Goal: Task Accomplishment & Management: Contribute content

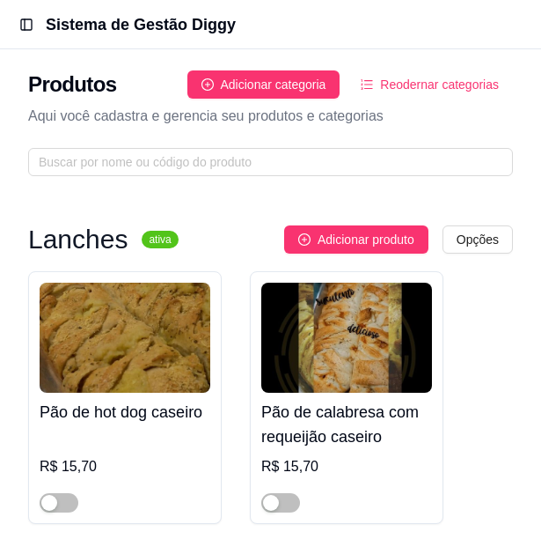
click at [373, 83] on icon "ordered-list" at bounding box center [367, 84] width 12 height 12
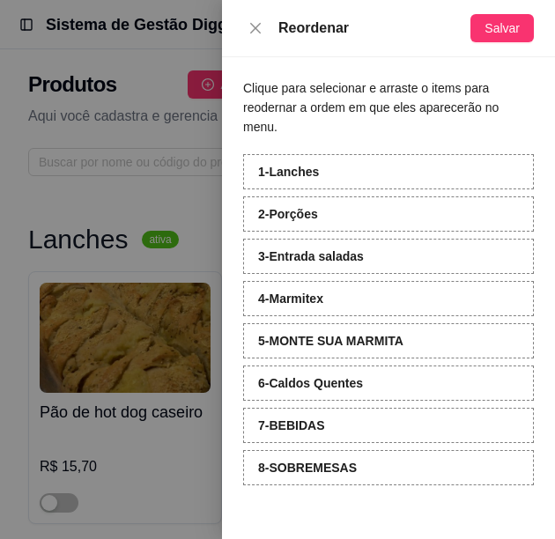
click at [151, 102] on div at bounding box center [277, 269] width 555 height 539
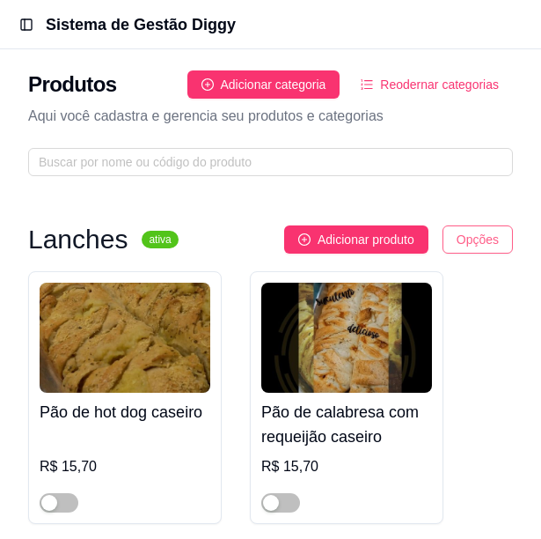
click at [475, 233] on html "Toggle Sidebar Sistema de Gestão Diggy Produtos Adicionar categoria Reodernar c…" at bounding box center [270, 269] width 541 height 539
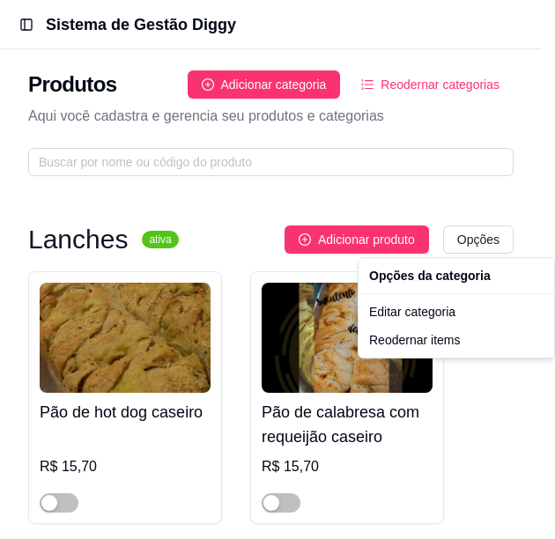
click at [522, 184] on html "Toggle Sidebar Sistema de Gestão Diggy Produtos Adicionar categoria Reodernar c…" at bounding box center [277, 269] width 555 height 539
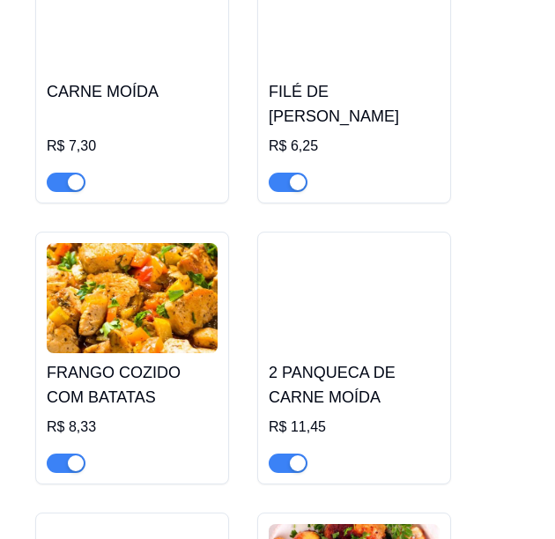
scroll to position [8276, 0]
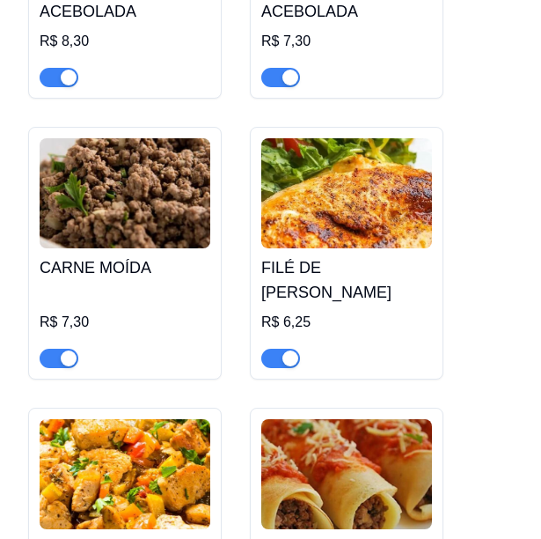
click at [129, 263] on h4 "CARNE MOÍDA" at bounding box center [125, 267] width 171 height 25
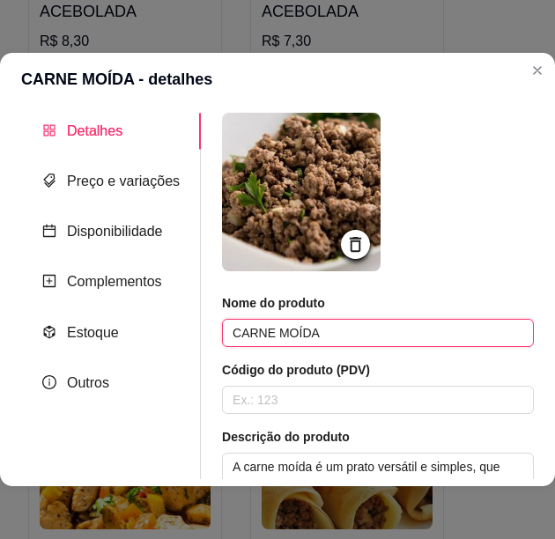
click at [290, 333] on input "CARNE MOÍDA" at bounding box center [378, 333] width 312 height 28
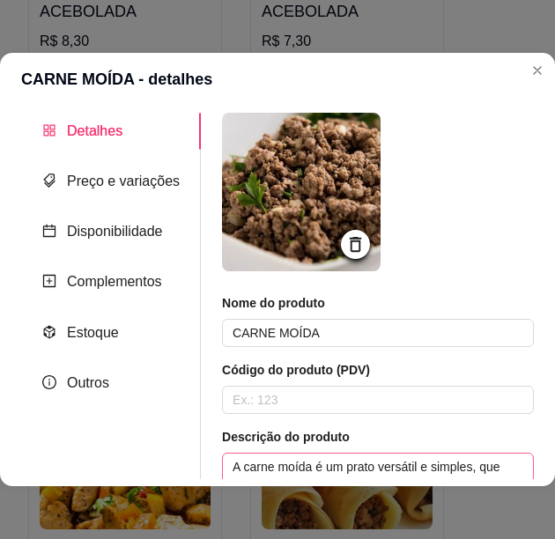
scroll to position [176, 0]
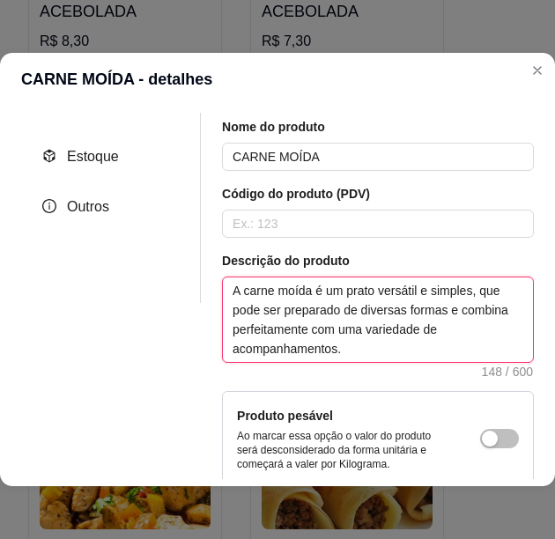
click at [377, 329] on textarea "A carne moída é um prato versátil e simples, que pode ser preparado de diversas…" at bounding box center [378, 319] width 310 height 85
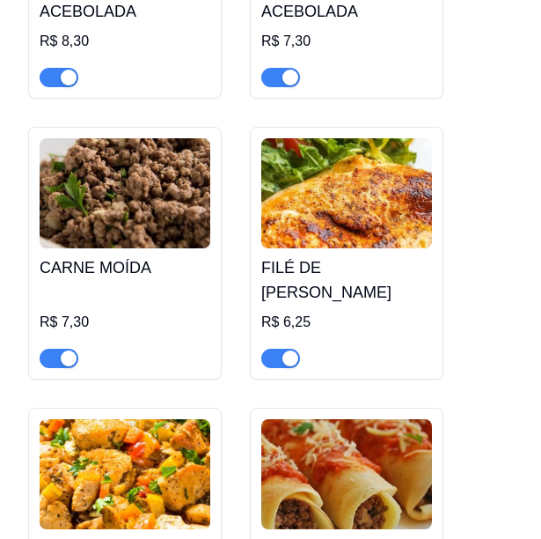
click at [372, 267] on h4 "FILÉ DE [PERSON_NAME]" at bounding box center [346, 279] width 171 height 49
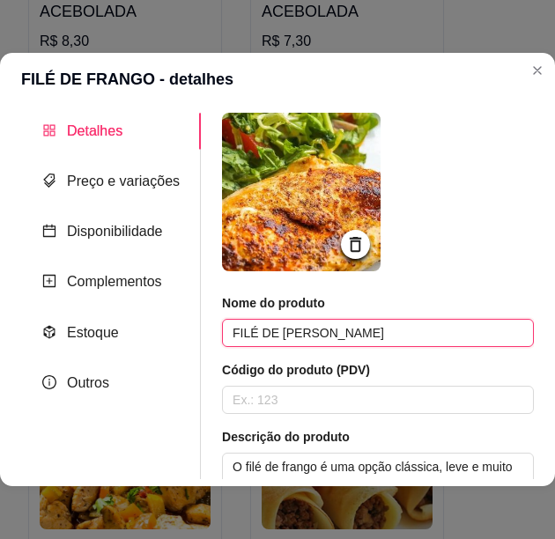
click at [276, 332] on input "FILÉ DE [PERSON_NAME]" at bounding box center [378, 333] width 312 height 28
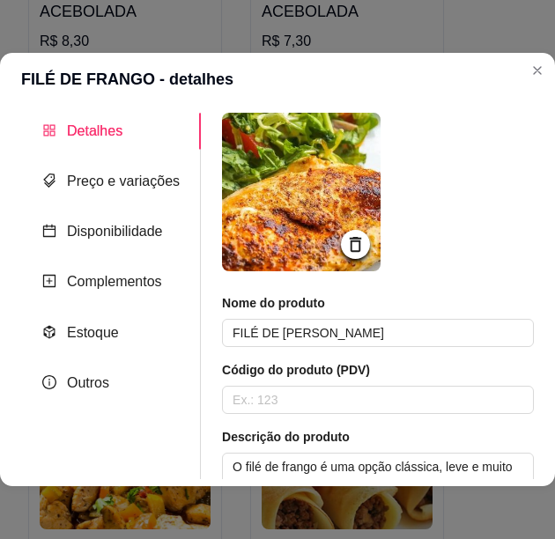
scroll to position [88, 0]
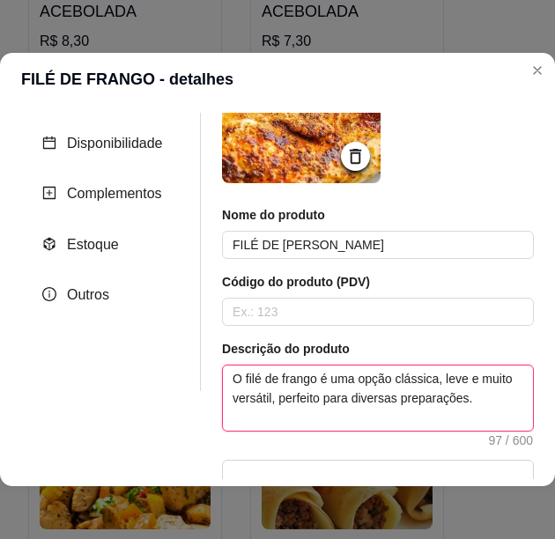
click at [341, 374] on textarea "O filé de frango é uma opção clássica, leve e muito versátil, perfeito para div…" at bounding box center [378, 397] width 310 height 65
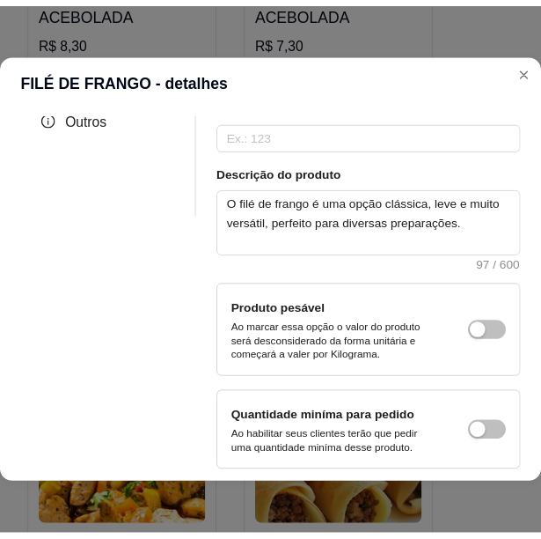
scroll to position [0, 0]
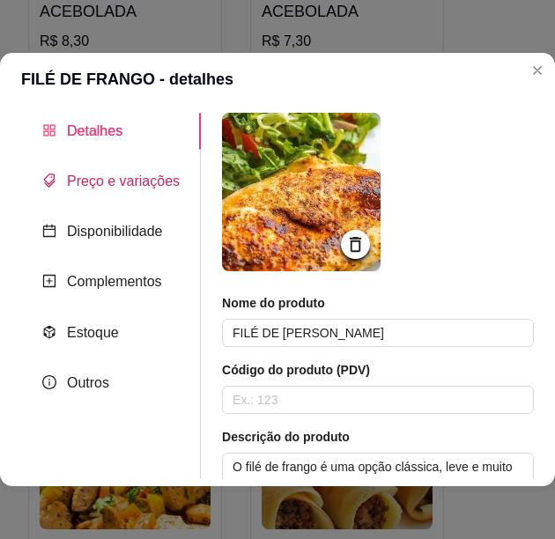
click at [129, 178] on span "Preço e variações" at bounding box center [123, 180] width 113 height 15
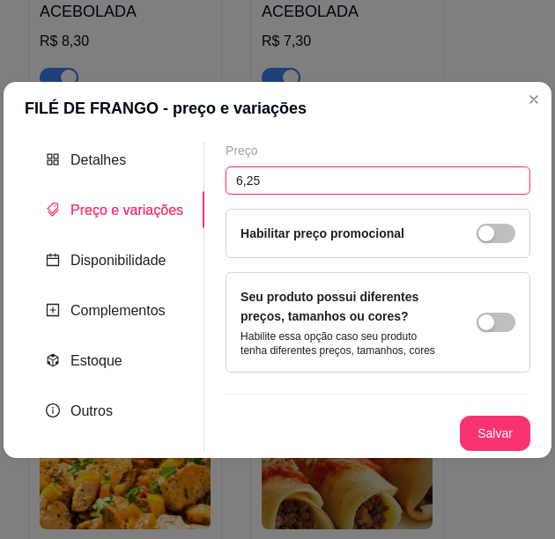
click at [249, 180] on input "6,25" at bounding box center [377, 180] width 305 height 28
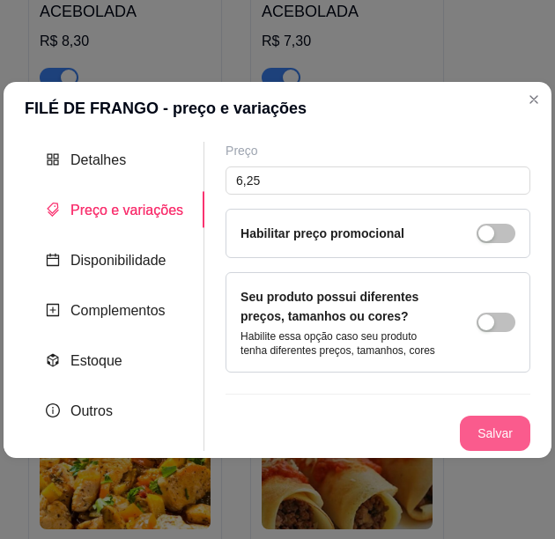
click at [485, 442] on button "Salvar" at bounding box center [495, 433] width 70 height 35
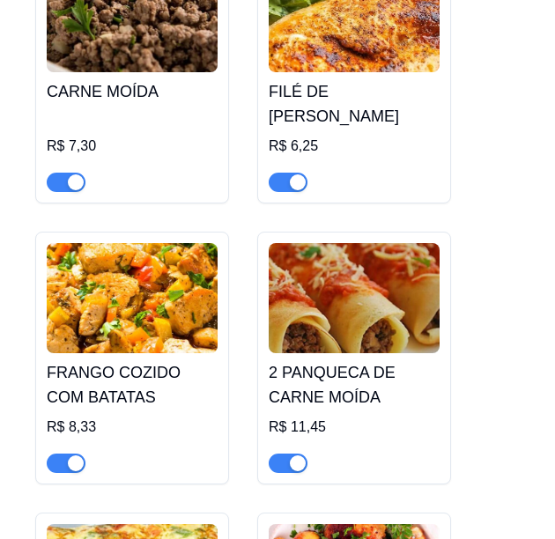
scroll to position [8540, 0]
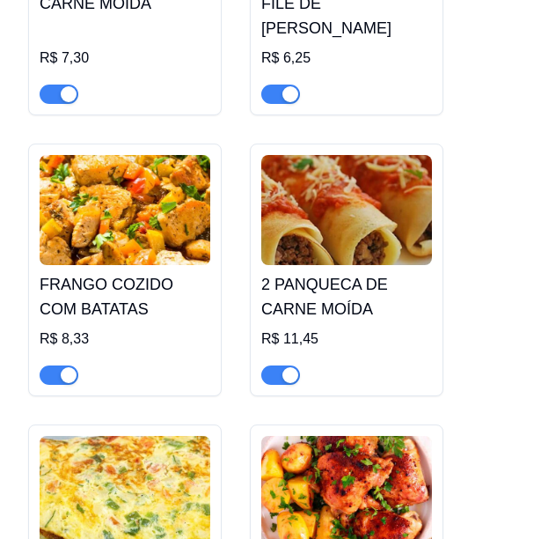
click at [131, 192] on img at bounding box center [125, 210] width 171 height 110
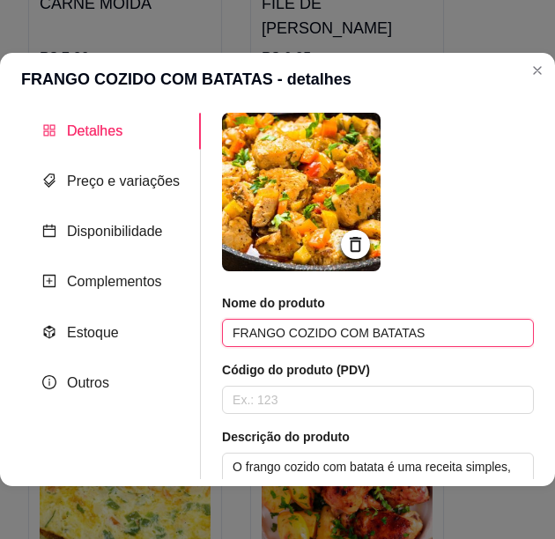
click at [384, 338] on input "FRANGO COZIDO COM BATATAS" at bounding box center [378, 333] width 312 height 28
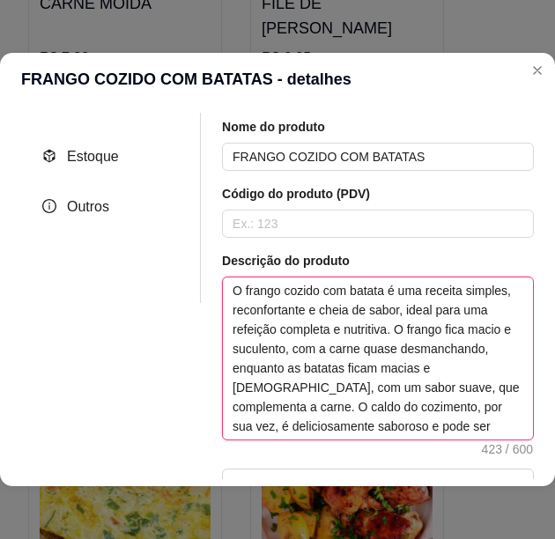
click at [380, 360] on textarea "O frango cozido com batata é uma receita simples, reconfortante e cheia de sabo…" at bounding box center [378, 358] width 310 height 162
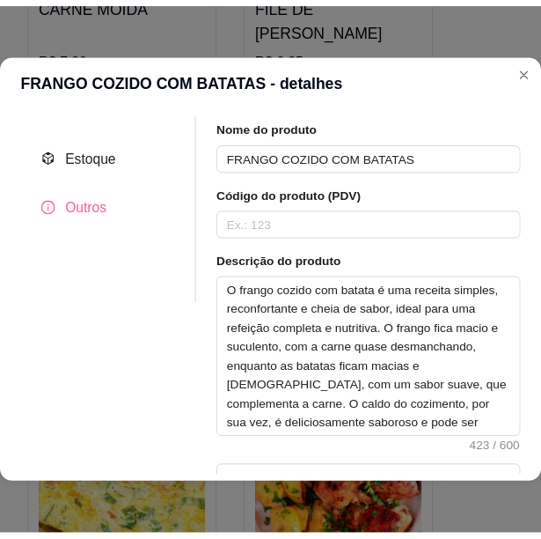
scroll to position [0, 0]
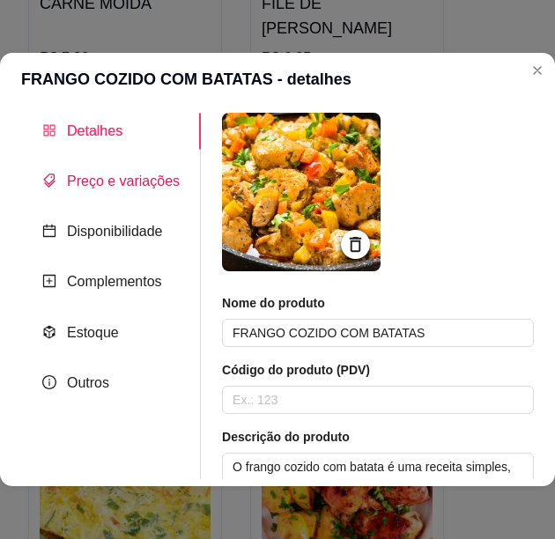
click at [124, 173] on span "Preço e variações" at bounding box center [123, 180] width 113 height 15
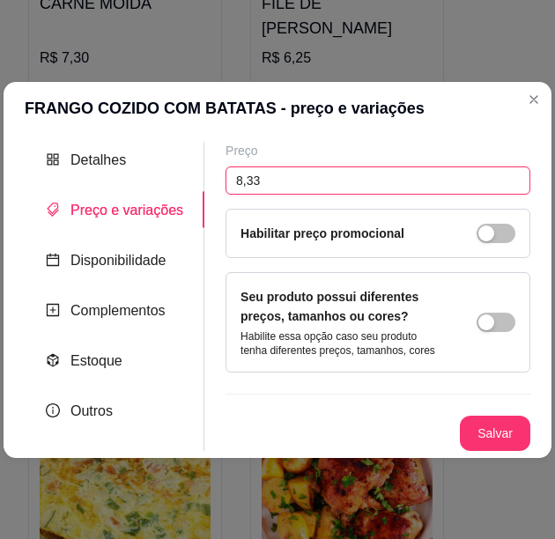
click at [245, 178] on input "8,33" at bounding box center [377, 180] width 305 height 28
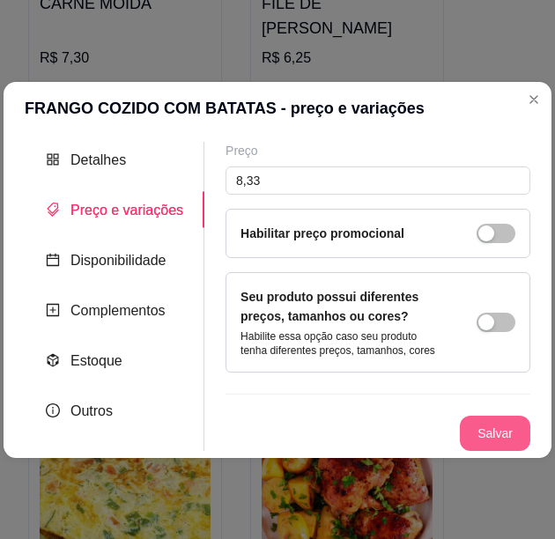
click at [505, 424] on button "Salvar" at bounding box center [495, 433] width 70 height 35
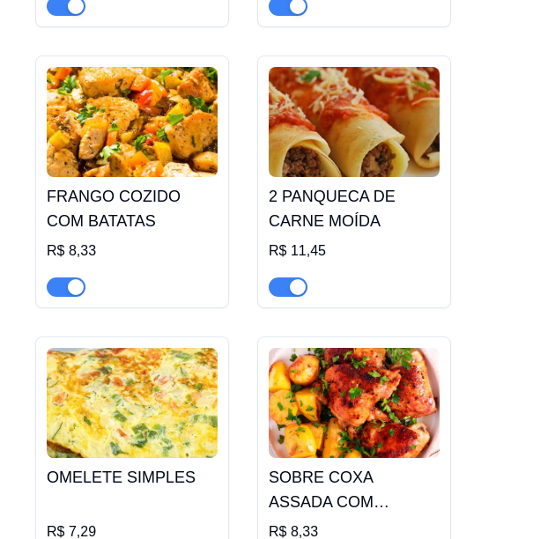
scroll to position [8716, 0]
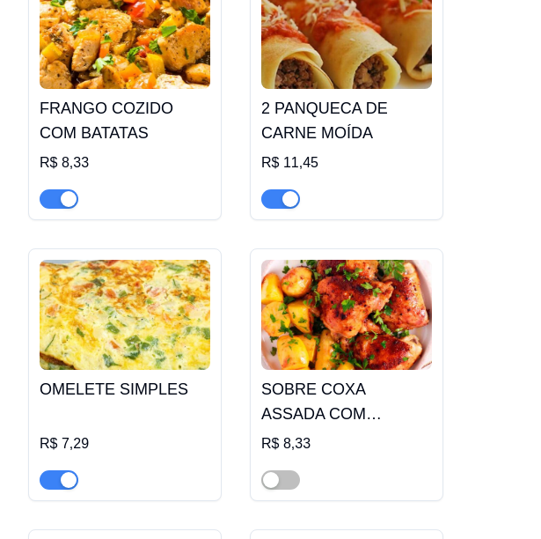
click at [384, 36] on img at bounding box center [346, 34] width 171 height 110
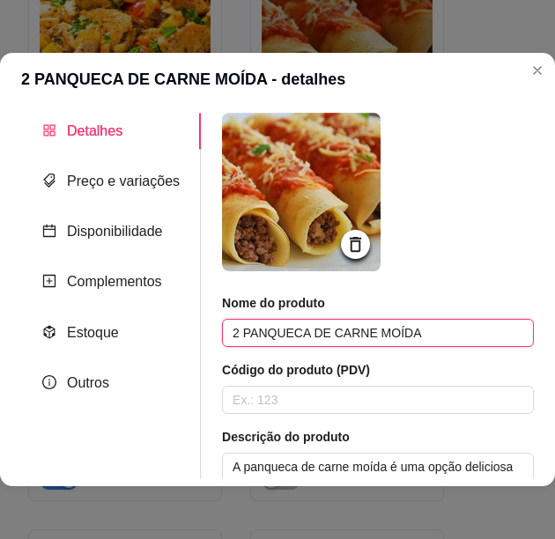
click at [355, 337] on input "2 PANQUECA DE CARNE MOÍDA" at bounding box center [378, 333] width 312 height 28
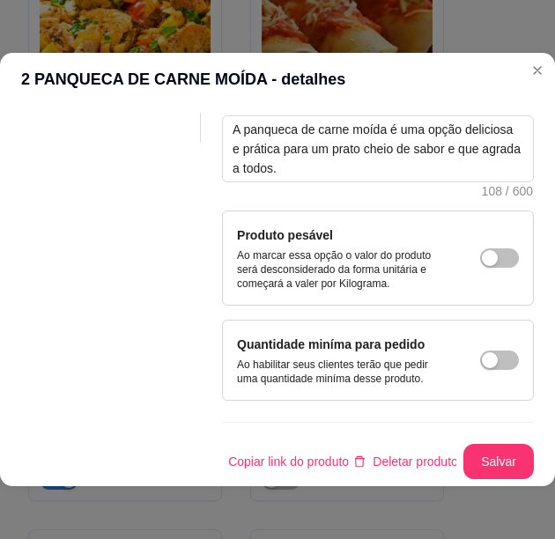
scroll to position [174, 0]
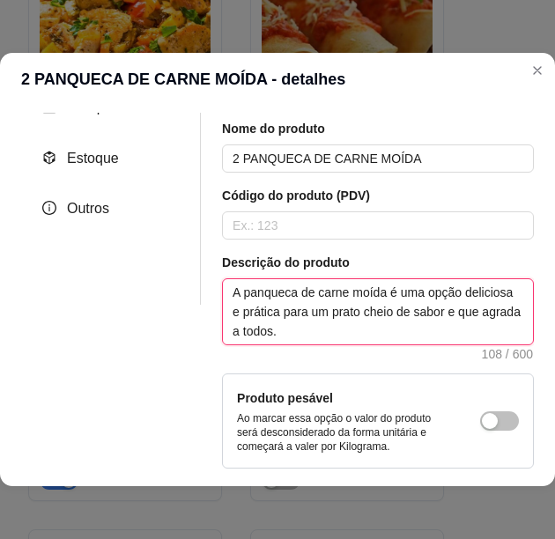
click at [373, 316] on textarea "A panqueca de carne moída é uma opção deliciosa e prática para um prato cheio d…" at bounding box center [378, 311] width 310 height 65
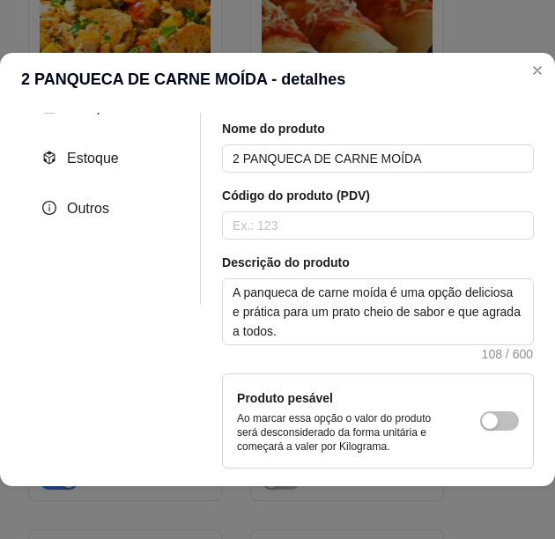
scroll to position [0, 0]
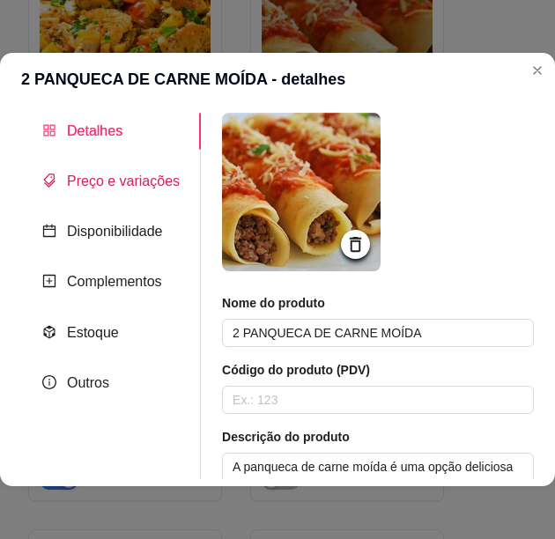
click at [138, 183] on span "Preço e variações" at bounding box center [123, 180] width 113 height 15
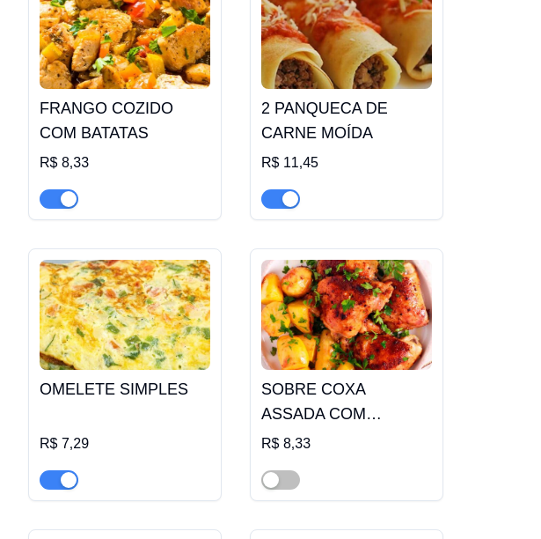
click at [156, 302] on img at bounding box center [125, 315] width 171 height 110
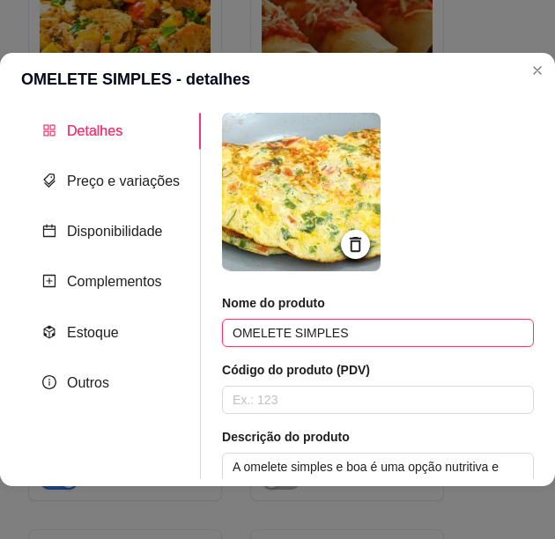
click at [308, 336] on input "OMELETE SIMPLES" at bounding box center [378, 333] width 312 height 28
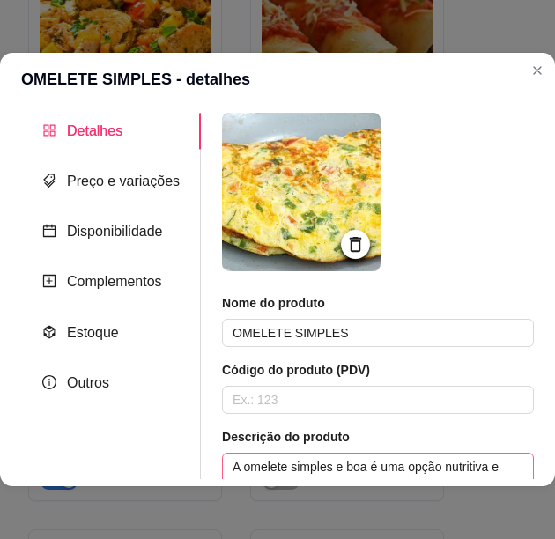
scroll to position [176, 0]
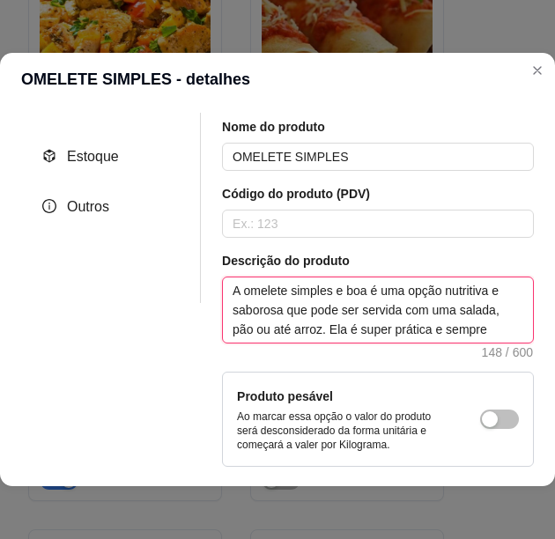
click at [330, 328] on textarea "A omelete simples e boa é uma opção nutritiva e saborosa que pode ser servida c…" at bounding box center [378, 309] width 310 height 65
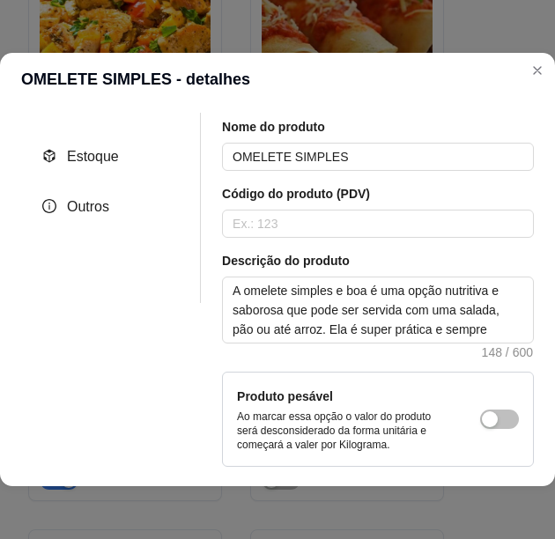
click at [386, 419] on p "Ao marcar essa opção o valor do produto será desconsiderado da forma unitária e…" at bounding box center [341, 430] width 208 height 42
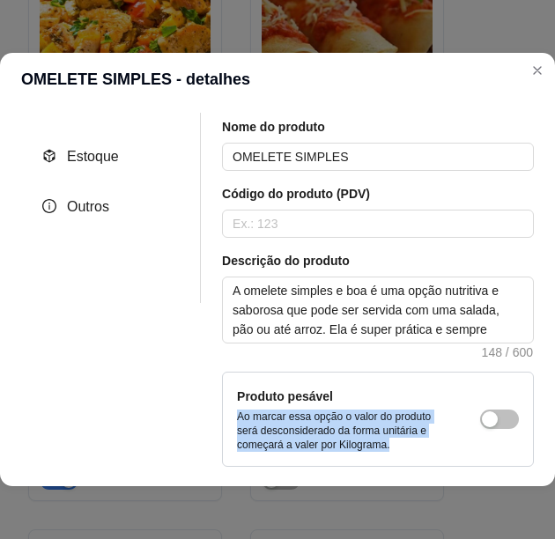
click at [386, 419] on p "Ao marcar essa opção o valor do produto será desconsiderado da forma unitária e…" at bounding box center [341, 430] width 208 height 42
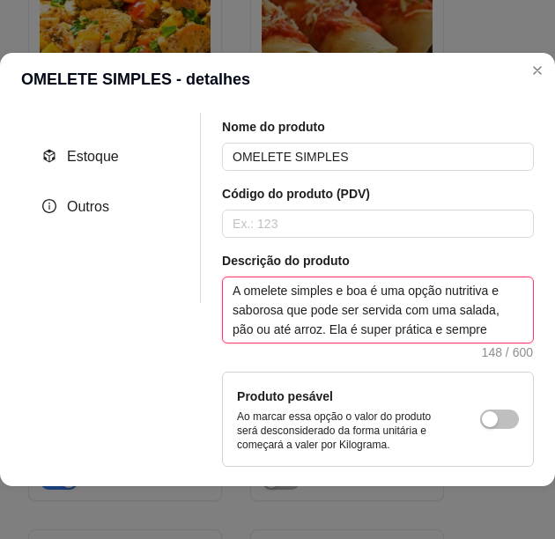
drag, startPoint x: 386, startPoint y: 419, endPoint x: 313, endPoint y: 328, distance: 117.1
click at [313, 328] on textarea "A omelete simples e boa é uma opção nutritiva e saborosa que pode ser servida c…" at bounding box center [378, 309] width 310 height 65
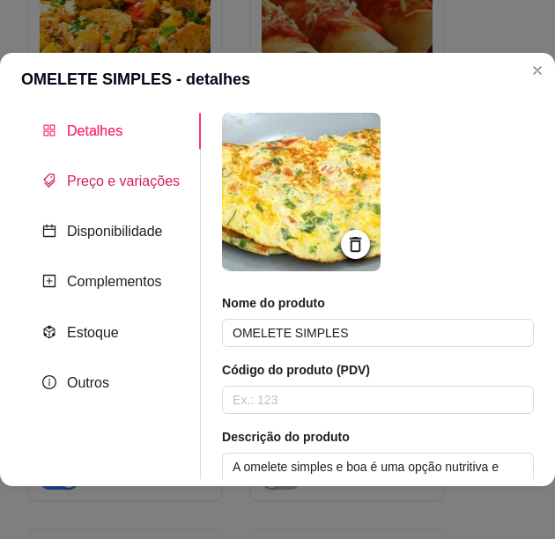
click at [118, 185] on span "Preço e variações" at bounding box center [123, 180] width 113 height 15
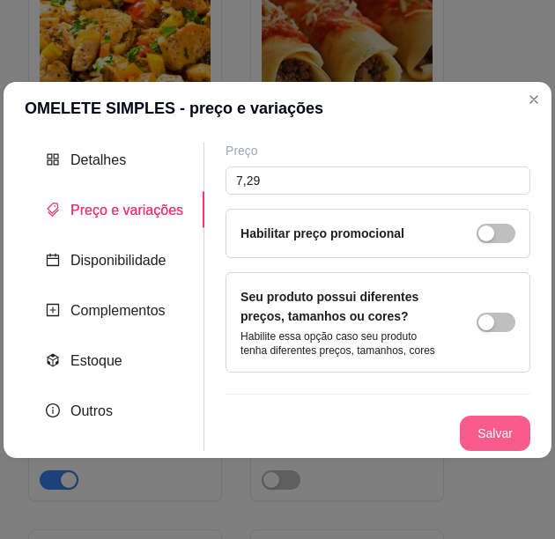
click at [467, 435] on button "Salvar" at bounding box center [495, 433] width 70 height 35
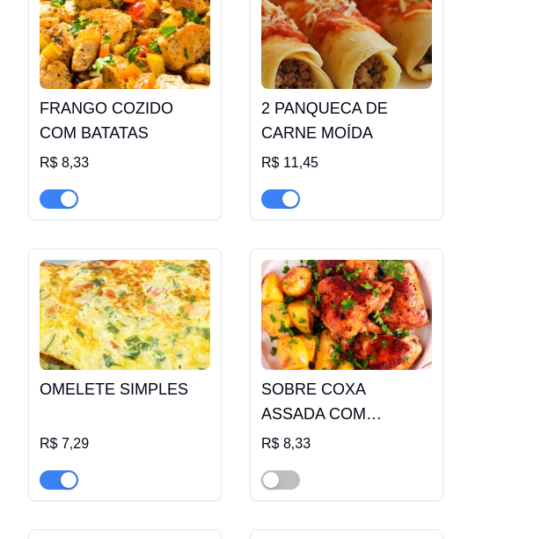
click at [342, 297] on img at bounding box center [346, 315] width 171 height 110
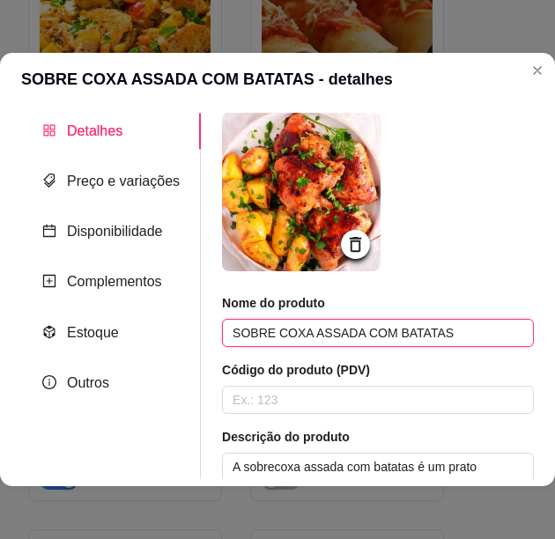
click at [315, 339] on input "SOBRE COXA ASSADA COM BATATAS" at bounding box center [378, 333] width 312 height 28
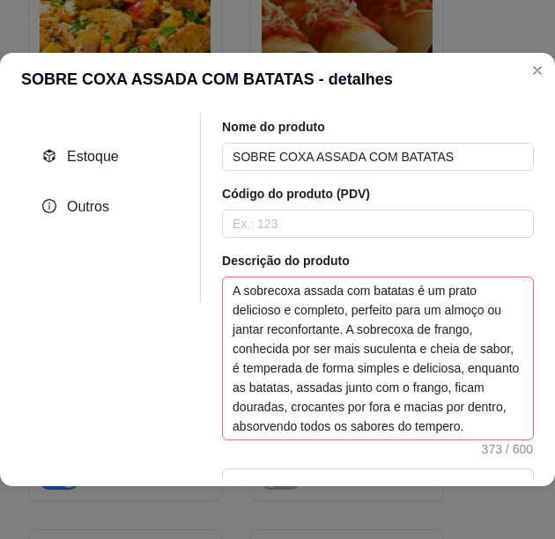
scroll to position [264, 0]
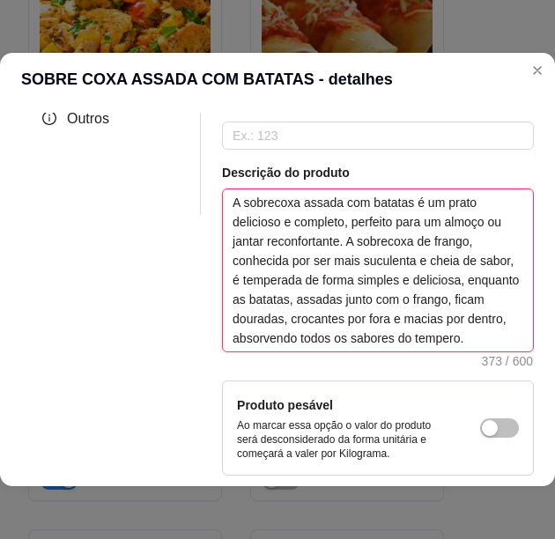
click at [366, 291] on textarea "A sobrecoxa assada com batatas é um prato delicioso e completo, perfeito para u…" at bounding box center [378, 270] width 310 height 162
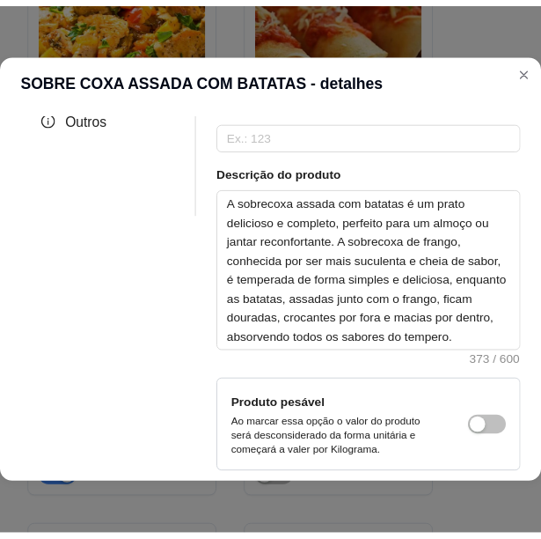
scroll to position [0, 0]
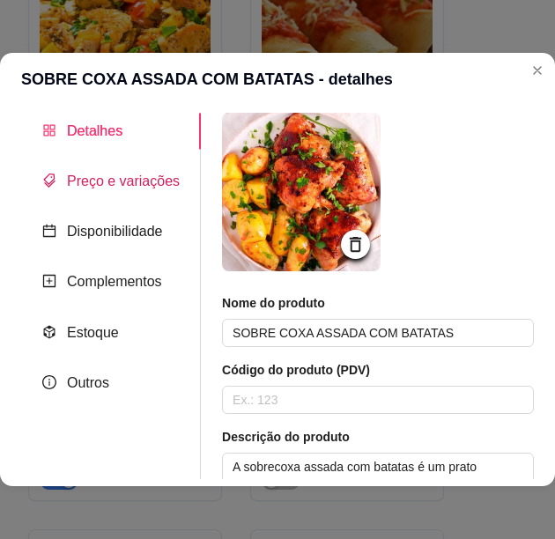
click at [153, 177] on span "Preço e variações" at bounding box center [123, 180] width 113 height 15
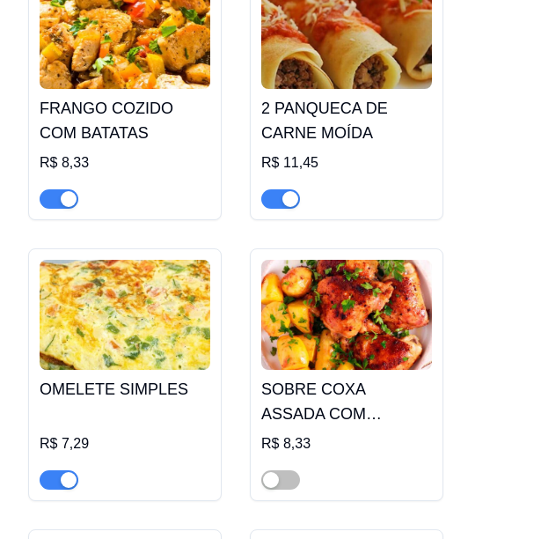
click at [366, 293] on img at bounding box center [346, 315] width 171 height 110
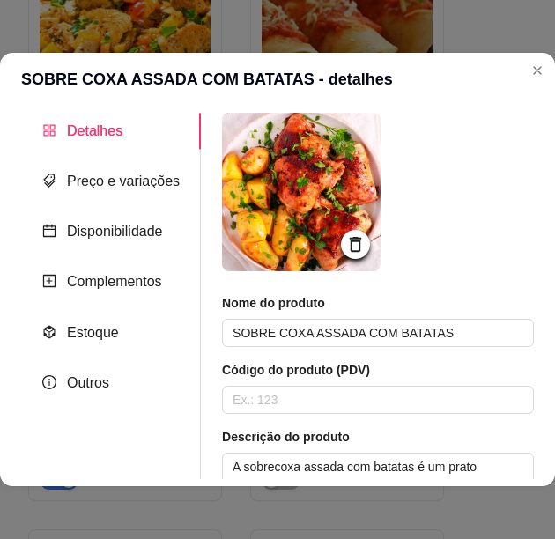
click at [540, 95] on header "SOBRE COXA ASSADA COM BATATAS - detalhes" at bounding box center [277, 79] width 555 height 53
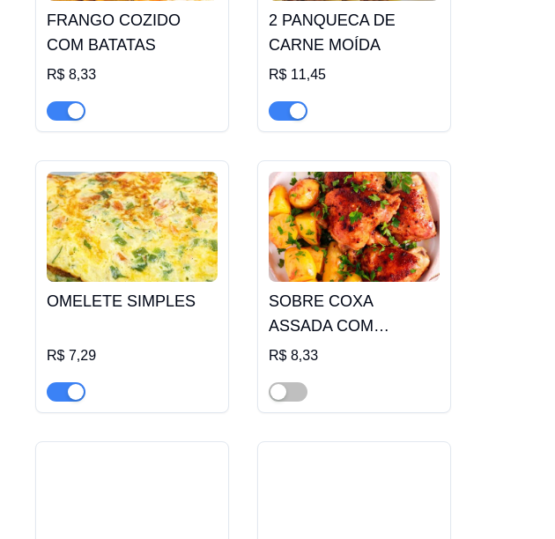
scroll to position [8980, 0]
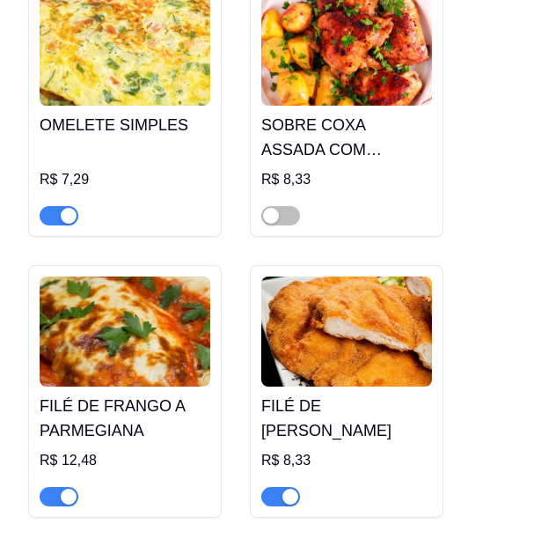
click at [155, 304] on img at bounding box center [125, 331] width 171 height 110
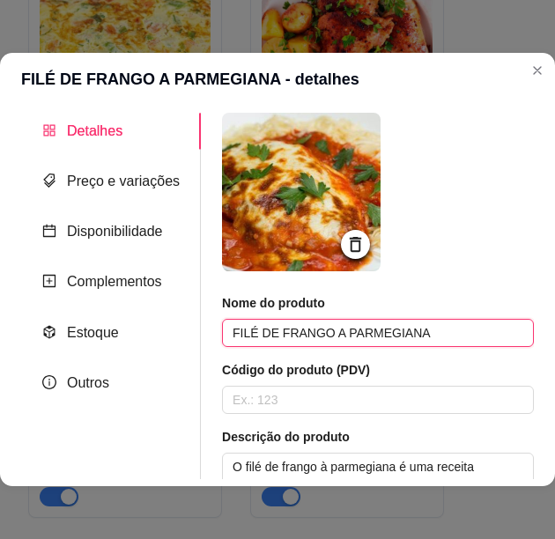
click at [292, 326] on input "FILÉ DE FRANGO A PARMEGIANA" at bounding box center [378, 333] width 312 height 28
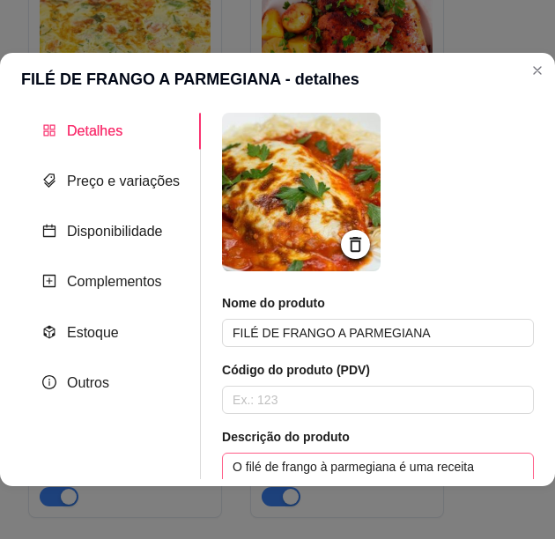
scroll to position [176, 0]
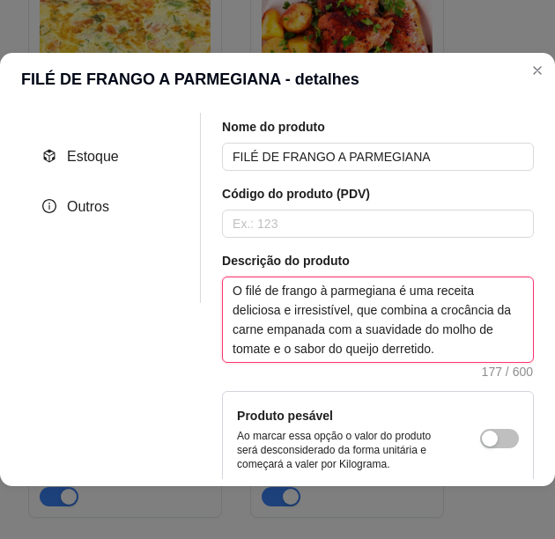
click at [350, 328] on textarea "O filé de frango à parmegiana é uma receita deliciosa e irresistível, que combi…" at bounding box center [378, 319] width 310 height 85
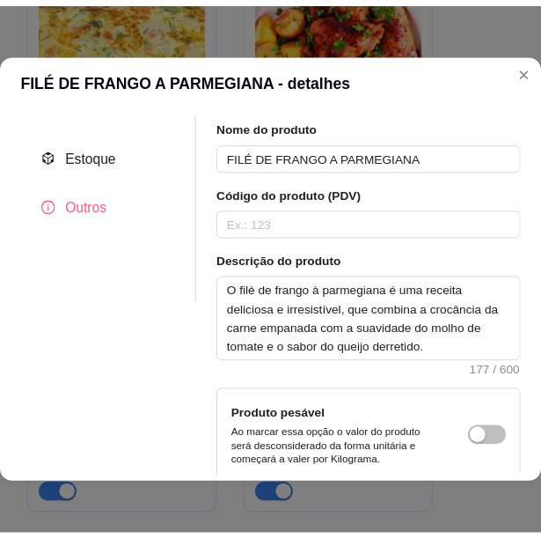
scroll to position [0, 0]
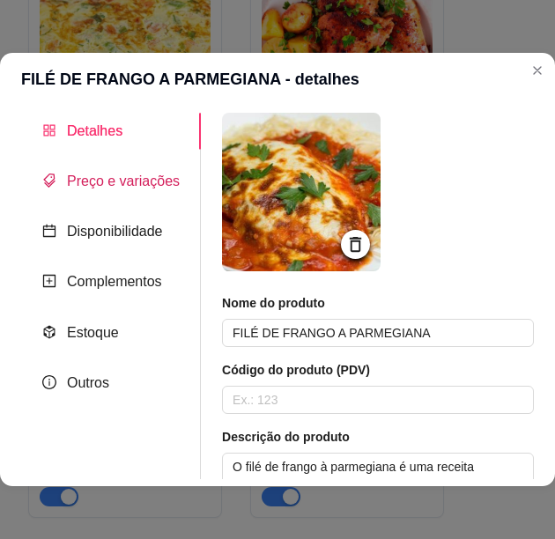
click at [126, 178] on span "Preço e variações" at bounding box center [123, 180] width 113 height 15
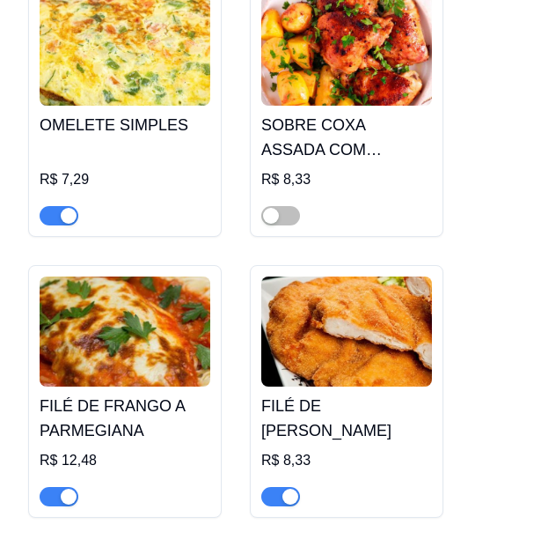
click at [153, 302] on img at bounding box center [125, 331] width 171 height 110
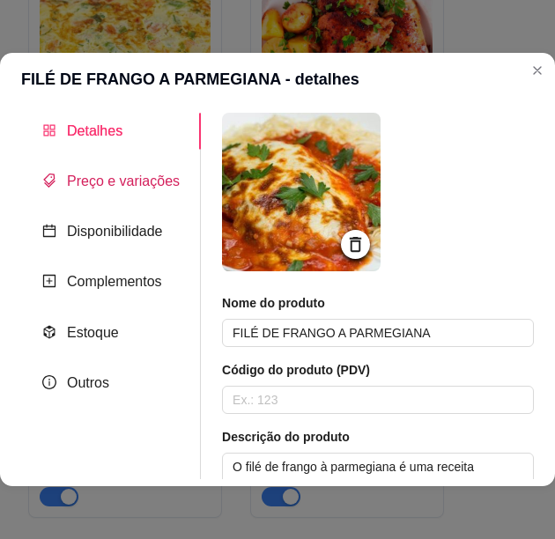
click at [93, 178] on span "Preço e variações" at bounding box center [123, 180] width 113 height 15
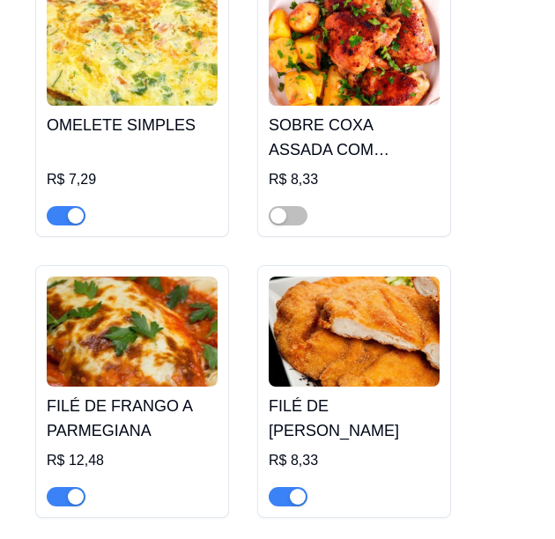
scroll to position [9068, 0]
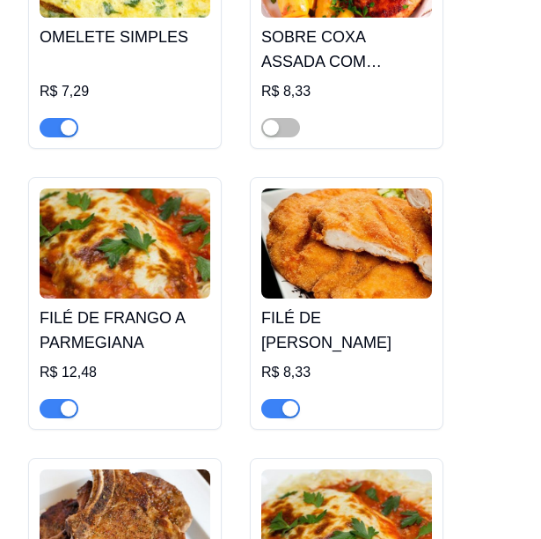
click at [360, 246] on img at bounding box center [346, 243] width 171 height 110
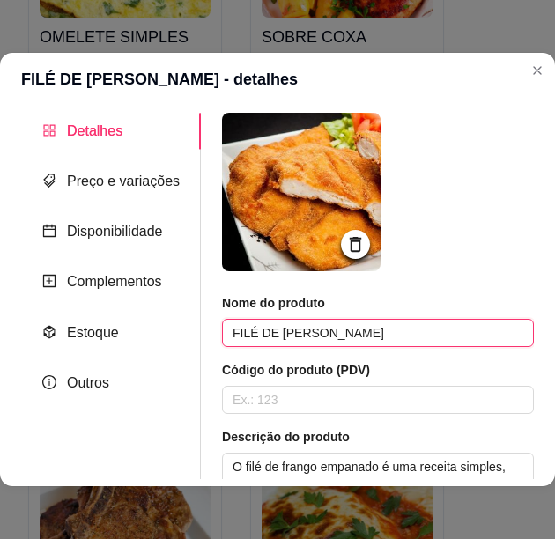
click at [320, 344] on input "FILÉ DE [PERSON_NAME]" at bounding box center [378, 333] width 312 height 28
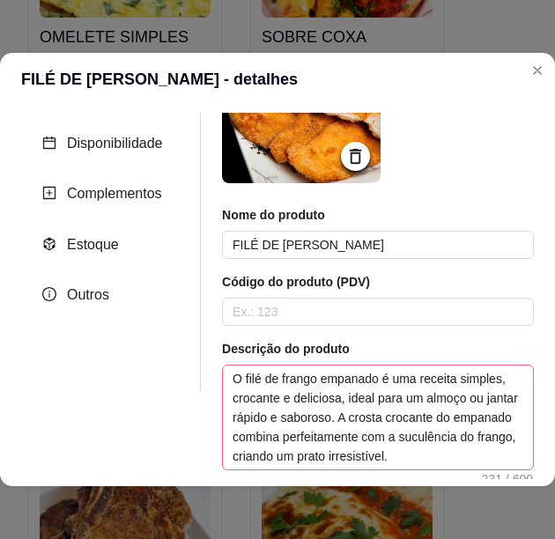
scroll to position [176, 0]
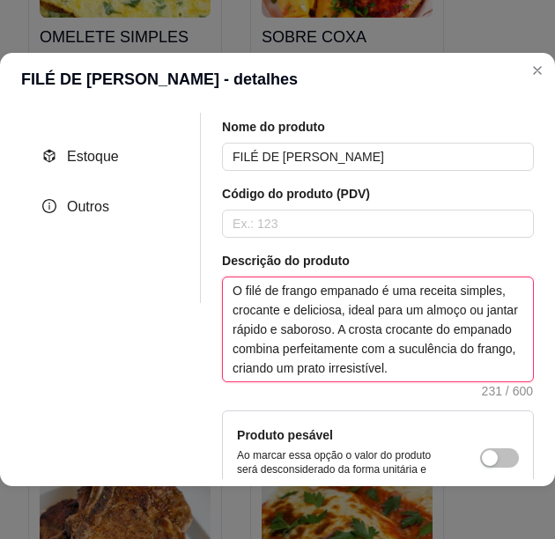
click at [405, 351] on textarea "O filé de frango empanado é uma receita simples, crocante e deliciosa, ideal pa…" at bounding box center [378, 329] width 310 height 104
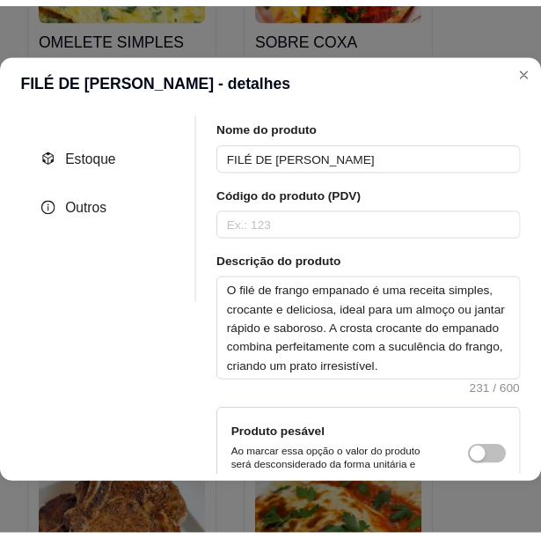
scroll to position [0, 0]
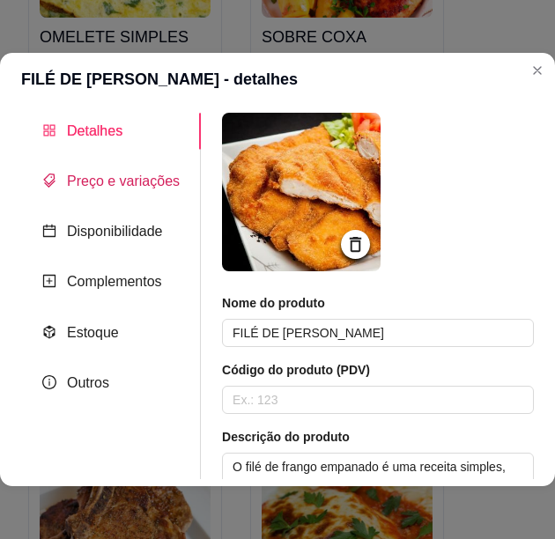
click at [122, 186] on span "Preço e variações" at bounding box center [123, 180] width 113 height 15
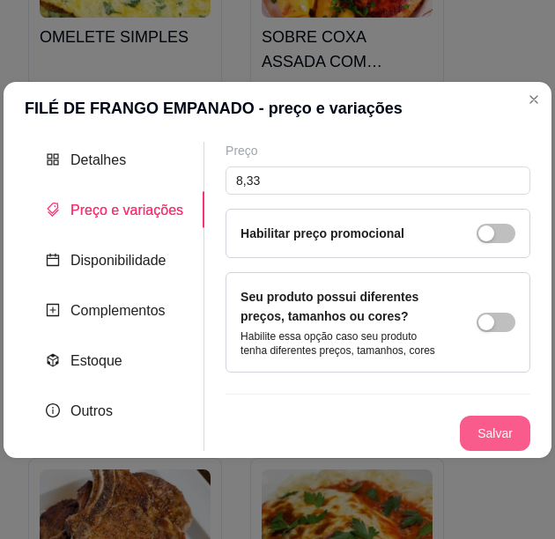
click at [505, 433] on button "Salvar" at bounding box center [495, 433] width 70 height 35
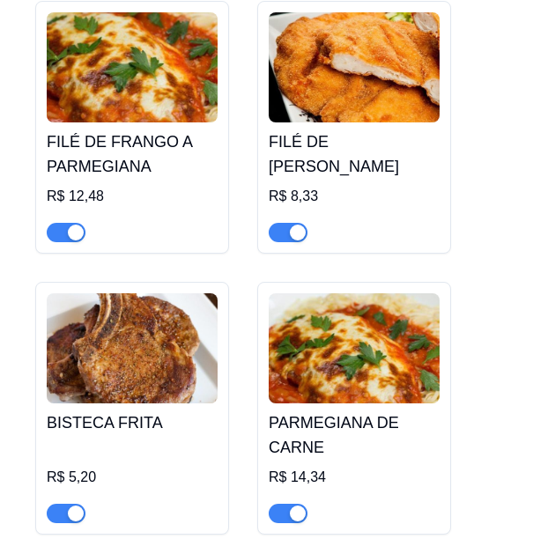
scroll to position [9332, 0]
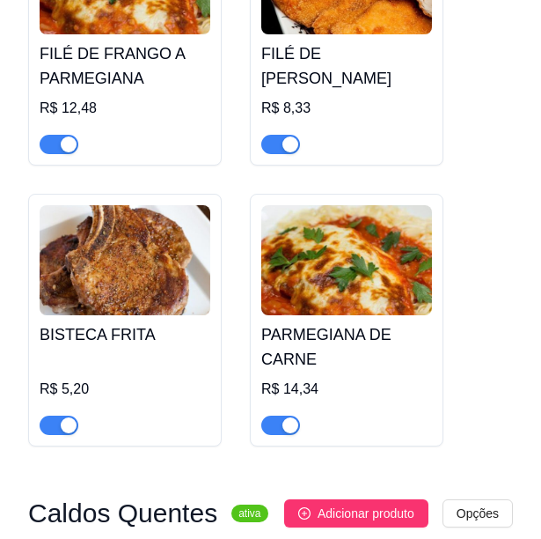
click at [175, 264] on img at bounding box center [125, 260] width 171 height 110
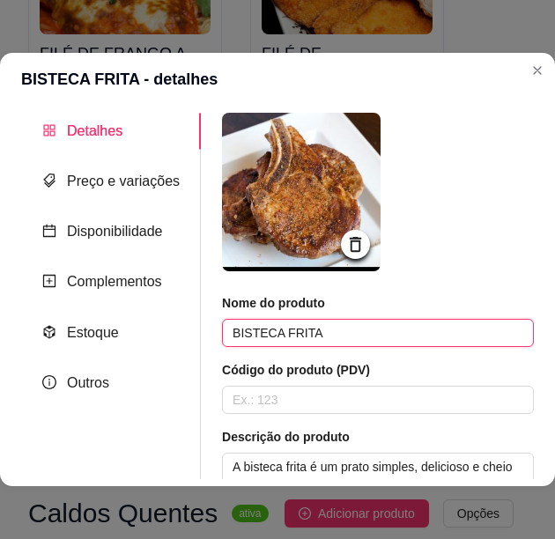
click at [280, 339] on input "BISTECA FRITA" at bounding box center [378, 333] width 312 height 28
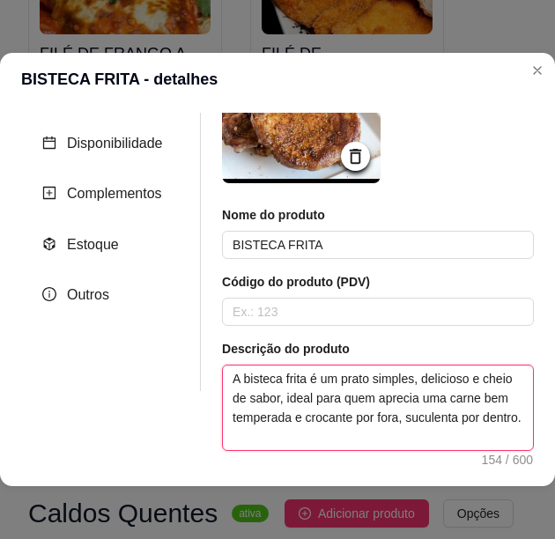
click at [355, 374] on textarea "A bisteca frita é um prato simples, delicioso e cheio de sabor, ideal para quem…" at bounding box center [378, 407] width 310 height 85
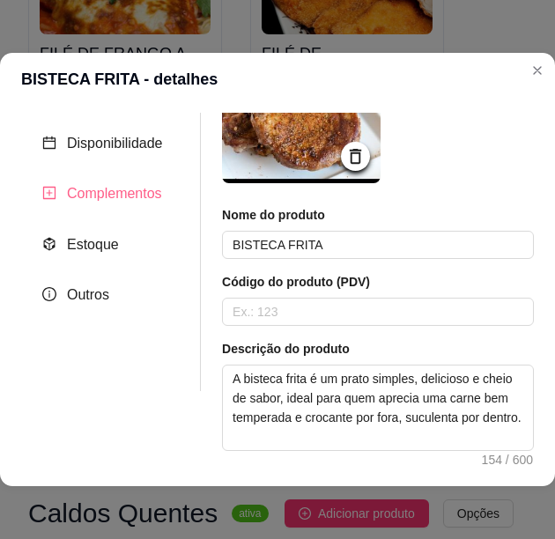
scroll to position [0, 0]
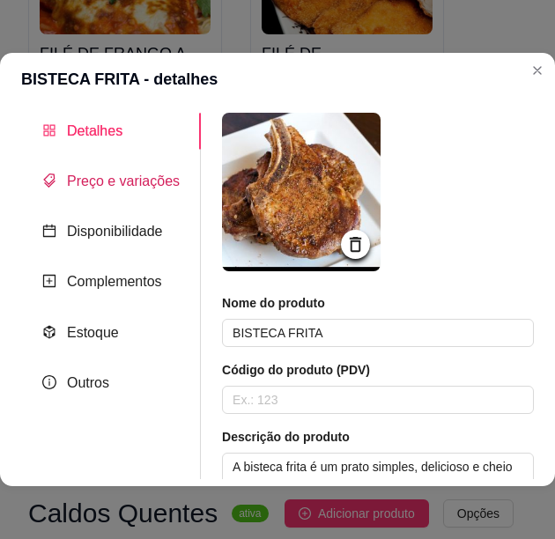
click at [99, 178] on span "Preço e variações" at bounding box center [123, 180] width 113 height 15
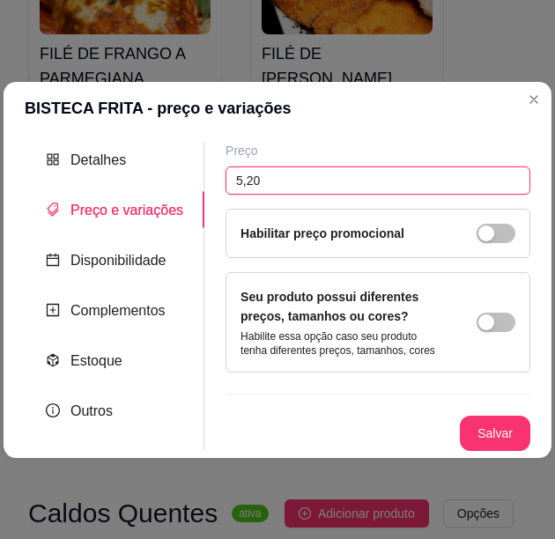
click at [247, 187] on input "5,20" at bounding box center [377, 180] width 305 height 28
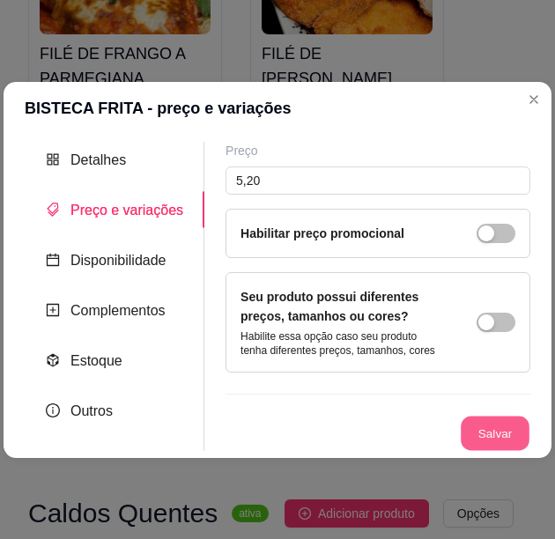
click at [506, 430] on button "Salvar" at bounding box center [494, 433] width 69 height 34
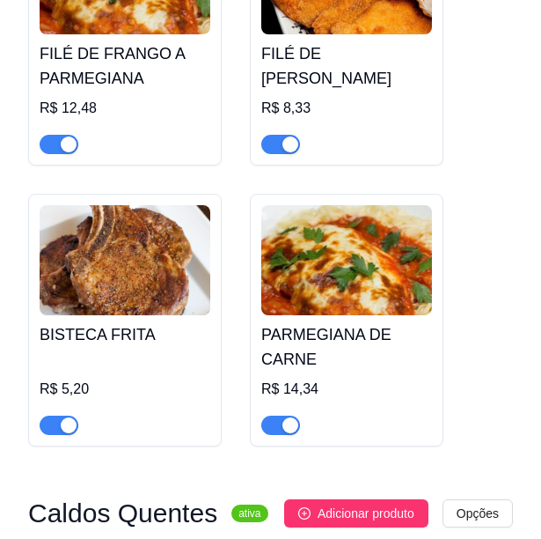
click at [357, 245] on img at bounding box center [346, 260] width 171 height 110
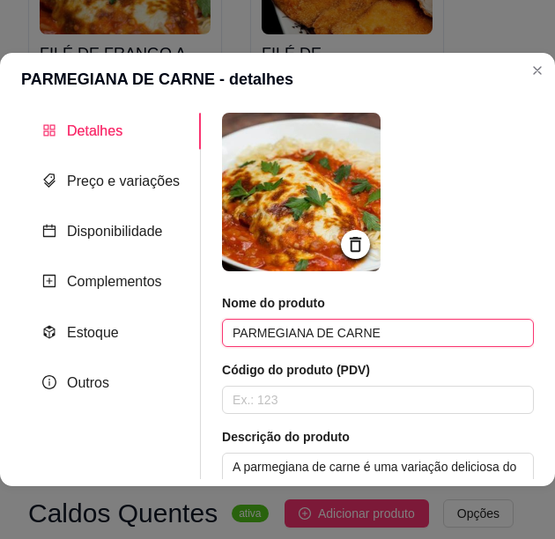
click at [342, 341] on input "PARMEGIANA DE CARNE" at bounding box center [378, 333] width 312 height 28
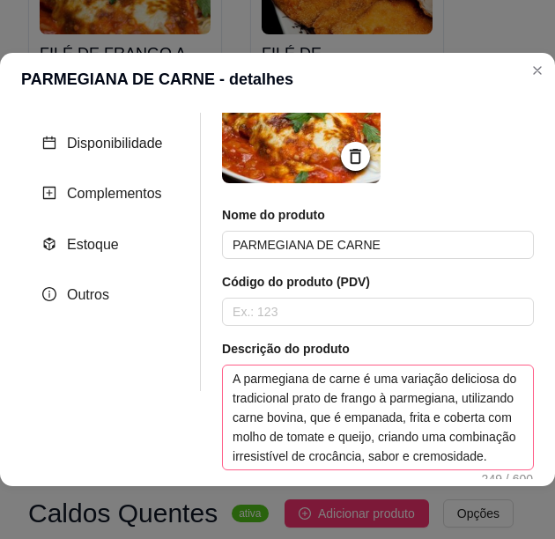
scroll to position [176, 0]
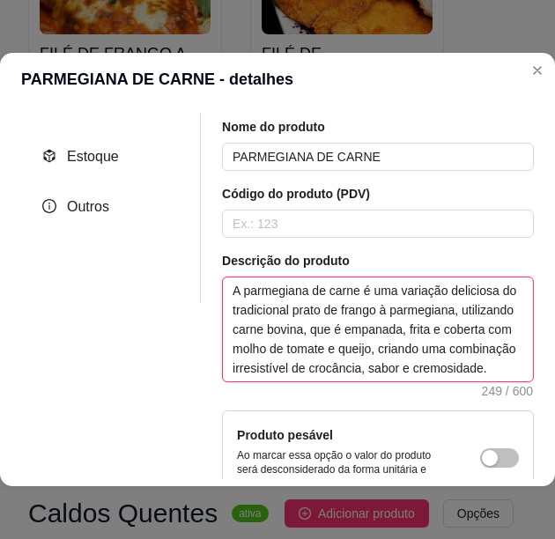
click at [386, 350] on textarea "A parmegiana de carne é uma variação deliciosa do tradicional prato de frango à…" at bounding box center [378, 329] width 310 height 104
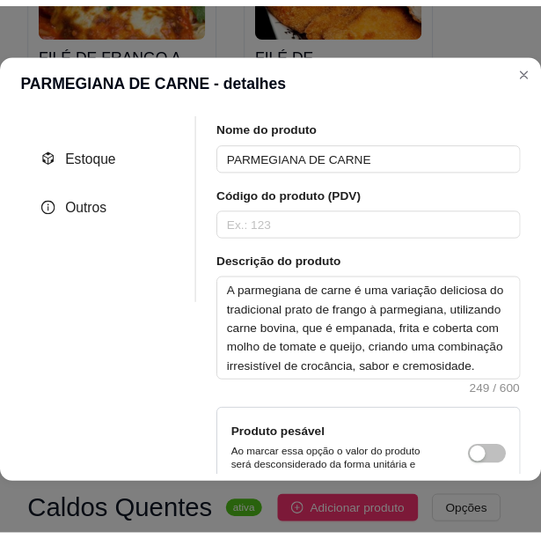
scroll to position [0, 0]
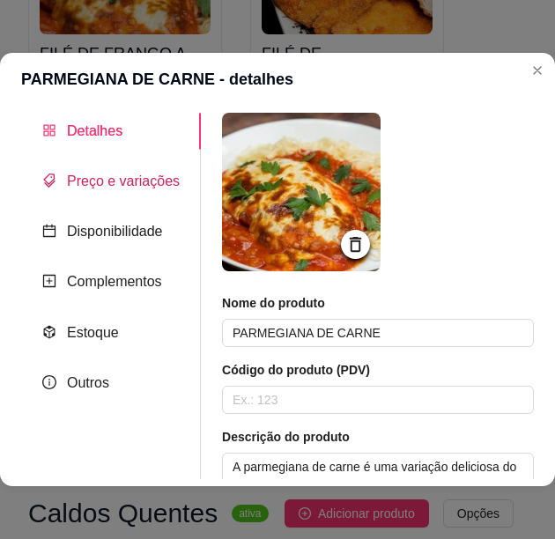
click at [109, 179] on span "Preço e variações" at bounding box center [123, 180] width 113 height 15
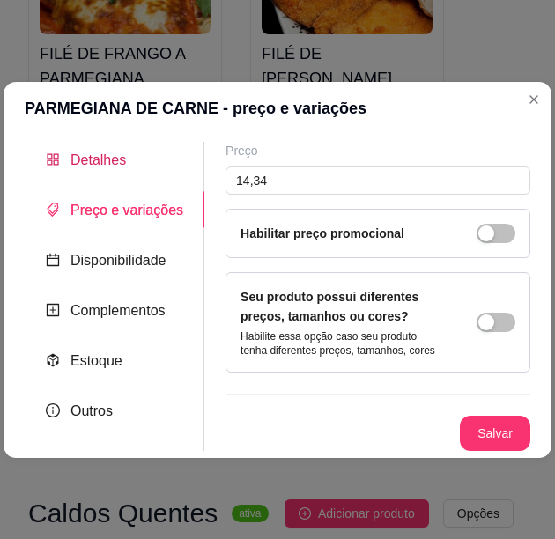
click at [92, 159] on span "Detalhes" at bounding box center [97, 159] width 55 height 15
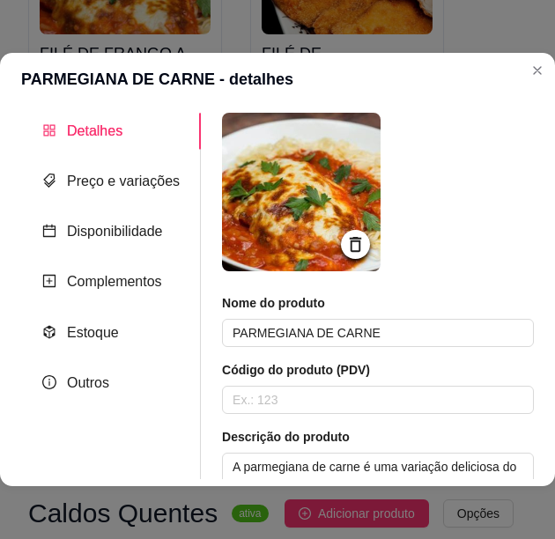
click at [522, 65] on header "PARMEGIANA DE CARNE - detalhes" at bounding box center [277, 79] width 555 height 53
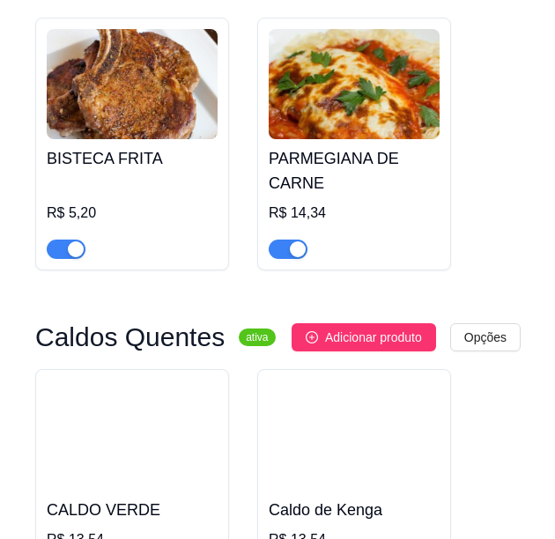
scroll to position [9684, 0]
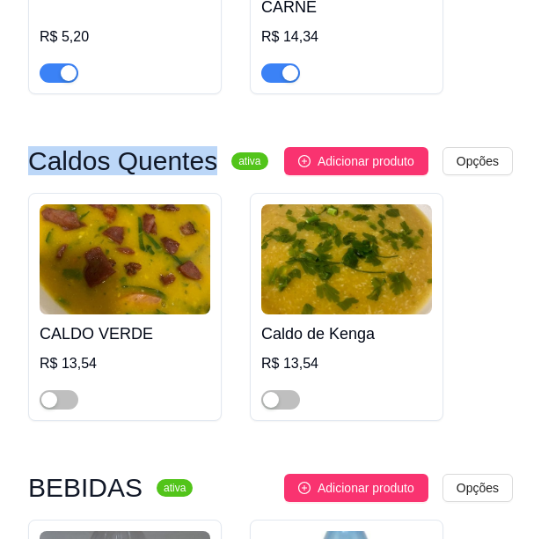
drag, startPoint x: 204, startPoint y: 144, endPoint x: 32, endPoint y: 144, distance: 172.6
click at [32, 151] on div "Caldos Quentes ativa" at bounding box center [148, 161] width 240 height 21
copy h3 "Caldos Quentes"
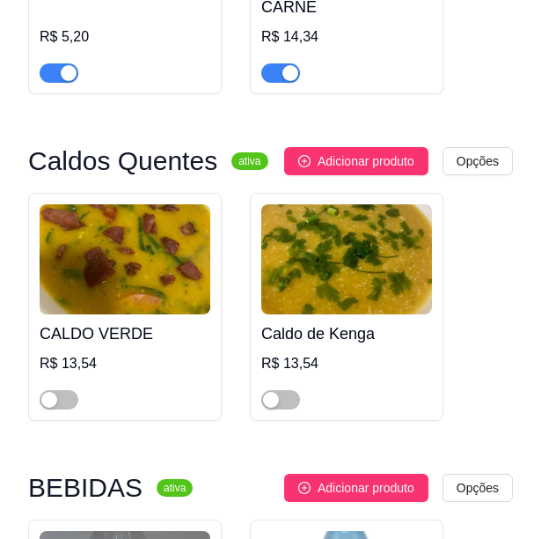
click at [117, 321] on h4 "CALDO VERDE" at bounding box center [125, 333] width 171 height 25
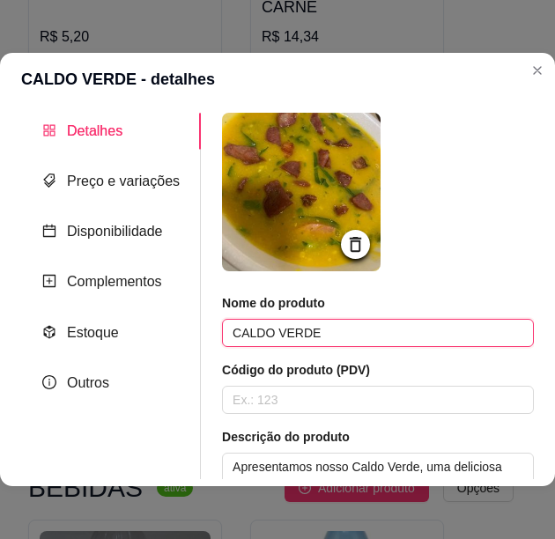
click at [307, 335] on input "CALDO VERDE" at bounding box center [378, 333] width 312 height 28
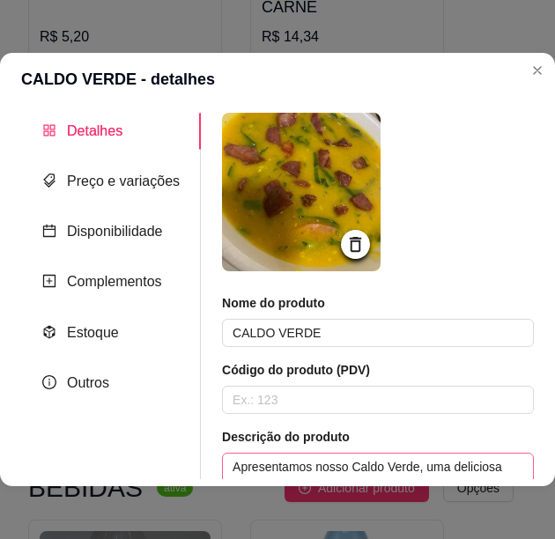
scroll to position [176, 0]
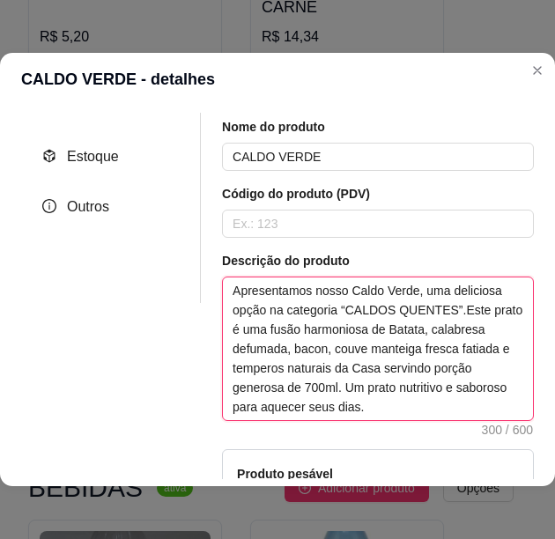
click at [330, 368] on textarea "Apresentamos nosso Caldo Verde, uma deliciosa opção na categoria “CALDOS QUENTE…" at bounding box center [378, 348] width 310 height 143
drag, startPoint x: 514, startPoint y: 219, endPoint x: 410, endPoint y: 318, distance: 143.2
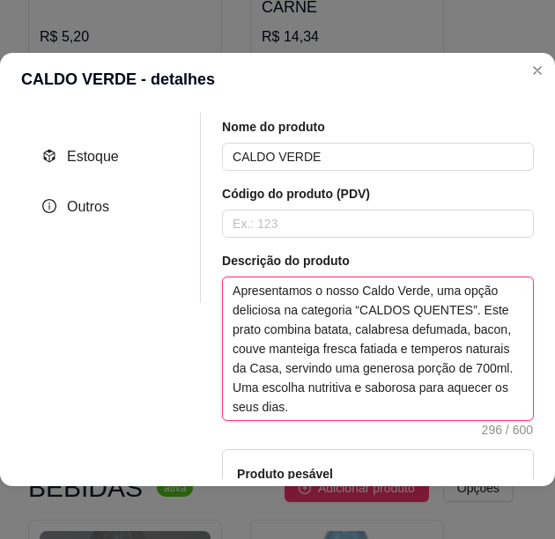
drag, startPoint x: 295, startPoint y: 407, endPoint x: 204, endPoint y: 283, distance: 153.7
click at [204, 283] on div "Nome do produto CALDO VERDE Código do produto (PDV) Descrição do produto Aprese…" at bounding box center [367, 327] width 333 height 781
type textarea "Apresentamos o nosso Caldo Verde, uma opção deliciosa na categoria “CALDOS QUEN…"
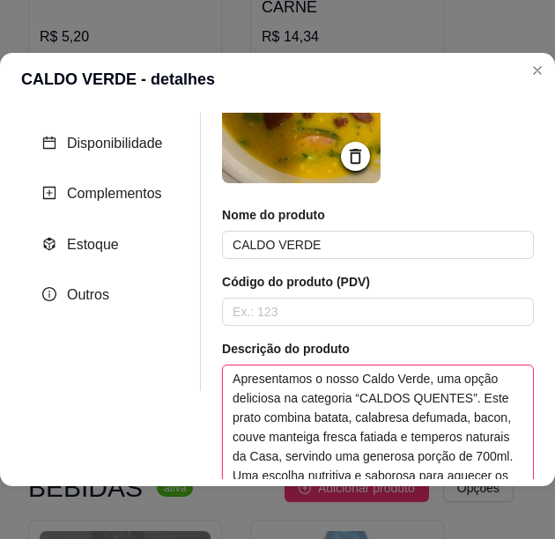
scroll to position [0, 0]
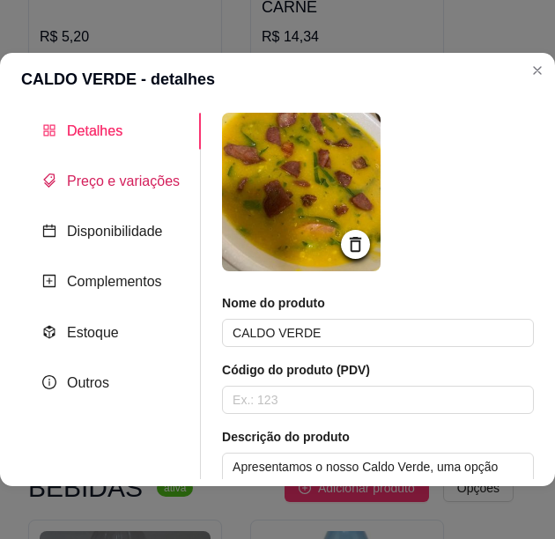
click at [92, 188] on span "Preço e variações" at bounding box center [123, 180] width 113 height 15
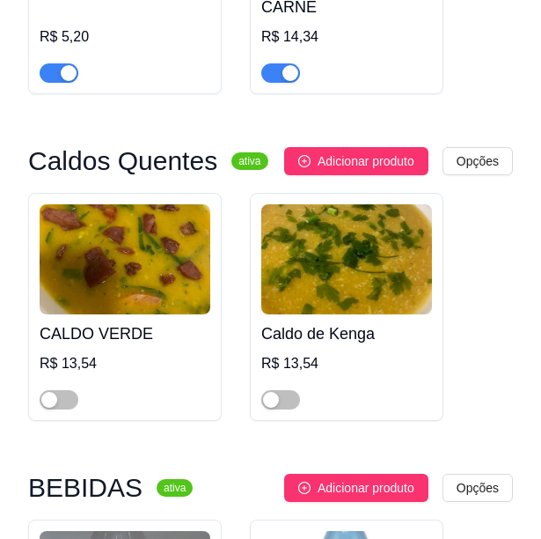
click at [341, 249] on img at bounding box center [346, 259] width 171 height 110
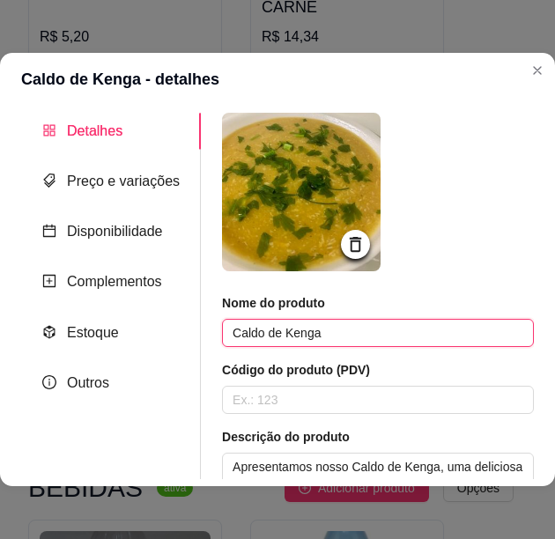
click at [291, 330] on input "Caldo de Kenga" at bounding box center [378, 333] width 312 height 28
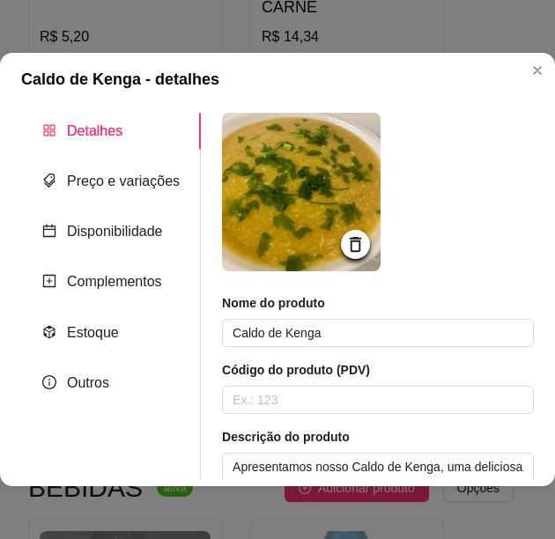
scroll to position [264, 0]
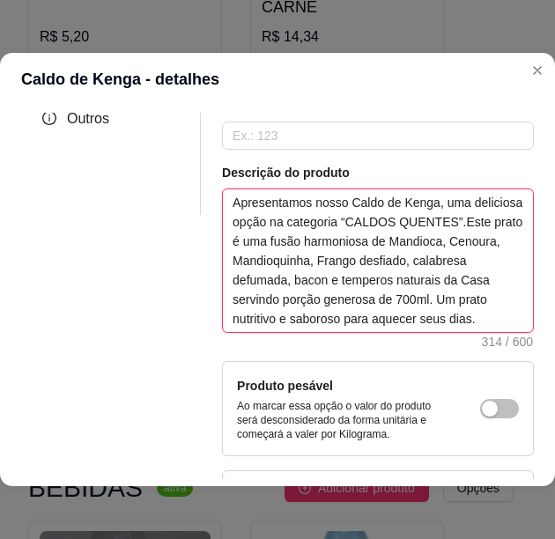
click at [355, 279] on textarea "Apresentamos nosso Caldo de Kenga, uma deliciosa opção na categoria “CALDOS QUE…" at bounding box center [378, 260] width 310 height 143
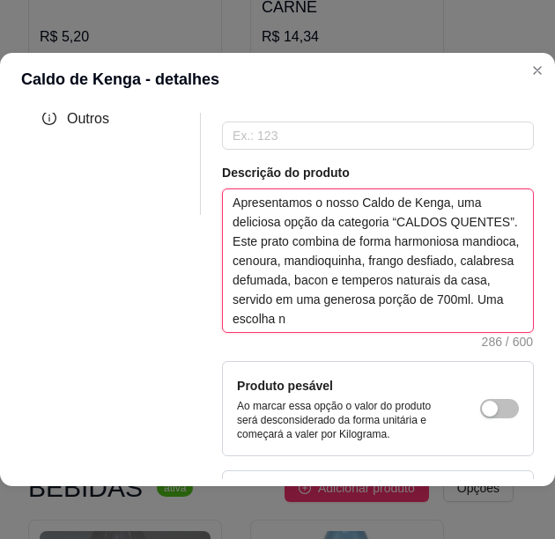
click at [370, 236] on textarea "Apresentamos o nosso Caldo de Kenga, uma deliciosa opção da categoria “CALDOS Q…" at bounding box center [378, 260] width 310 height 143
type textarea "Apresentamos o nosso Caldo de Kenga, uma deliciosa opção da categoria “CALDOS Q…"
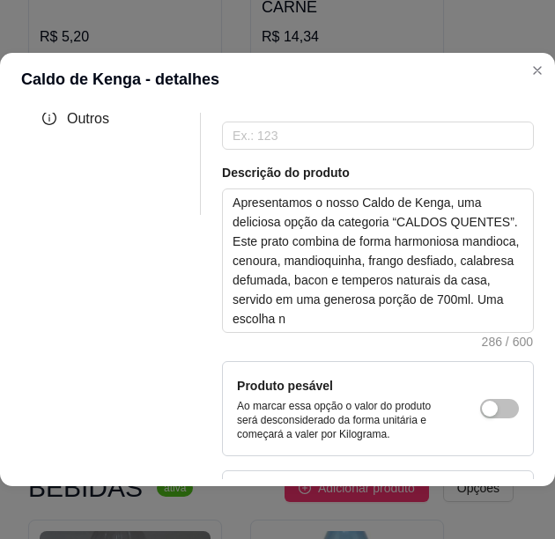
scroll to position [0, 0]
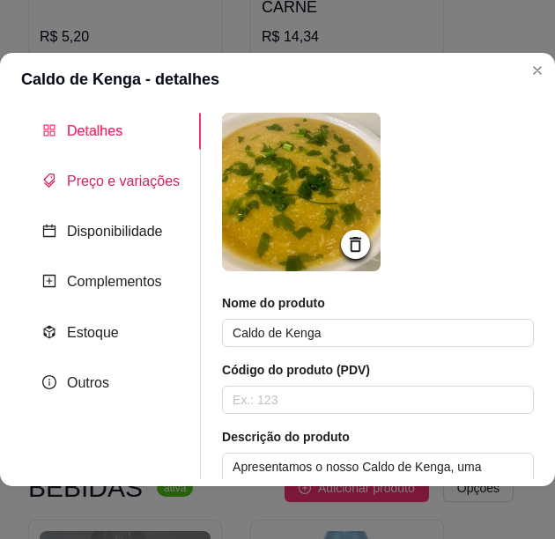
click at [104, 171] on div "Preço e variações" at bounding box center [110, 181] width 137 height 22
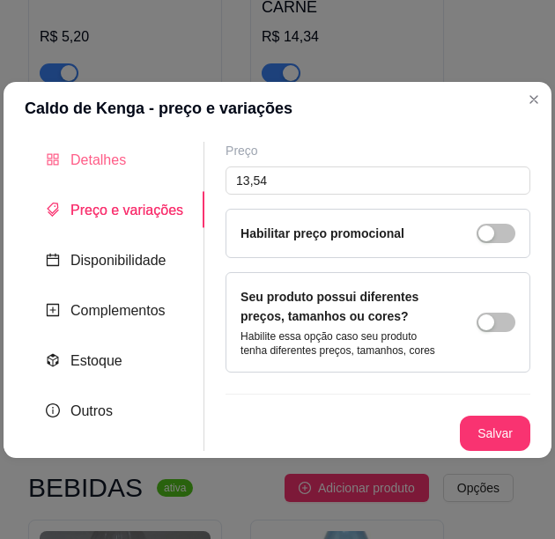
click at [130, 173] on div "Detalhes" at bounding box center [115, 160] width 180 height 36
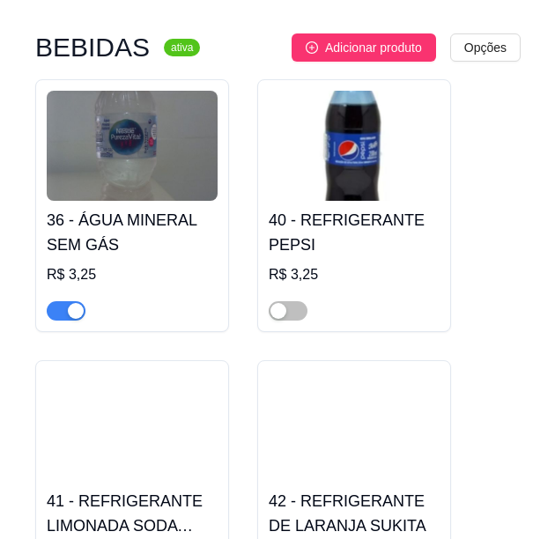
scroll to position [9860, 0]
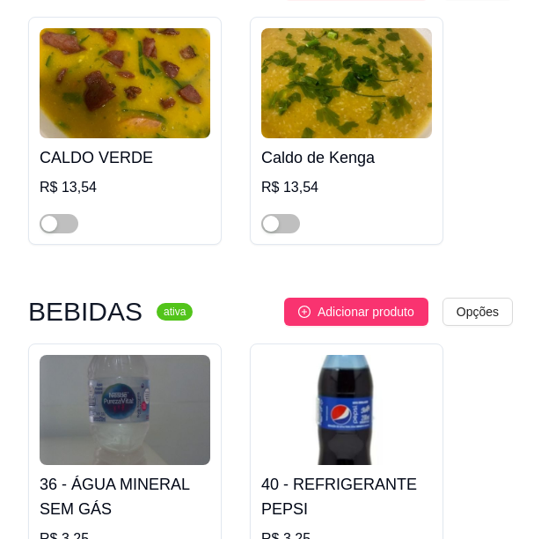
click at [71, 301] on h3 "BEBIDAS" at bounding box center [85, 311] width 114 height 21
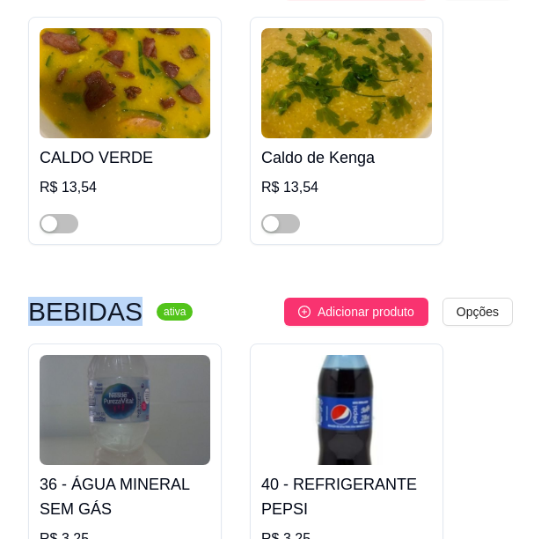
click at [71, 301] on h3 "BEBIDAS" at bounding box center [85, 311] width 114 height 21
click at [186, 387] on img at bounding box center [125, 410] width 171 height 110
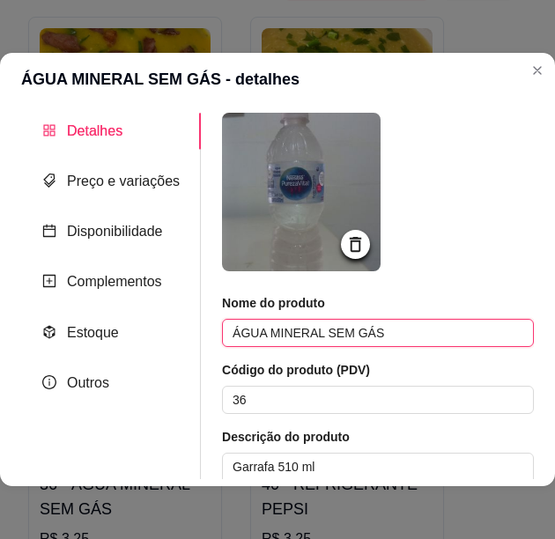
click at [320, 335] on input "ÁGUA MINERAL SEM GÁS" at bounding box center [378, 333] width 312 height 28
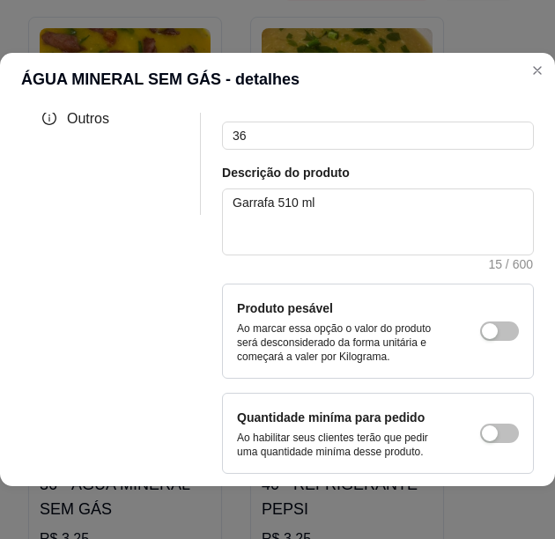
scroll to position [88, 0]
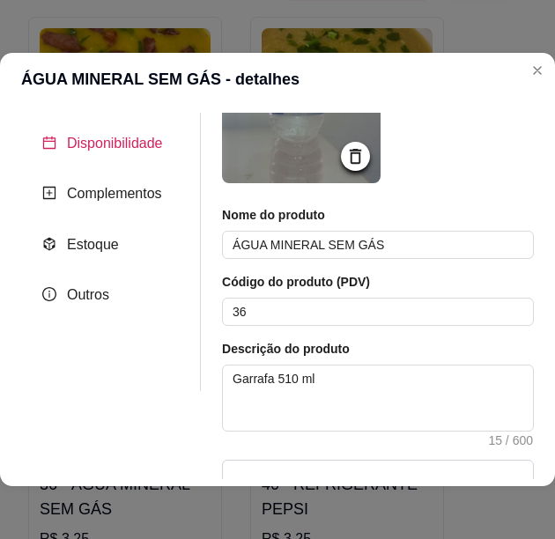
click at [134, 147] on span "Disponibilidade" at bounding box center [115, 143] width 96 height 15
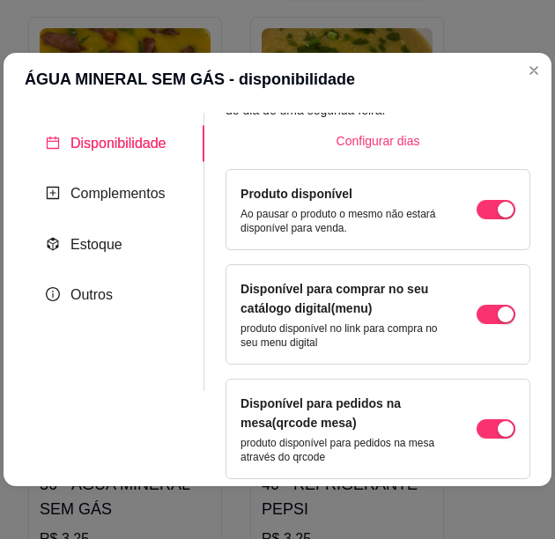
scroll to position [0, 0]
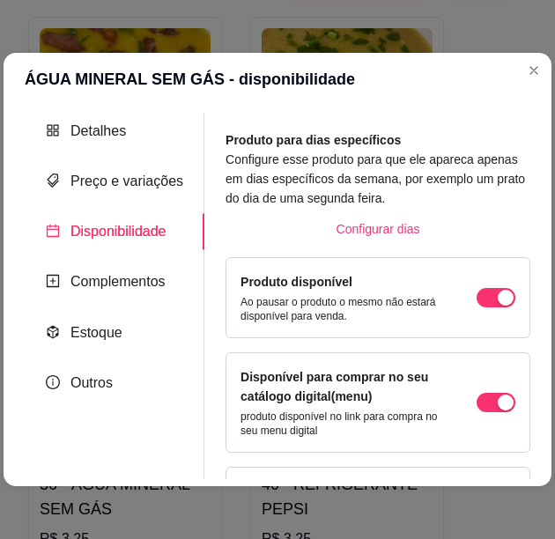
click at [149, 161] on div "Detalhes Preço e variações Disponibilidade Complementos Estoque Outros" at bounding box center [115, 296] width 180 height 366
click at [149, 177] on span "Preço e variações" at bounding box center [126, 180] width 113 height 15
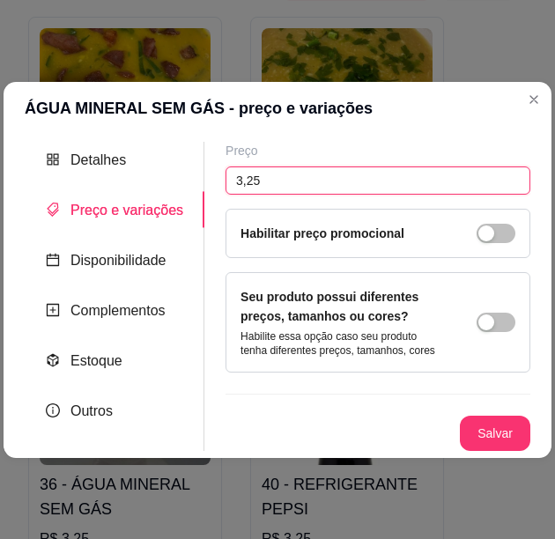
click at [240, 183] on input "3,25" at bounding box center [377, 180] width 305 height 28
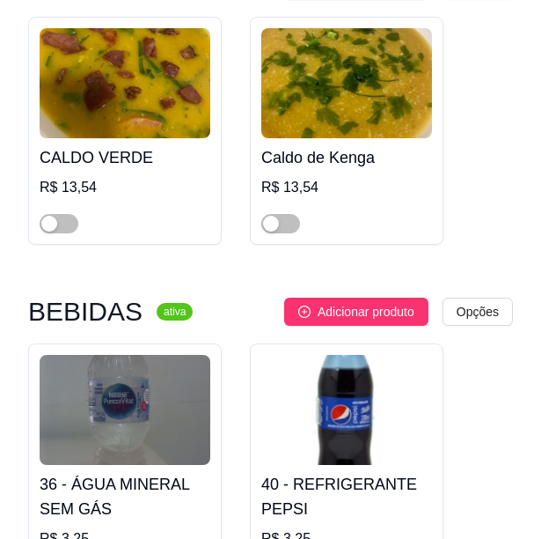
click at [367, 472] on h4 "40 - REFRIGERANTE PEPSI" at bounding box center [346, 496] width 171 height 49
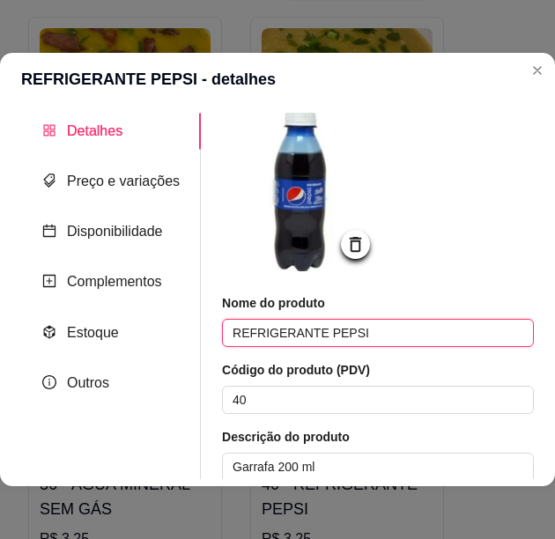
click at [334, 331] on input "REFRIGERANTE PEPSI" at bounding box center [378, 333] width 312 height 28
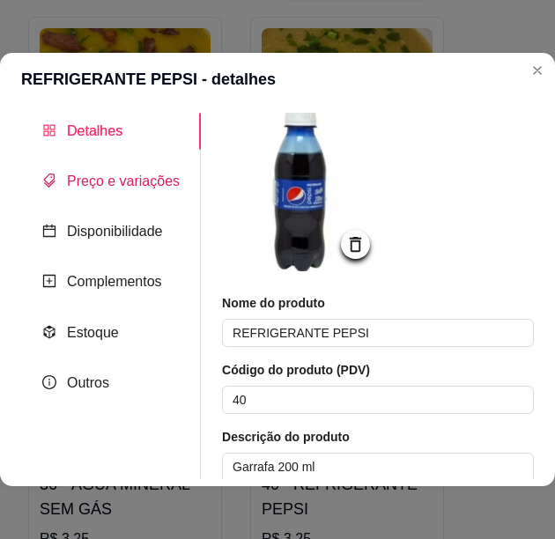
click at [114, 188] on span "Preço e variações" at bounding box center [123, 180] width 113 height 15
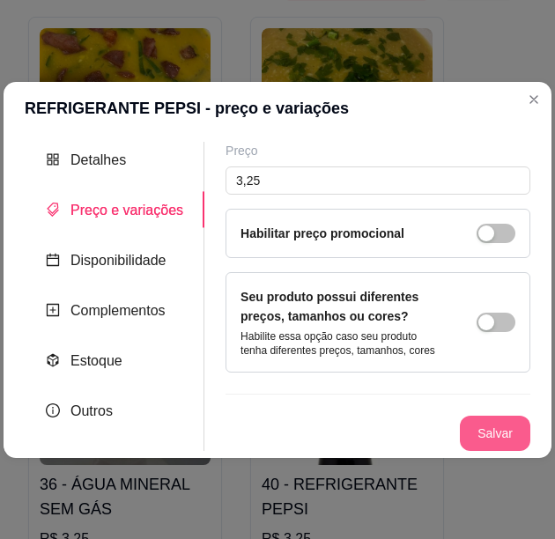
click at [481, 446] on div "Detalhes Preço e variações Disponibilidade Complementos Estoque Outros Nome do …" at bounding box center [278, 296] width 548 height 323
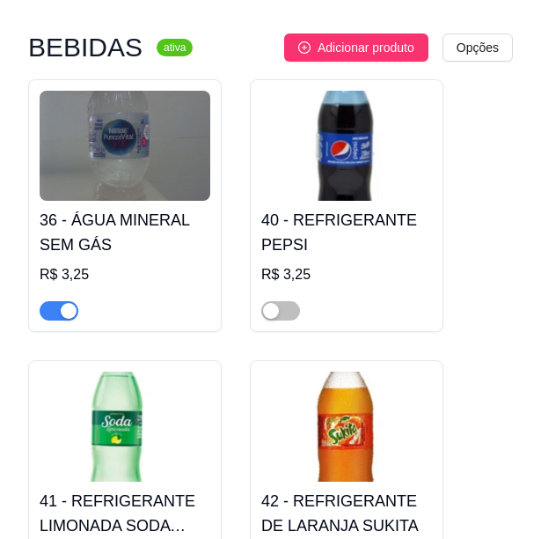
scroll to position [10212, 0]
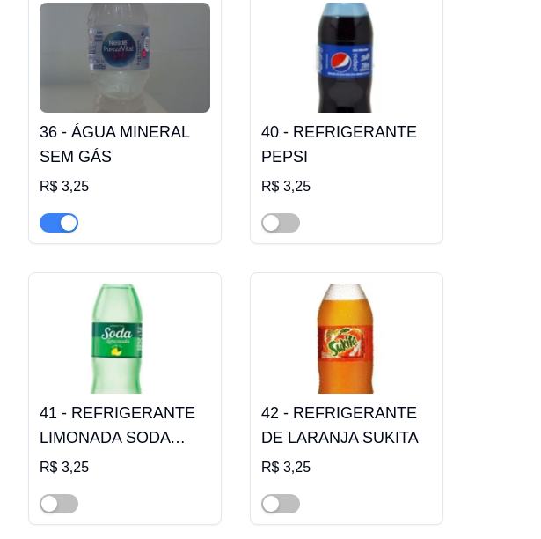
click at [111, 323] on img at bounding box center [125, 338] width 171 height 110
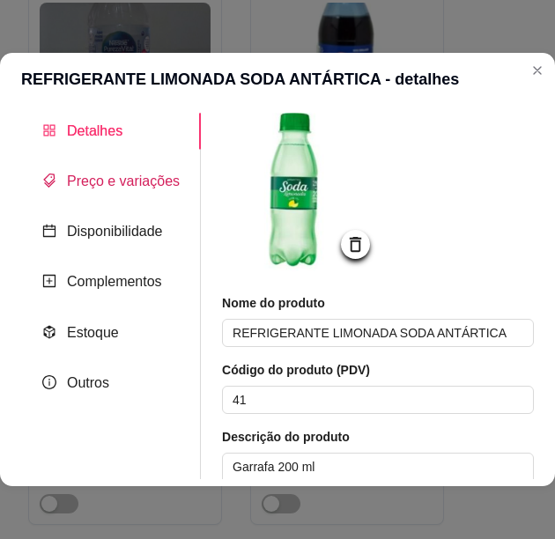
click at [146, 179] on span "Preço e variações" at bounding box center [123, 180] width 113 height 15
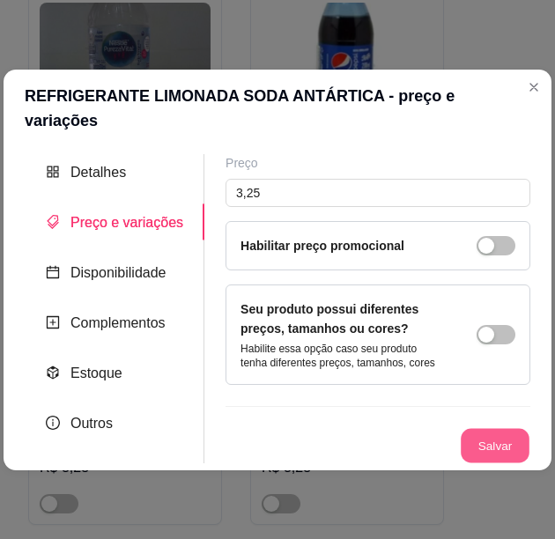
click at [495, 429] on button "Salvar" at bounding box center [494, 445] width 69 height 34
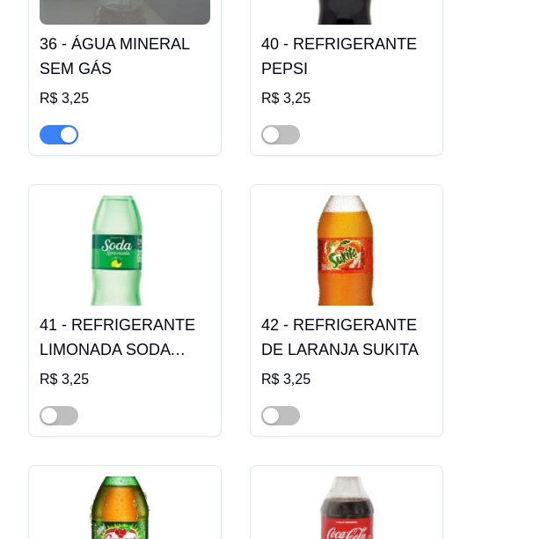
scroll to position [10388, 0]
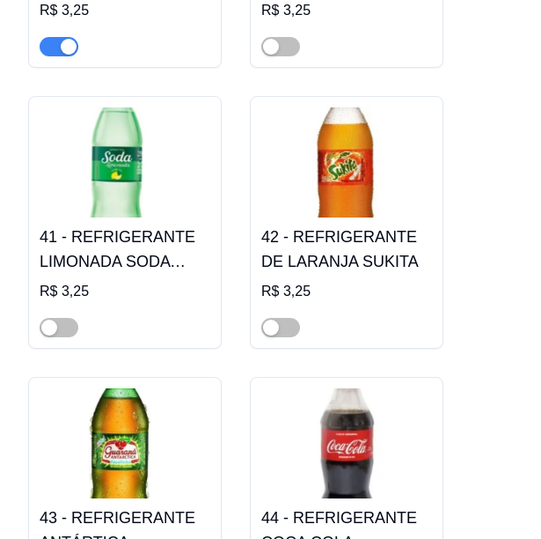
click at [364, 224] on h4 "42 - REFRIGERANTE DE LARANJA SUKITA" at bounding box center [346, 248] width 171 height 49
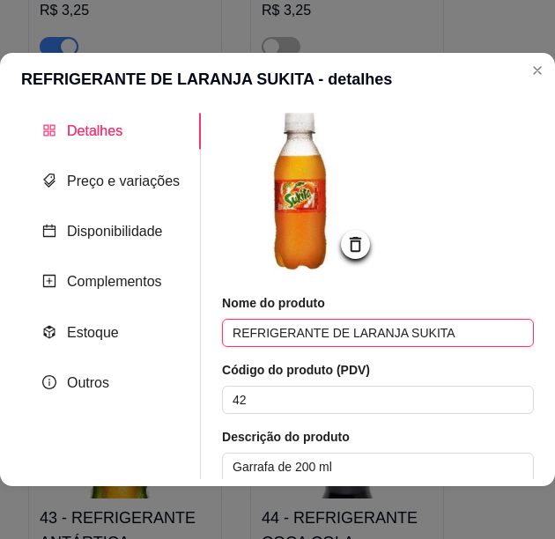
click at [407, 330] on input "REFRIGERANTE DE LARANJA SUKITA" at bounding box center [378, 333] width 312 height 28
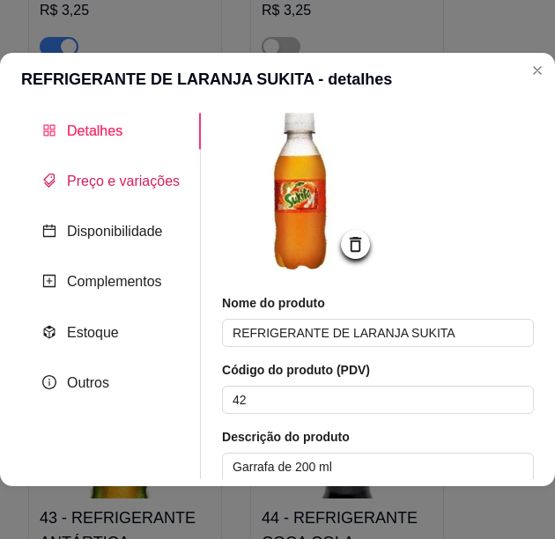
click at [121, 173] on span "Preço e variações" at bounding box center [123, 180] width 113 height 15
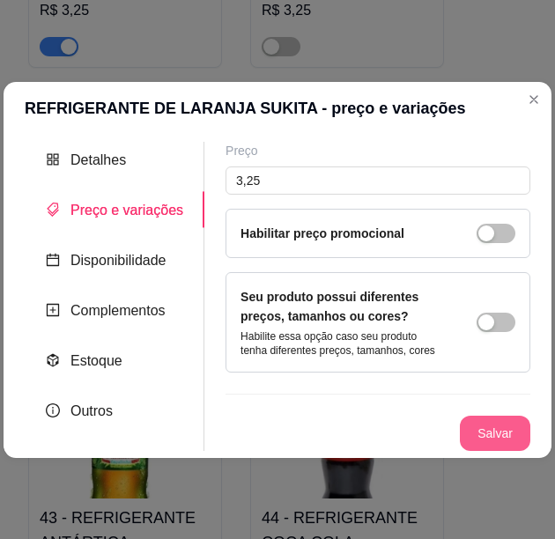
click at [472, 423] on button "Salvar" at bounding box center [495, 433] width 70 height 35
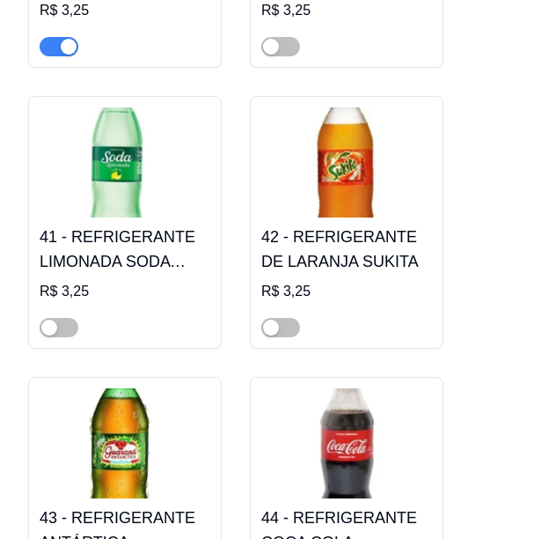
click at [151, 445] on img at bounding box center [125, 443] width 171 height 110
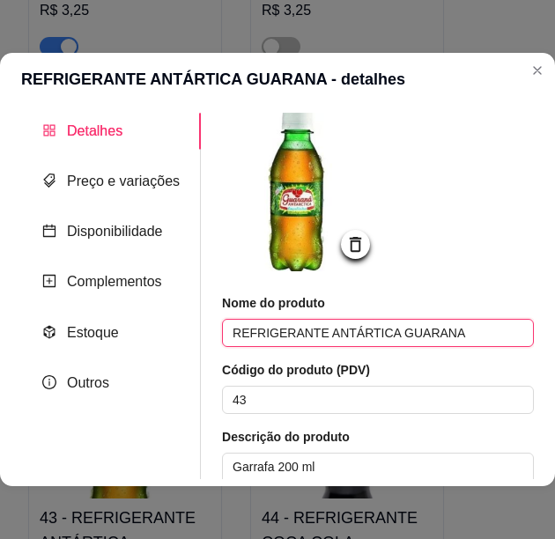
click at [350, 334] on input "REFRIGERANTE ANTÁRTICA GUARANA" at bounding box center [378, 333] width 312 height 28
click at [416, 330] on input "REFRIGERANTE ANTÁRTICA GUARANA" at bounding box center [378, 333] width 312 height 28
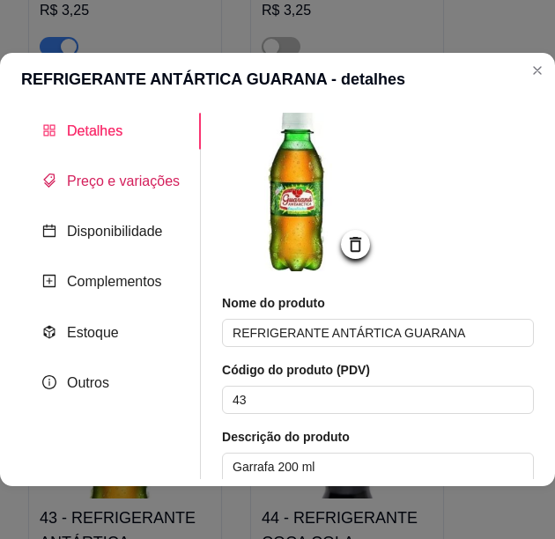
click at [152, 182] on span "Preço e variações" at bounding box center [123, 180] width 113 height 15
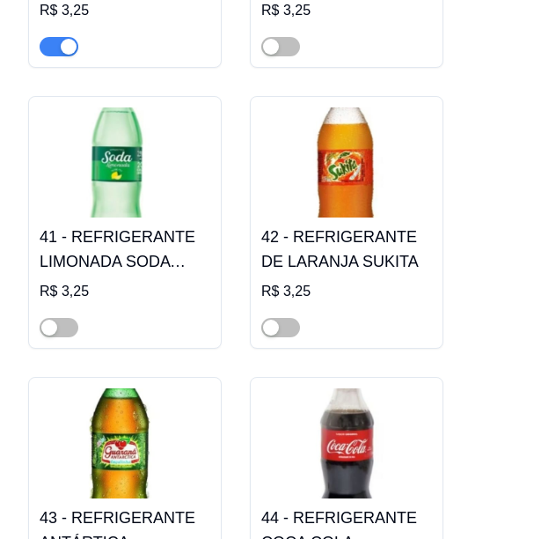
scroll to position [10565, 0]
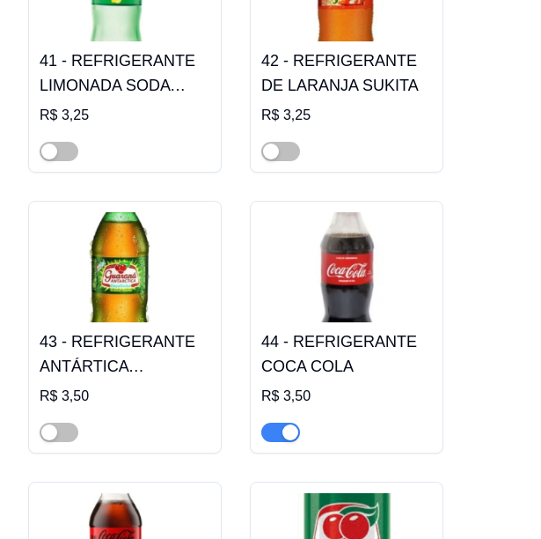
click at [339, 281] on img at bounding box center [346, 267] width 171 height 110
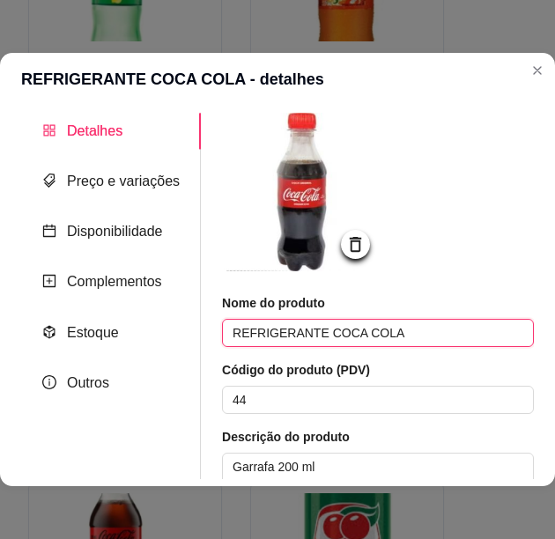
click at [318, 334] on input "REFRIGERANTE COCA COLA" at bounding box center [378, 333] width 312 height 28
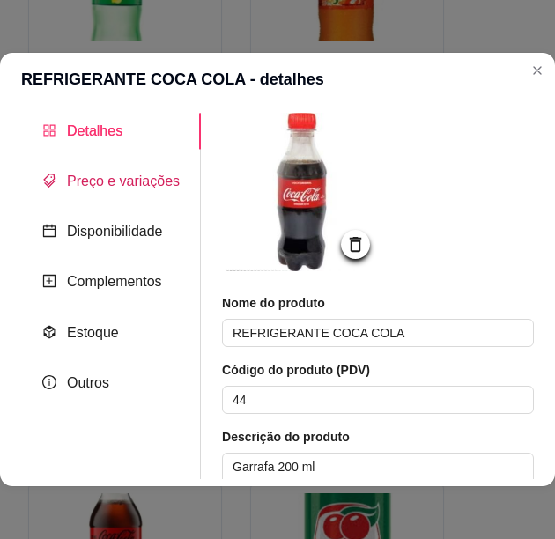
click at [101, 171] on div "Preço e variações" at bounding box center [110, 181] width 137 height 22
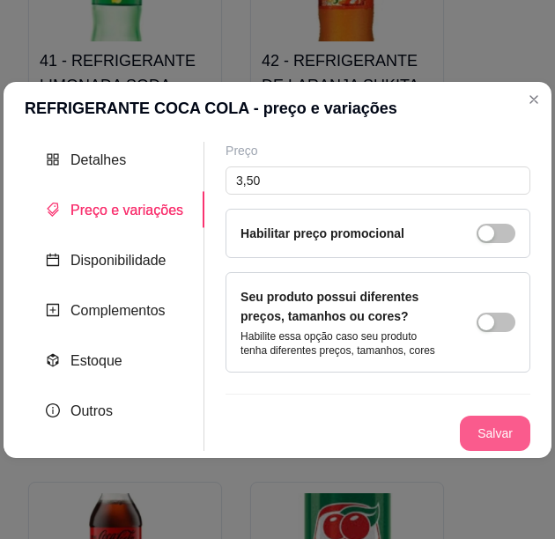
click at [482, 436] on button "Salvar" at bounding box center [495, 433] width 70 height 35
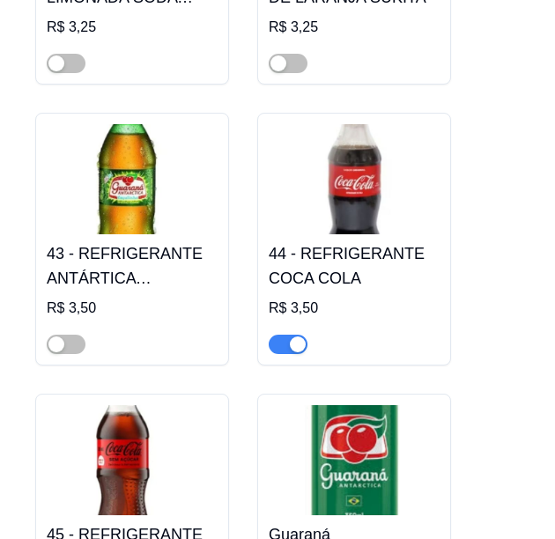
scroll to position [10741, 0]
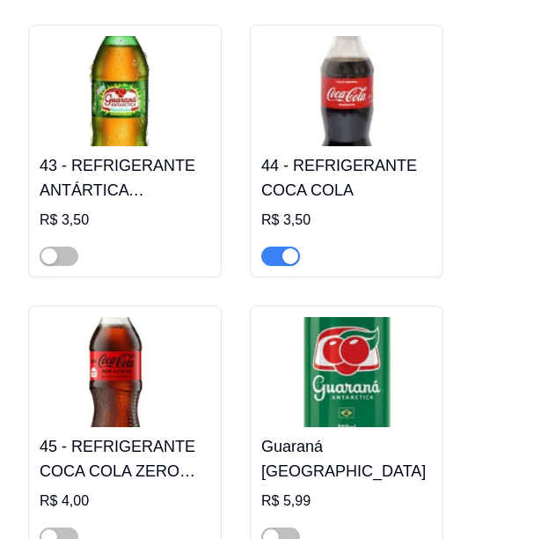
click at [137, 434] on h4 "45 - REFRIGERANTE COCA COLA ZERO AÇÚCAR" at bounding box center [125, 458] width 171 height 49
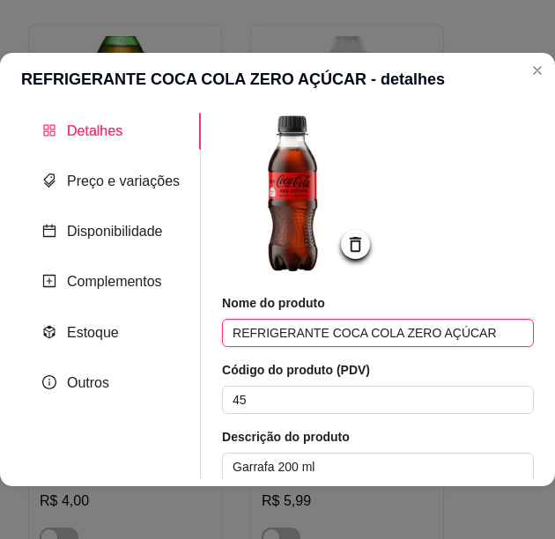
click at [335, 335] on input "REFRIGERANTE COCA COLA ZERO AÇÚCAR" at bounding box center [378, 333] width 312 height 28
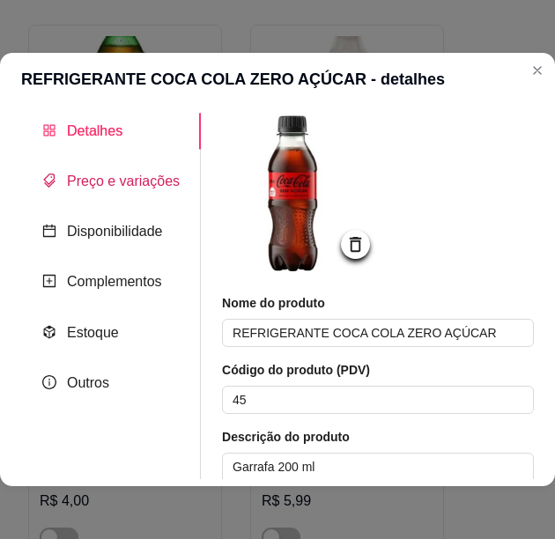
click at [113, 185] on span "Preço e variações" at bounding box center [123, 180] width 113 height 15
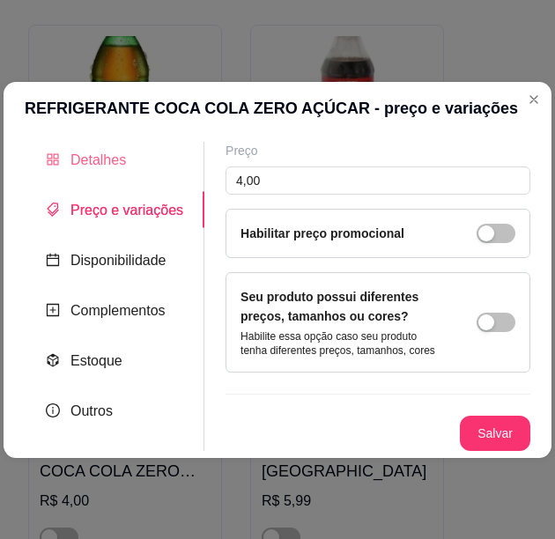
click at [142, 164] on div "Detalhes" at bounding box center [115, 160] width 180 height 36
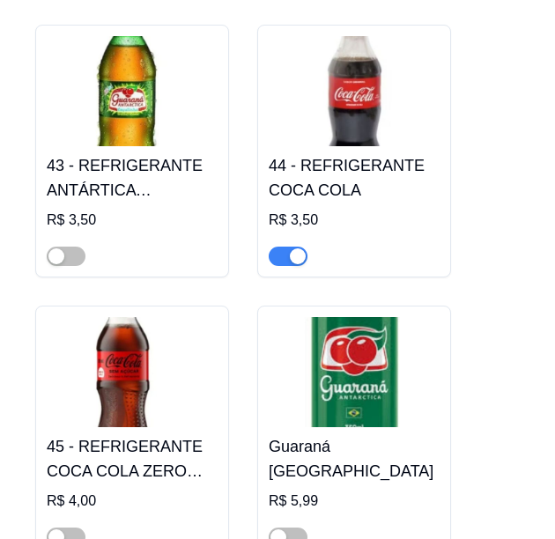
scroll to position [10917, 0]
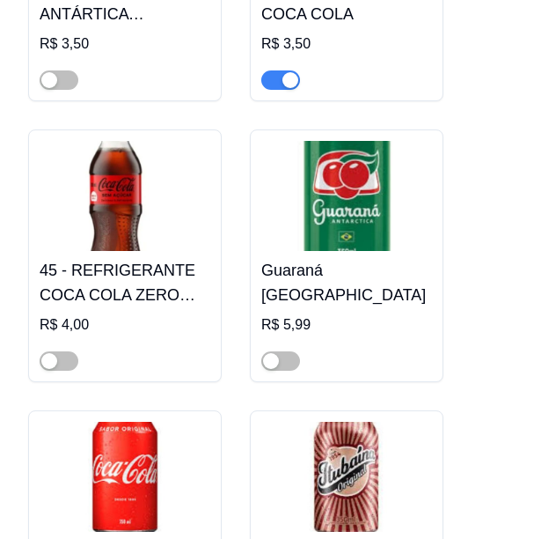
click at [342, 258] on h4 "Guaraná [GEOGRAPHIC_DATA]" at bounding box center [346, 282] width 171 height 49
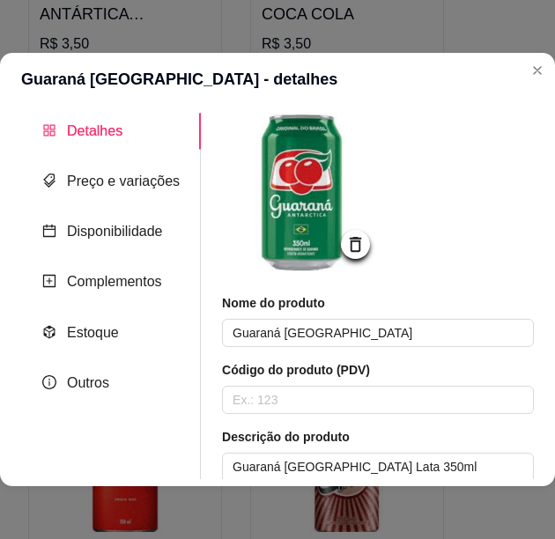
scroll to position [88, 0]
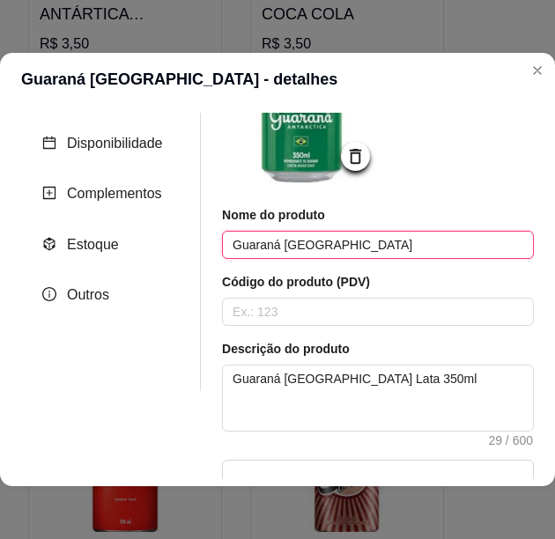
click at [305, 247] on input "Guaraná [GEOGRAPHIC_DATA]" at bounding box center [378, 245] width 312 height 28
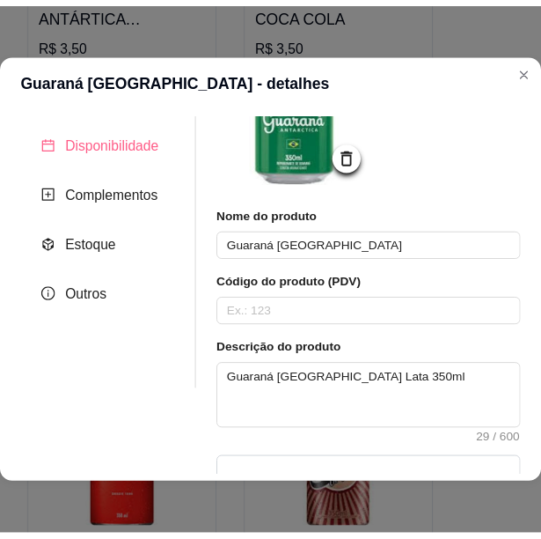
scroll to position [0, 0]
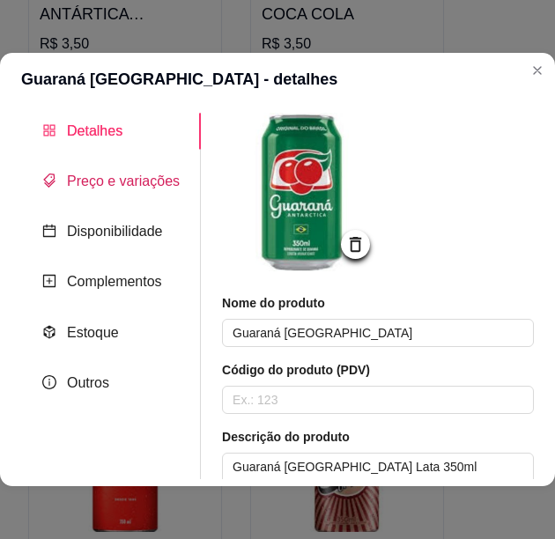
click at [131, 186] on span "Preço e variações" at bounding box center [123, 180] width 113 height 15
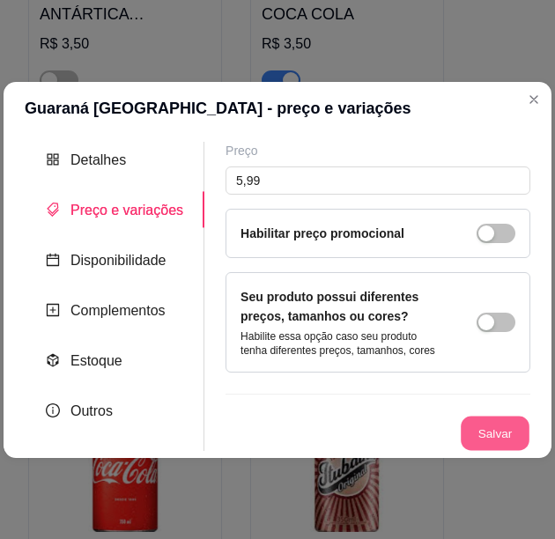
click at [478, 421] on button "Salvar" at bounding box center [494, 433] width 69 height 34
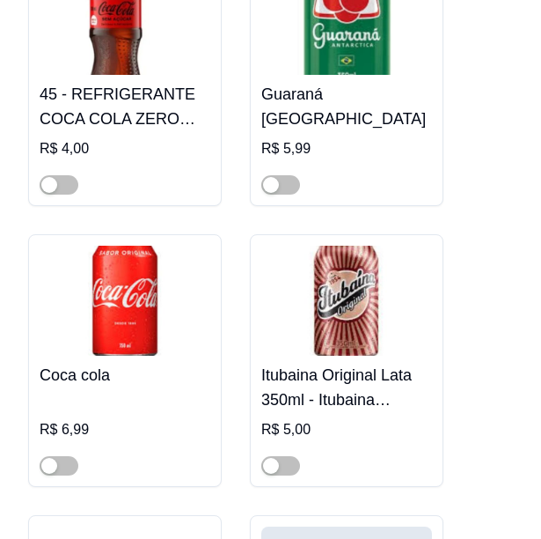
scroll to position [11181, 0]
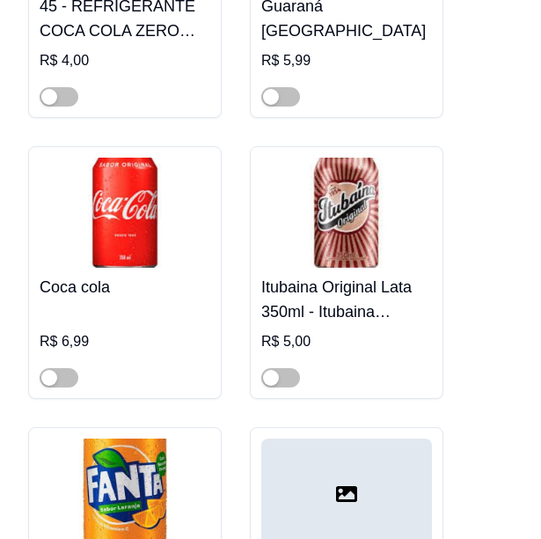
click at [119, 196] on img at bounding box center [125, 213] width 171 height 110
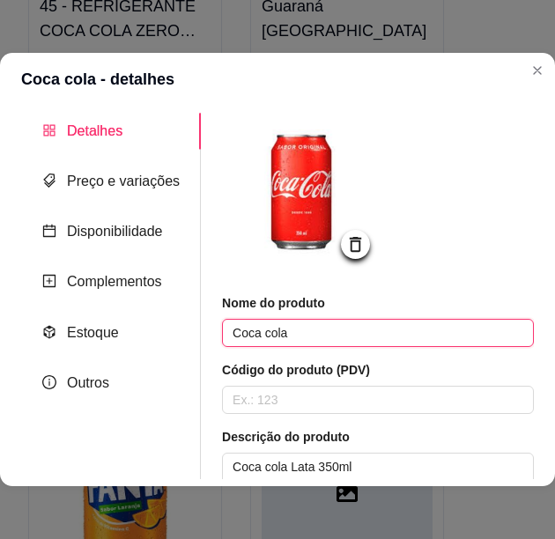
click at [269, 330] on input "Coca cola" at bounding box center [378, 333] width 312 height 28
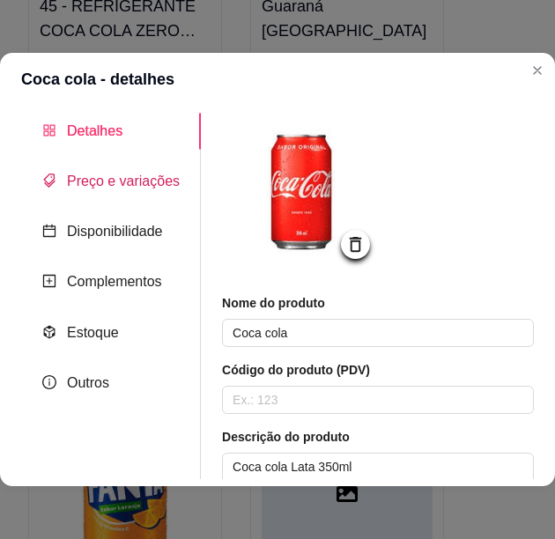
click at [163, 173] on span "Preço e variações" at bounding box center [123, 180] width 113 height 15
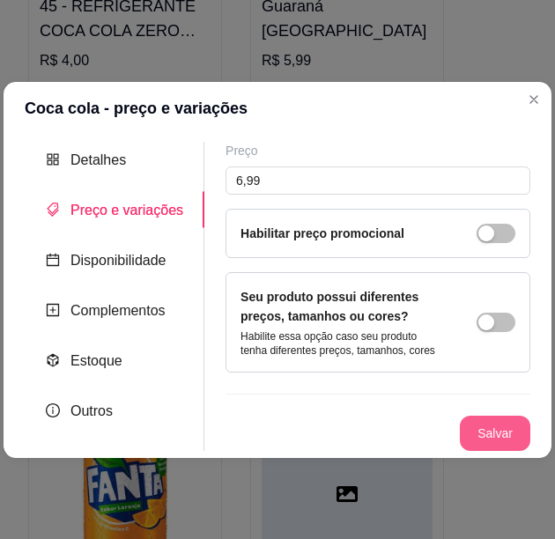
click at [499, 435] on button "Salvar" at bounding box center [495, 433] width 70 height 35
click at [499, 435] on button "Salvar" at bounding box center [494, 433] width 69 height 34
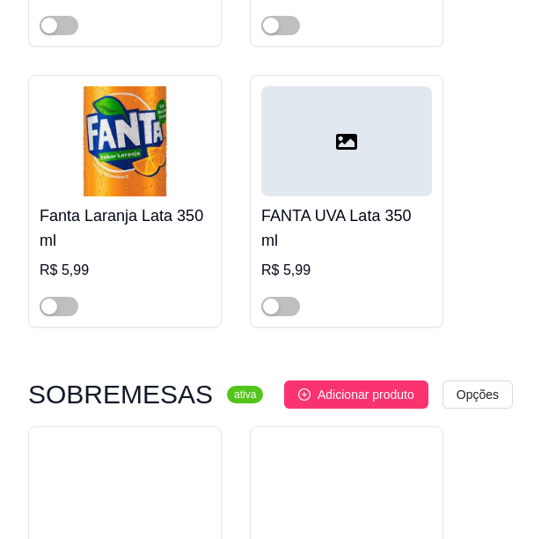
scroll to position [11709, 0]
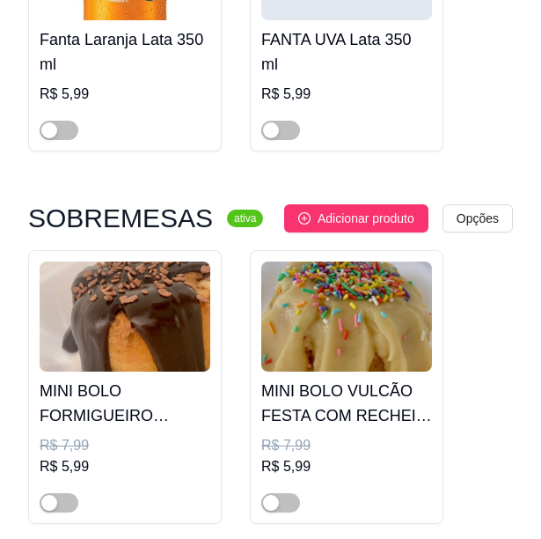
click at [128, 210] on h3 "SOBREMESAS" at bounding box center [120, 218] width 185 height 21
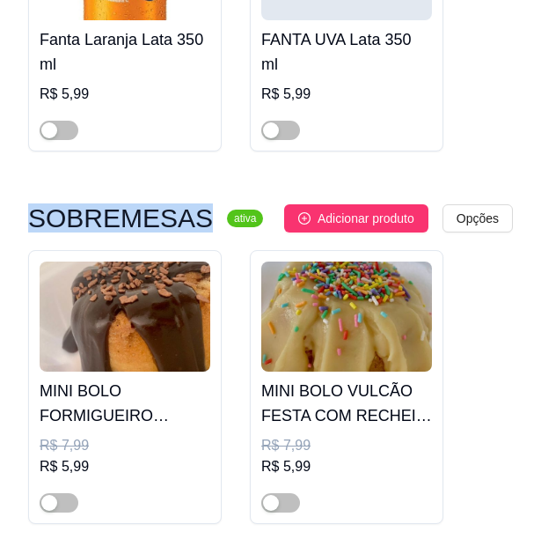
click at [128, 210] on h3 "SOBREMESAS" at bounding box center [120, 218] width 185 height 21
copy h3 "SOBREMESAS"
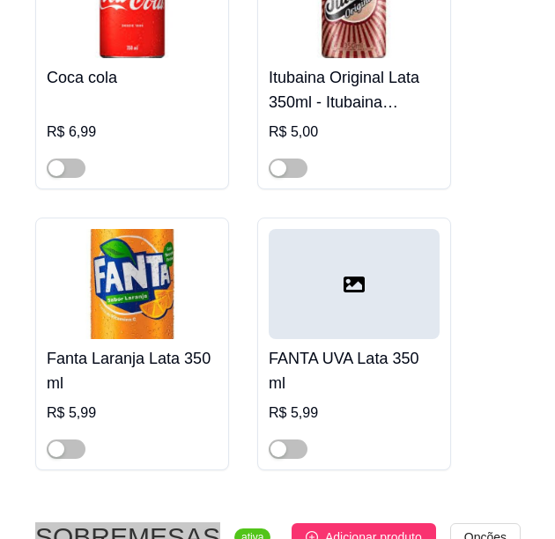
scroll to position [11566, 0]
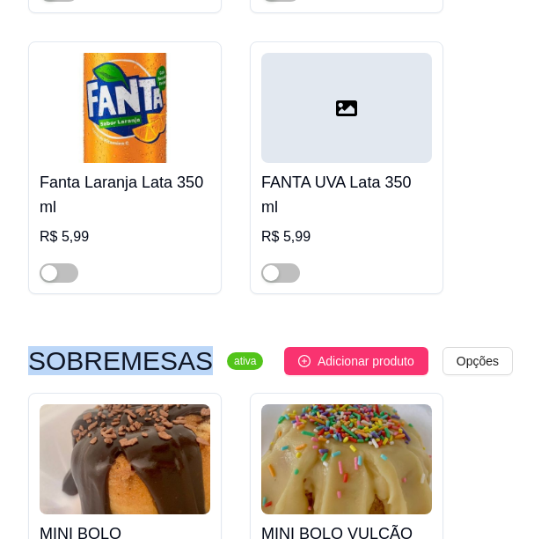
copy h3 "SOBREMESAS"
click at [158, 428] on img at bounding box center [125, 459] width 171 height 110
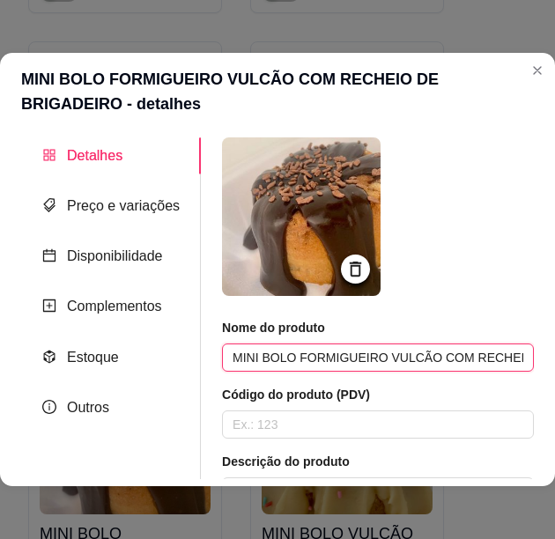
click at [308, 357] on input "MINI BOLO FORMIGUEIRO VULCÃO COM RECHEIO DE BRIGADEIRO" at bounding box center [378, 357] width 312 height 28
drag, startPoint x: 309, startPoint y: 353, endPoint x: 405, endPoint y: 358, distance: 96.1
click at [405, 358] on input "MINI BOLO FORMIGUEIRO VULCÃO COM RECHEIO DE BRIGADEIRO" at bounding box center [378, 357] width 312 height 28
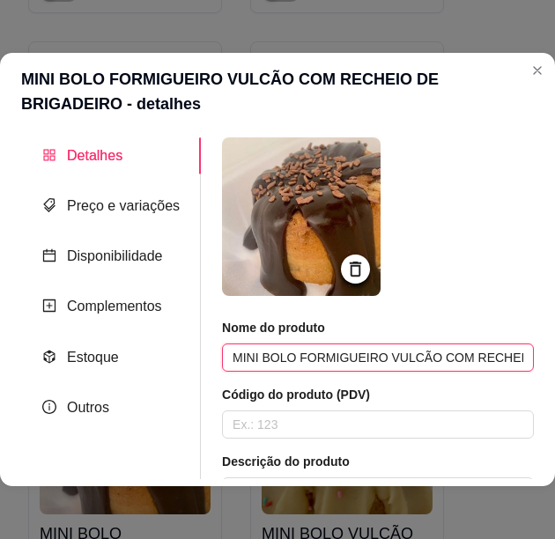
drag, startPoint x: 405, startPoint y: 359, endPoint x: 367, endPoint y: 352, distance: 38.5
click at [367, 352] on input "MINI BOLO FORMIGUEIRO VULCÃO COM RECHEIO DE BRIGADEIRO" at bounding box center [378, 357] width 312 height 28
click at [367, 357] on input "MINI BOLO FORMIGUEIRO VULCÃO COM RECHEIO DE BRIGADEIRO" at bounding box center [378, 357] width 312 height 28
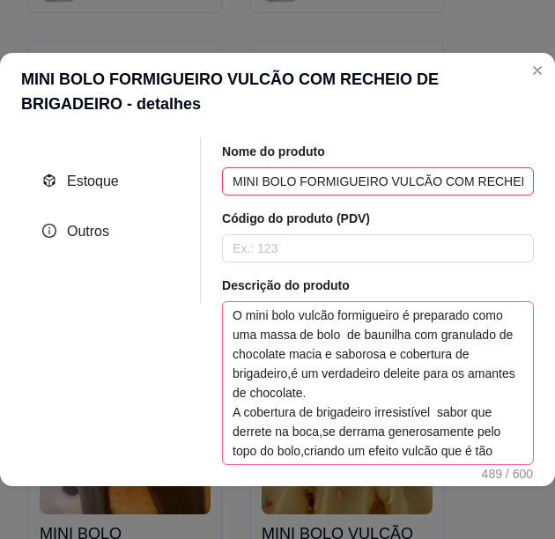
scroll to position [77, 0]
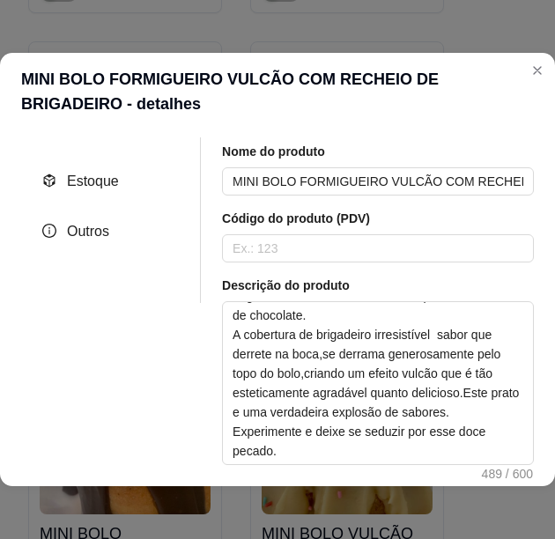
drag, startPoint x: 254, startPoint y: 181, endPoint x: 433, endPoint y: 123, distance: 187.9
click at [433, 123] on header "MINI BOLO FORMIGUEIRO VULCÃO COM RECHEIO DE BRIGADEIRO - detalhes" at bounding box center [277, 91] width 555 height 77
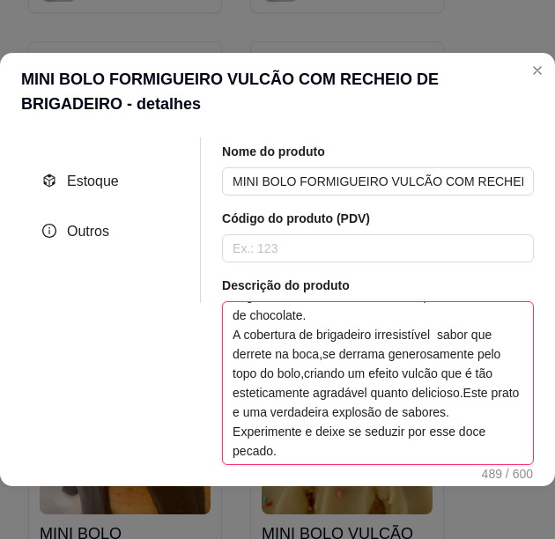
click at [283, 386] on textarea "O mini bolo vulcão formigueiro é preparado como uma massa de bolo de baunilha c…" at bounding box center [378, 383] width 310 height 162
drag, startPoint x: 283, startPoint y: 386, endPoint x: 292, endPoint y: 415, distance: 30.6
click at [292, 415] on textarea "O mini bolo vulcão formigueiro é preparado como uma massa de bolo de baunilha c…" at bounding box center [378, 383] width 310 height 162
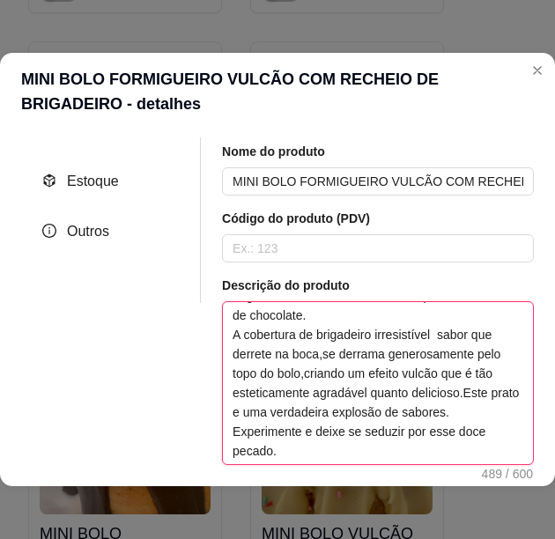
click at [292, 415] on textarea "O mini bolo vulcão formigueiro é preparado como uma massa de bolo de baunilha c…" at bounding box center [378, 383] width 310 height 162
click at [301, 430] on textarea "O mini bolo vulcão formigueiro é preparado como uma massa de bolo de baunilha c…" at bounding box center [378, 383] width 310 height 162
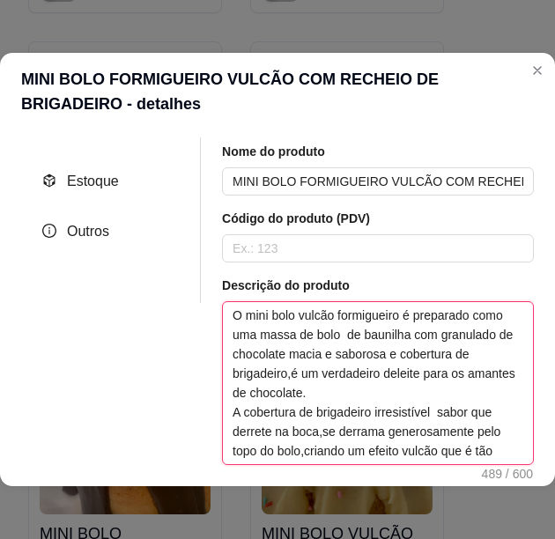
drag, startPoint x: 284, startPoint y: 449, endPoint x: 194, endPoint y: 262, distance: 207.5
click at [201, 262] on div "Nome do produto MINI BOLO FORMIGUEIRO VULCÃO COM RECHEIO DE BRIGADEIRO Código d…" at bounding box center [367, 361] width 333 height 800
type textarea "O mini bolo vulcão formigueiro é feito com uma massa de bolo de baunilha macia …"
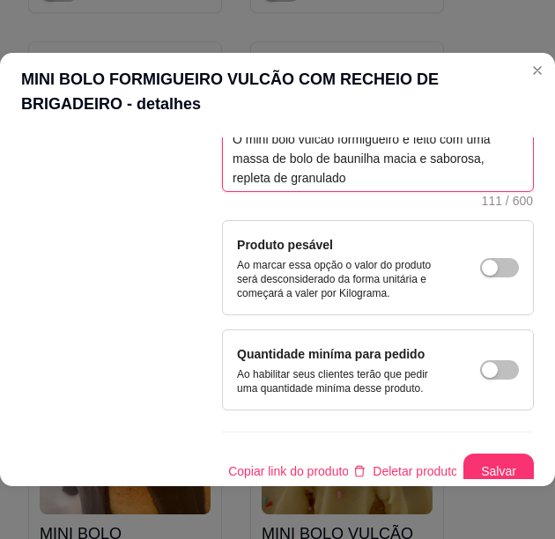
scroll to position [176, 0]
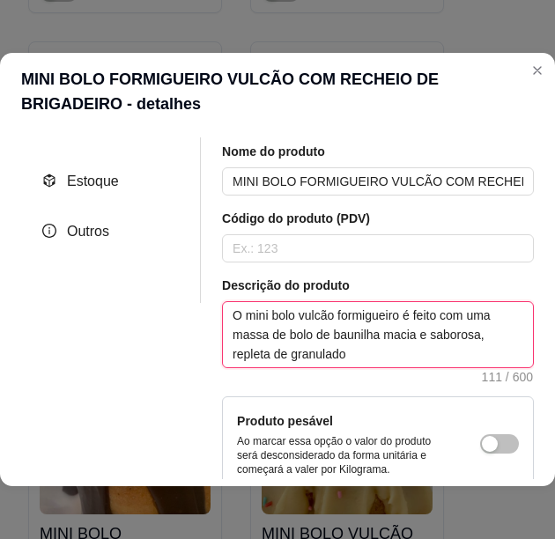
click at [320, 347] on textarea "O mini bolo vulcão formigueiro é feito com uma massa de bolo de baunilha macia …" at bounding box center [378, 334] width 310 height 65
click at [477, 330] on textarea "O mini bolo vulcão formigueiro é feito com uma massa de bolo de baunilha macia …" at bounding box center [378, 334] width 310 height 65
type textarea "O mini bolo vulcão formigueiro é preparado como uma massa de bolo de baunilha c…"
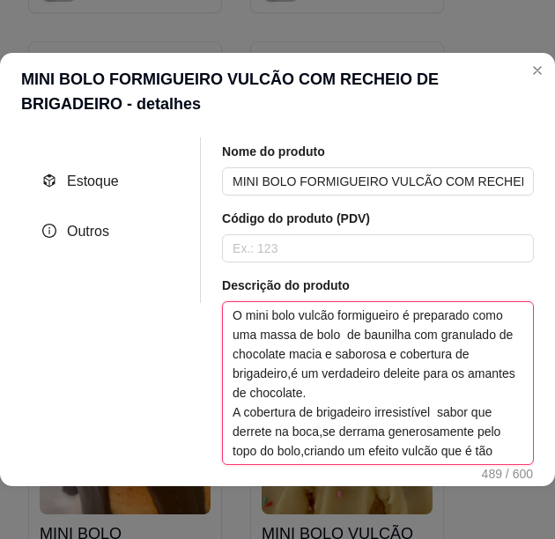
type textarea "O mini bolo vulcão formigueiro é feito com uma massa de bolo de baunilha macia …"
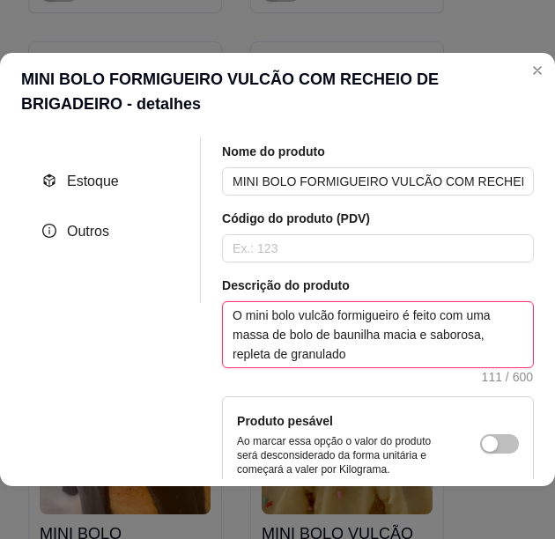
scroll to position [264, 0]
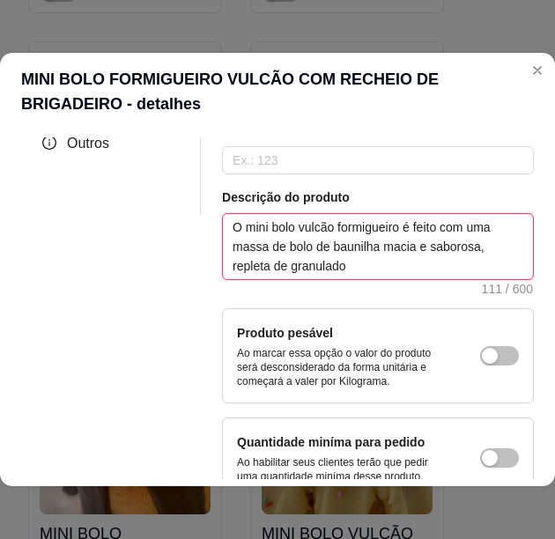
type textarea "O mini bolo vulcão formigueiro é preparado como uma massa de bolo de baunilha c…"
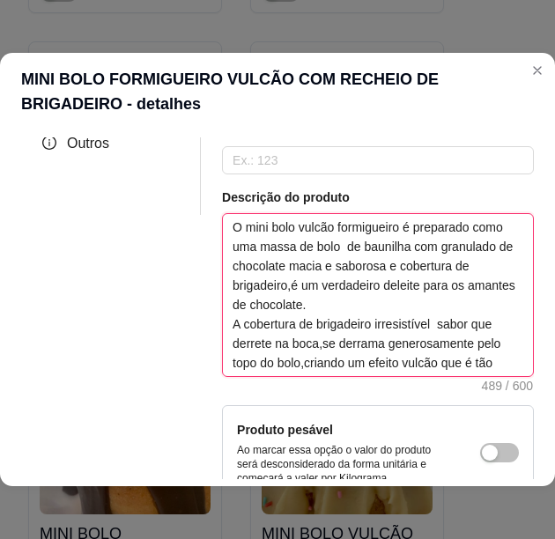
paste textarea "feito com uma massa de baunilha macia e saborosa, recheada com granulado de cho…"
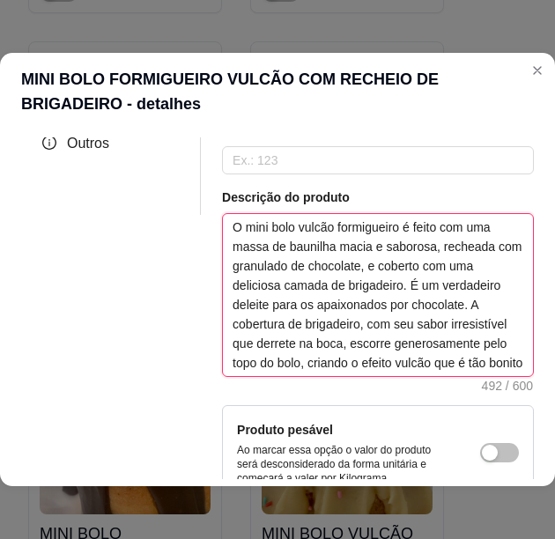
scroll to position [53, 0]
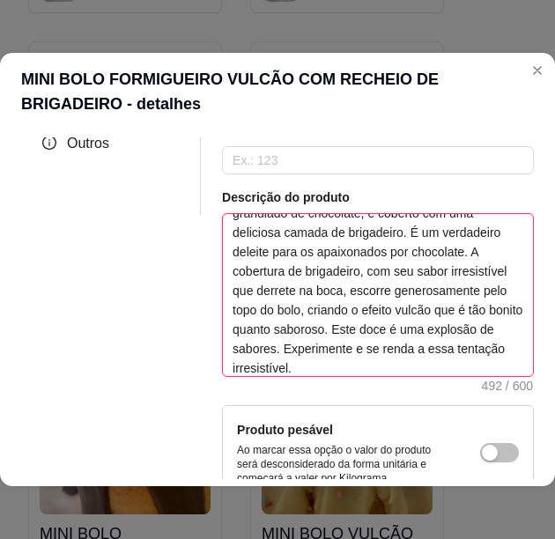
type textarea "O mini bolo vulcão formigueiro é feito com uma massa de baunilha macia e saboro…"
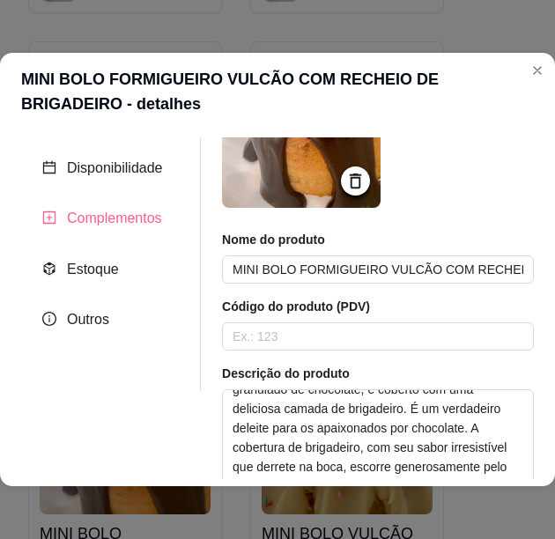
scroll to position [0, 0]
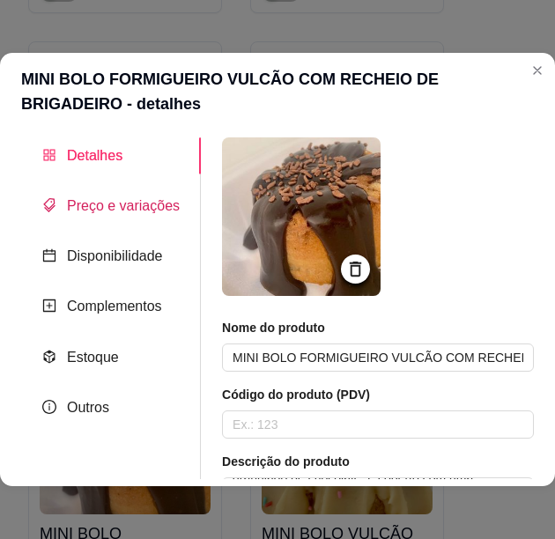
click at [115, 201] on span "Preço e variações" at bounding box center [123, 205] width 113 height 15
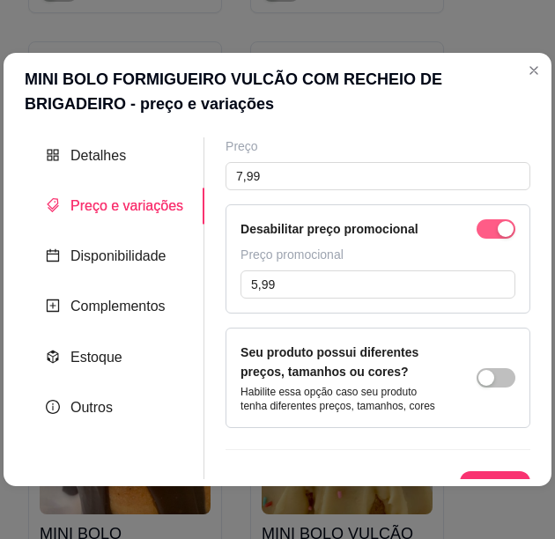
click at [478, 231] on span "button" at bounding box center [495, 228] width 39 height 19
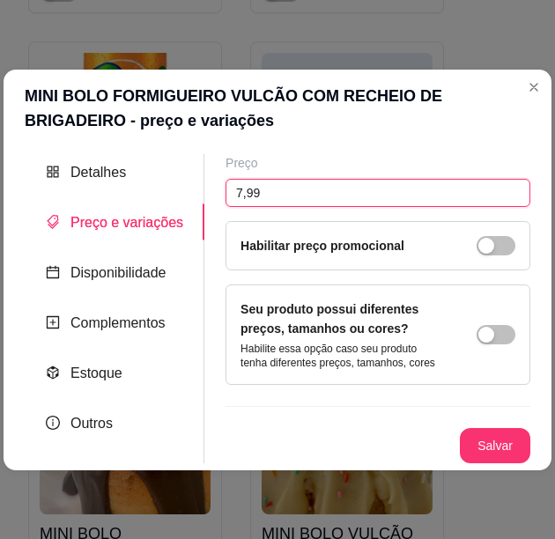
click at [294, 194] on input "7,99" at bounding box center [377, 193] width 305 height 28
type input "6,30"
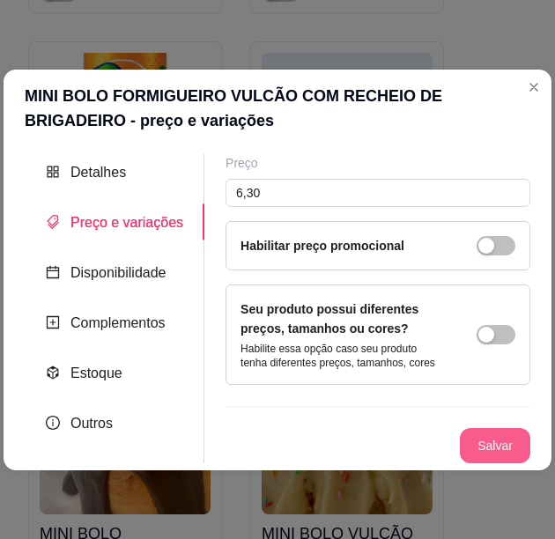
click at [495, 434] on button "Salvar" at bounding box center [495, 445] width 70 height 35
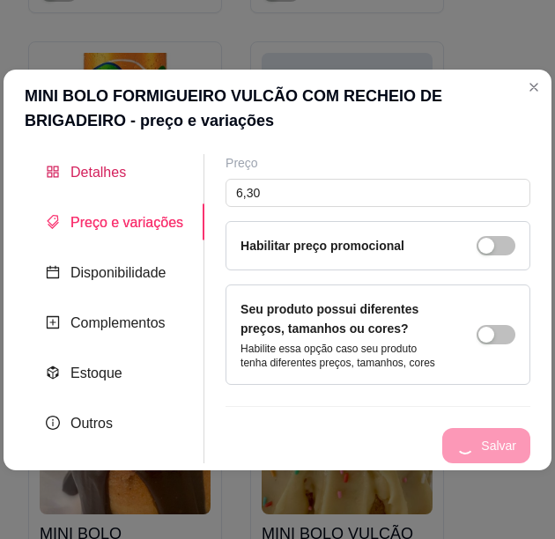
click at [103, 180] on span "Detalhes" at bounding box center [97, 172] width 55 height 15
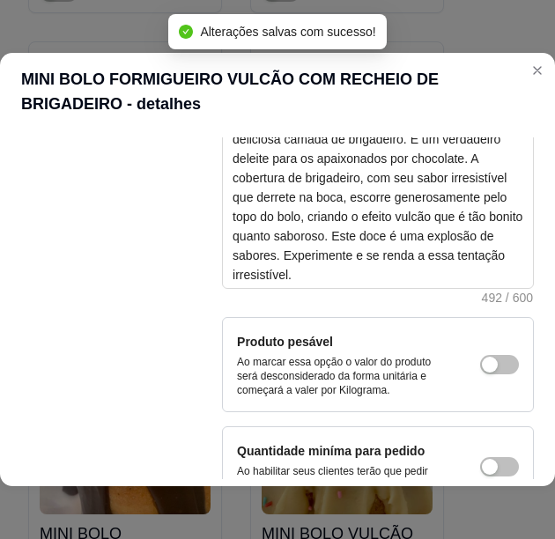
scroll to position [440, 0]
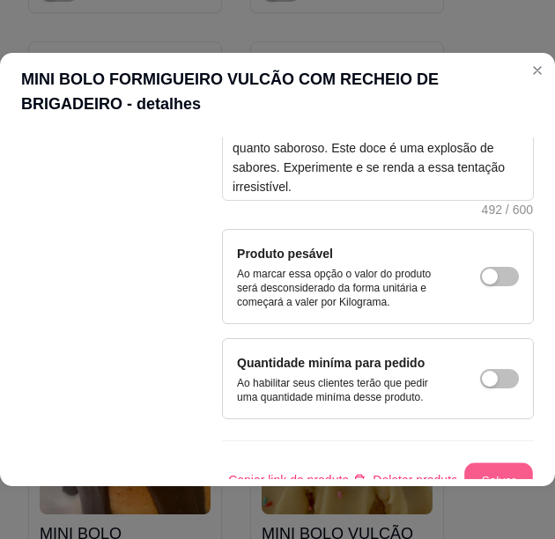
click at [497, 465] on button "Salvar" at bounding box center [498, 480] width 69 height 34
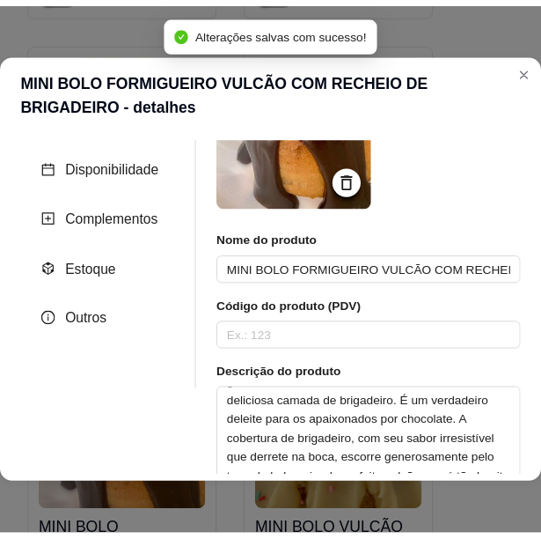
scroll to position [0, 0]
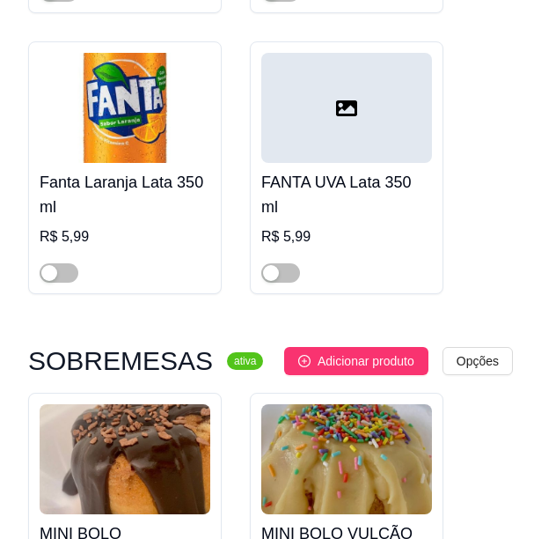
click at [150, 432] on img at bounding box center [125, 459] width 171 height 110
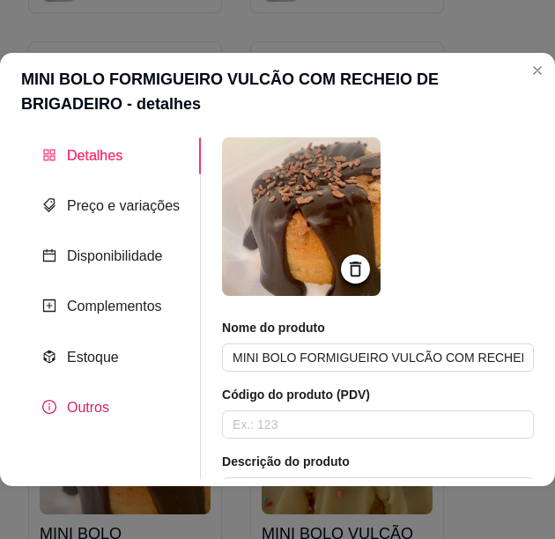
click at [105, 405] on span "Outros" at bounding box center [88, 407] width 42 height 15
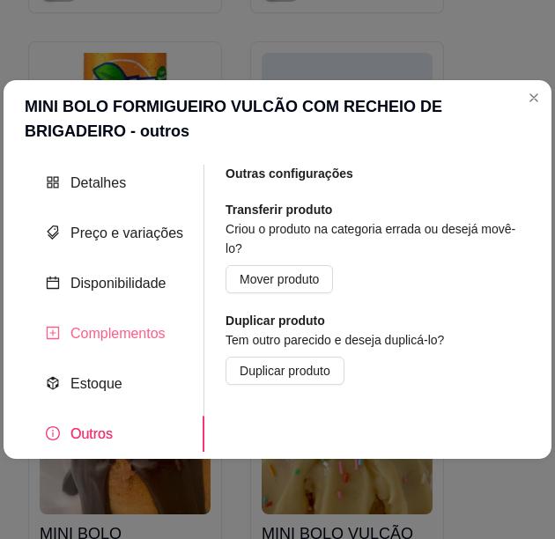
click at [91, 347] on div "Complementos" at bounding box center [115, 333] width 180 height 36
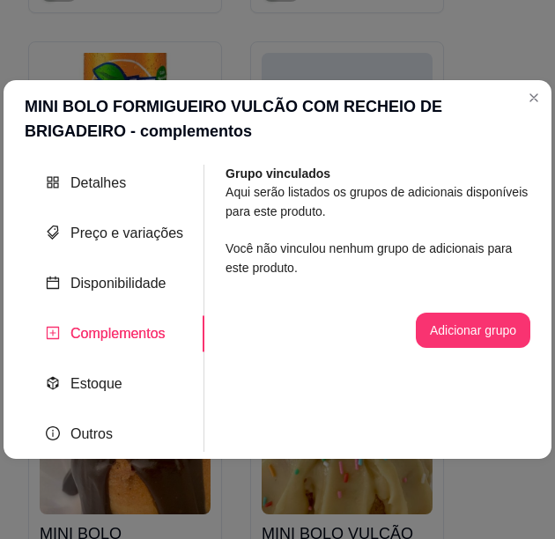
click at [88, 304] on div "Detalhes Preço e variações Disponibilidade Complementos Estoque Outros" at bounding box center [115, 309] width 180 height 288
click at [105, 294] on div "Disponibilidade" at bounding box center [115, 283] width 180 height 36
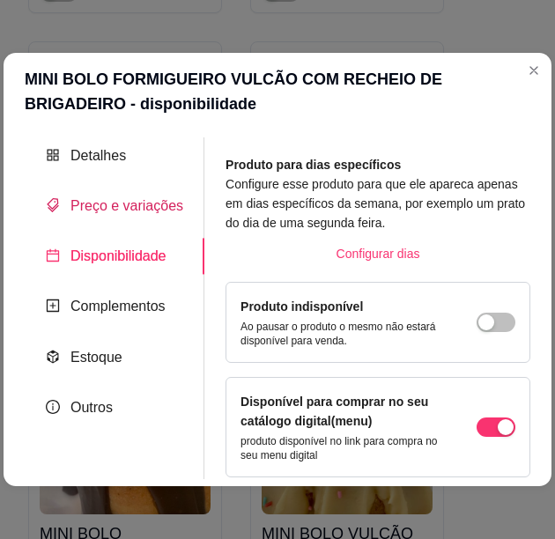
click at [125, 204] on span "Preço e variações" at bounding box center [126, 205] width 113 height 15
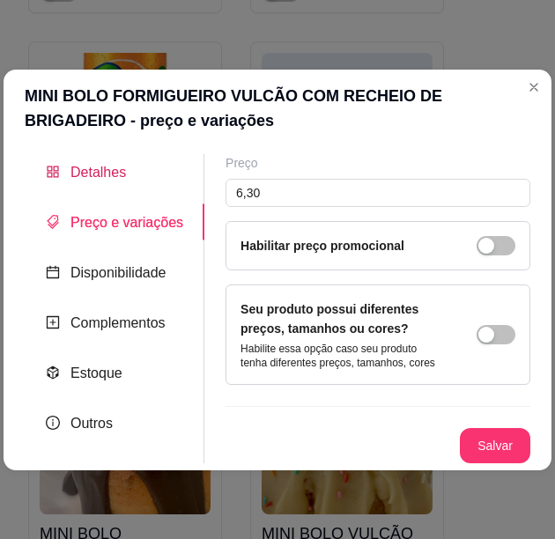
click at [103, 180] on span "Detalhes" at bounding box center [97, 172] width 55 height 15
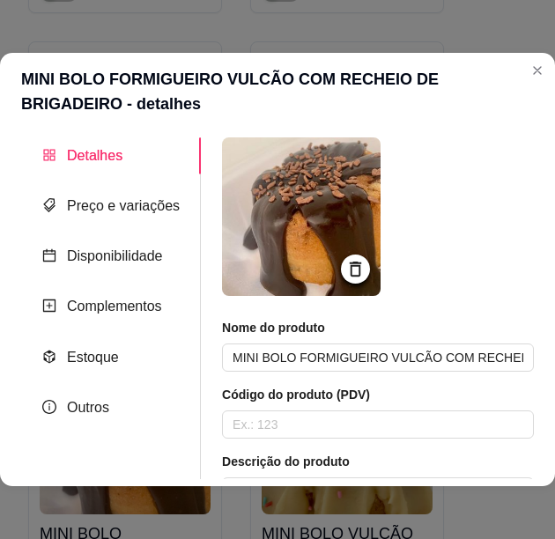
click at [194, 80] on header "MINI BOLO FORMIGUEIRO VULCÃO COM RECHEIO DE BRIGADEIRO - detalhes" at bounding box center [277, 91] width 555 height 77
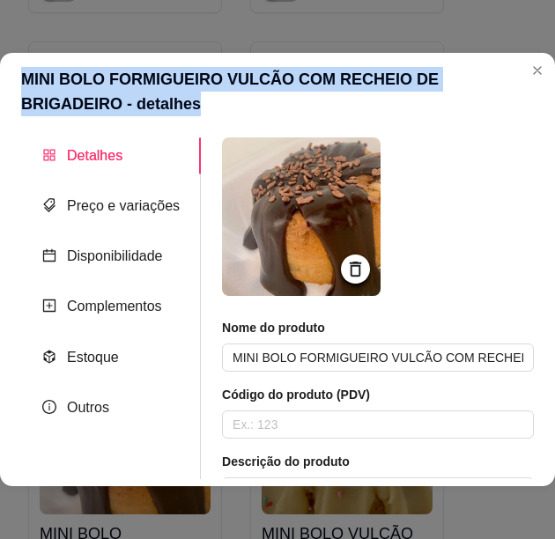
click at [194, 80] on header "MINI BOLO FORMIGUEIRO VULCÃO COM RECHEIO DE BRIGADEIRO - detalhes" at bounding box center [277, 91] width 555 height 77
drag, startPoint x: 194, startPoint y: 80, endPoint x: 61, endPoint y: 79, distance: 132.9
click at [88, 79] on header "MINI BOLO FORMIGUEIRO VULCÃO COM RECHEIO DE BRIGADEIRO - detalhes" at bounding box center [277, 91] width 555 height 77
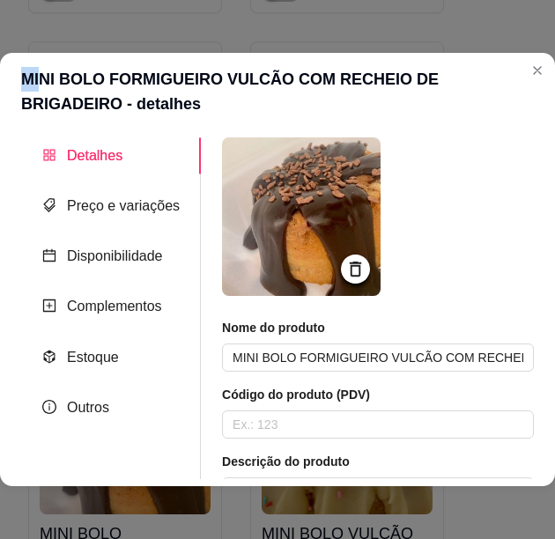
drag, startPoint x: 27, startPoint y: 78, endPoint x: 46, endPoint y: 80, distance: 18.6
click at [46, 80] on header "MINI BOLO FORMIGUEIRO VULCÃO COM RECHEIO DE BRIGADEIRO - detalhes" at bounding box center [277, 91] width 555 height 77
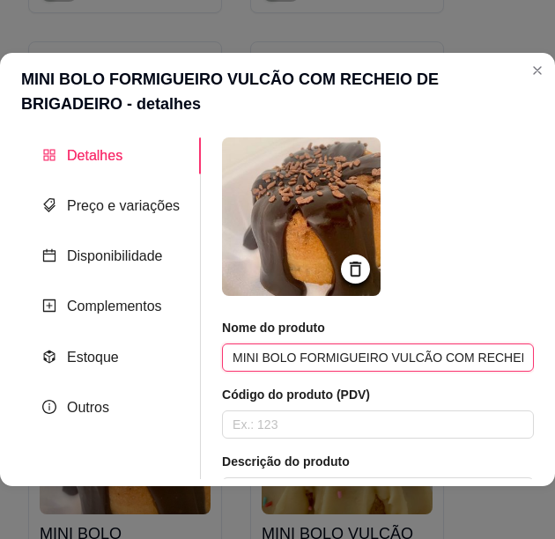
click at [408, 351] on input "MINI BOLO FORMIGUEIRO VULCÃO COM RECHEIO DE BRIGADEIRO" at bounding box center [378, 357] width 312 height 28
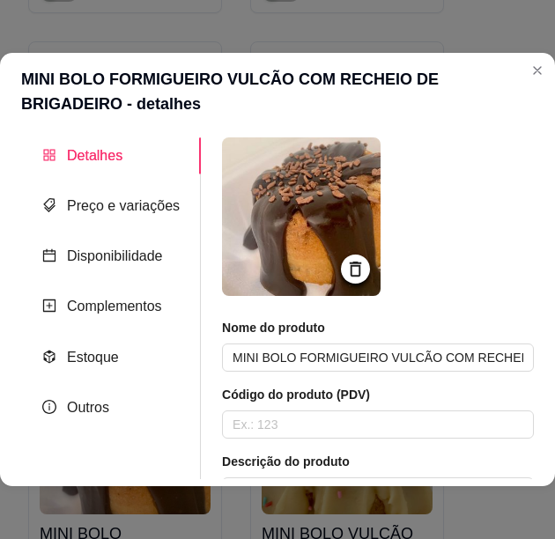
click at [306, 244] on img at bounding box center [301, 216] width 158 height 158
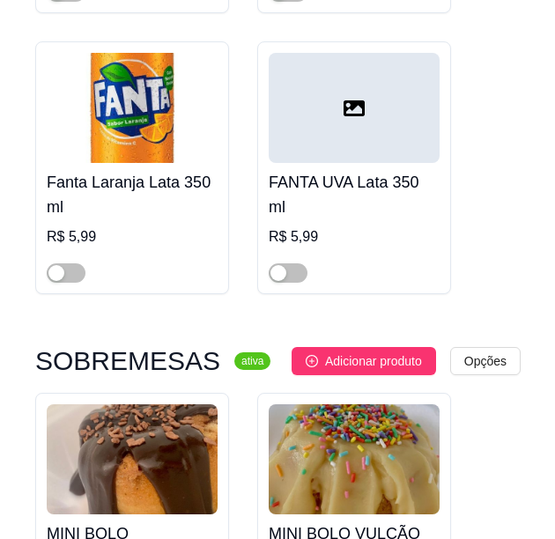
scroll to position [11831, 0]
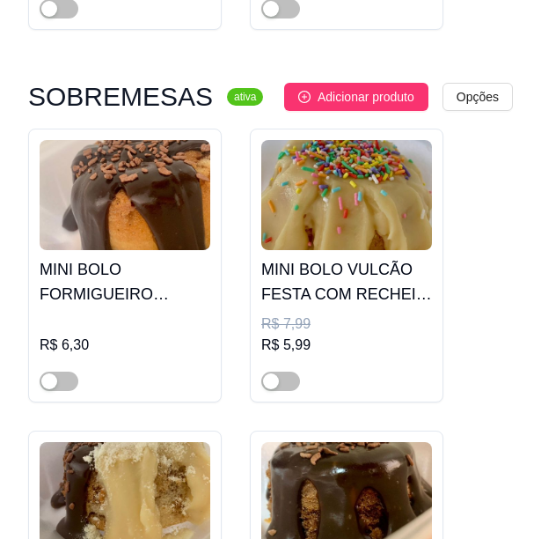
click at [375, 197] on img at bounding box center [346, 195] width 171 height 110
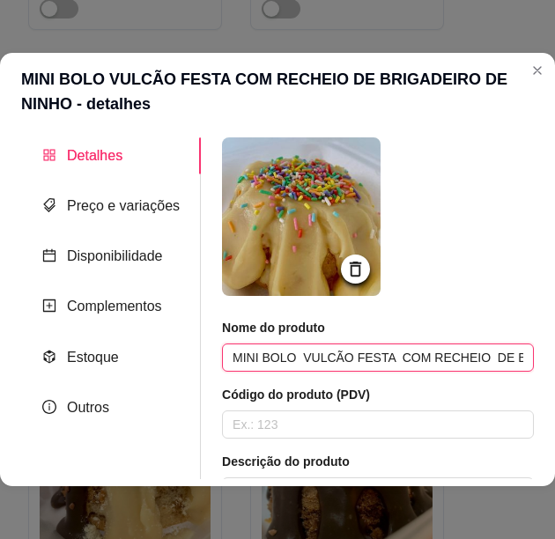
click at [398, 351] on input "MINI BOLO VULCÃO FESTA COM RECHEIO DE BRIGADEIRO DE NINHO" at bounding box center [378, 357] width 312 height 28
drag, startPoint x: 398, startPoint y: 351, endPoint x: 404, endPoint y: 361, distance: 11.5
click at [377, 361] on input "MINI BOLO VULCÃO FESTA COM RECHEIO DE BRIGADEIRO DE NINHO" at bounding box center [378, 357] width 312 height 28
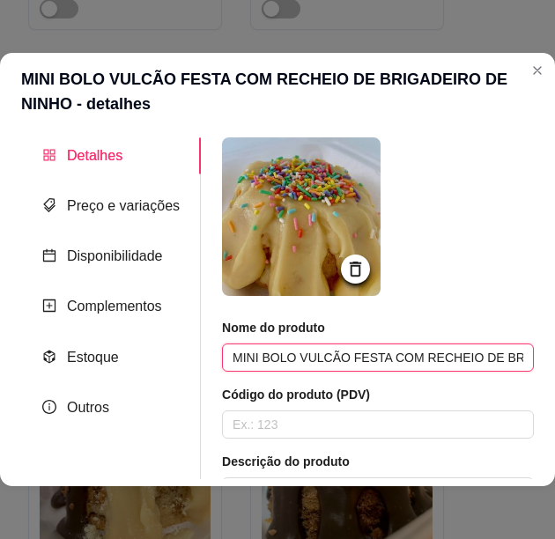
click at [377, 361] on input "MINI BOLO VULCÃO FESTA COM RECHEIO DE BRIGADEIRO DE NINHO" at bounding box center [378, 357] width 312 height 28
type input "MINI BOLO VULCÃO FESTA COM RECHEIO DE BRIGADEIRO DE NINHO"
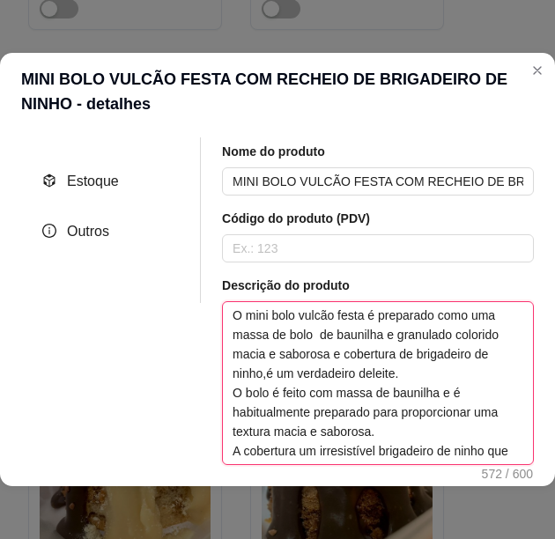
click at [370, 359] on textarea "O mini bolo vulcão festa é preparado como uma massa de bolo de baunilha e granu…" at bounding box center [378, 383] width 310 height 162
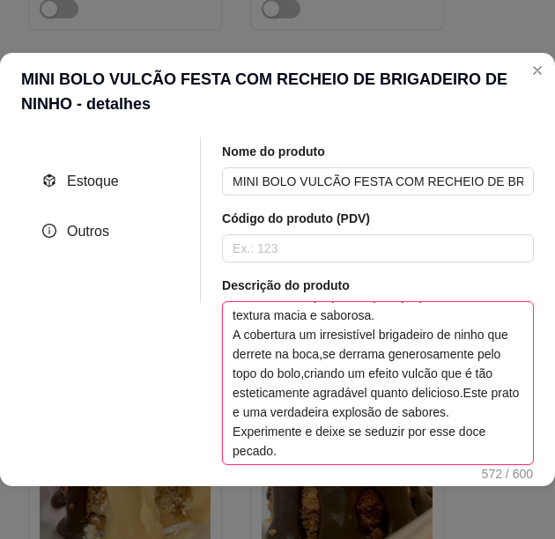
paste textarea "feito com uma massa de [PERSON_NAME] e deliciosa, repleta de granulados colorid…"
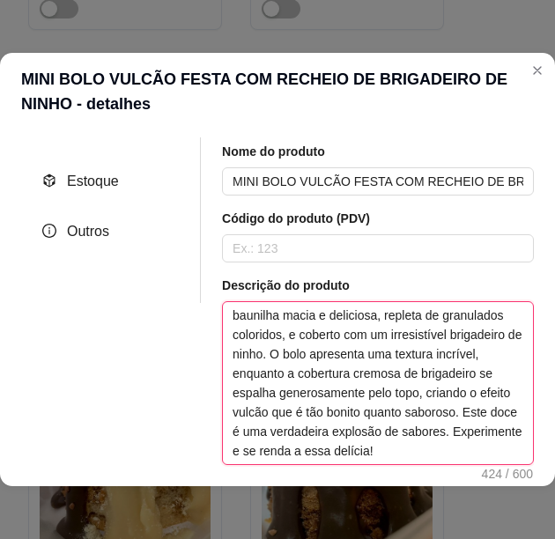
scroll to position [33, 0]
type textarea "O mini bolo vulcão festa é feito com uma massa de baunilha macia e deliciosa, r…"
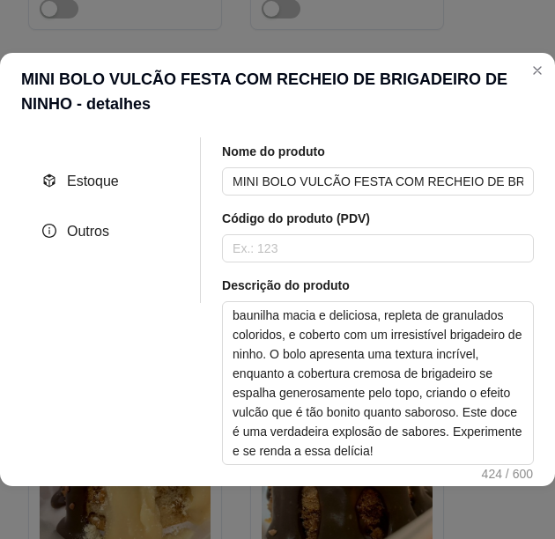
scroll to position [0, 0]
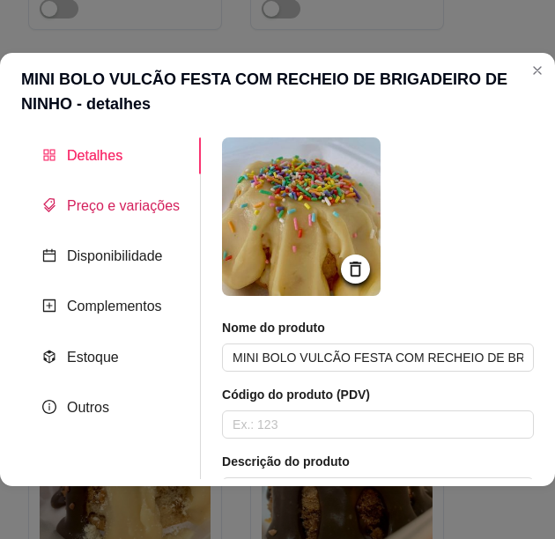
drag, startPoint x: 118, startPoint y: 203, endPoint x: 148, endPoint y: 210, distance: 30.6
click at [118, 203] on span "Preço e variações" at bounding box center [123, 205] width 113 height 15
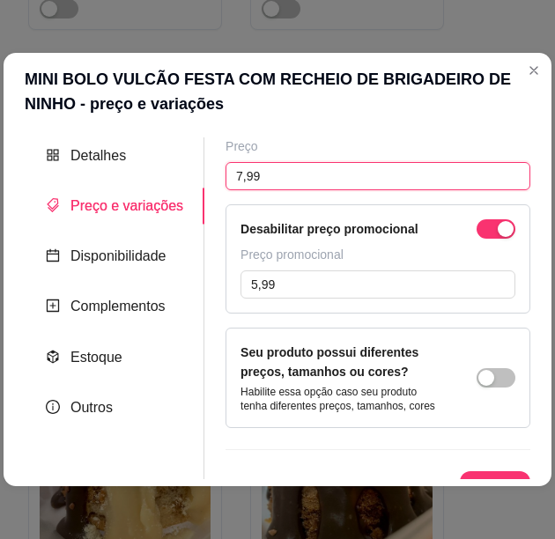
click at [266, 165] on input "7,99" at bounding box center [377, 176] width 305 height 28
paste input "6,30"
type input "6,30"
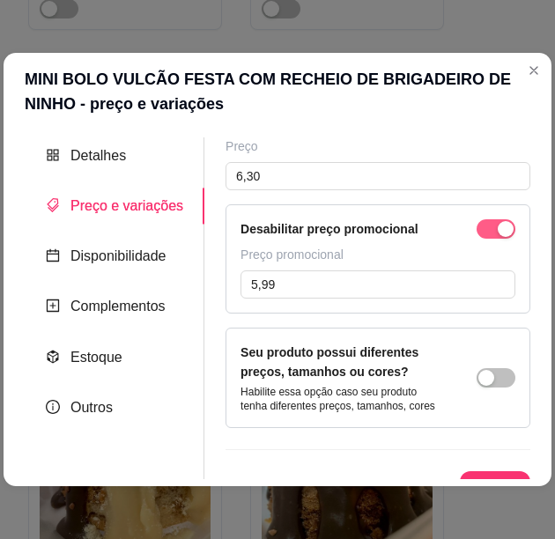
click at [497, 222] on div "button" at bounding box center [505, 229] width 16 height 16
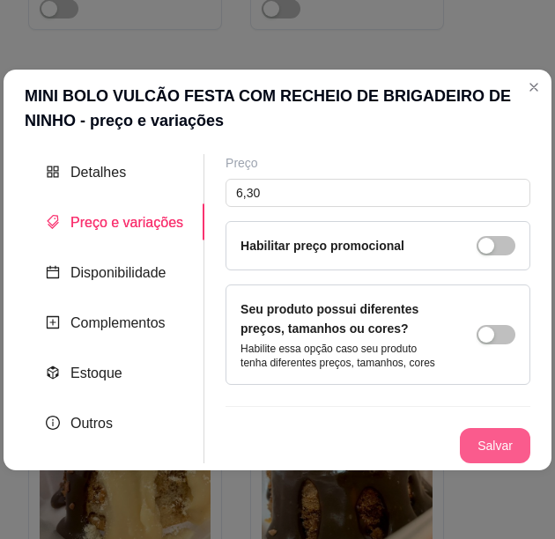
click at [500, 438] on button "Salvar" at bounding box center [495, 445] width 70 height 35
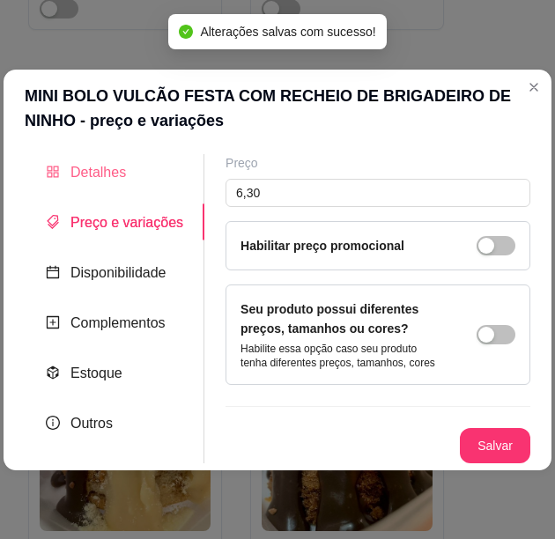
click at [123, 174] on div "Detalhes" at bounding box center [115, 172] width 180 height 36
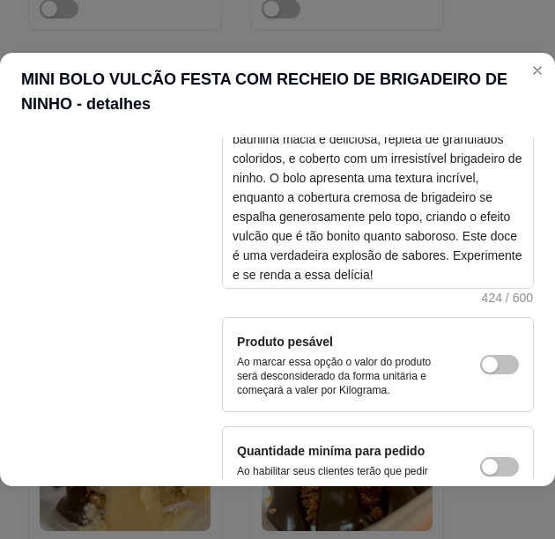
scroll to position [472, 0]
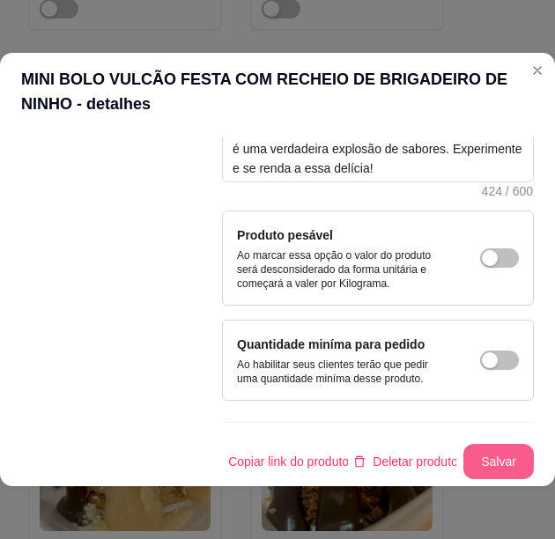
click at [485, 445] on button "Salvar" at bounding box center [498, 461] width 70 height 35
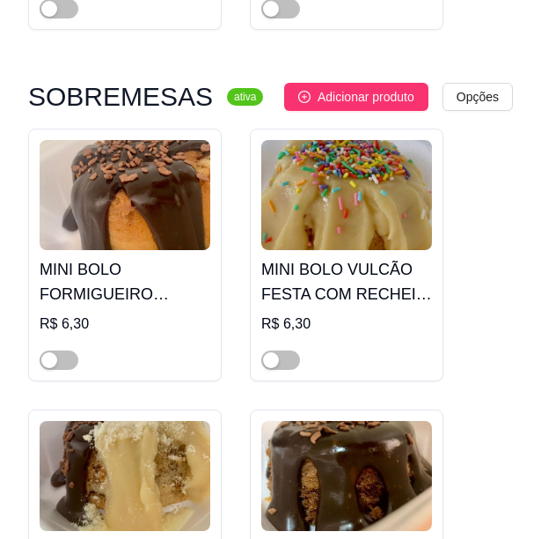
click at [333, 268] on h4 "MINI BOLO VULCÃO FESTA COM RECHEIO DE BRIGADEIRO DE NINHO" at bounding box center [346, 281] width 171 height 49
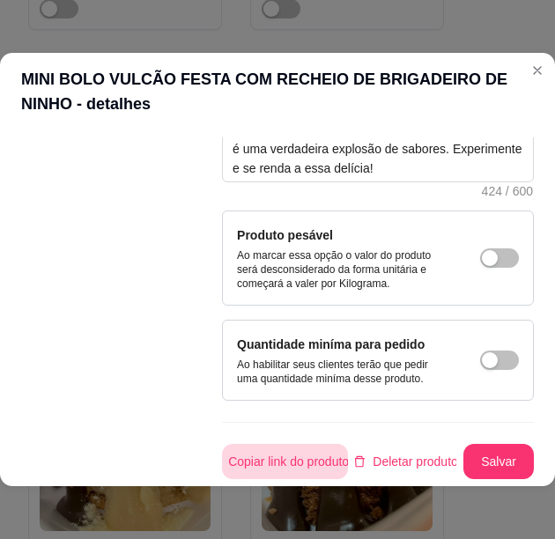
click at [294, 445] on button "Copiar link do produto" at bounding box center [285, 461] width 126 height 35
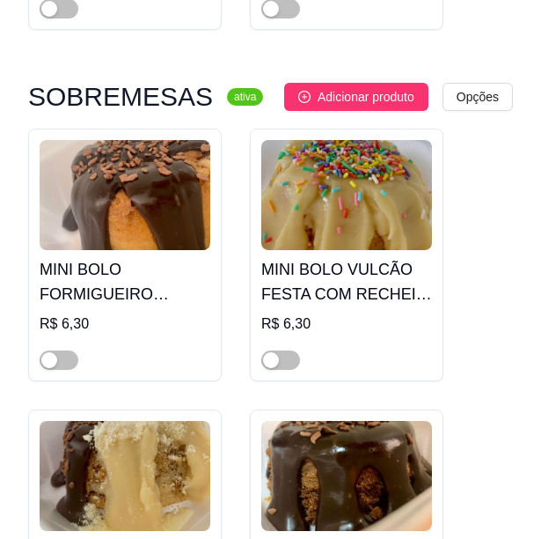
click at [153, 195] on img at bounding box center [125, 195] width 171 height 110
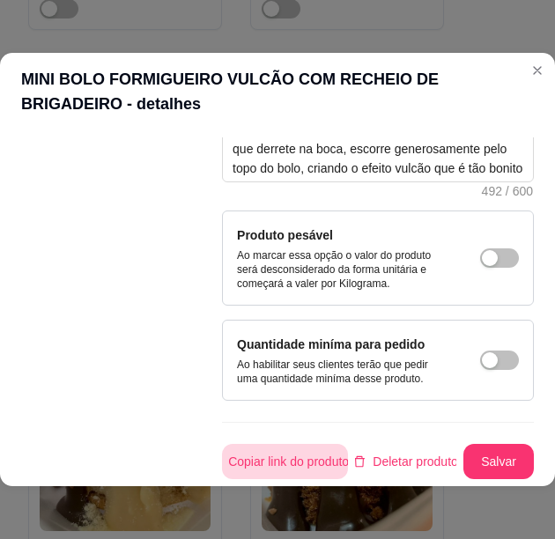
click at [288, 446] on button "Copiar link do produto" at bounding box center [285, 461] width 126 height 35
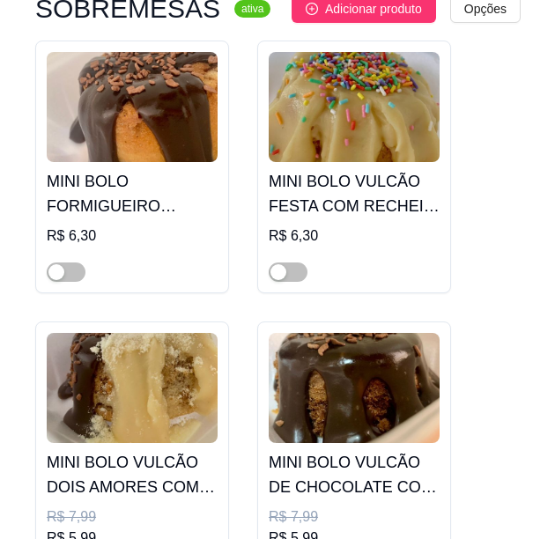
scroll to position [12007, 0]
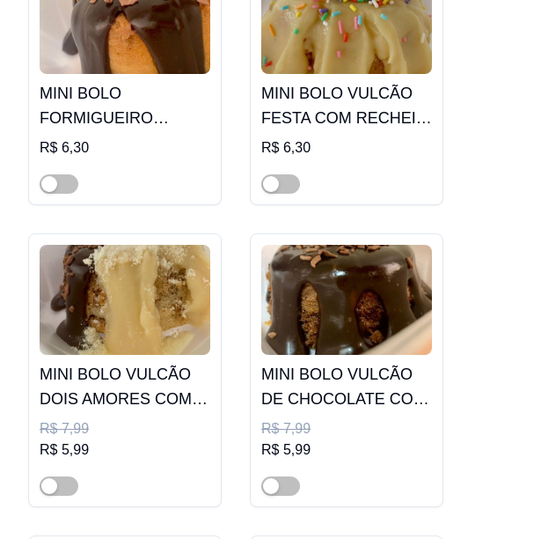
click at [160, 291] on img at bounding box center [125, 300] width 171 height 110
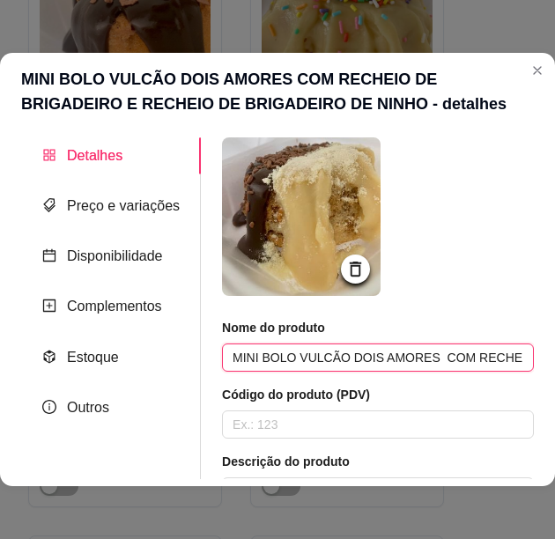
click at [355, 362] on input "MINI BOLO VULCÃO DOIS AMORES COM RECHEIO DE BRIGADEIRO E RECHEIO DE BRIGADEIRO …" at bounding box center [378, 357] width 312 height 28
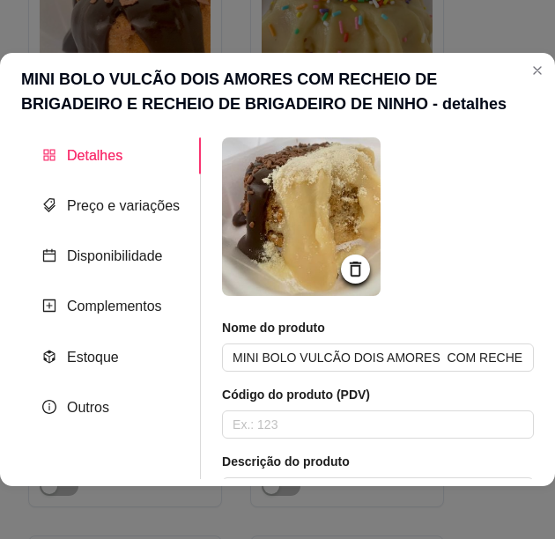
click at [104, 160] on span "Detalhes" at bounding box center [94, 155] width 55 height 15
click at [104, 199] on span "Preço e variações" at bounding box center [123, 205] width 113 height 15
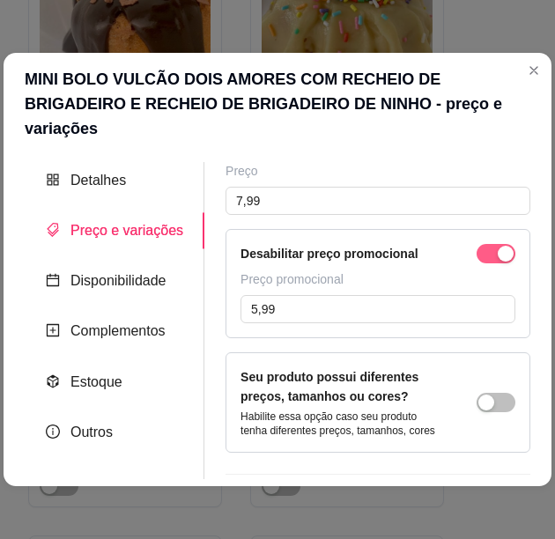
click at [482, 244] on span "button" at bounding box center [495, 253] width 39 height 19
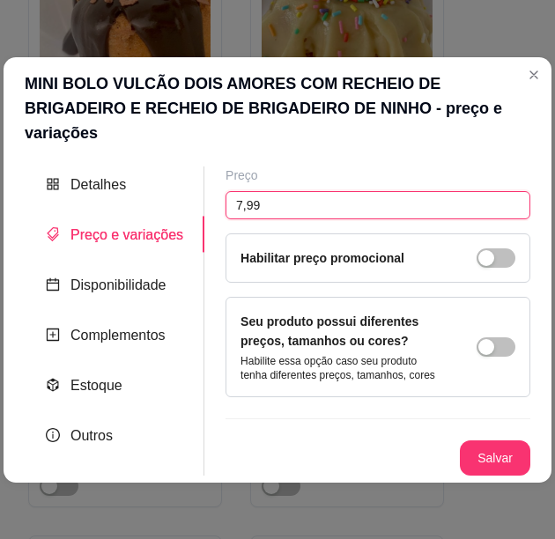
click at [328, 191] on input "7,99" at bounding box center [377, 205] width 305 height 28
type input "6,30"
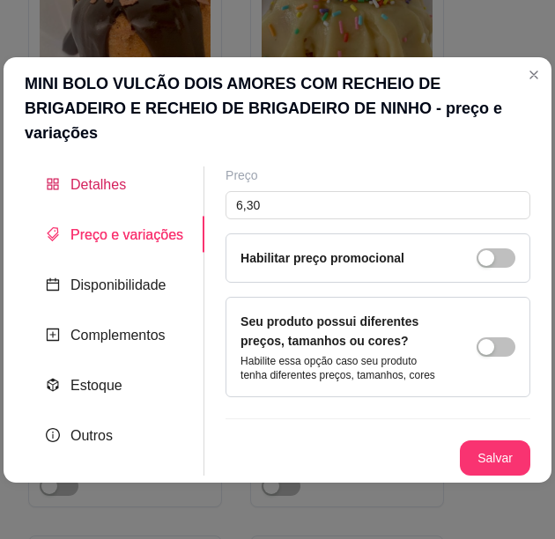
click at [114, 182] on div "Detalhes" at bounding box center [86, 184] width 80 height 22
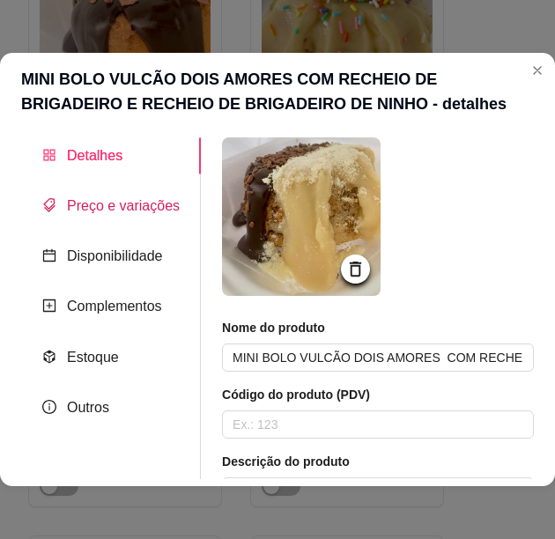
click at [132, 205] on span "Preço e variações" at bounding box center [123, 205] width 113 height 15
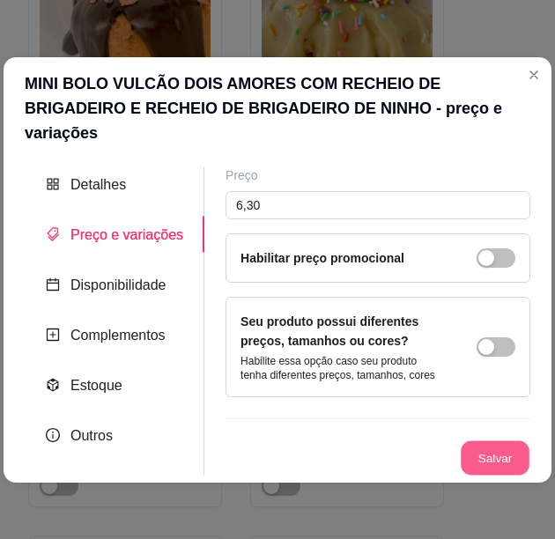
click at [499, 440] on button "Salvar" at bounding box center [494, 457] width 69 height 34
click at [88, 180] on span "Detalhes" at bounding box center [97, 184] width 55 height 15
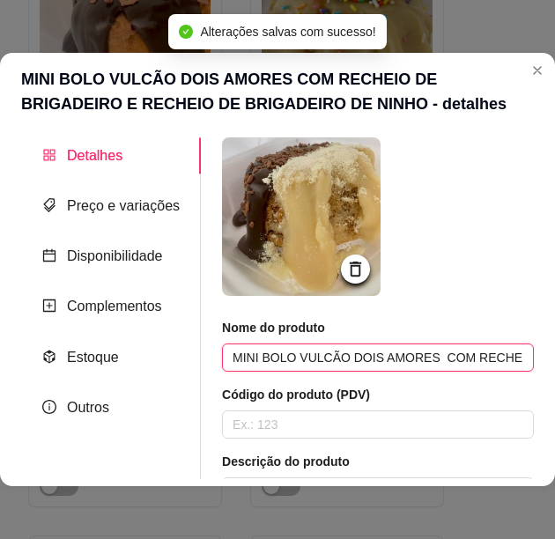
click at [366, 350] on input "MINI BOLO VULCÃO DOIS AMORES COM RECHEIO DE BRIGADEIRO E RECHEIO DE BRIGADEIRO …" at bounding box center [378, 357] width 312 height 28
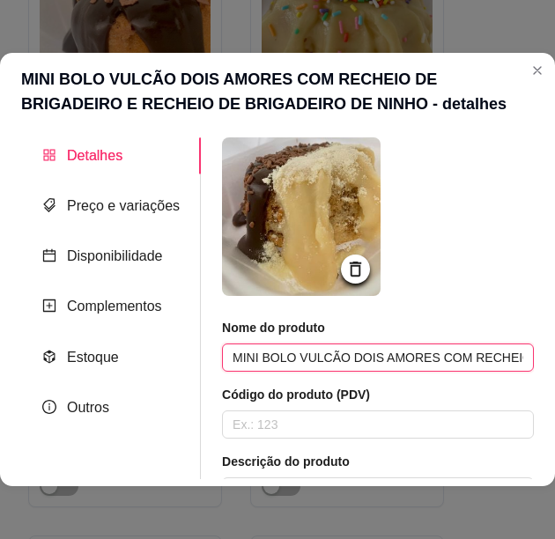
type input "MINI BOLO VULCÃO DOIS AMORES COM RECHEIO DE BRIGADEIRO E RECHEIO DE BRIGADEIRO …"
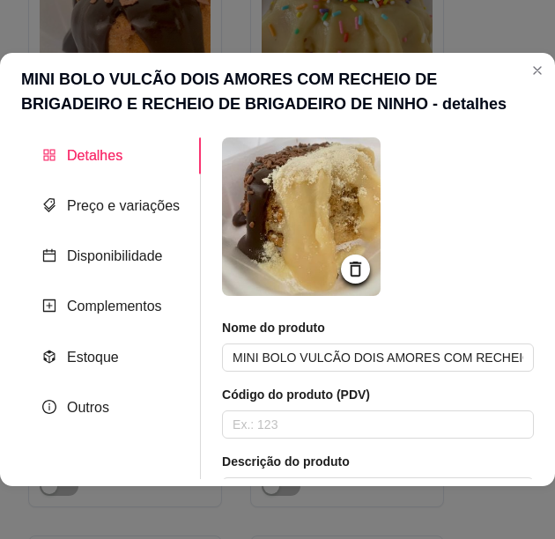
drag, startPoint x: 266, startPoint y: 359, endPoint x: 485, endPoint y: 393, distance: 221.8
click at [485, 393] on article "Código do produto (PDV)" at bounding box center [378, 395] width 312 height 18
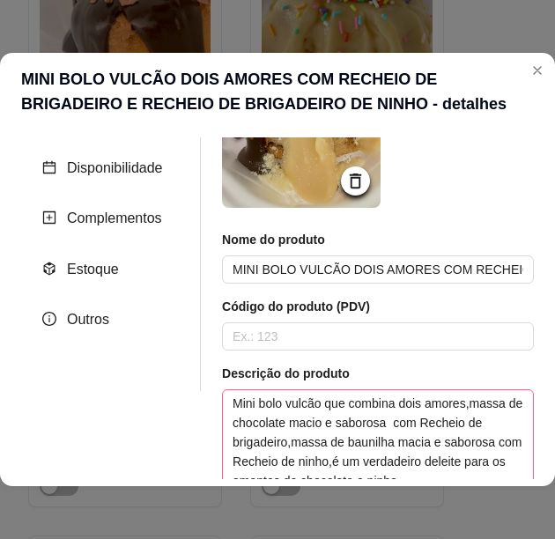
scroll to position [176, 0]
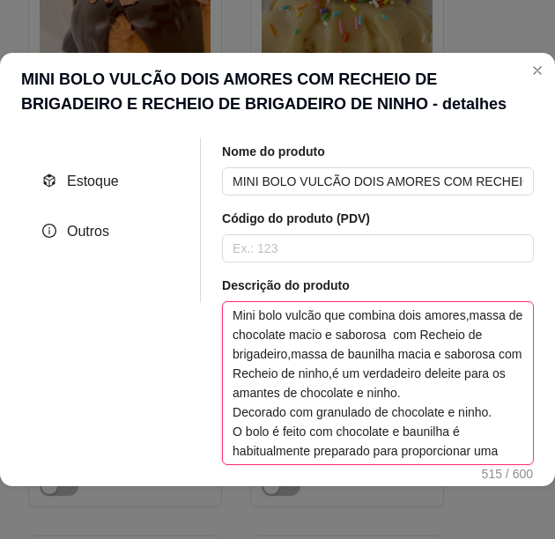
click at [375, 324] on textarea "Mini bolo vulcão que combina dois amores,massa de chocolate macio e saborosa co…" at bounding box center [378, 383] width 310 height 162
paste textarea "une dois sabores apaixonantes: uma massa de chocolate macia e saborosa com rech…"
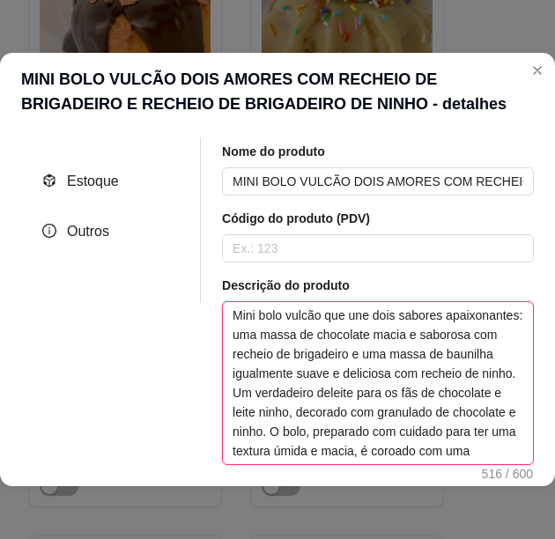
scroll to position [72, 0]
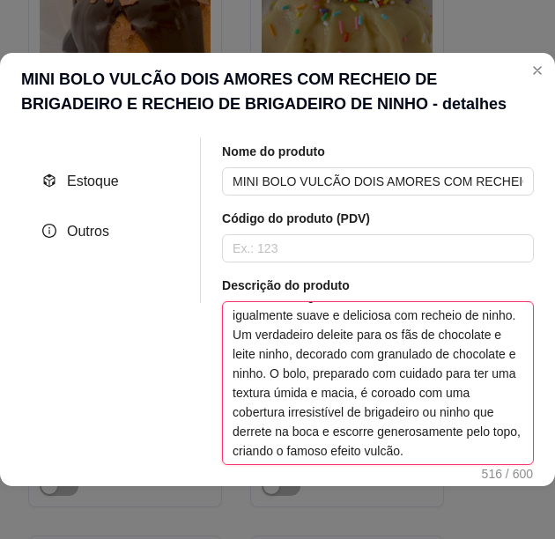
type textarea "Mini bolo vulcão que une dois sabores apaixonantes: uma massa de chocolate maci…"
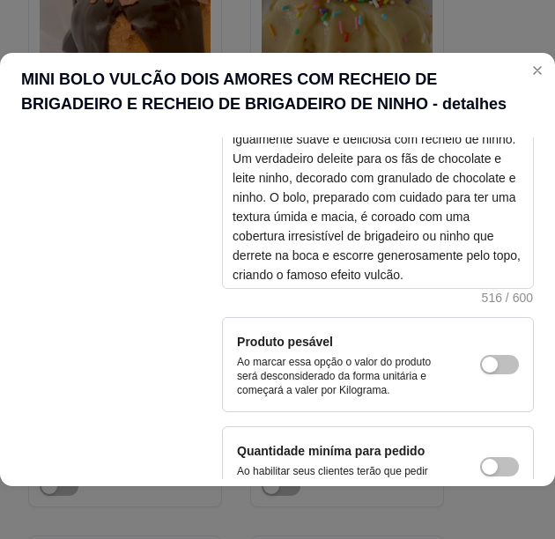
scroll to position [472, 0]
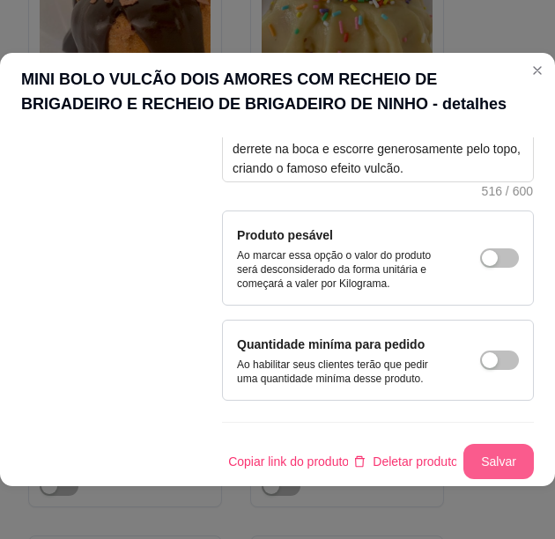
click at [490, 447] on button "Salvar" at bounding box center [498, 461] width 70 height 35
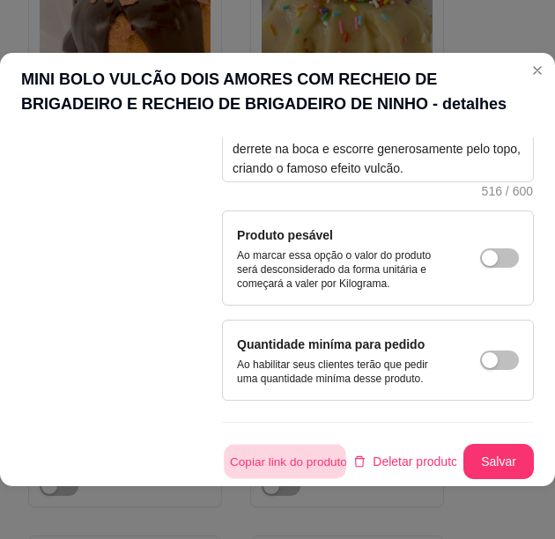
click at [304, 454] on button "Copiar link do produto" at bounding box center [285, 462] width 122 height 34
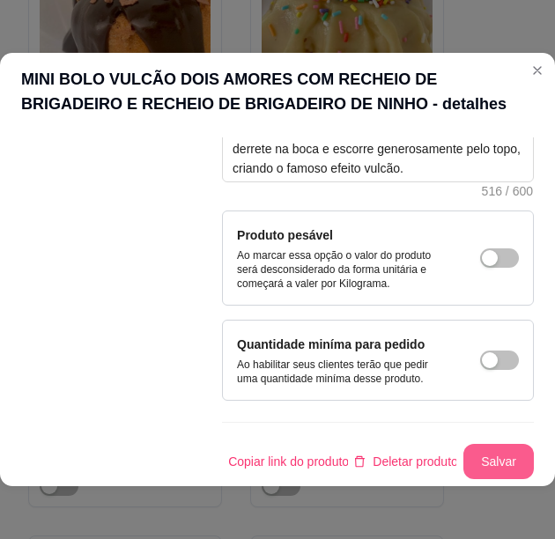
click at [495, 444] on button "Salvar" at bounding box center [498, 461] width 70 height 35
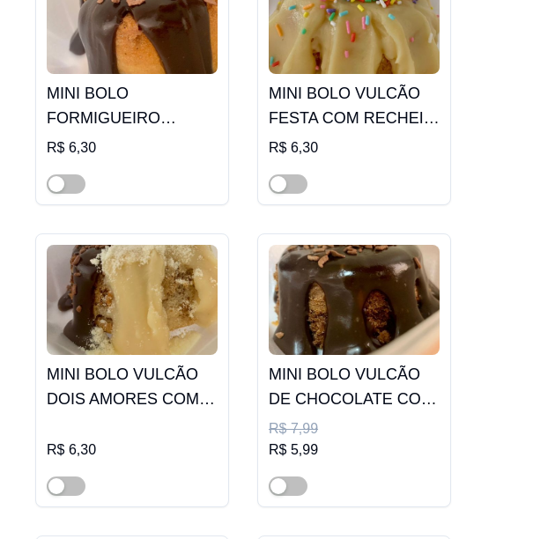
scroll to position [12095, 0]
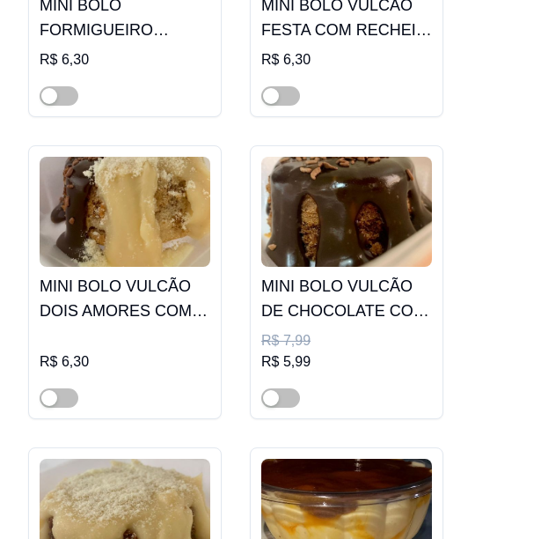
click at [366, 203] on img at bounding box center [346, 212] width 171 height 110
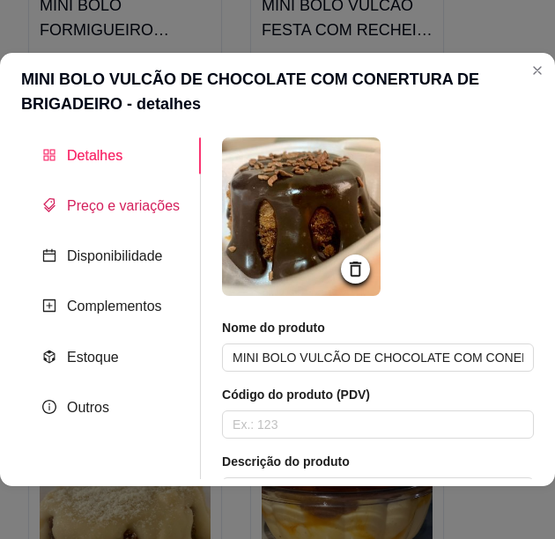
click at [151, 202] on span "Preço e variações" at bounding box center [123, 205] width 113 height 15
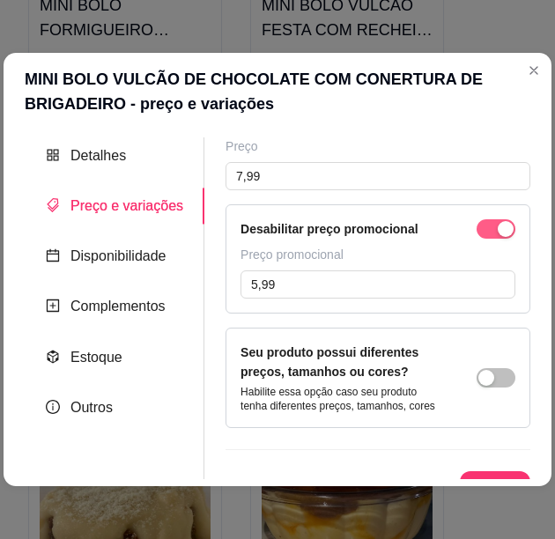
click at [478, 227] on span "button" at bounding box center [495, 228] width 39 height 19
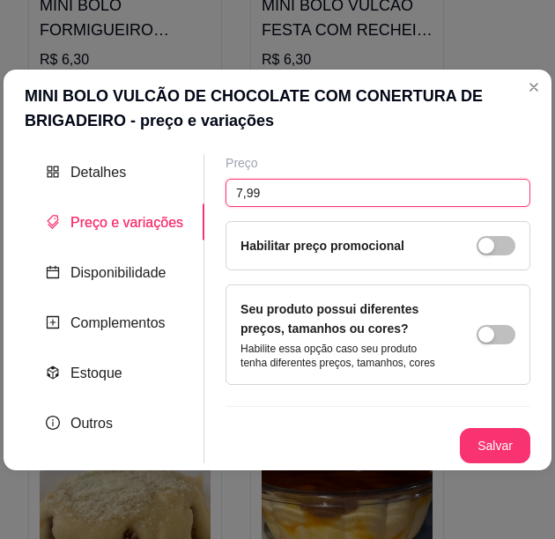
click at [312, 195] on input "7,99" at bounding box center [377, 193] width 305 height 28
type input "6,30"
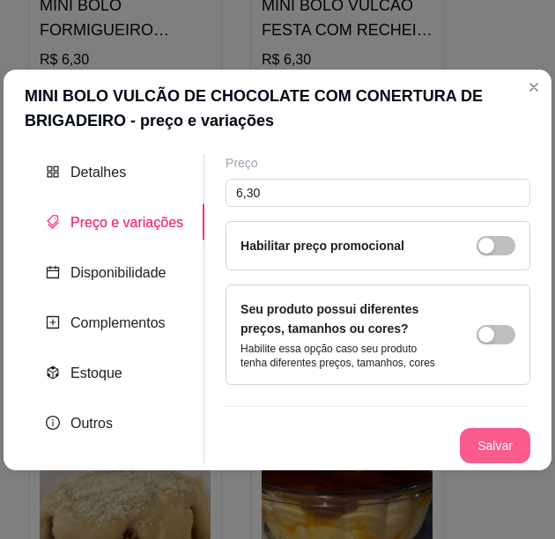
click at [500, 436] on button "Salvar" at bounding box center [495, 445] width 70 height 35
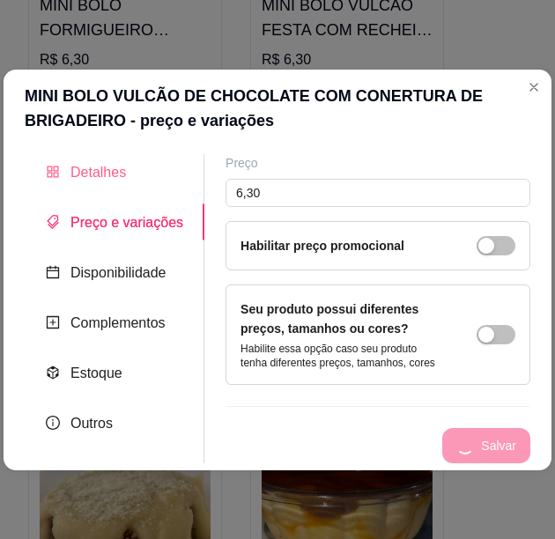
click at [129, 180] on div "Detalhes" at bounding box center [115, 172] width 180 height 36
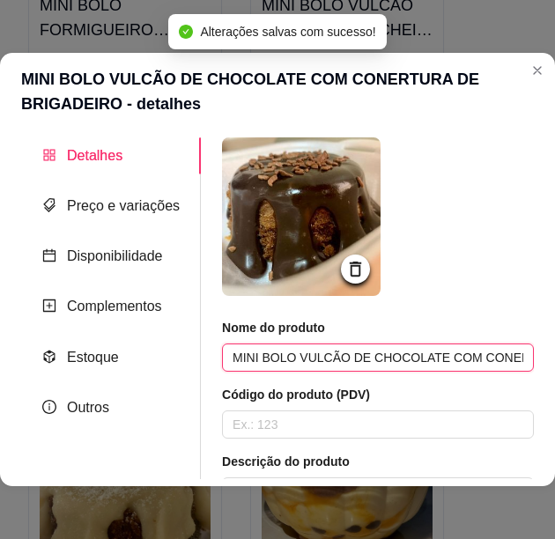
click at [407, 359] on input "MINI BOLO VULCÃO DE CHOCOLATE COM CONERTURA DE BRIGADEIRO" at bounding box center [378, 357] width 312 height 28
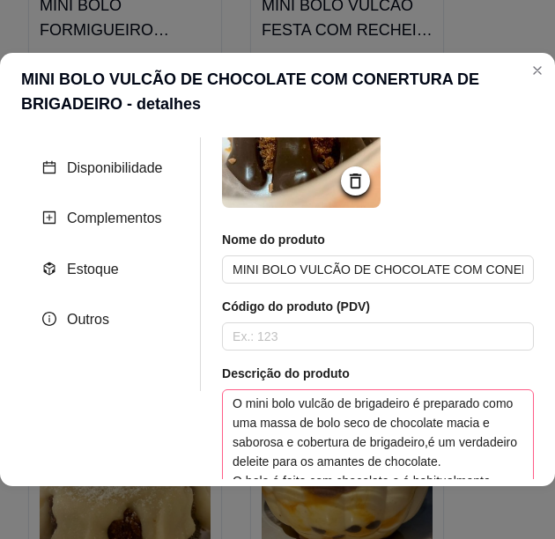
scroll to position [176, 0]
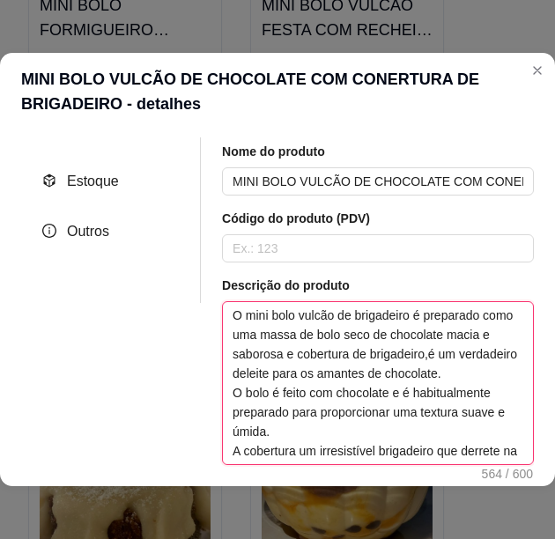
click at [352, 381] on textarea "O mini bolo vulcão de brigadeiro é preparado como uma massa de bolo seco de cho…" at bounding box center [378, 383] width 310 height 162
paste textarea "feito com uma massa macia e saborosa de bolo seco de chocolate, coberto com um …"
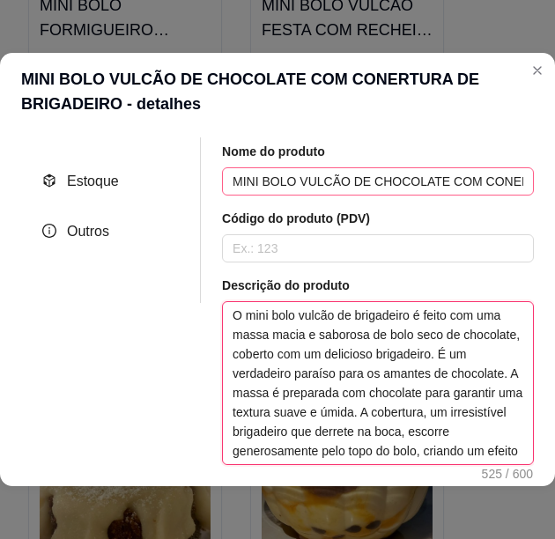
scroll to position [72, 0]
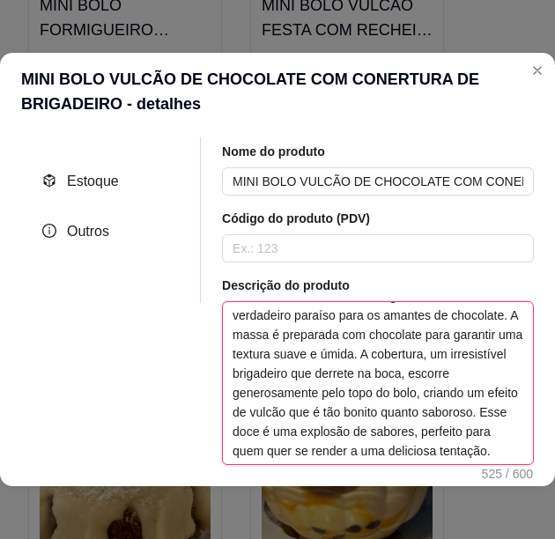
type textarea "O mini bolo vulcão de brigadeiro é feito com uma massa macia e saborosa de bolo…"
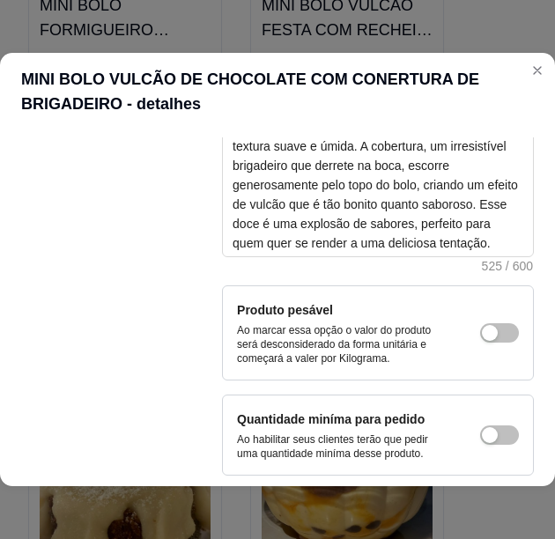
scroll to position [472, 0]
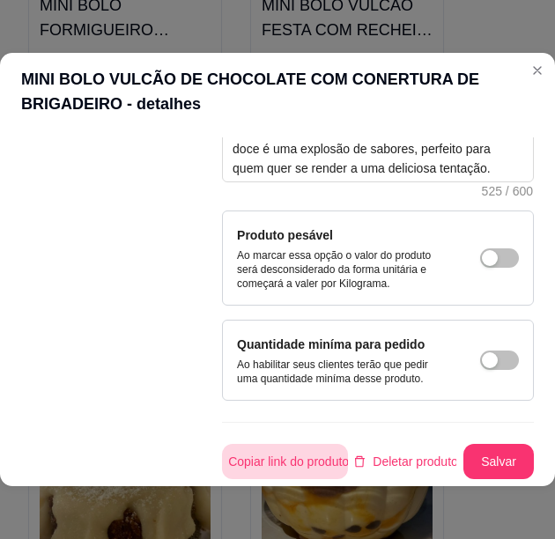
click at [310, 444] on button "Copiar link do produto" at bounding box center [285, 461] width 126 height 35
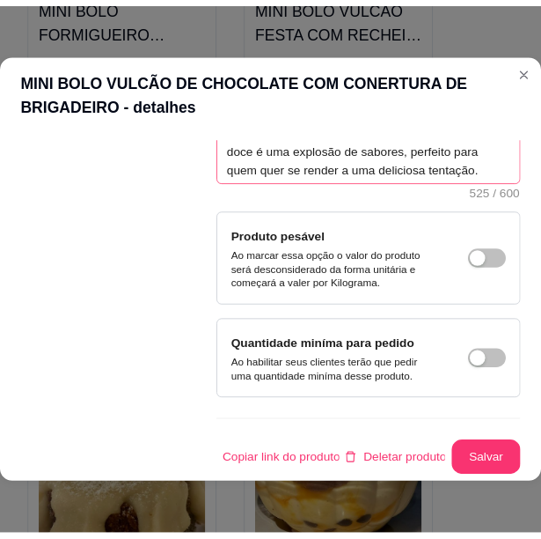
scroll to position [0, 0]
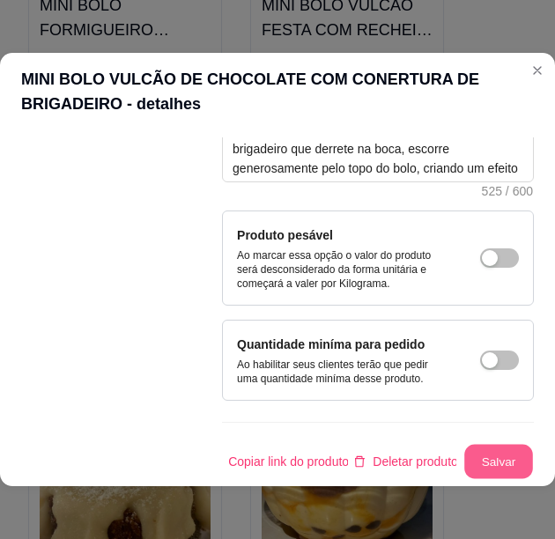
click at [469, 464] on button "Salvar" at bounding box center [498, 462] width 69 height 34
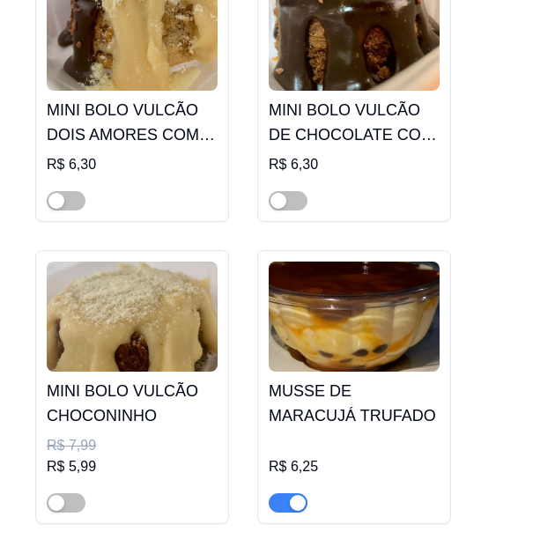
scroll to position [12359, 0]
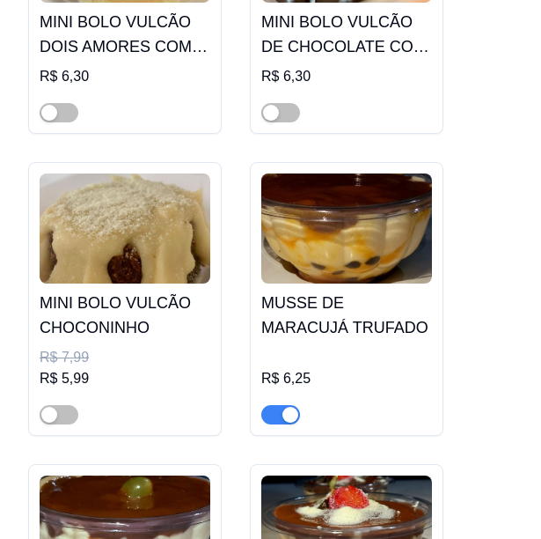
click at [182, 244] on img at bounding box center [125, 228] width 171 height 110
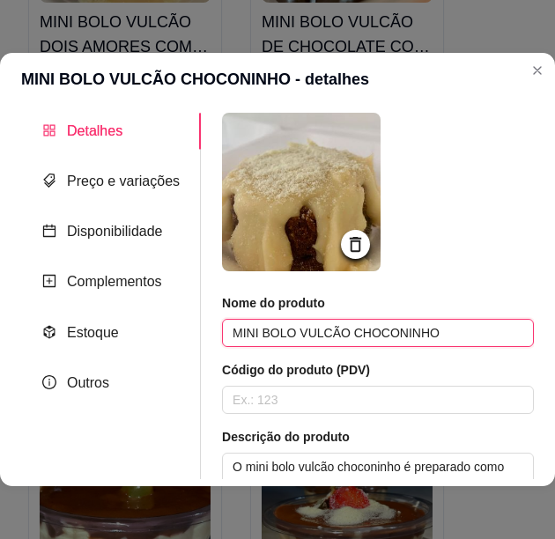
click at [343, 341] on input "MINI BOLO VULCÃO CHOCONINHO" at bounding box center [378, 333] width 312 height 28
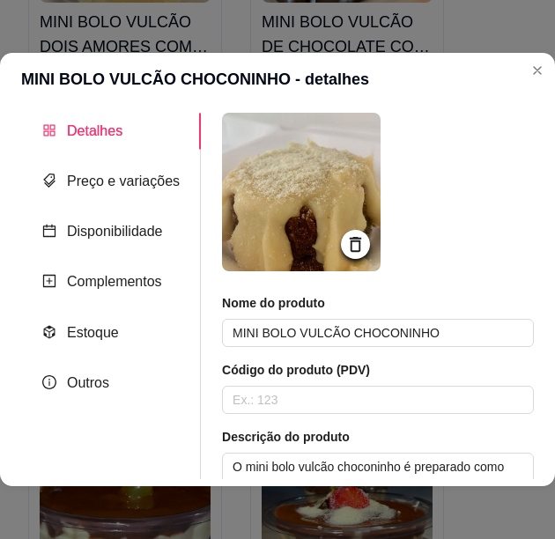
scroll to position [176, 0]
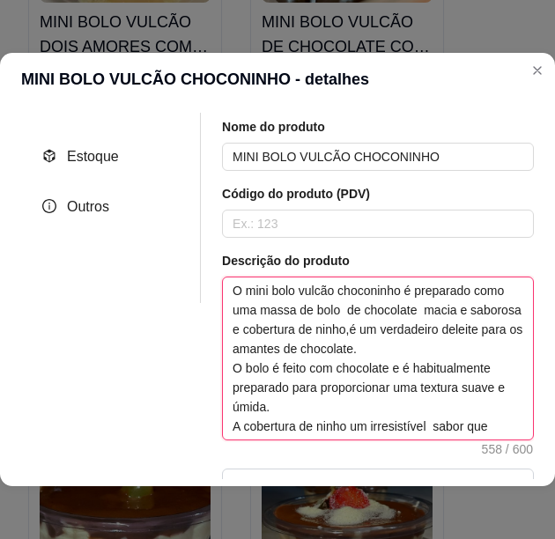
click at [359, 361] on textarea "O mini bolo vulcão choconinho é preparado como uma massa de bolo de chocolate m…" at bounding box center [378, 358] width 310 height 162
paste textarea "feito com uma massa de bolo de chocolate macia e saborosa, coberta com creme de…"
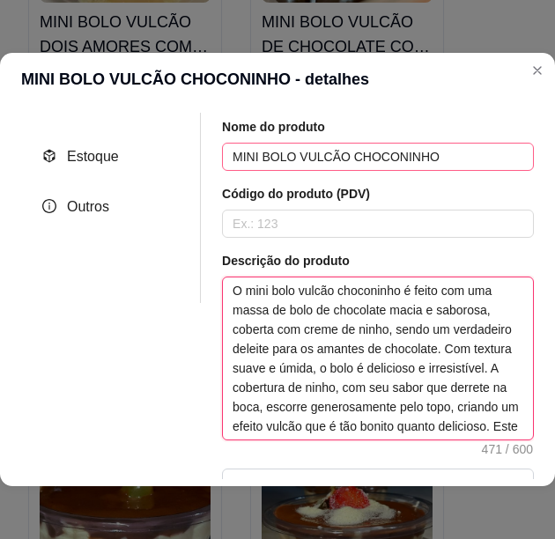
scroll to position [53, 0]
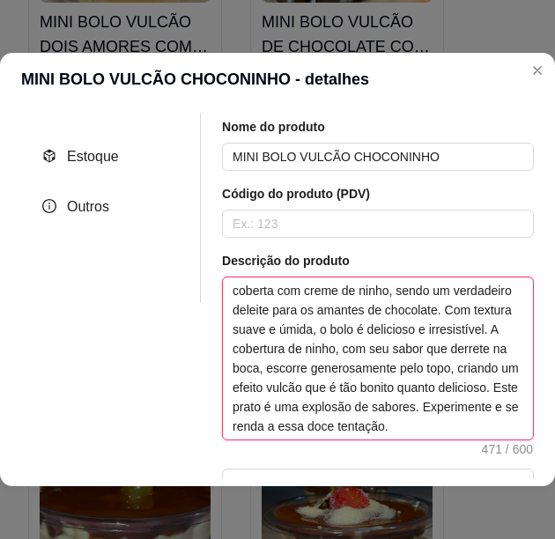
type textarea "O mini bolo vulcão choconinho é feito com uma massa de bolo de chocolate macia …"
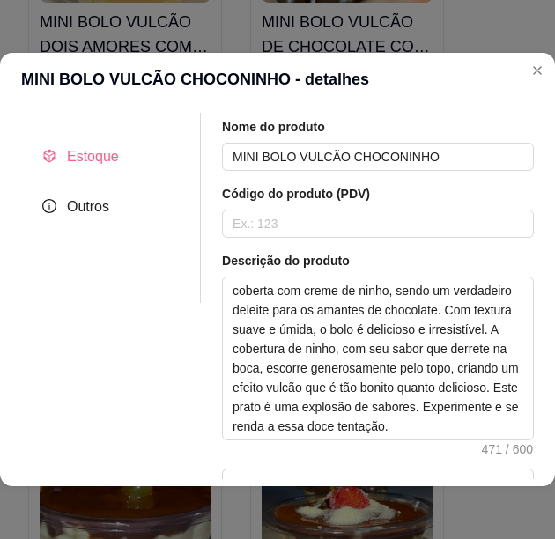
scroll to position [0, 0]
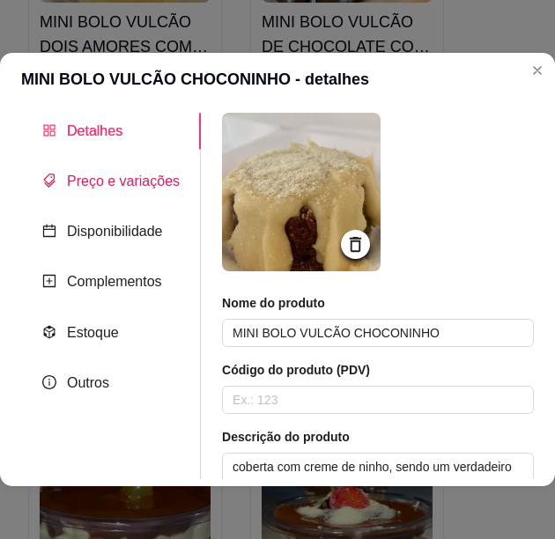
click at [106, 178] on span "Preço e variações" at bounding box center [123, 180] width 113 height 15
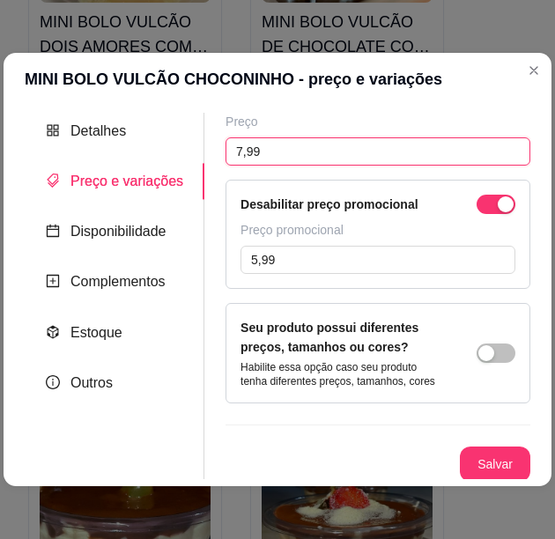
click at [258, 145] on input "7,99" at bounding box center [377, 151] width 305 height 28
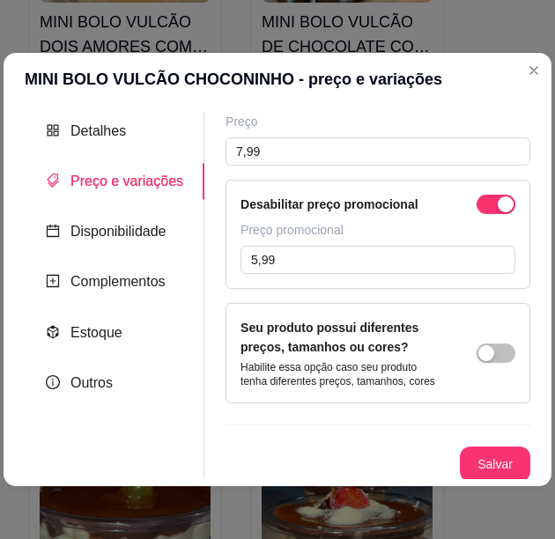
click at [473, 193] on div "Desabilitar preço promocional Preço promocional 5,99" at bounding box center [377, 234] width 305 height 109
click at [478, 195] on span "button" at bounding box center [495, 204] width 39 height 19
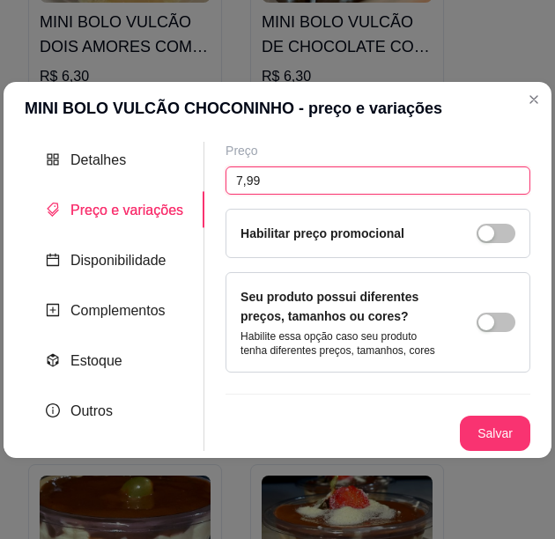
drag, startPoint x: 335, startPoint y: 166, endPoint x: 334, endPoint y: 174, distance: 8.8
click at [334, 168] on input "7,99" at bounding box center [377, 180] width 305 height 28
click at [334, 174] on input "7,99" at bounding box center [377, 180] width 305 height 28
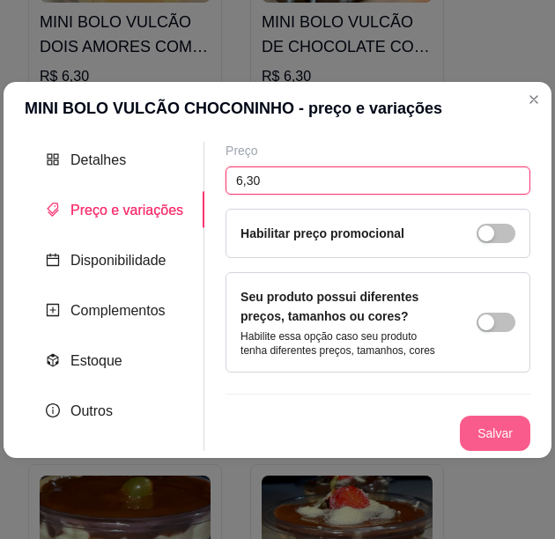
type input "6,30"
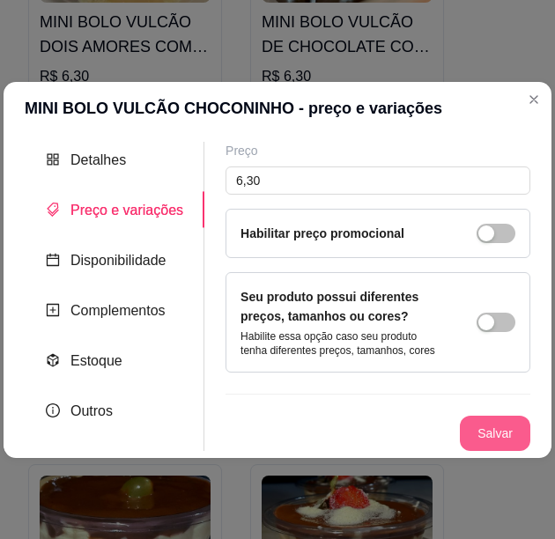
click at [489, 437] on button "Salvar" at bounding box center [495, 433] width 70 height 35
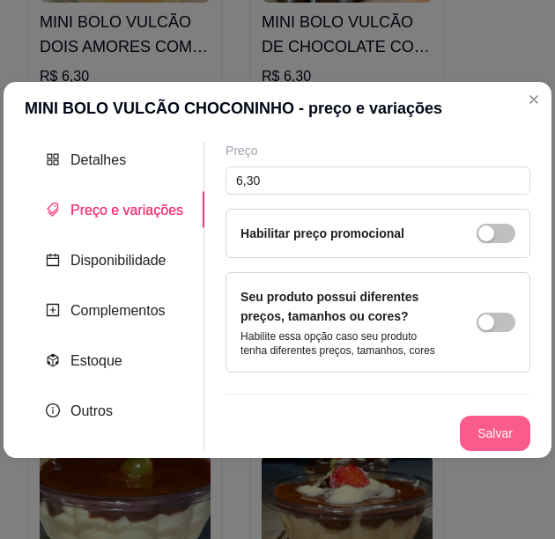
click at [511, 426] on button "Salvar" at bounding box center [495, 433] width 70 height 35
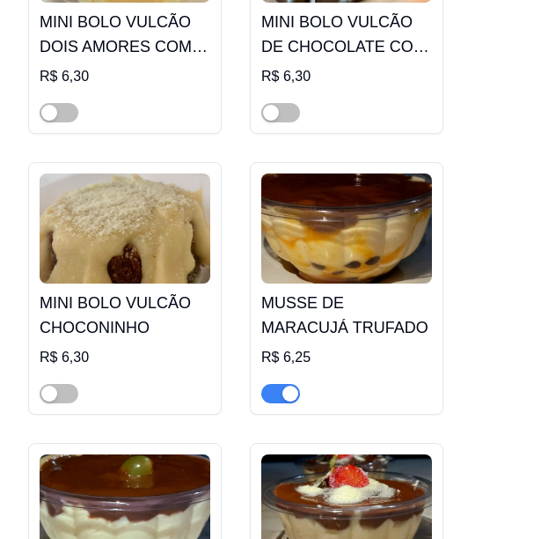
click at [121, 229] on img at bounding box center [125, 228] width 171 height 110
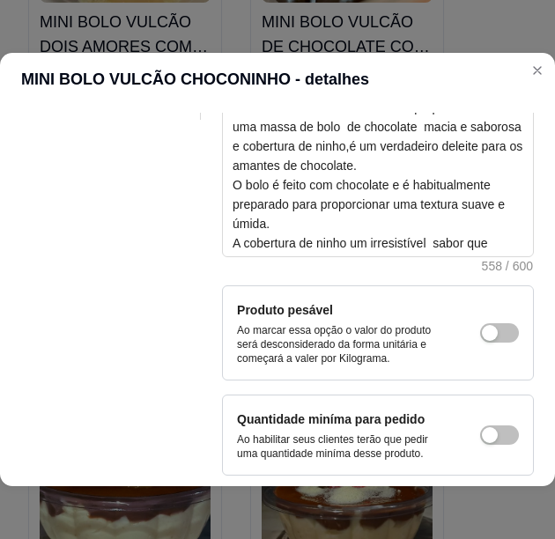
scroll to position [447, 0]
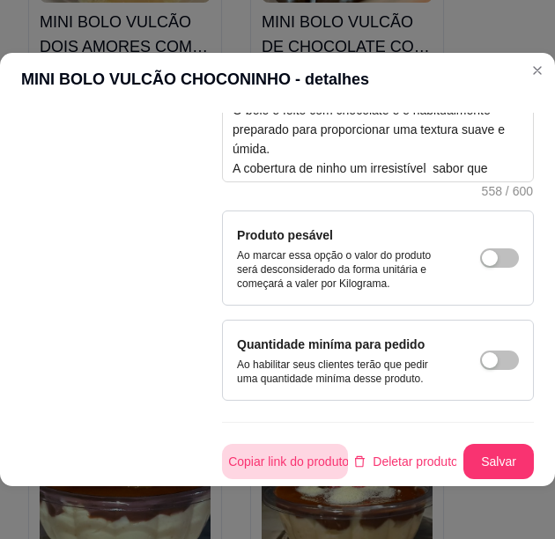
click at [302, 448] on button "Copiar link do produto" at bounding box center [285, 461] width 126 height 35
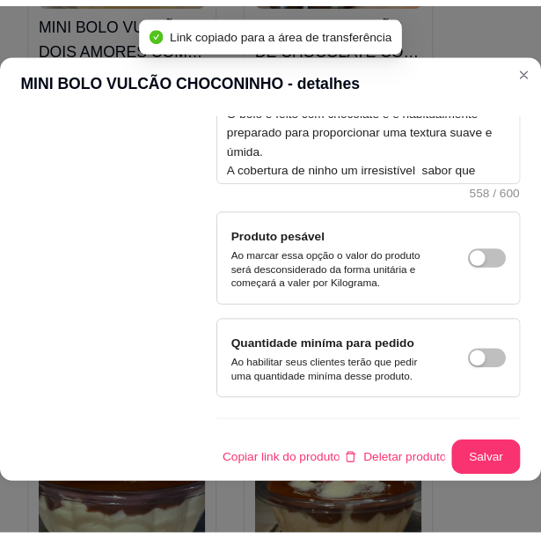
scroll to position [0, 0]
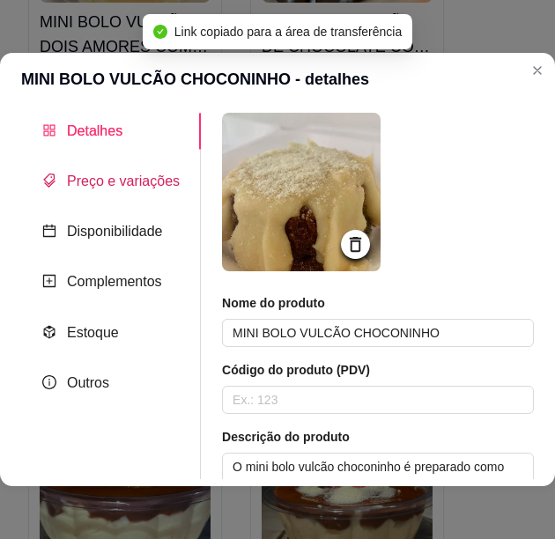
click at [88, 185] on span "Preço e variações" at bounding box center [123, 180] width 113 height 15
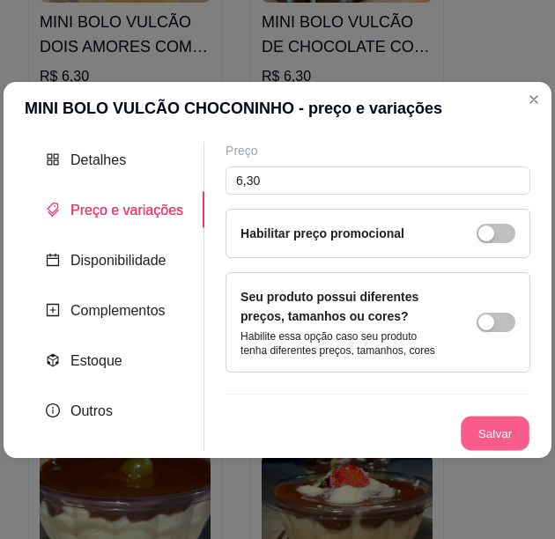
click at [489, 420] on button "Salvar" at bounding box center [494, 433] width 69 height 34
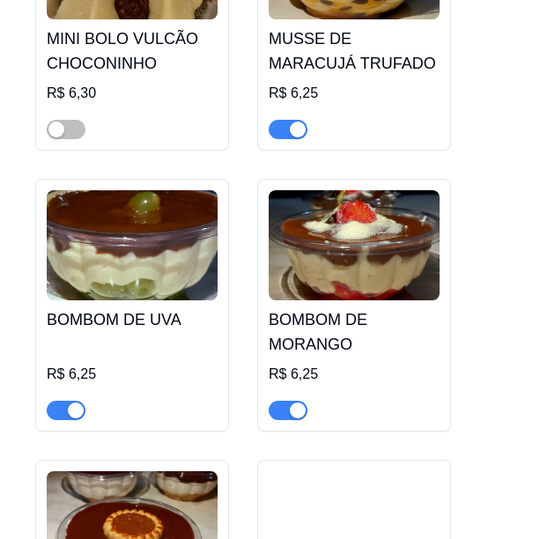
scroll to position [12447, 0]
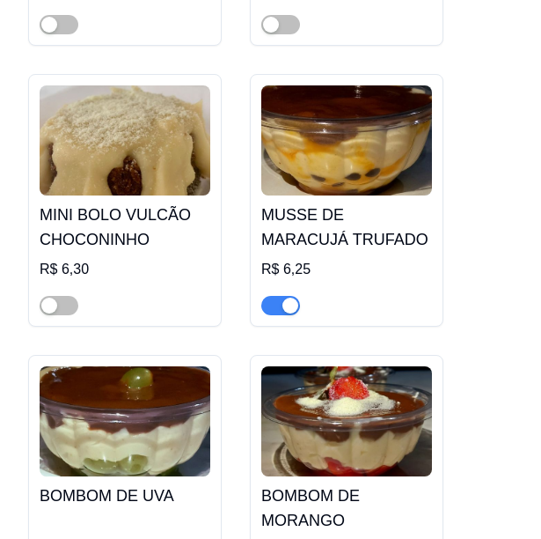
click at [328, 117] on img at bounding box center [346, 140] width 171 height 110
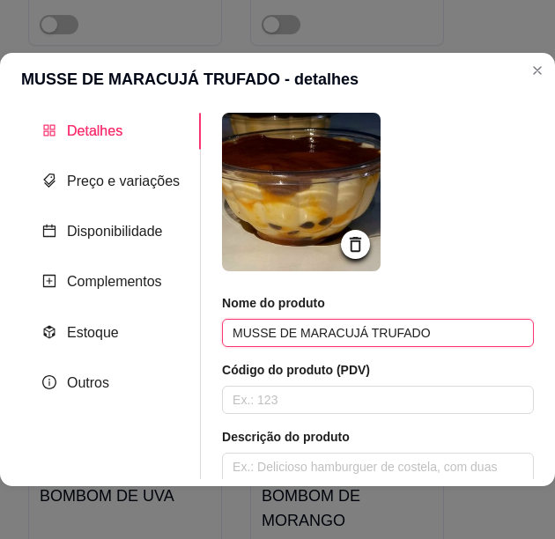
click at [393, 336] on input "MUSSE DE MARACUJÁ TRUFADO" at bounding box center [378, 333] width 312 height 28
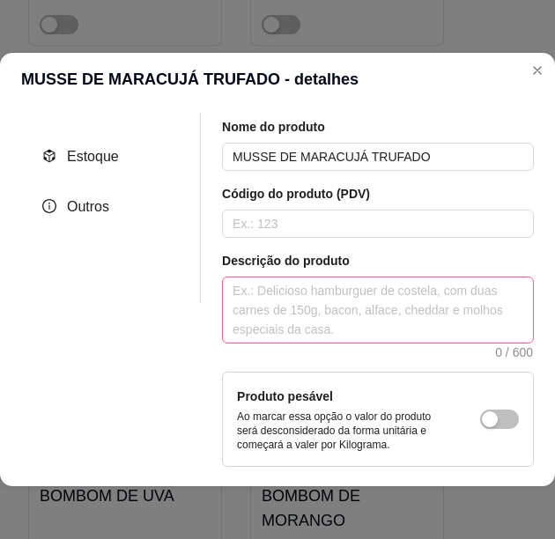
scroll to position [264, 0]
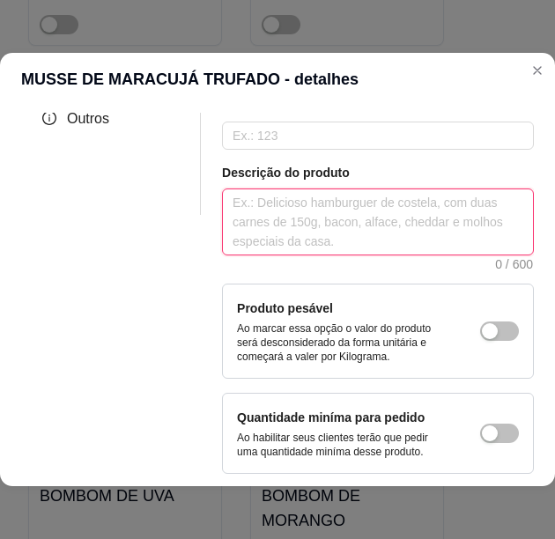
click at [344, 230] on textarea at bounding box center [378, 221] width 310 height 65
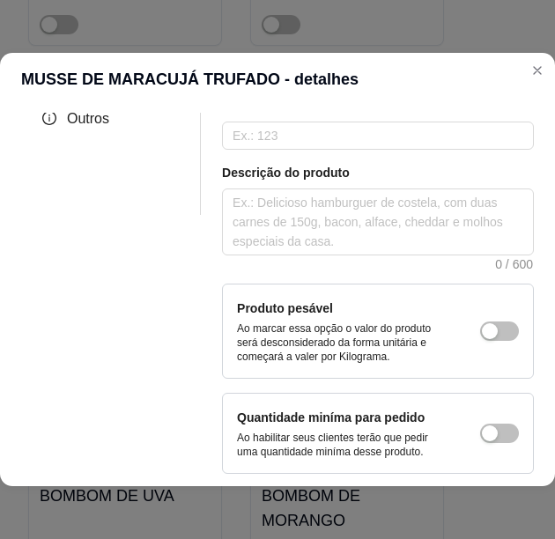
scroll to position [0, 0]
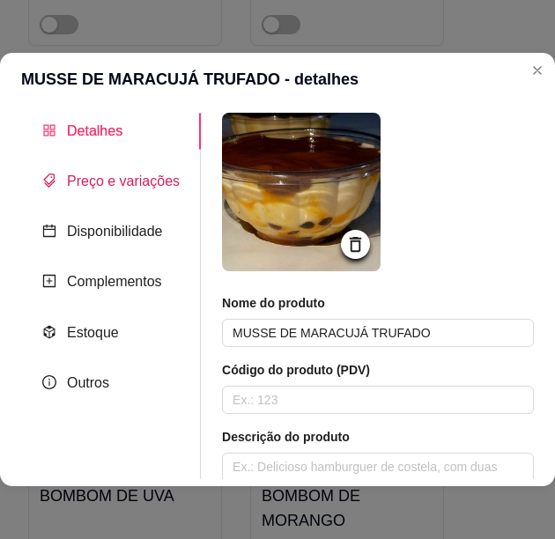
click at [126, 186] on span "Preço e variações" at bounding box center [123, 180] width 113 height 15
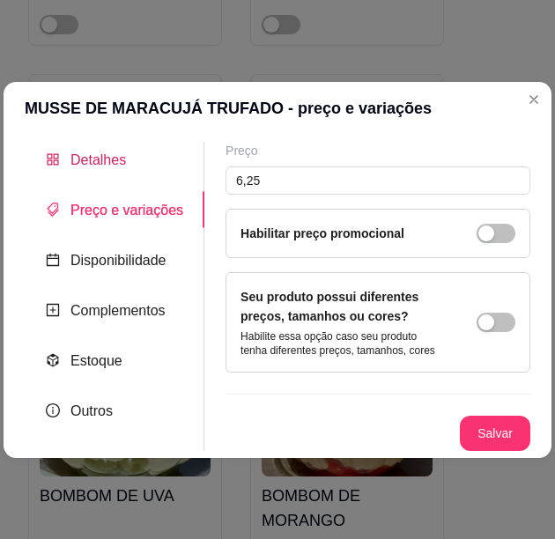
click at [111, 155] on span "Detalhes" at bounding box center [97, 159] width 55 height 15
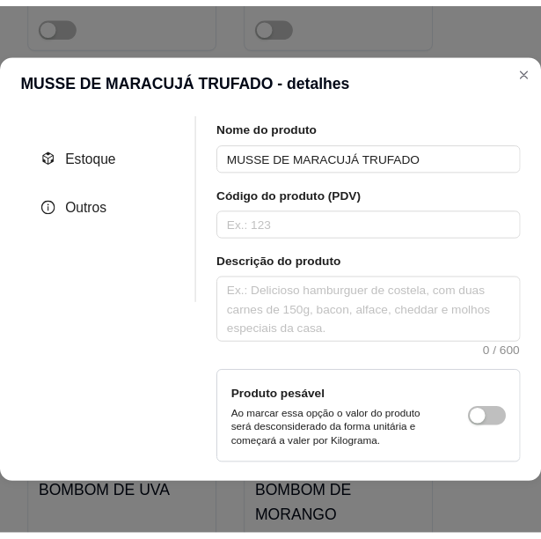
scroll to position [350, 0]
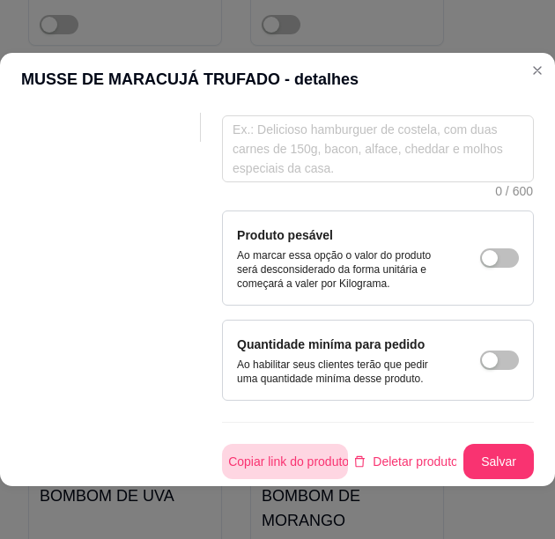
click at [301, 446] on button "Copiar link do produto" at bounding box center [285, 461] width 126 height 35
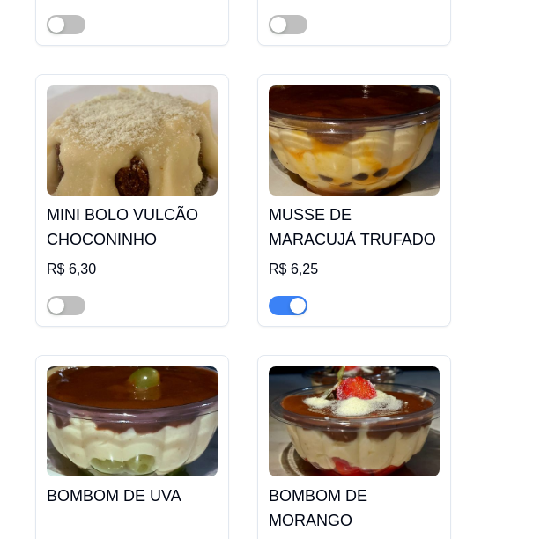
scroll to position [12623, 0]
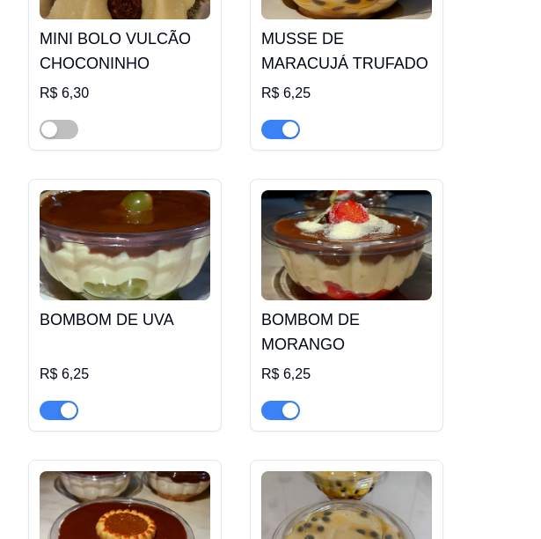
click at [164, 255] on img at bounding box center [125, 245] width 171 height 110
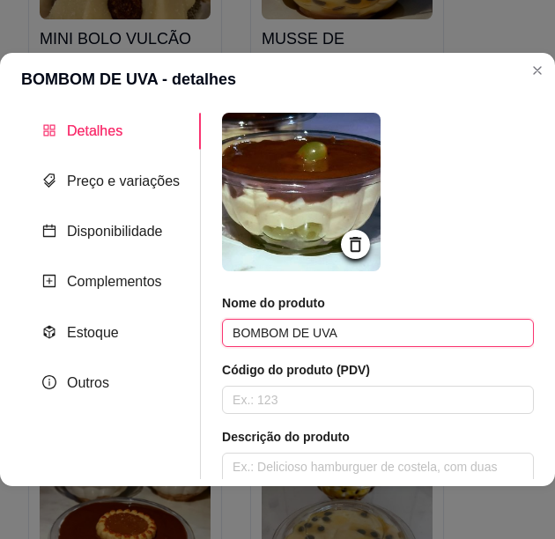
click at [300, 327] on input "BOMBOM DE UVA" at bounding box center [378, 333] width 312 height 28
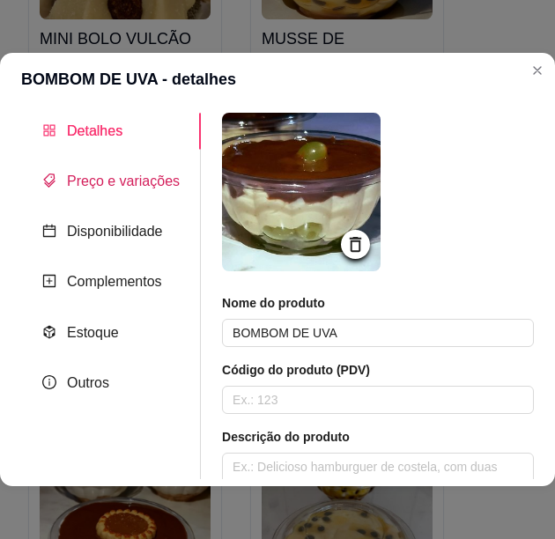
click at [113, 173] on span "Preço e variações" at bounding box center [123, 180] width 113 height 15
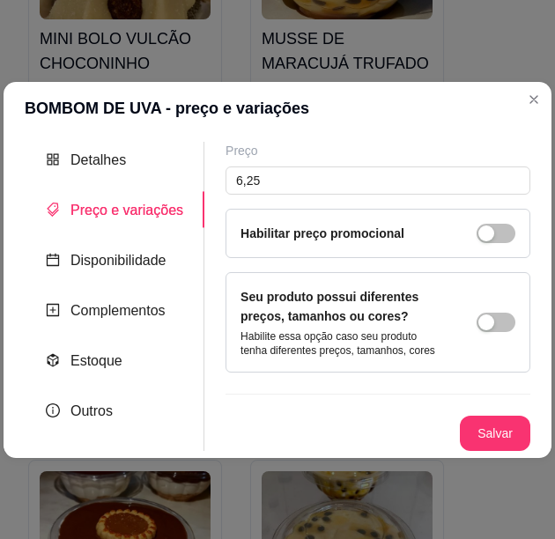
click at [101, 131] on header "BOMBOM DE UVA - preço e variações" at bounding box center [278, 108] width 548 height 53
click at [125, 148] on div "Detalhes" at bounding box center [115, 160] width 180 height 36
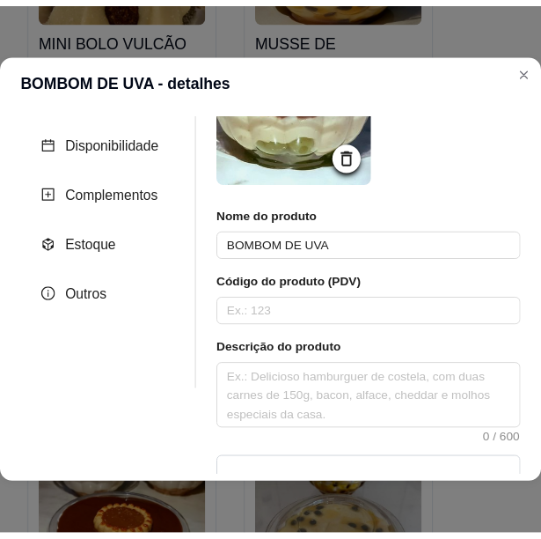
scroll to position [350, 0]
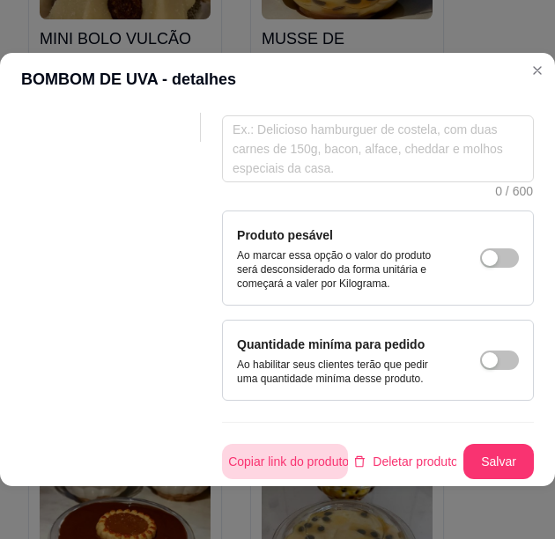
click at [318, 444] on button "Copiar link do produto" at bounding box center [285, 461] width 126 height 35
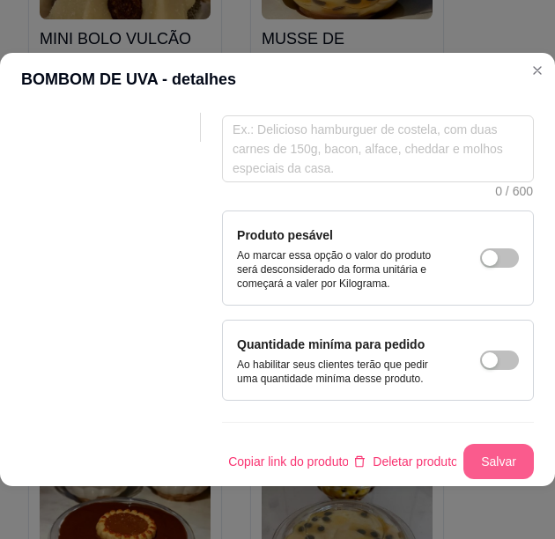
click at [492, 444] on button "Salvar" at bounding box center [498, 461] width 70 height 35
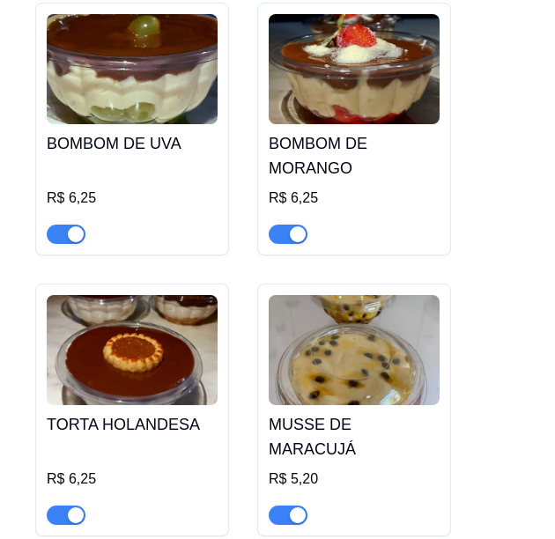
scroll to position [12711, 0]
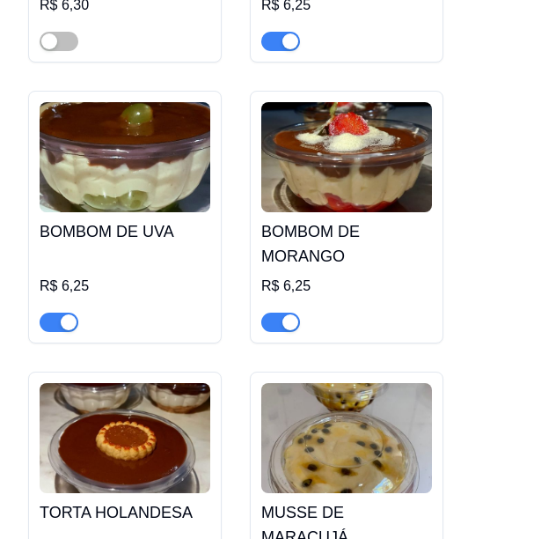
click at [327, 163] on img at bounding box center [346, 157] width 171 height 110
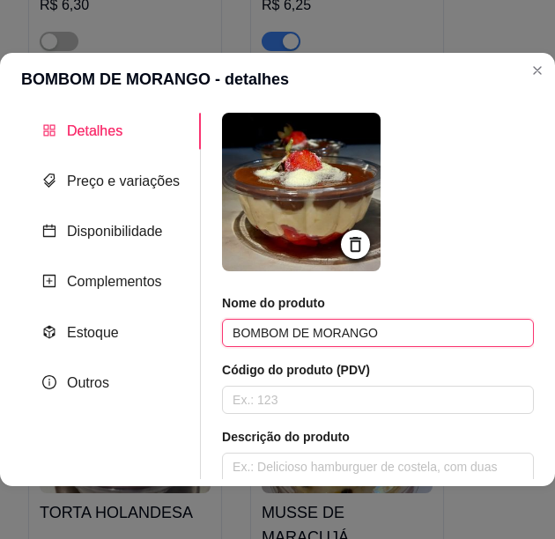
click at [360, 331] on input "BOMBOM DE MORANGO" at bounding box center [378, 333] width 312 height 28
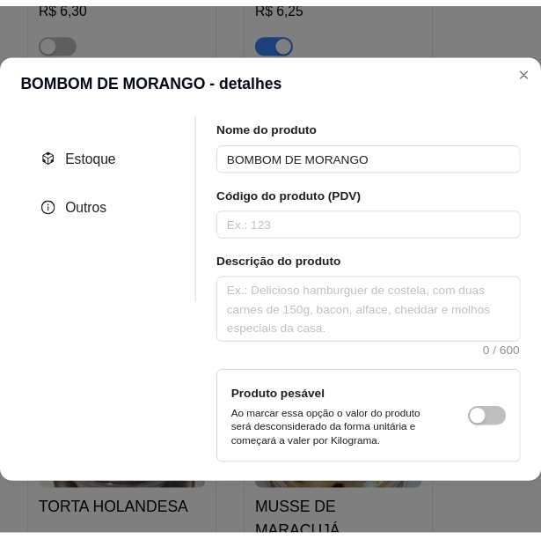
scroll to position [350, 0]
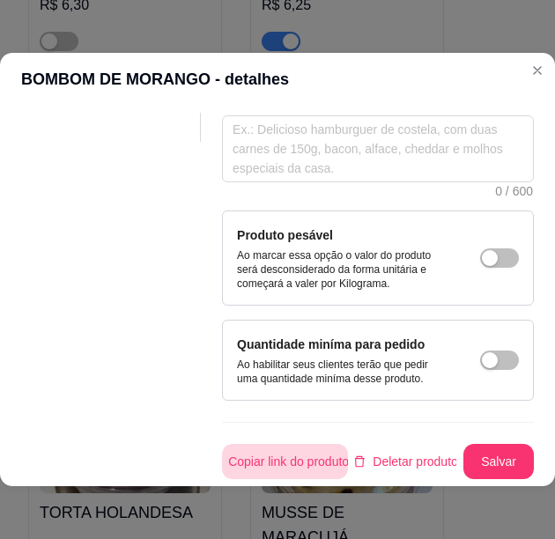
click at [284, 446] on button "Copiar link do produto" at bounding box center [285, 461] width 126 height 35
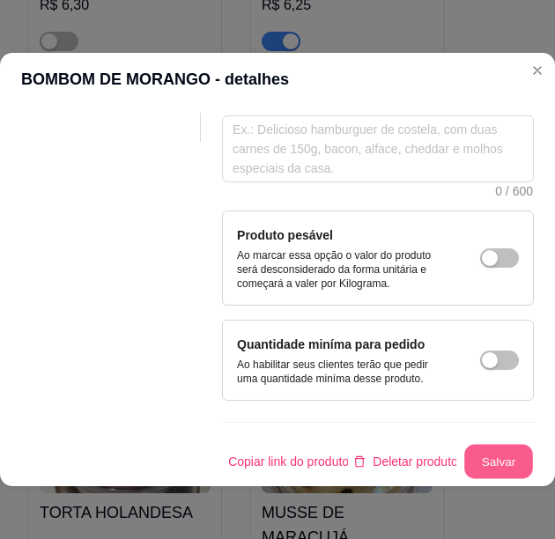
click at [495, 462] on button "Salvar" at bounding box center [498, 462] width 69 height 34
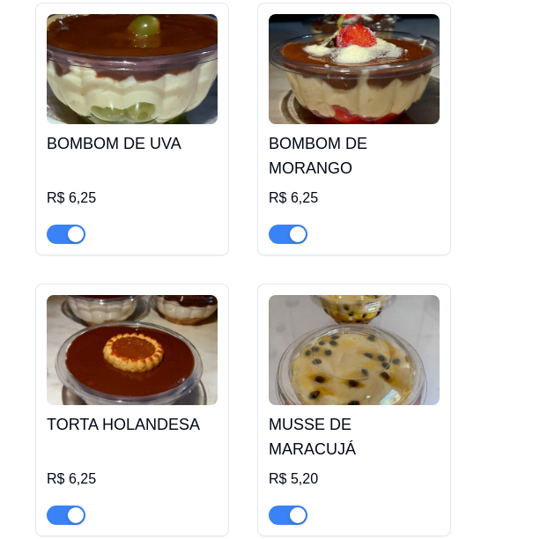
scroll to position [12887, 0]
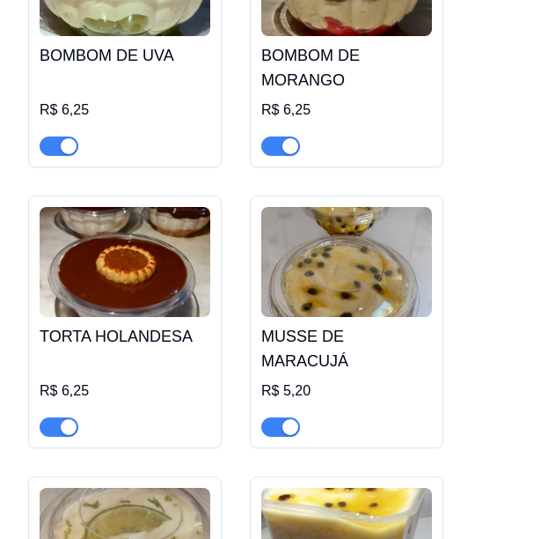
click at [149, 273] on img at bounding box center [125, 262] width 171 height 110
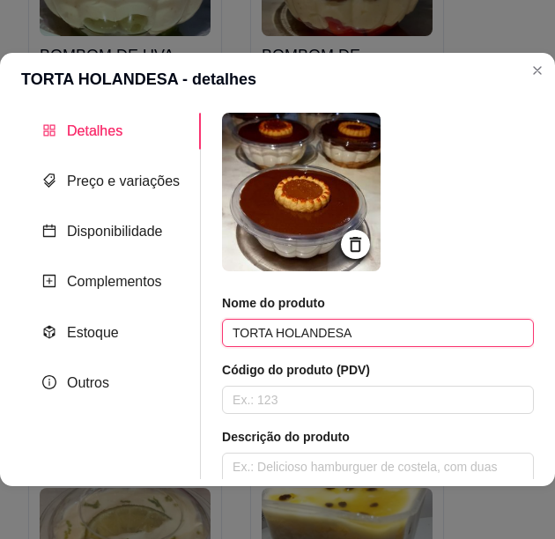
click at [305, 330] on input "TORTA HOLANDESA" at bounding box center [378, 333] width 312 height 28
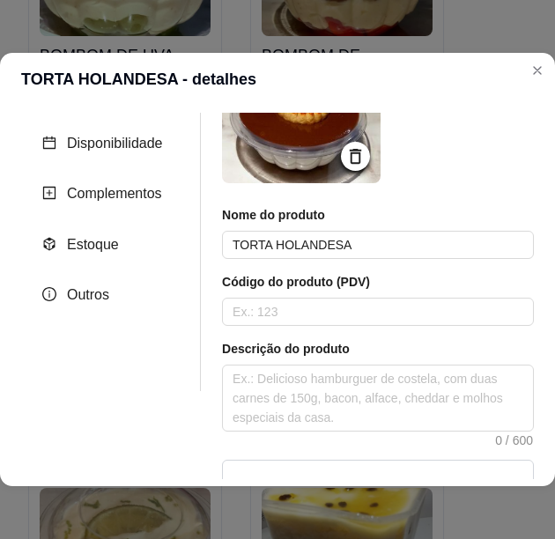
scroll to position [0, 0]
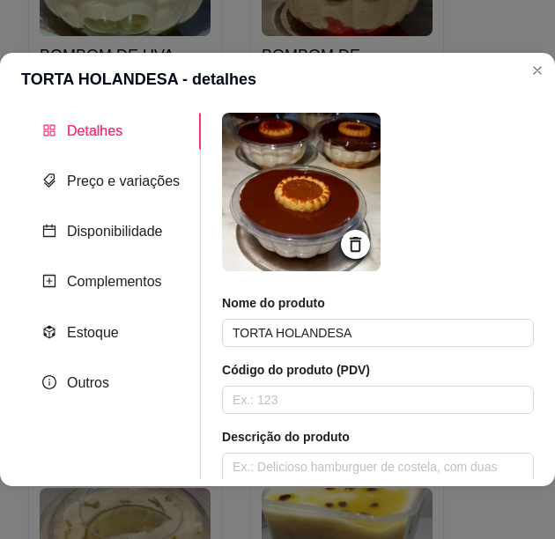
click at [103, 131] on span "Detalhes" at bounding box center [94, 130] width 55 height 15
click at [124, 183] on span "Preço e variações" at bounding box center [123, 180] width 113 height 15
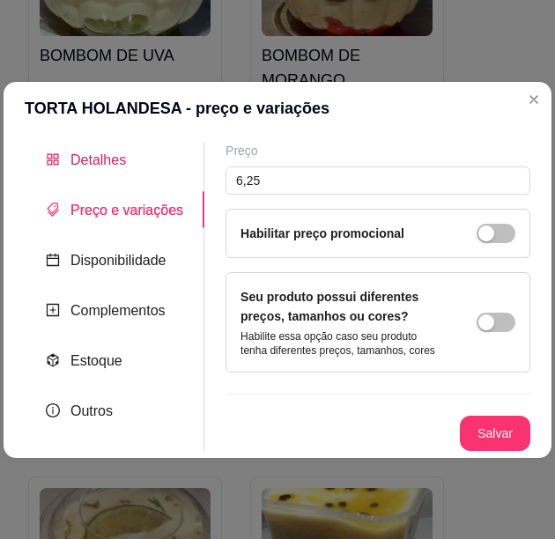
click at [103, 166] on span "Detalhes" at bounding box center [97, 159] width 55 height 15
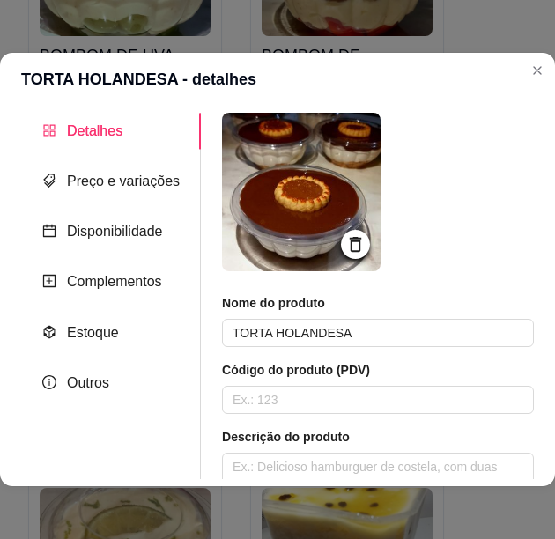
click at [320, 176] on img at bounding box center [301, 192] width 158 height 158
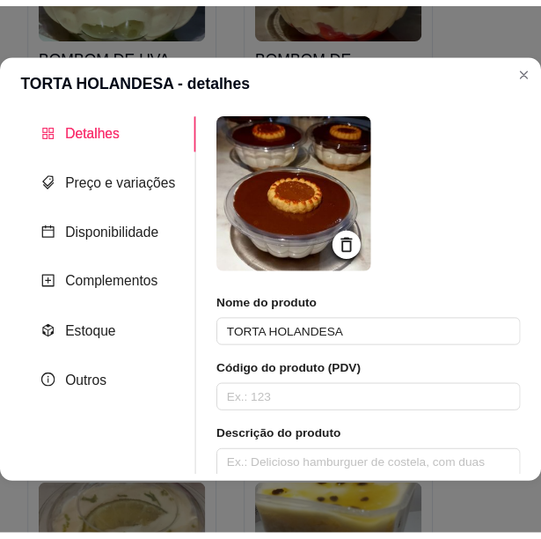
scroll to position [350, 0]
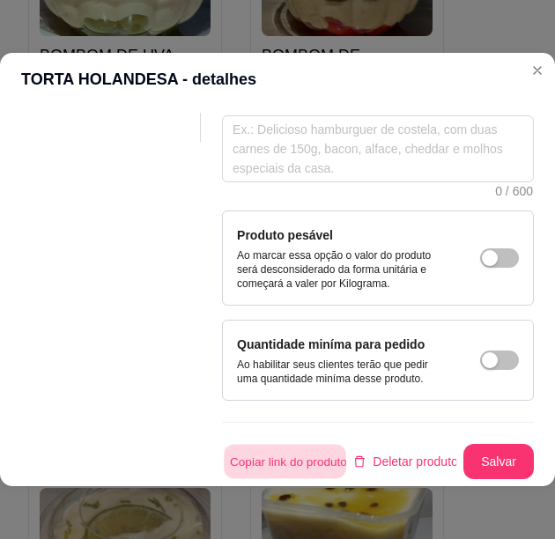
click at [280, 445] on button "Copiar link do produto" at bounding box center [285, 462] width 122 height 34
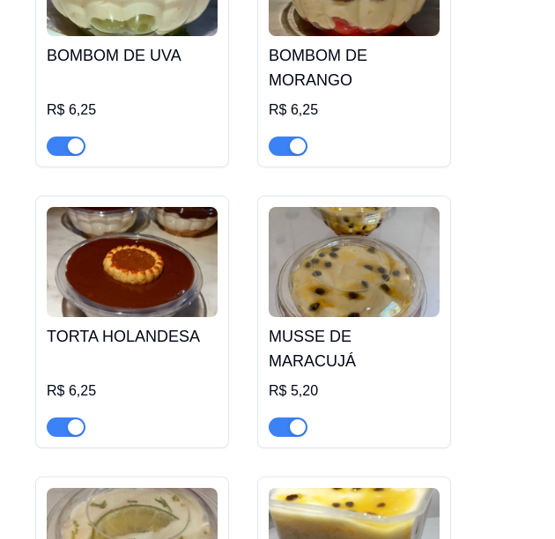
scroll to position [12975, 0]
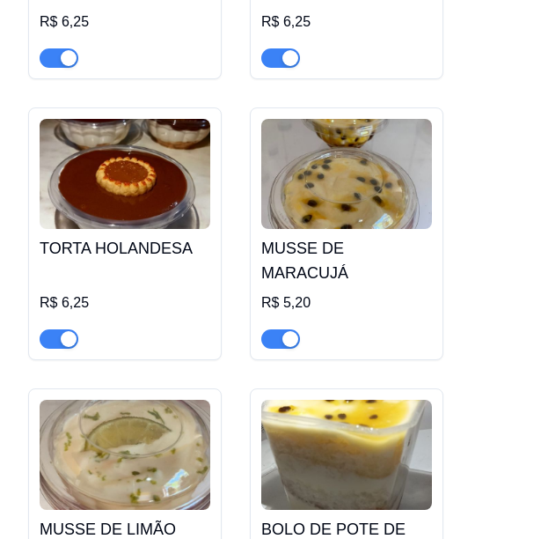
click at [393, 167] on img at bounding box center [346, 174] width 171 height 110
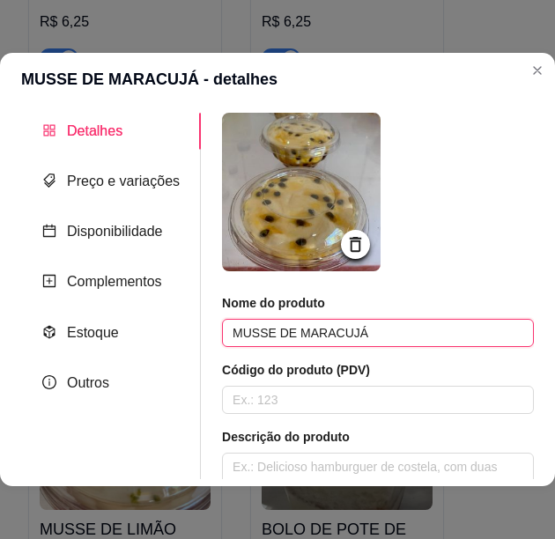
click at [331, 328] on input "MUSSE DE MARACUJÁ" at bounding box center [378, 333] width 312 height 28
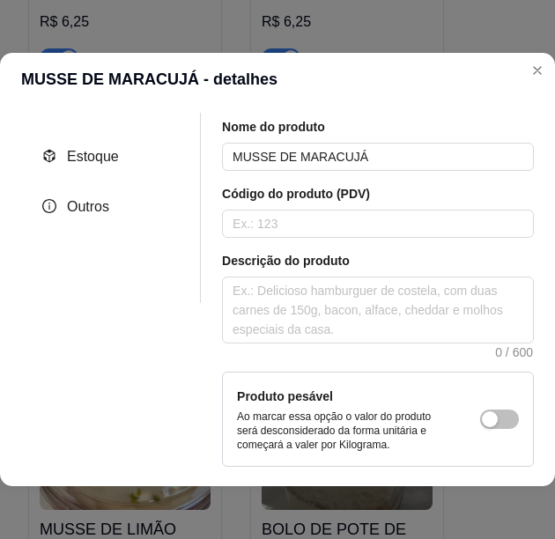
scroll to position [350, 0]
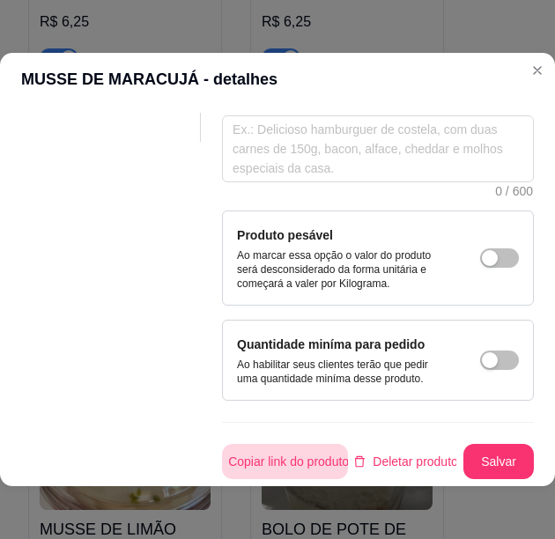
click at [300, 446] on button "Copiar link do produto" at bounding box center [285, 461] width 126 height 35
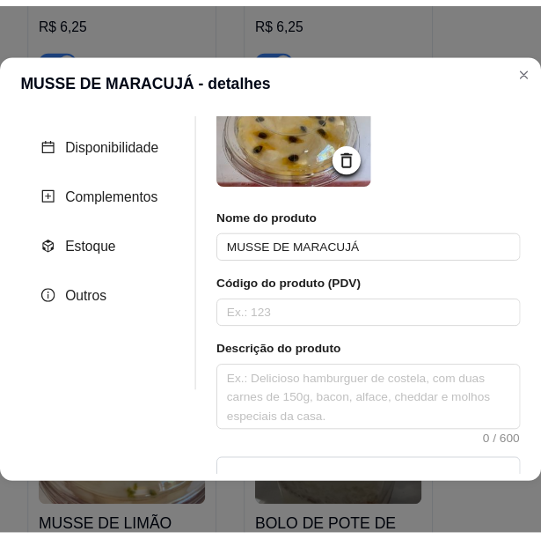
scroll to position [0, 0]
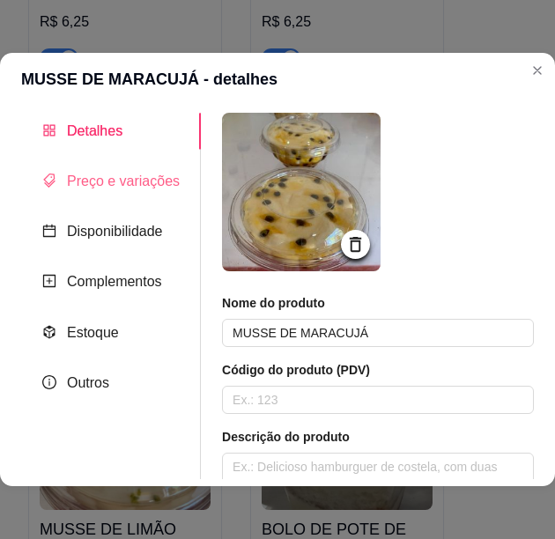
click at [108, 169] on div "Preço e variações" at bounding box center [111, 181] width 180 height 36
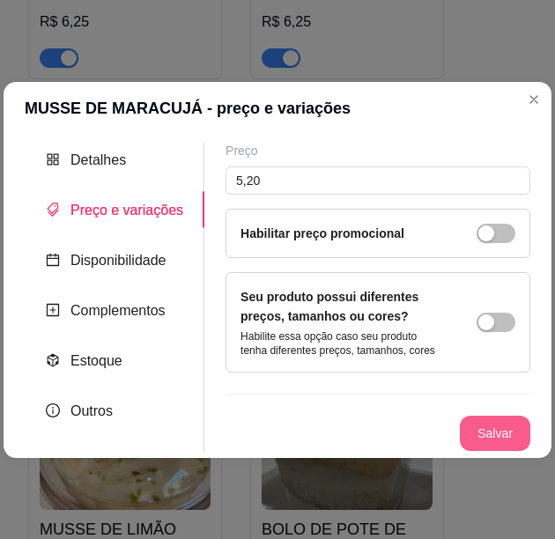
click at [490, 442] on button "Salvar" at bounding box center [495, 433] width 70 height 35
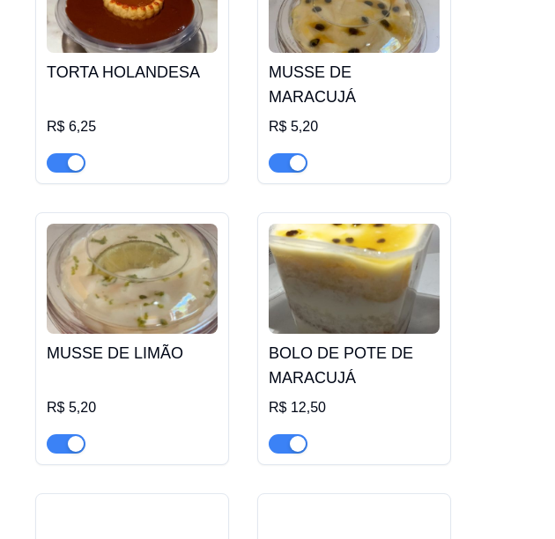
scroll to position [13239, 0]
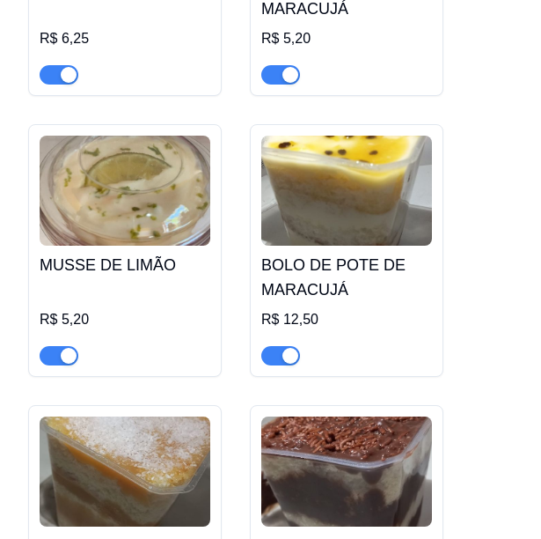
click at [97, 158] on img at bounding box center [125, 191] width 171 height 110
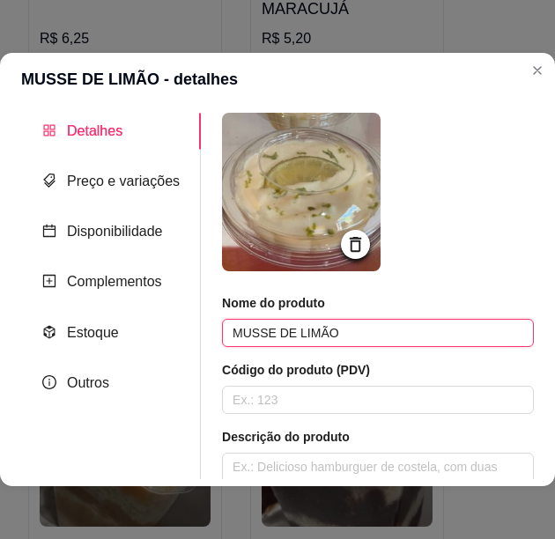
click at [291, 342] on input "MUSSE DE LIMÃO" at bounding box center [378, 333] width 312 height 28
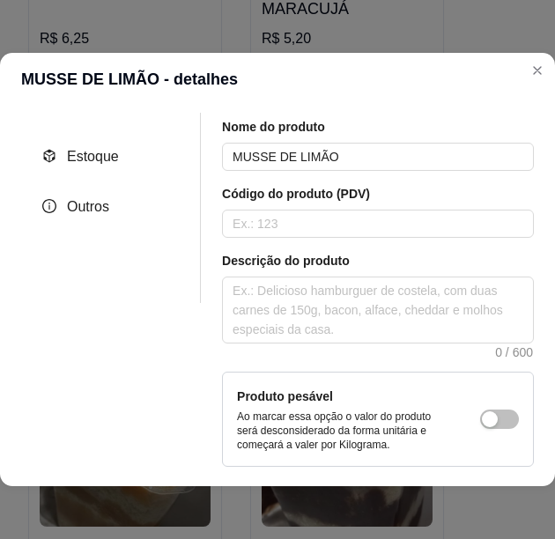
scroll to position [350, 0]
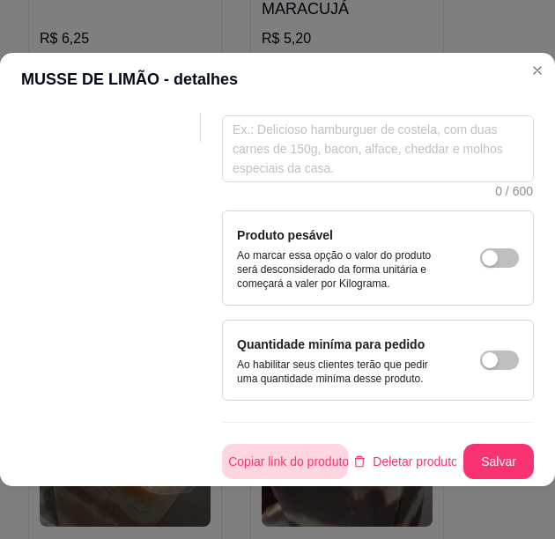
click at [307, 445] on button "Copiar link do produto" at bounding box center [285, 461] width 126 height 35
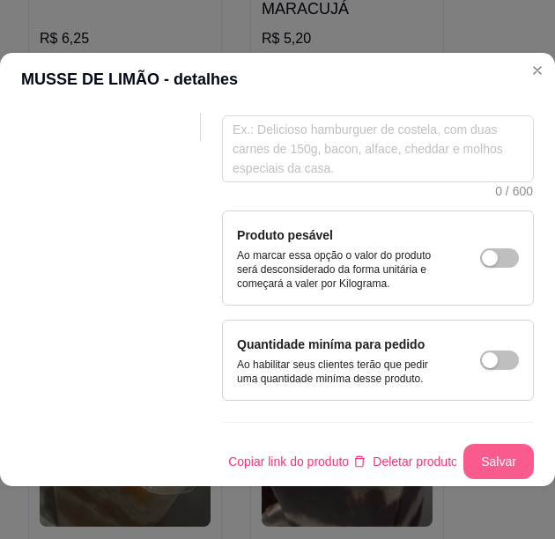
click at [488, 444] on button "Salvar" at bounding box center [498, 461] width 70 height 35
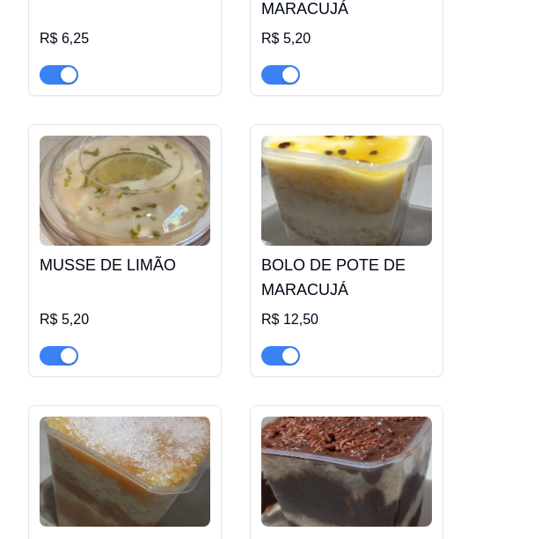
click at [346, 166] on img at bounding box center [346, 191] width 171 height 110
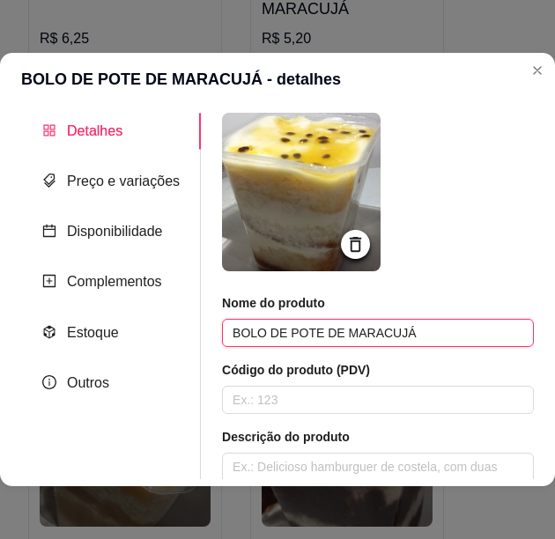
click at [360, 342] on input "BOLO DE POTE DE MARACUJÁ" at bounding box center [378, 333] width 312 height 28
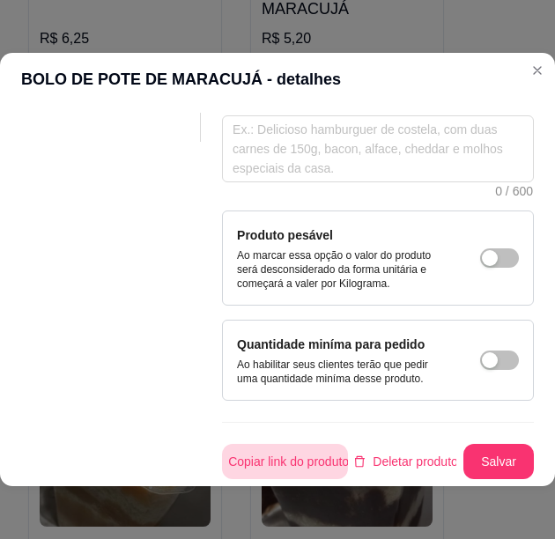
click at [274, 445] on button "Copiar link do produto" at bounding box center [285, 461] width 126 height 35
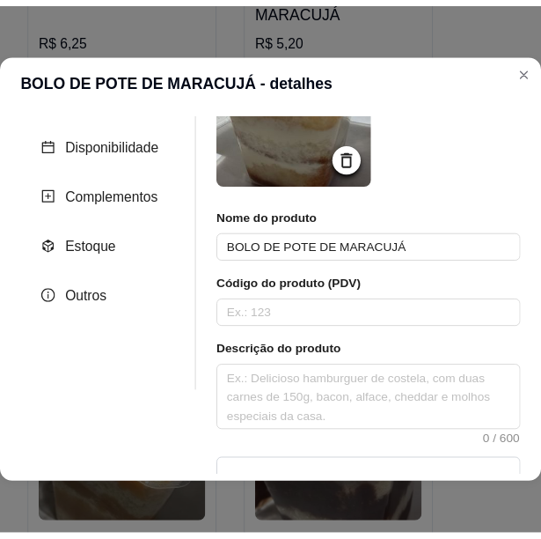
scroll to position [0, 0]
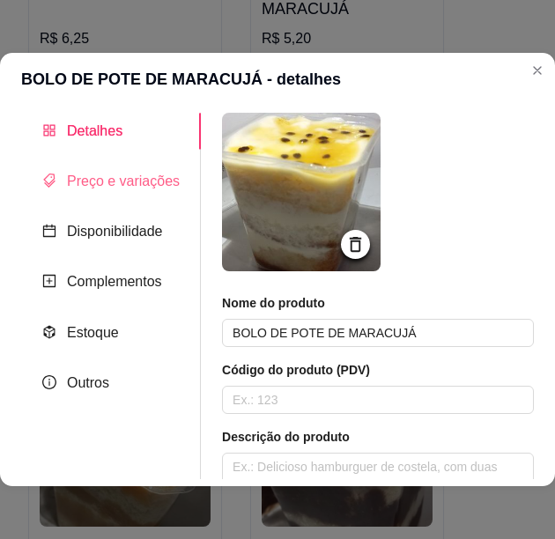
click at [90, 194] on div "Preço e variações" at bounding box center [111, 181] width 180 height 36
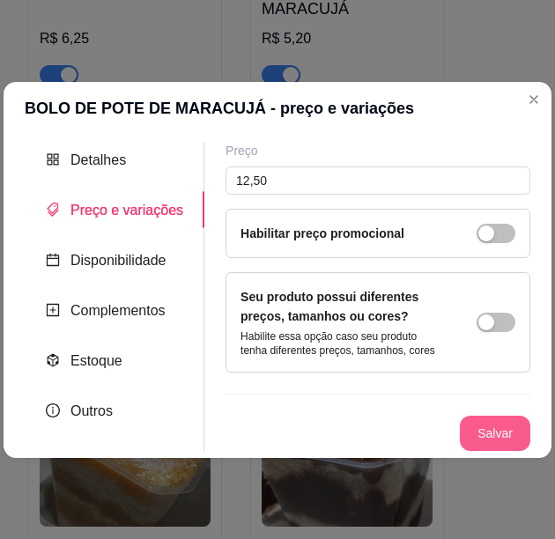
click at [511, 436] on button "Salvar" at bounding box center [495, 433] width 70 height 35
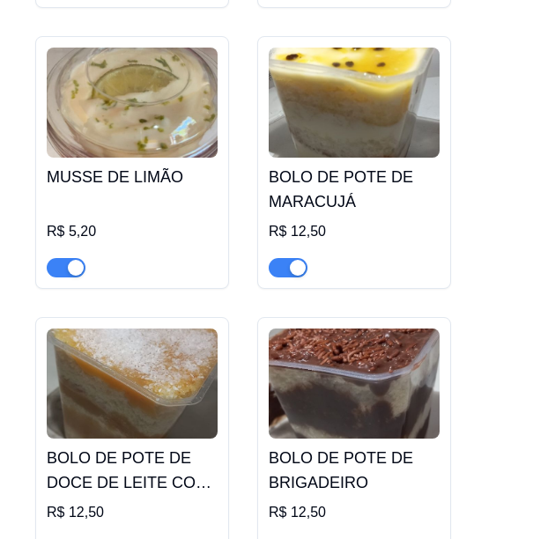
scroll to position [13415, 0]
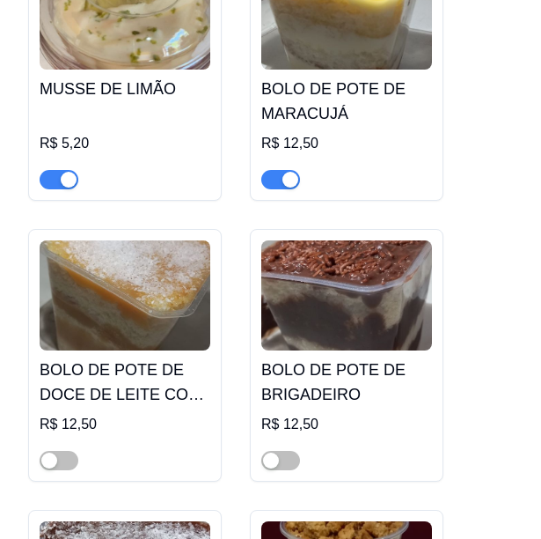
click at [153, 264] on img at bounding box center [125, 295] width 171 height 110
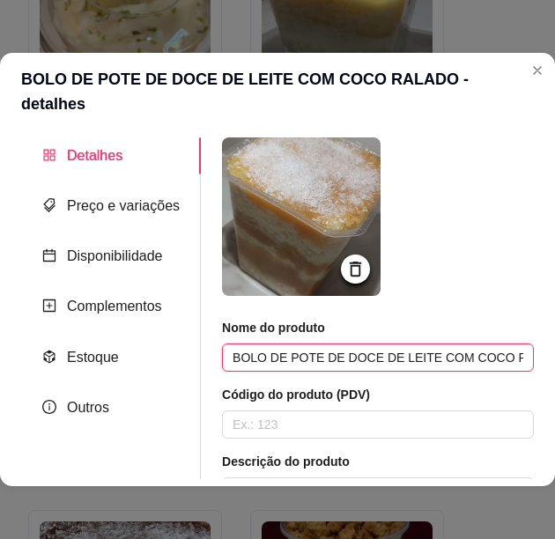
click at [359, 343] on input "BOLO DE POTE DE DOCE DE LEITE COM COCO RALADO" at bounding box center [378, 357] width 312 height 28
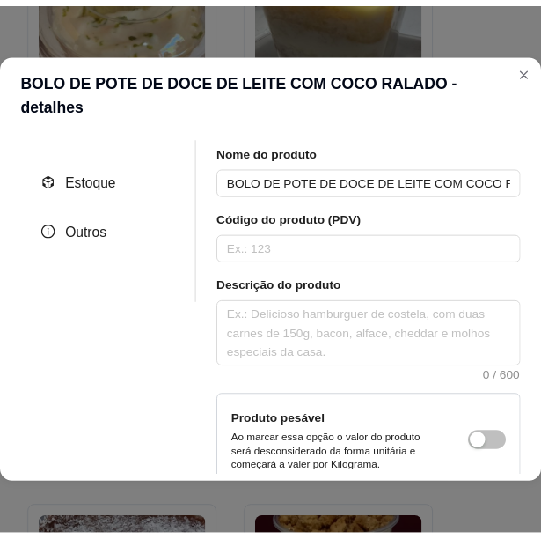
scroll to position [350, 0]
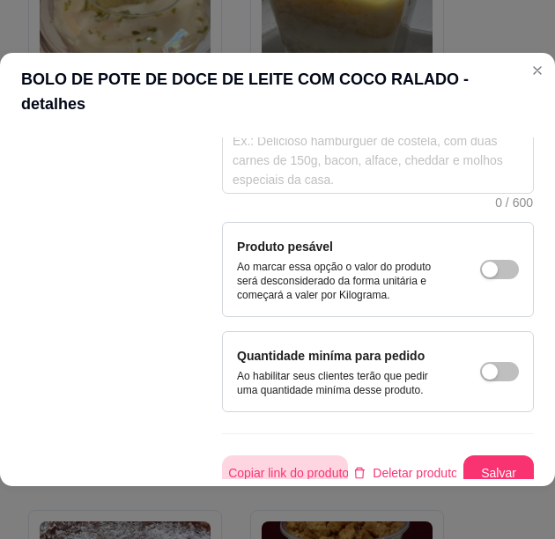
click at [312, 455] on button "Copiar link do produto" at bounding box center [285, 472] width 126 height 35
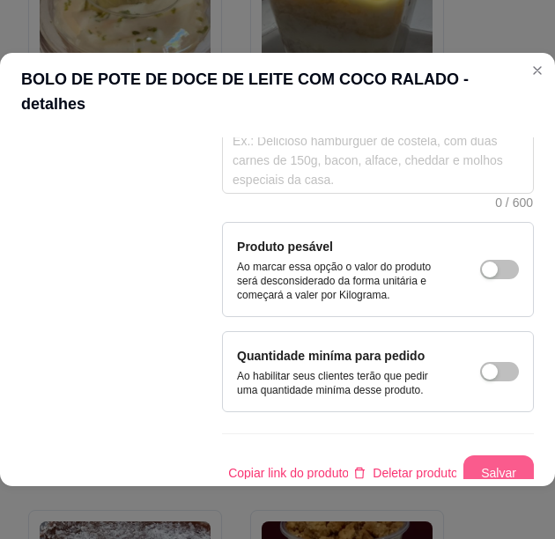
click at [492, 455] on button "Salvar" at bounding box center [498, 472] width 70 height 35
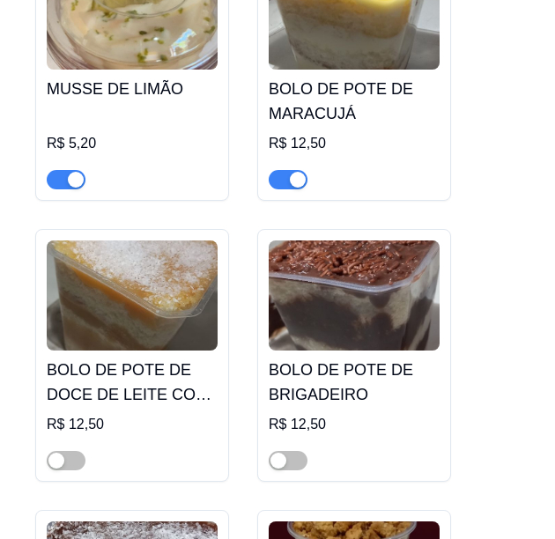
scroll to position [13503, 0]
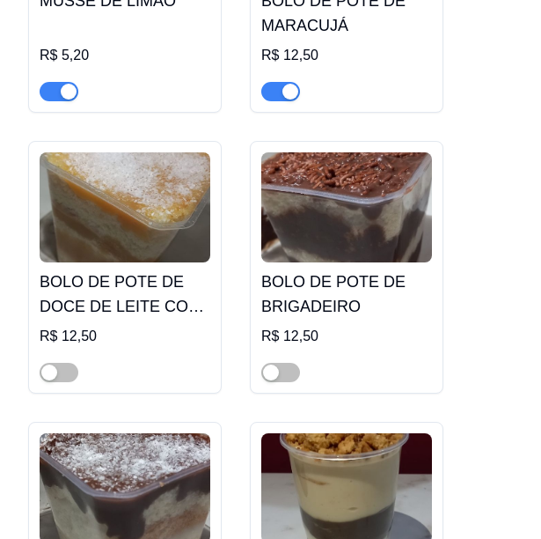
click at [319, 269] on h4 "BOLO DE POTE DE BRIGADEIRO" at bounding box center [346, 293] width 171 height 49
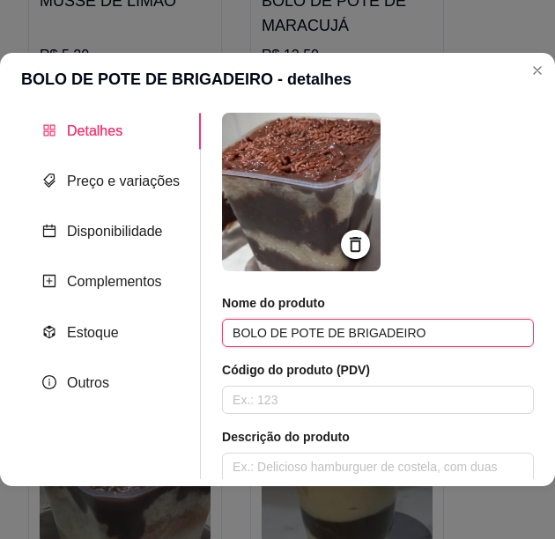
click at [299, 325] on input "BOLO DE POTE DE BRIGADEIRO" at bounding box center [378, 333] width 312 height 28
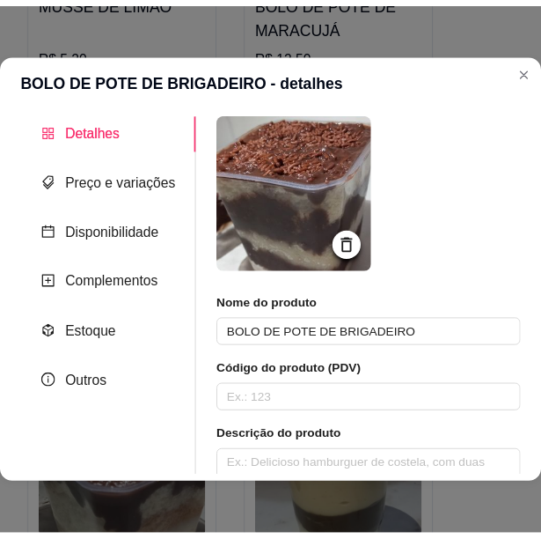
scroll to position [350, 0]
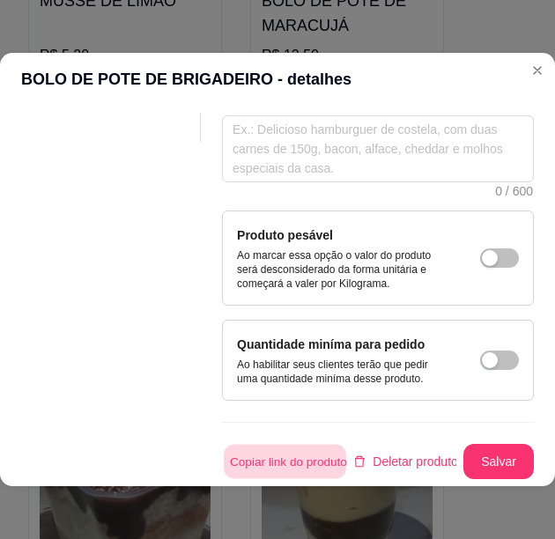
click at [319, 445] on button "Copiar link do produto" at bounding box center [285, 462] width 122 height 34
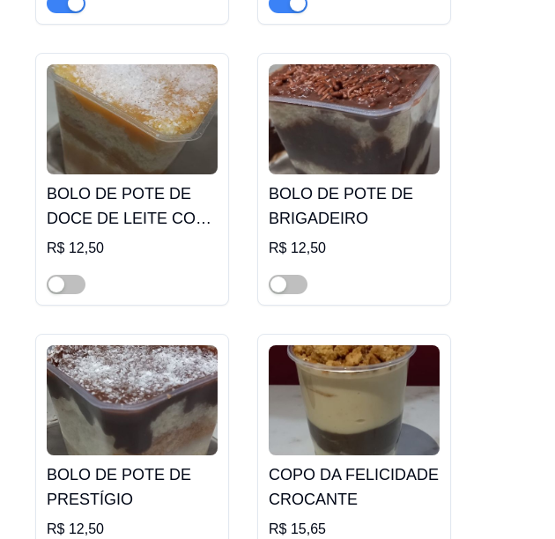
scroll to position [13679, 0]
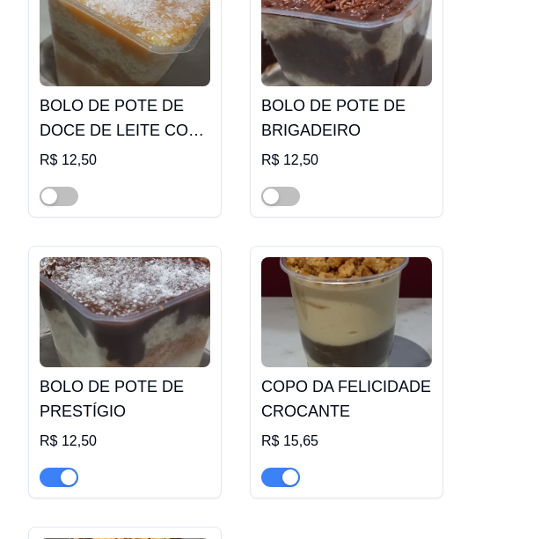
click at [153, 308] on img at bounding box center [125, 312] width 171 height 110
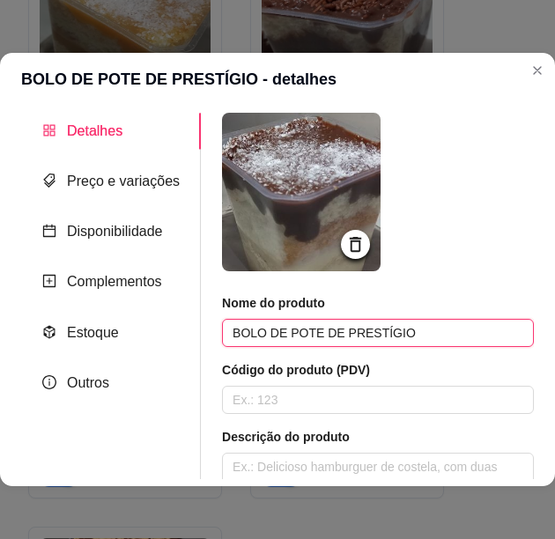
click at [331, 336] on input "BOLO DE POTE DE PRESTÍGIO" at bounding box center [378, 333] width 312 height 28
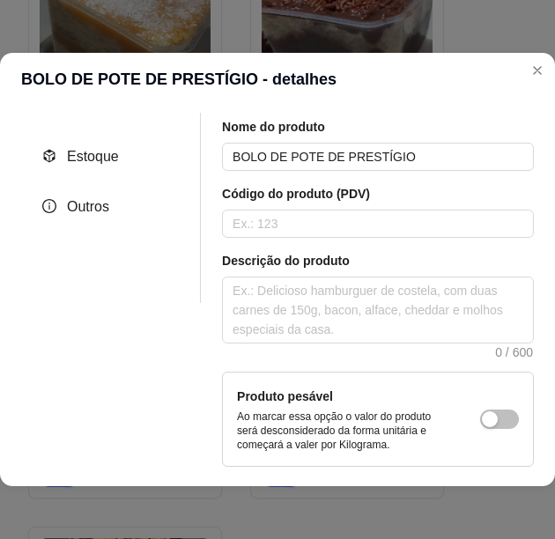
scroll to position [350, 0]
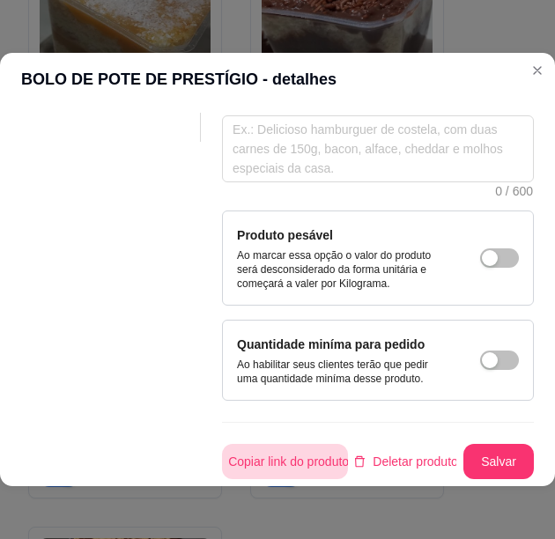
click at [310, 448] on button "Copiar link do produto" at bounding box center [285, 461] width 126 height 35
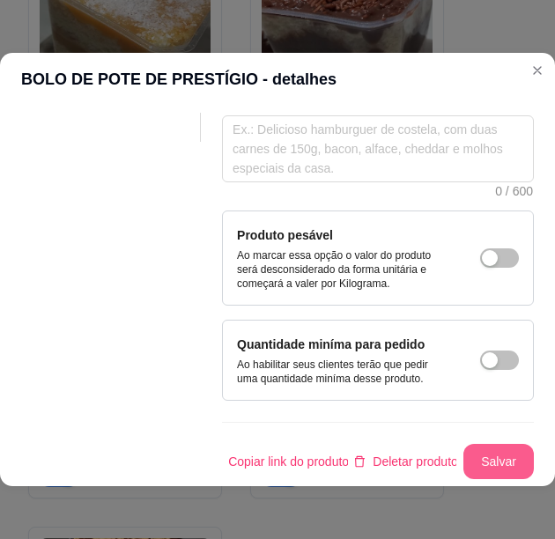
click at [488, 444] on button "Salvar" at bounding box center [498, 461] width 70 height 35
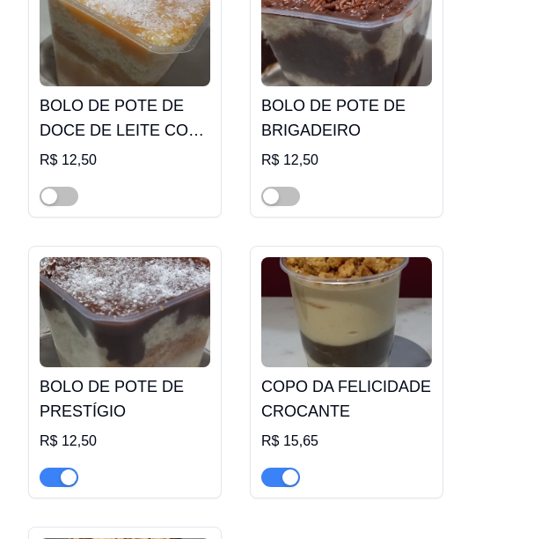
click at [364, 309] on img at bounding box center [346, 312] width 171 height 110
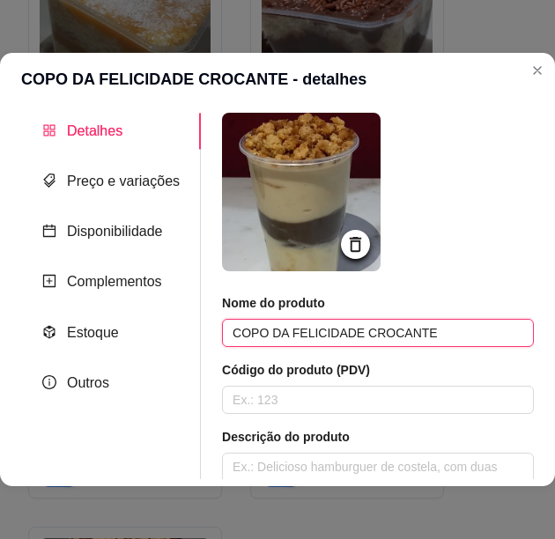
click at [341, 339] on input "COPO DA FELICIDADE CROCANTE" at bounding box center [378, 333] width 312 height 28
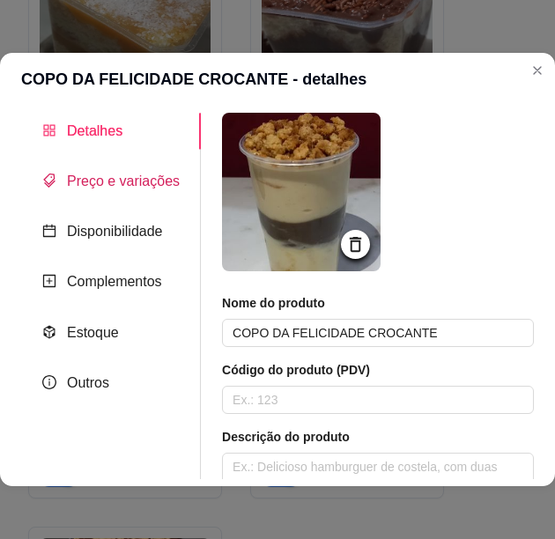
click at [155, 179] on span "Preço e variações" at bounding box center [123, 180] width 113 height 15
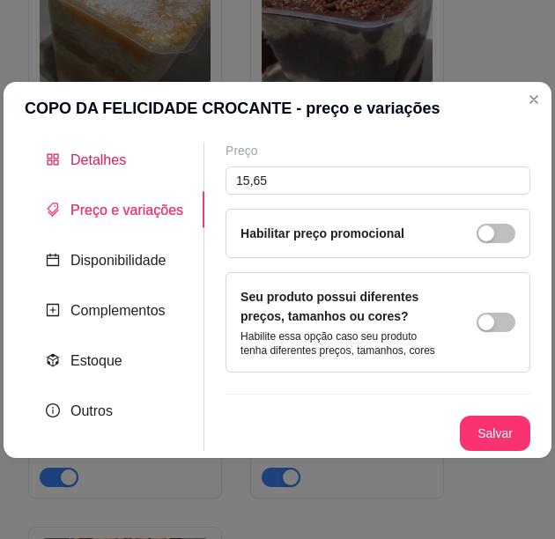
click at [105, 158] on span "Detalhes" at bounding box center [97, 159] width 55 height 15
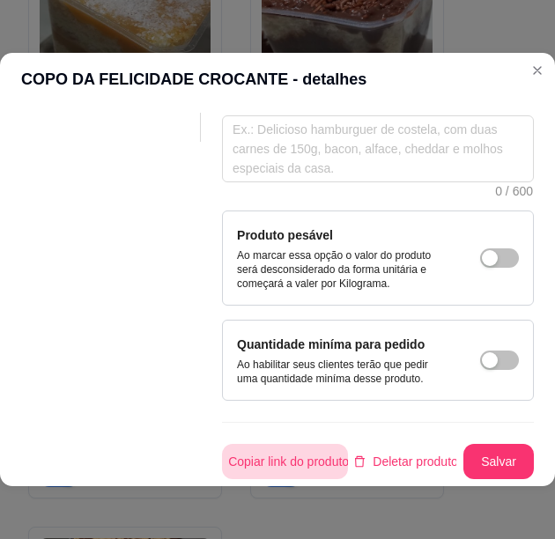
click at [307, 450] on button "Copiar link do produto" at bounding box center [285, 461] width 126 height 35
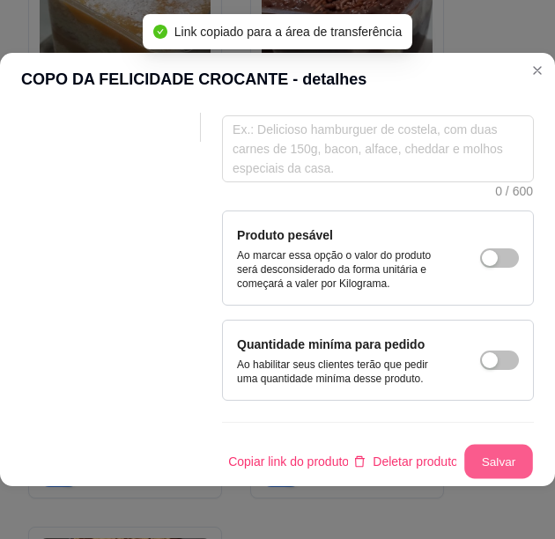
click at [495, 452] on button "Salvar" at bounding box center [498, 462] width 69 height 34
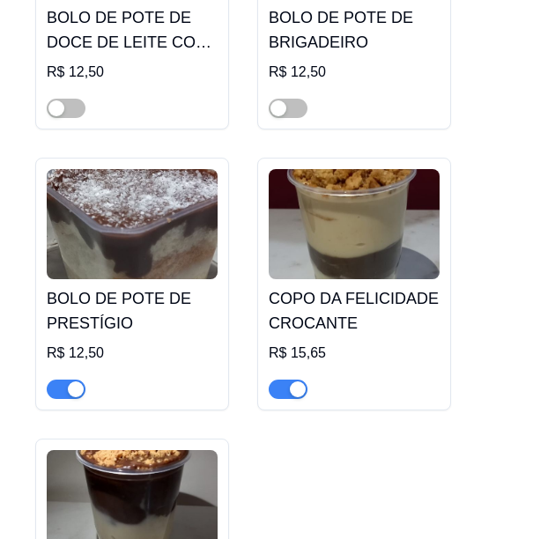
scroll to position [13855, 0]
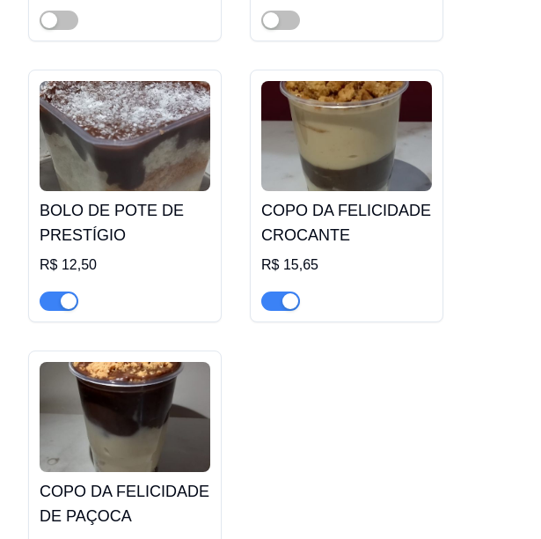
click at [166, 399] on img at bounding box center [125, 417] width 171 height 110
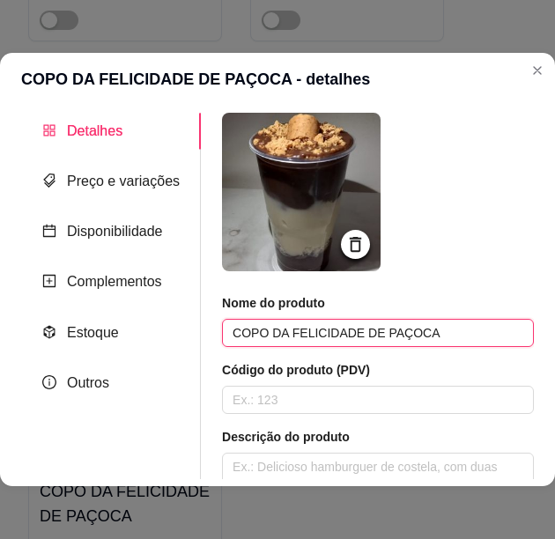
click at [384, 332] on input "COPO DA FELICIDADE DE PAÇOCA" at bounding box center [378, 333] width 312 height 28
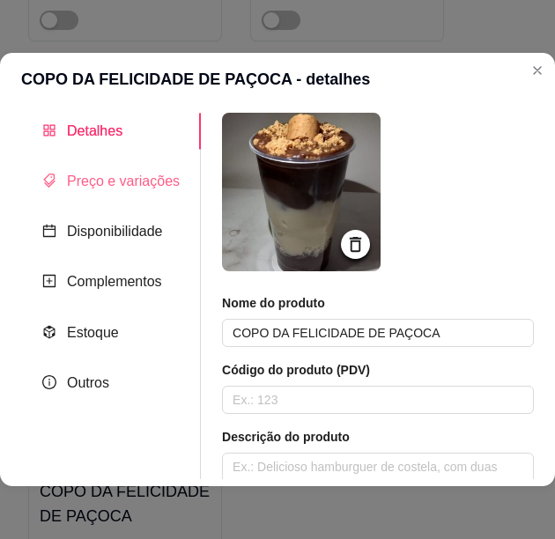
click at [86, 166] on div "Preço e variações" at bounding box center [111, 181] width 180 height 36
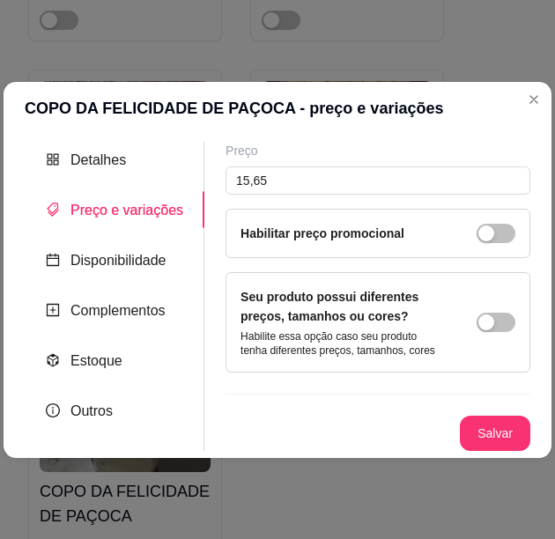
click at [92, 139] on div "Detalhes Preço e variações Disponibilidade Complementos Estoque Outros Nome do …" at bounding box center [278, 296] width 548 height 323
click at [97, 152] on span "Detalhes" at bounding box center [97, 159] width 55 height 15
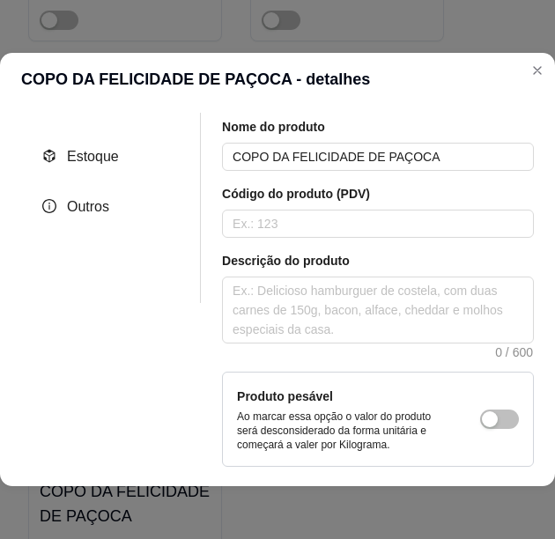
scroll to position [350, 0]
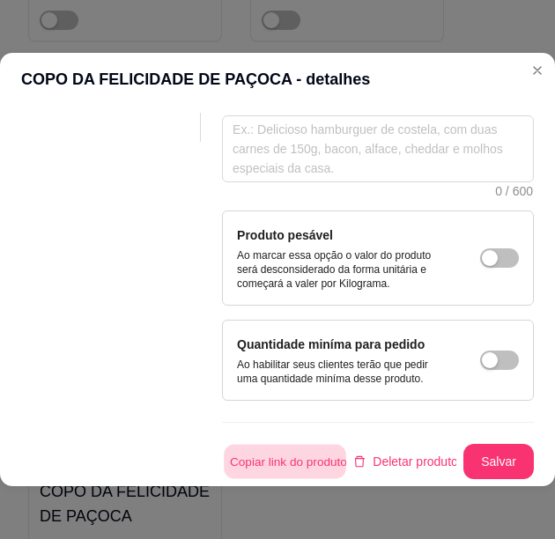
click at [303, 453] on button "Copiar link do produto" at bounding box center [285, 462] width 122 height 34
click at [300, 451] on button "Copiar link do produto" at bounding box center [285, 461] width 126 height 35
click at [306, 444] on button "Copiar link do produto" at bounding box center [285, 461] width 126 height 35
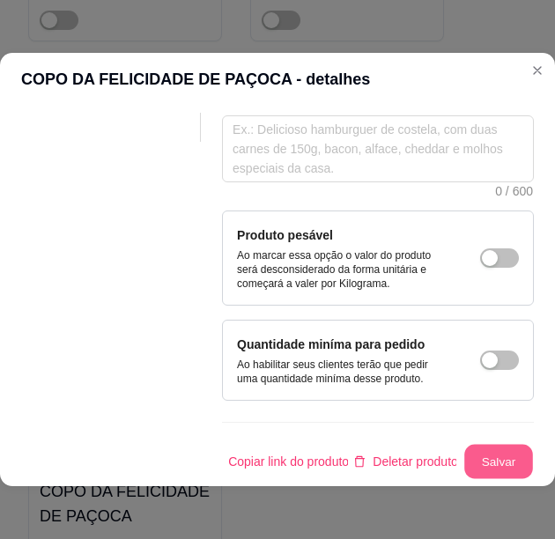
click at [487, 445] on button "Salvar" at bounding box center [498, 462] width 69 height 34
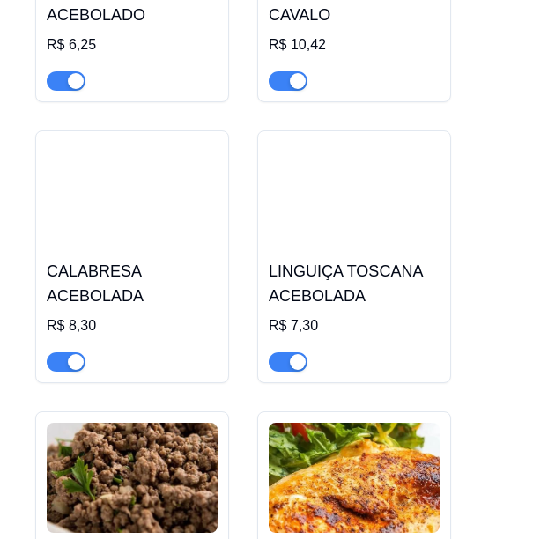
scroll to position [8167, 0]
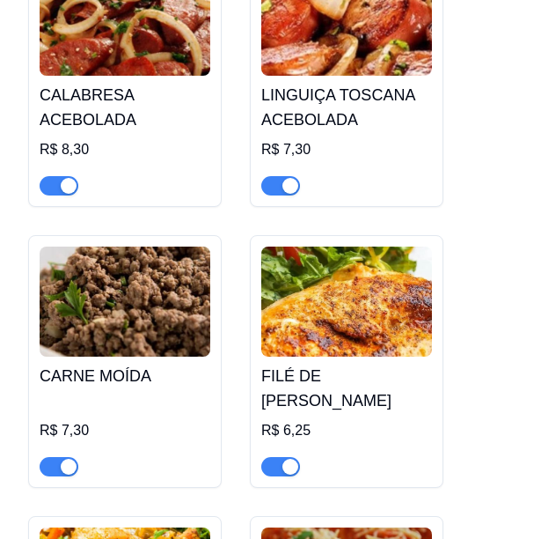
click at [112, 304] on img at bounding box center [125, 302] width 171 height 110
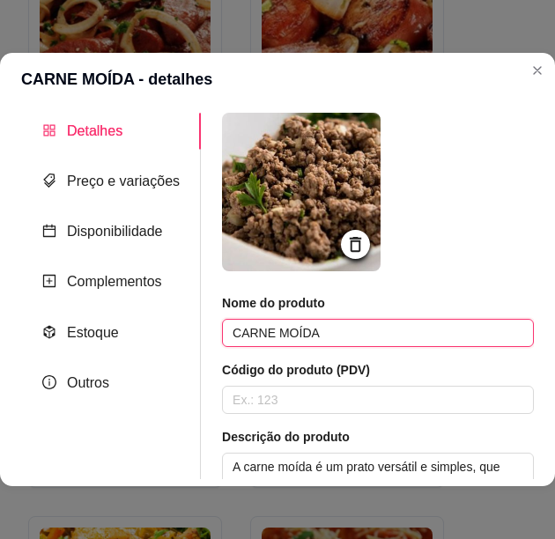
click at [276, 325] on input "CARNE MOÍDA" at bounding box center [378, 333] width 312 height 28
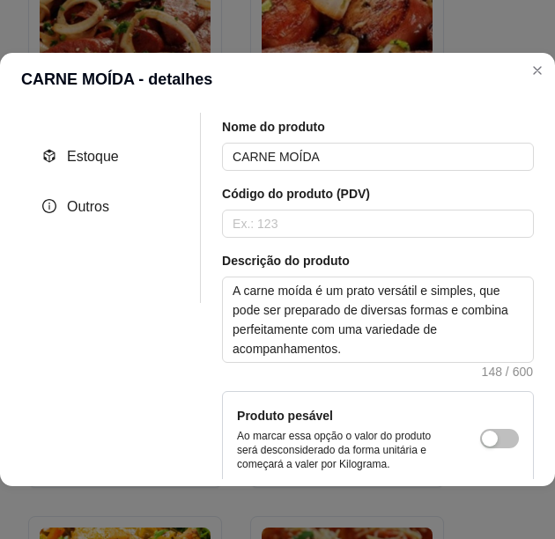
scroll to position [264, 0]
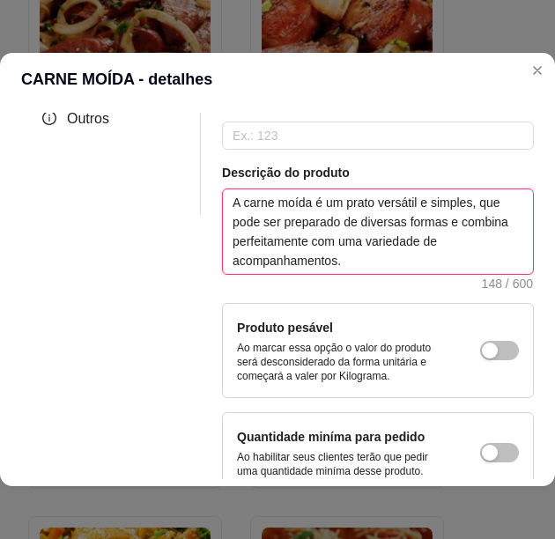
click at [317, 246] on textarea "A carne moída é um prato versátil e simples, que pode ser preparado de diversas…" at bounding box center [378, 231] width 310 height 85
paste textarea "simples e muito versátil, podendo ser preparada de várias maneiras e combinando…"
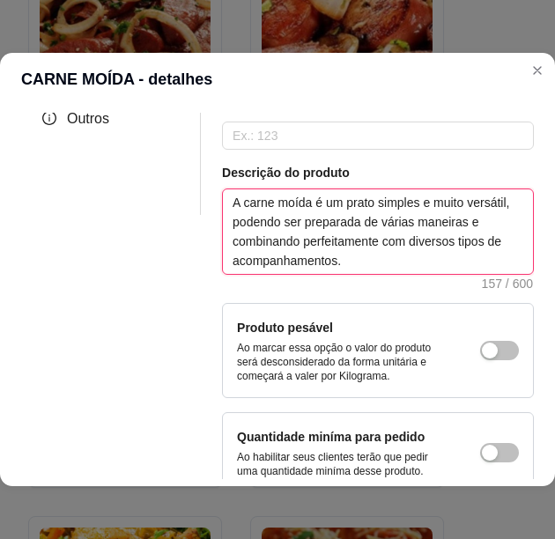
type textarea "A carne moída é um prato simples e muito versátil, podendo ser preparada de vár…"
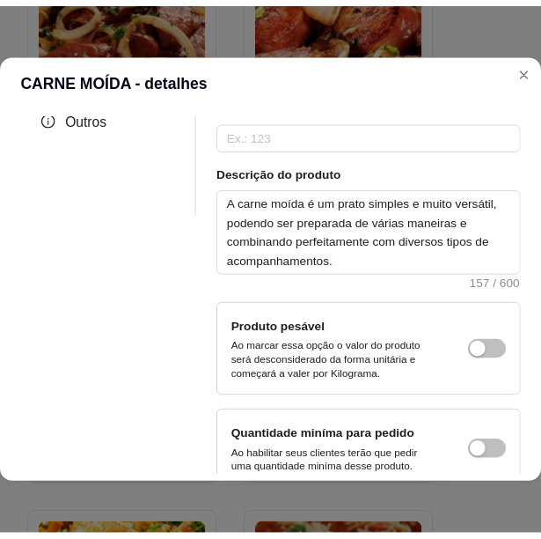
scroll to position [0, 0]
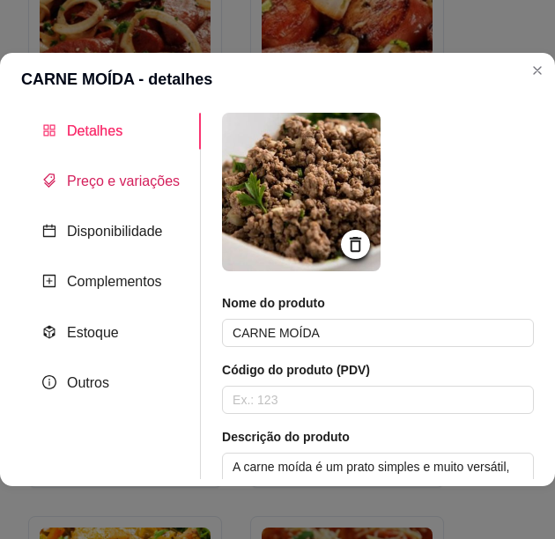
click at [131, 191] on div "Preço e variações" at bounding box center [110, 181] width 137 height 22
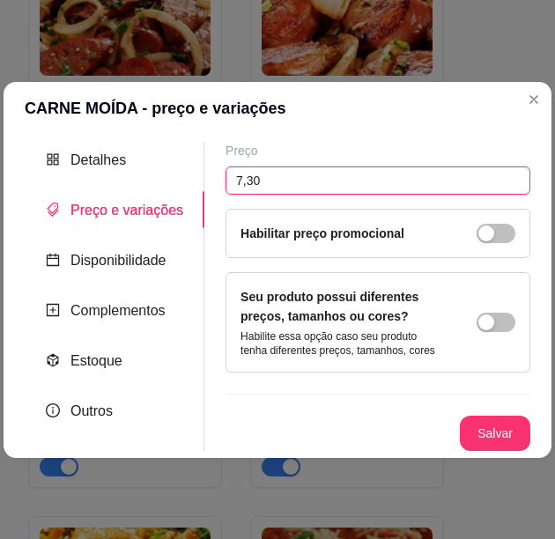
drag, startPoint x: 219, startPoint y: 180, endPoint x: 249, endPoint y: 175, distance: 30.4
click at [247, 175] on input "7,30" at bounding box center [377, 180] width 305 height 28
click at [249, 175] on input "7,30" at bounding box center [377, 180] width 305 height 28
click at [248, 176] on input "7,30" at bounding box center [377, 180] width 305 height 28
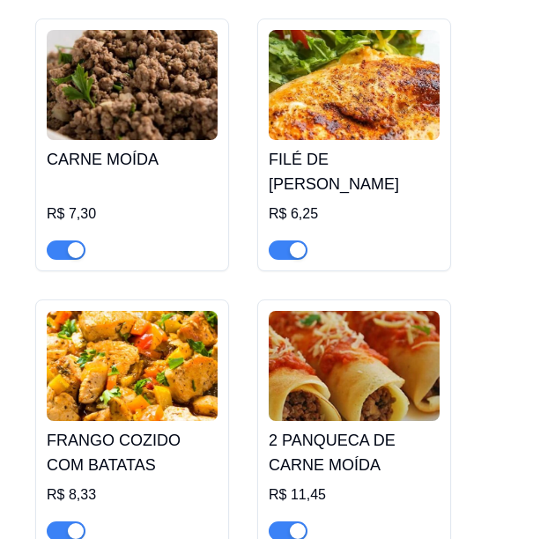
scroll to position [8296, 0]
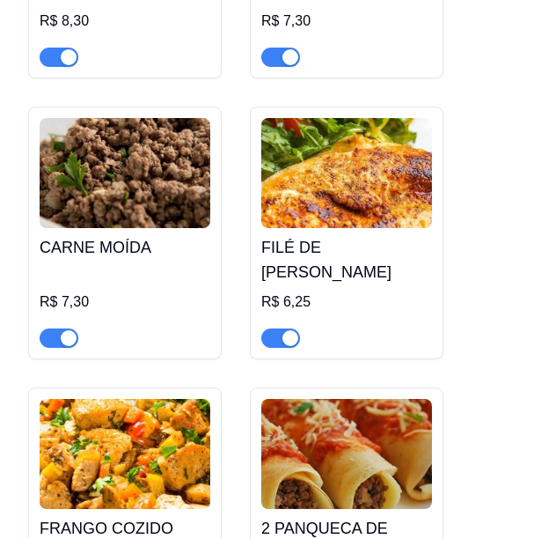
click at [285, 246] on h4 "FILÉ DE [PERSON_NAME]" at bounding box center [346, 259] width 171 height 49
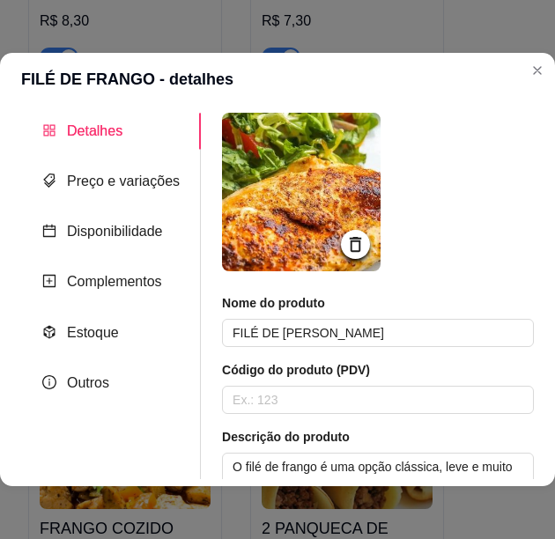
click at [305, 317] on div "Nome do produto FILÉ DE FRANGO" at bounding box center [378, 320] width 312 height 53
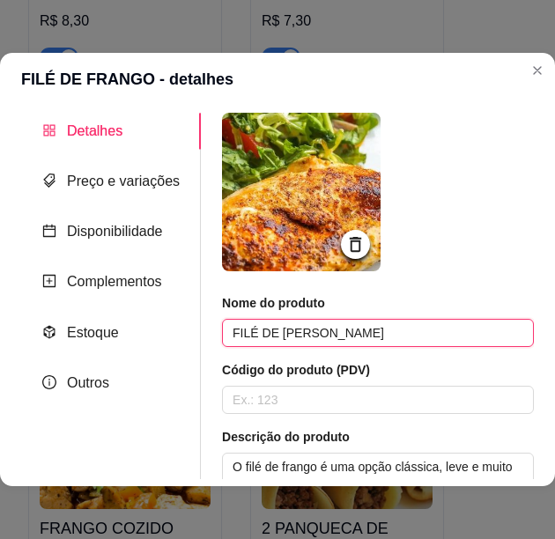
click at [306, 330] on input "FILÉ DE [PERSON_NAME]" at bounding box center [378, 333] width 312 height 28
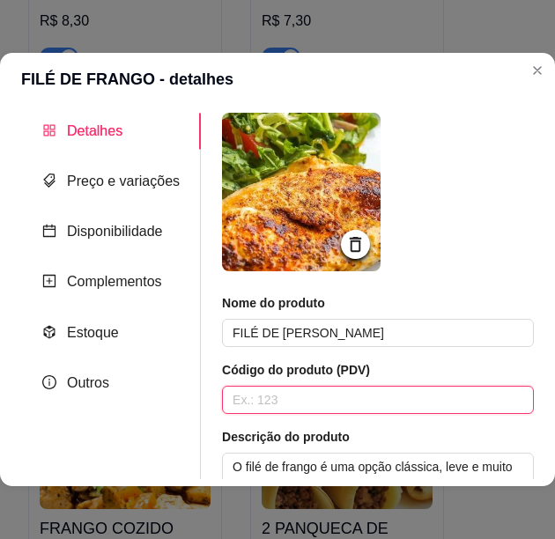
click at [338, 403] on input "text" at bounding box center [378, 400] width 312 height 28
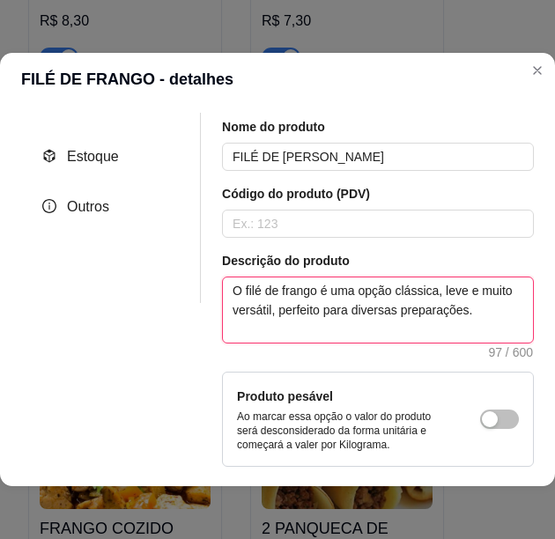
click at [320, 299] on textarea "O filé de frango é uma opção clássica, leve e muito versátil, perfeito para div…" at bounding box center [378, 309] width 310 height 65
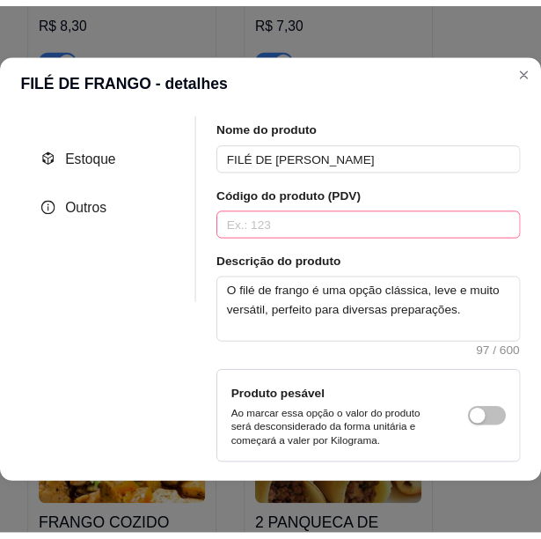
scroll to position [0, 0]
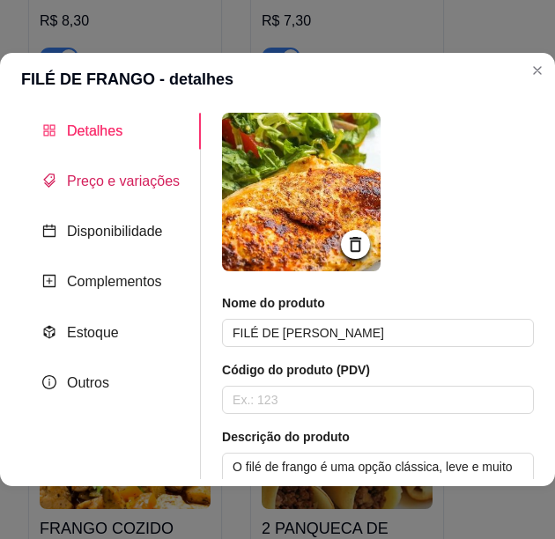
click at [153, 180] on span "Preço e variações" at bounding box center [123, 180] width 113 height 15
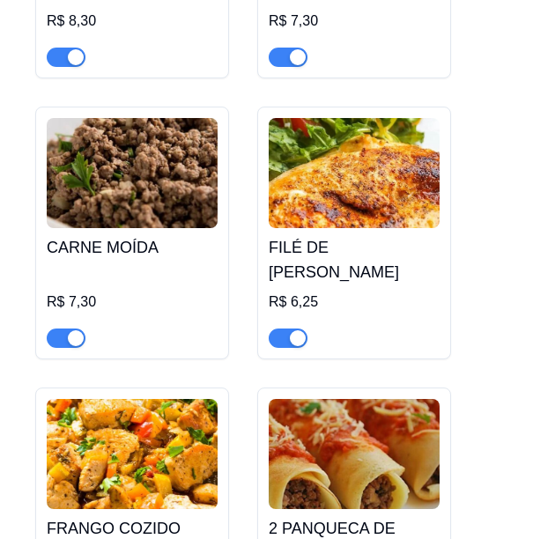
scroll to position [8384, 0]
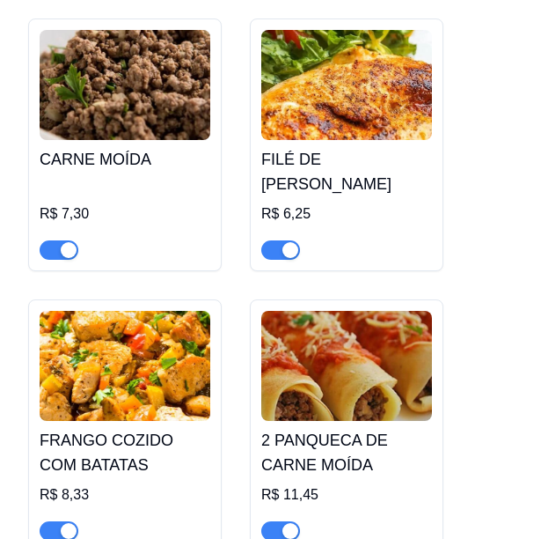
click at [159, 428] on h4 "FRANGO COZIDO COM BATATAS" at bounding box center [125, 452] width 171 height 49
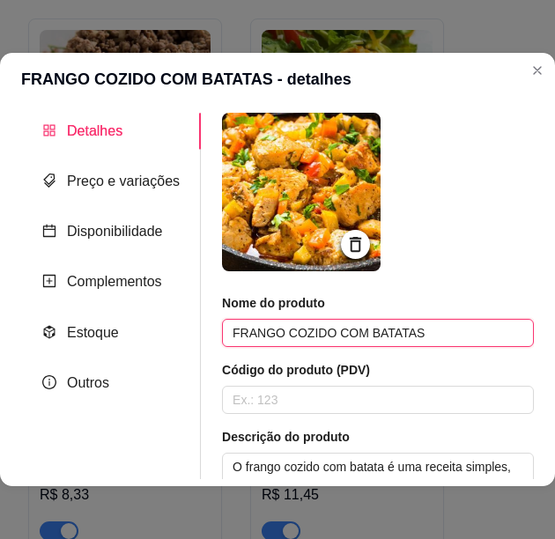
click at [336, 330] on input "FRANGO COZIDO COM BATATAS" at bounding box center [378, 333] width 312 height 28
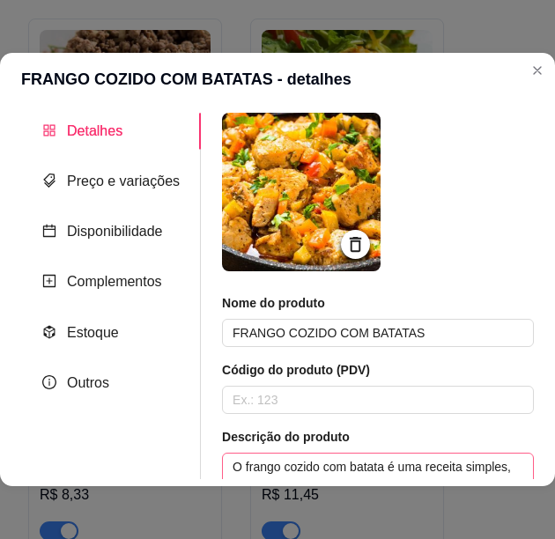
scroll to position [176, 0]
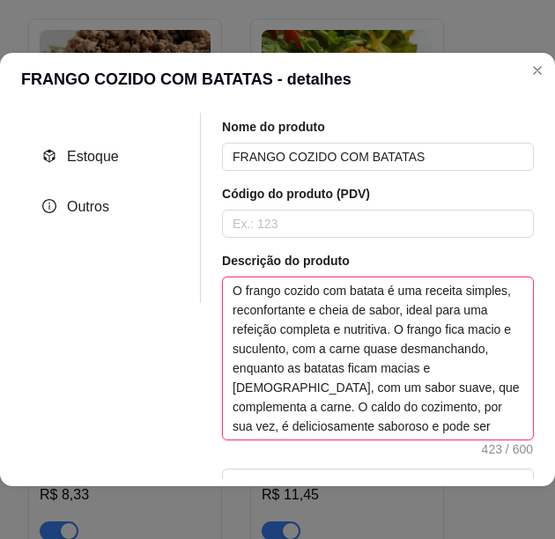
click at [338, 368] on textarea "O frango cozido com batata é uma receita simples, reconfortante e cheia de sabo…" at bounding box center [378, 358] width 310 height 162
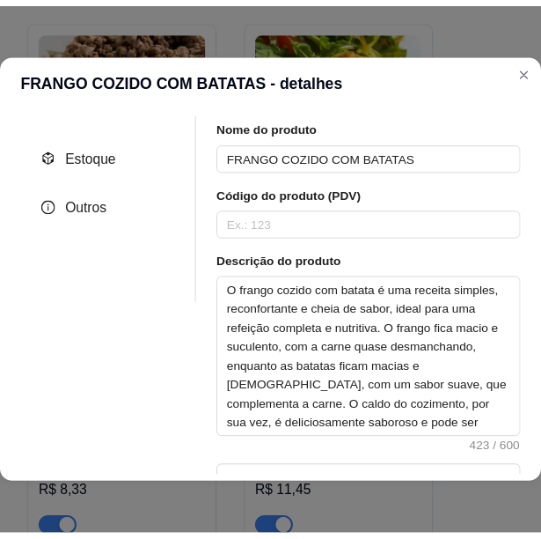
scroll to position [0, 0]
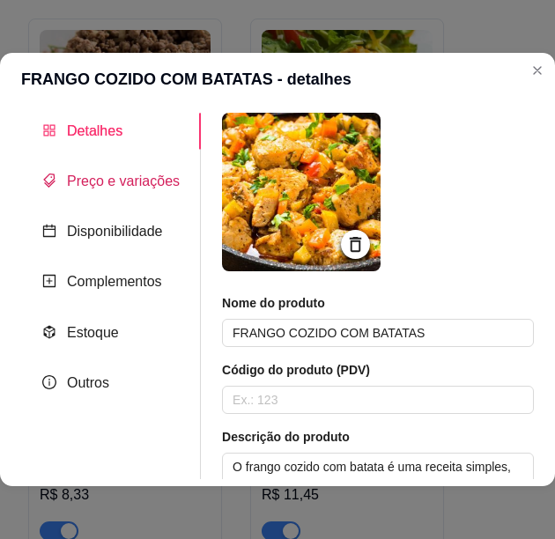
click at [135, 181] on span "Preço e variações" at bounding box center [123, 180] width 113 height 15
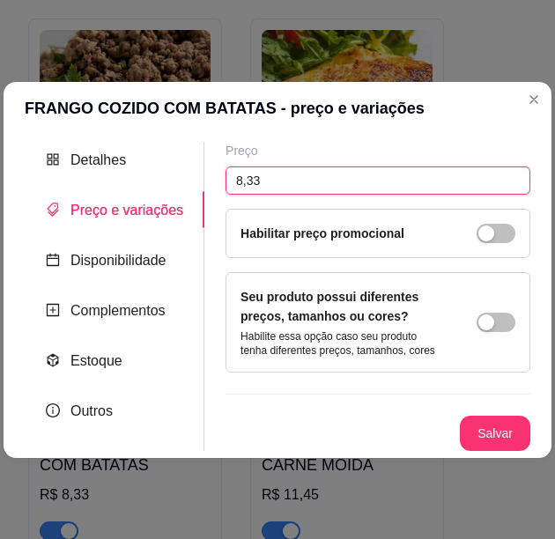
click at [248, 175] on input "8,33" at bounding box center [377, 180] width 305 height 28
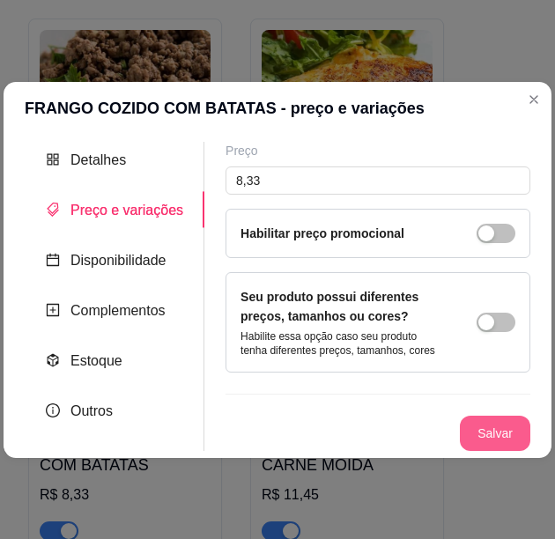
click at [522, 434] on button "Salvar" at bounding box center [495, 433] width 70 height 35
click at [495, 440] on button "Salvar" at bounding box center [495, 433] width 70 height 35
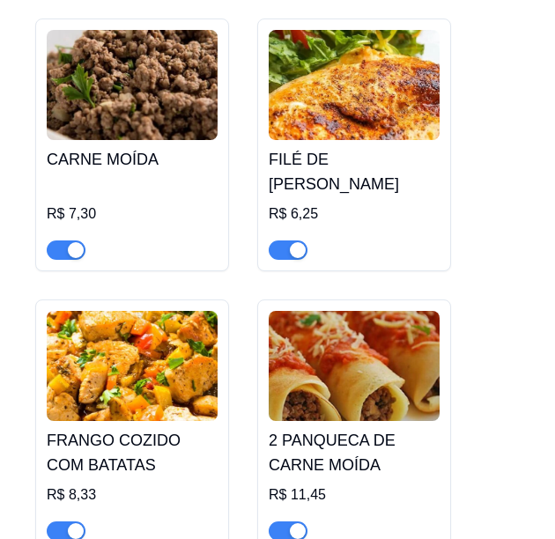
scroll to position [8472, 0]
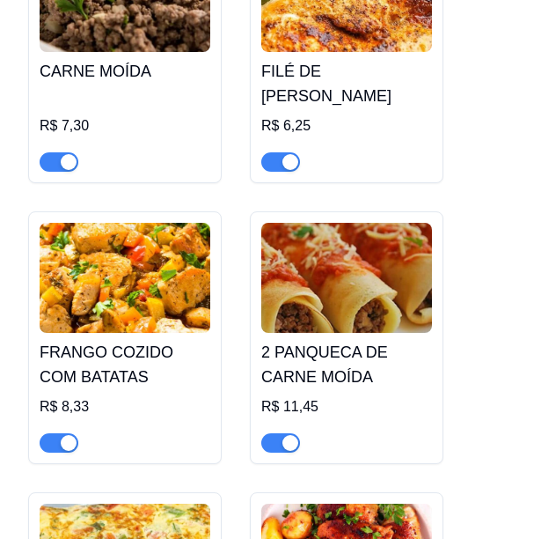
click at [321, 301] on img at bounding box center [346, 278] width 171 height 110
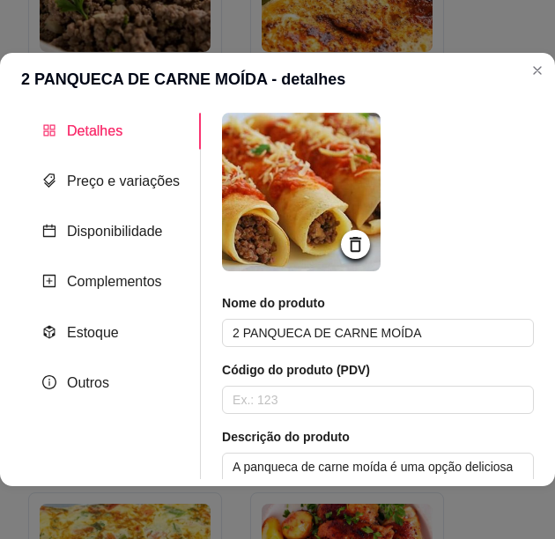
click at [383, 313] on div "Nome do produto 2 PANQUECA DE CARNE MOÍDA" at bounding box center [378, 320] width 312 height 53
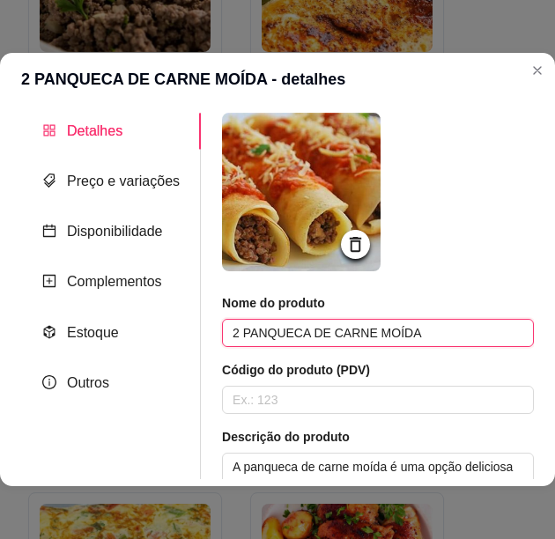
click at [383, 323] on input "2 PANQUECA DE CARNE MOÍDA" at bounding box center [378, 333] width 312 height 28
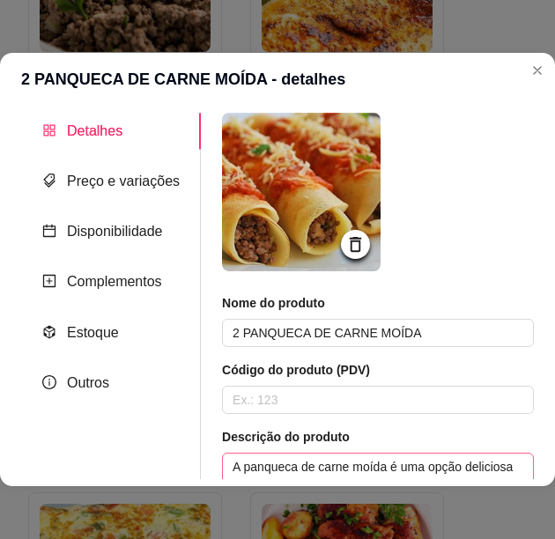
scroll to position [88, 0]
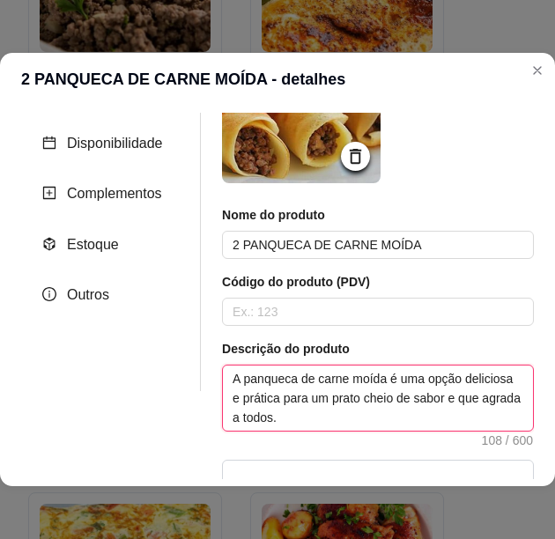
click at [342, 385] on textarea "A panqueca de carne moída é uma opção deliciosa e prática para um prato cheio d…" at bounding box center [378, 397] width 310 height 65
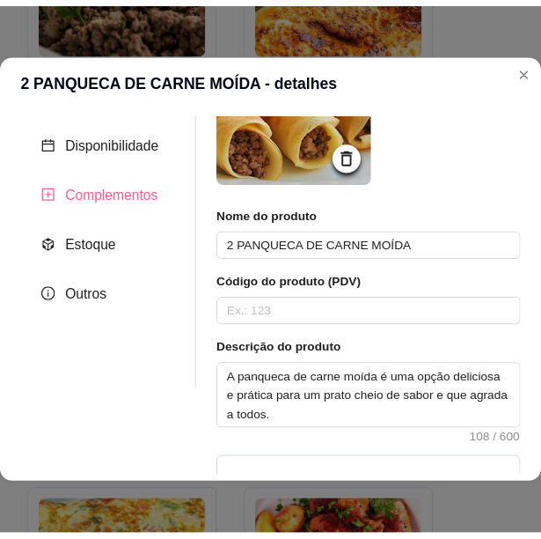
scroll to position [0, 0]
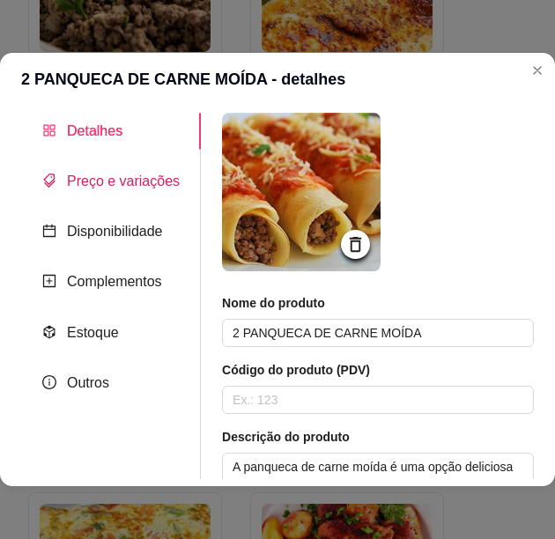
click at [113, 184] on span "Preço e variações" at bounding box center [123, 180] width 113 height 15
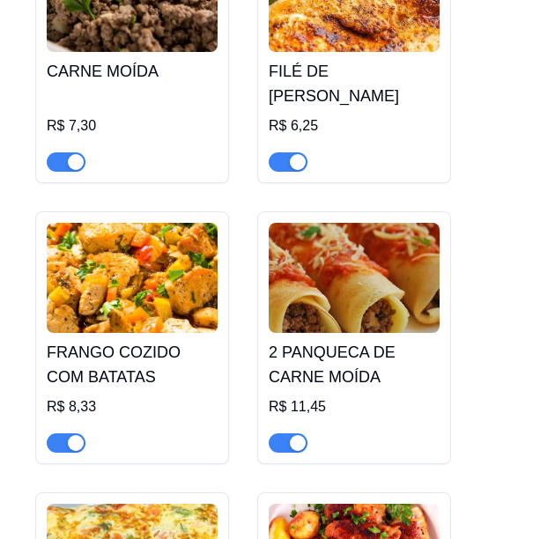
scroll to position [8648, 0]
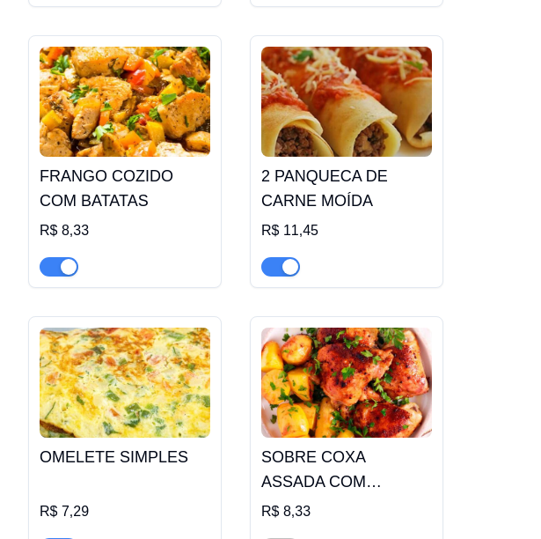
click at [155, 364] on img at bounding box center [125, 383] width 171 height 110
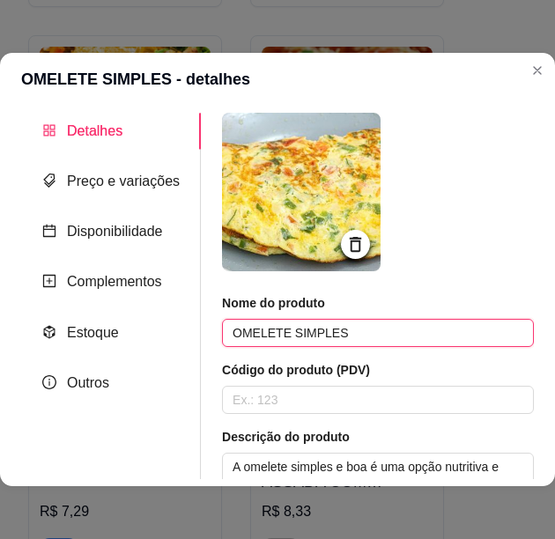
click at [279, 331] on input "OMELETE SIMPLES" at bounding box center [378, 333] width 312 height 28
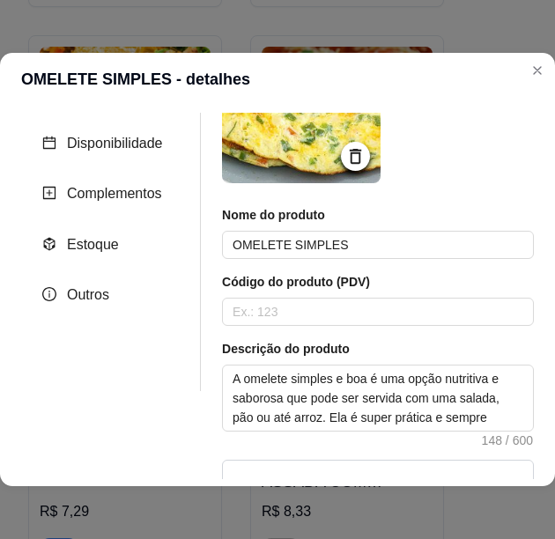
scroll to position [264, 0]
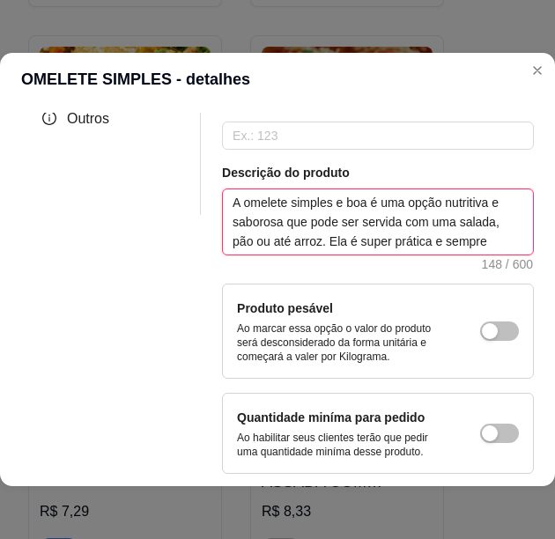
click at [380, 232] on textarea "A omelete simples e boa é uma opção nutritiva e saborosa que pode ser servida c…" at bounding box center [378, 221] width 310 height 65
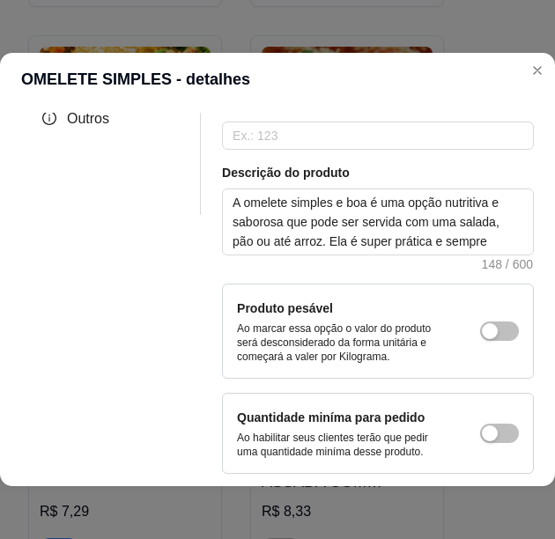
scroll to position [0, 0]
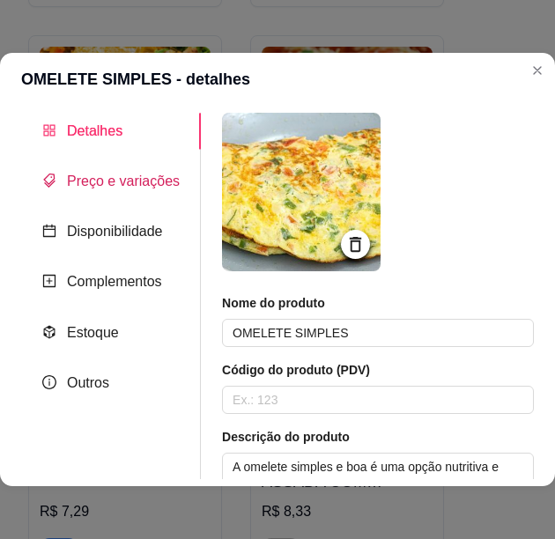
click at [129, 173] on span "Preço e variações" at bounding box center [123, 180] width 113 height 15
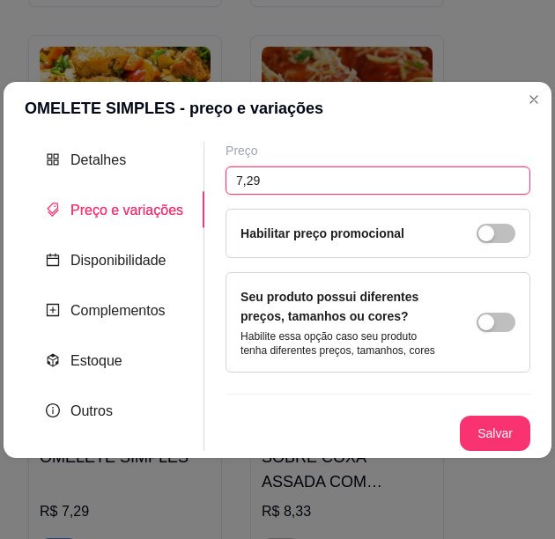
click at [245, 181] on input "7,29" at bounding box center [377, 180] width 305 height 28
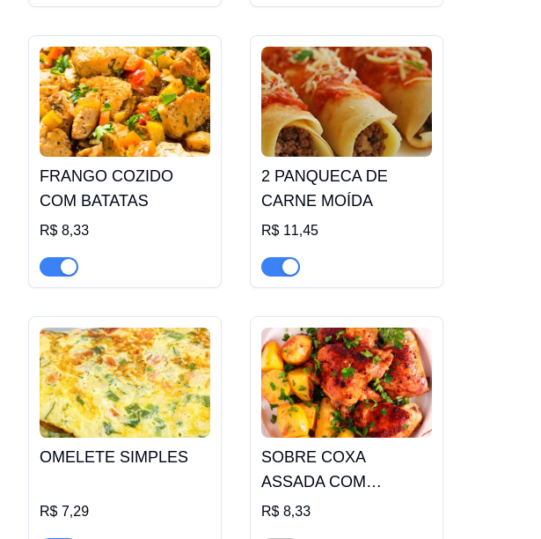
click at [320, 445] on h4 "SOBRE COXA ASSADA COM BATATAS" at bounding box center [346, 469] width 171 height 49
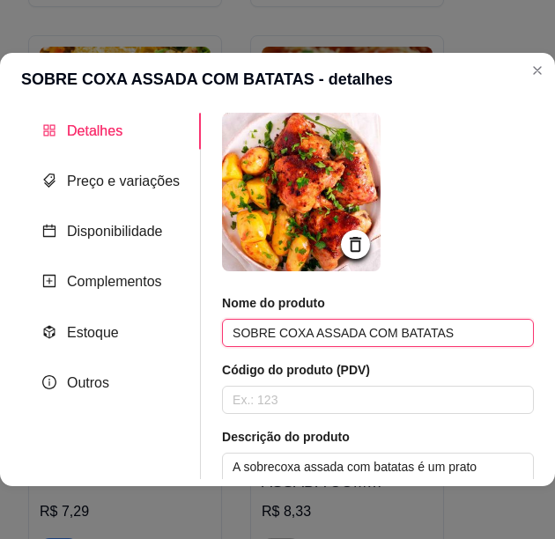
click at [316, 335] on input "SOBRE COXA ASSADA COM BATATAS" at bounding box center [378, 333] width 312 height 28
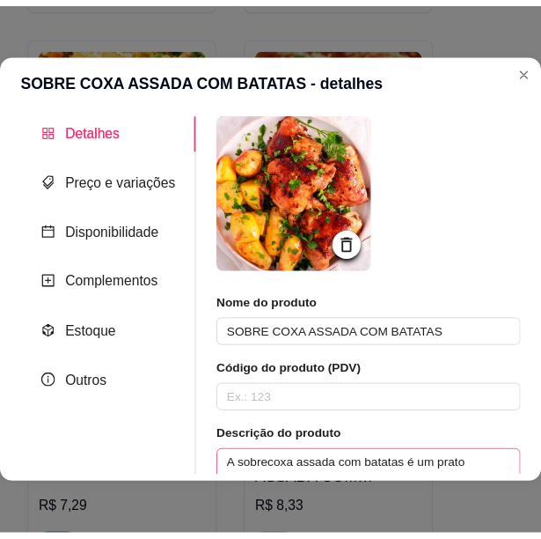
scroll to position [176, 0]
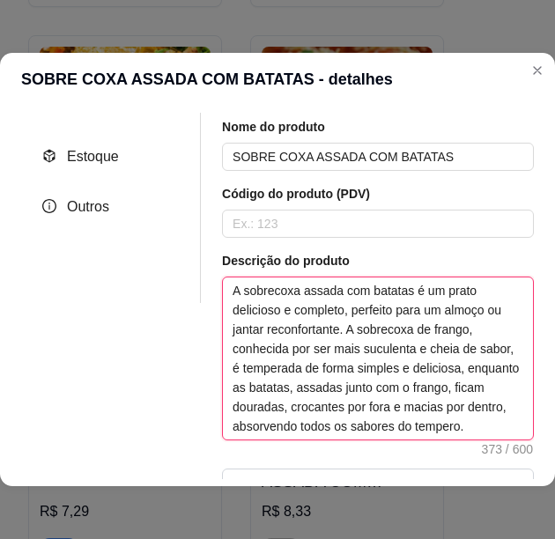
click at [341, 373] on textarea "A sobrecoxa assada com batatas é um prato delicioso e completo, perfeito para u…" at bounding box center [378, 358] width 310 height 162
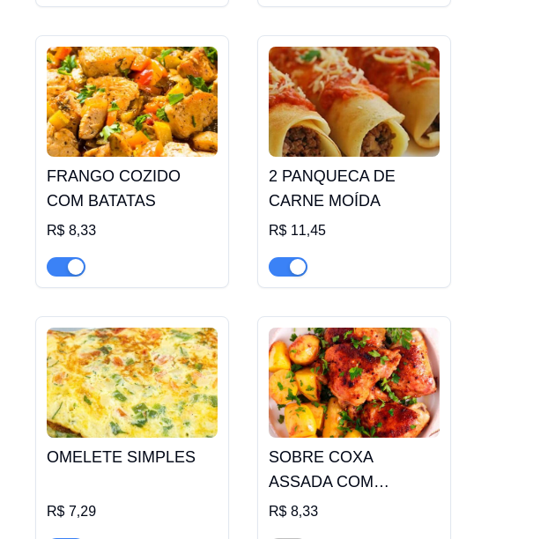
scroll to position [8736, 0]
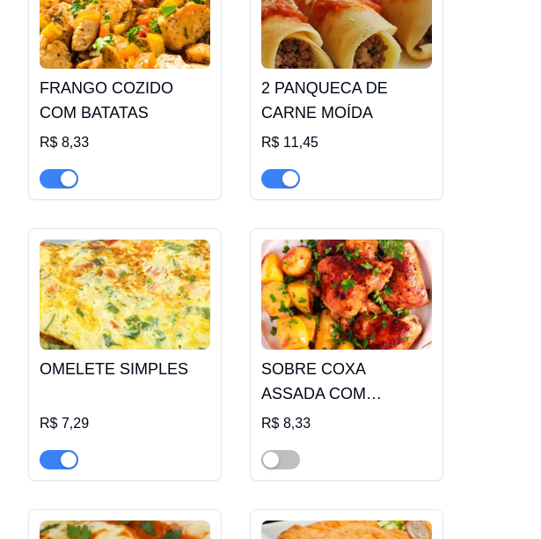
click at [388, 256] on img at bounding box center [346, 294] width 171 height 110
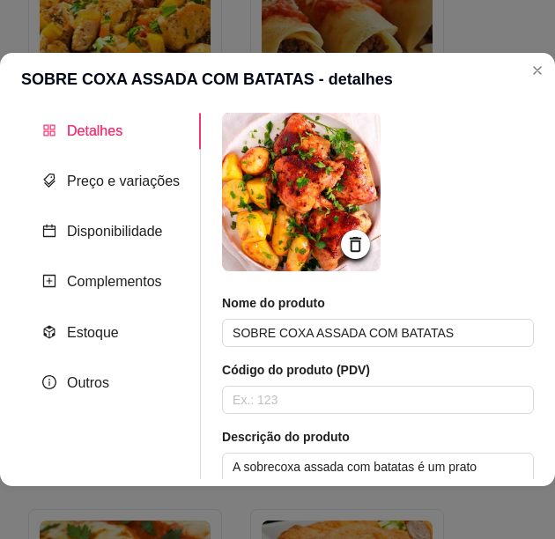
scroll to position [440, 0]
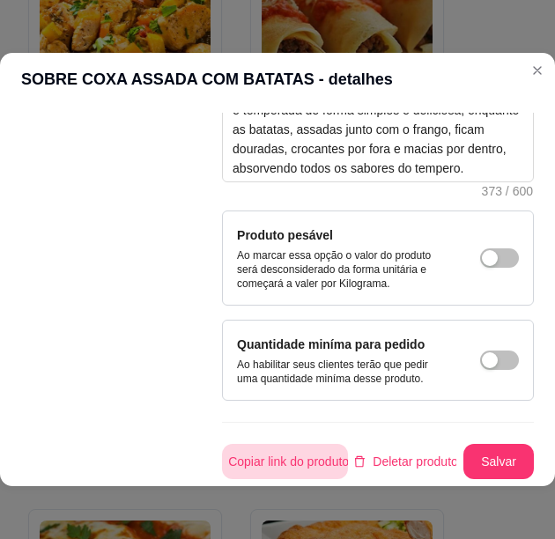
click at [311, 448] on button "Copiar link do produto" at bounding box center [285, 461] width 126 height 35
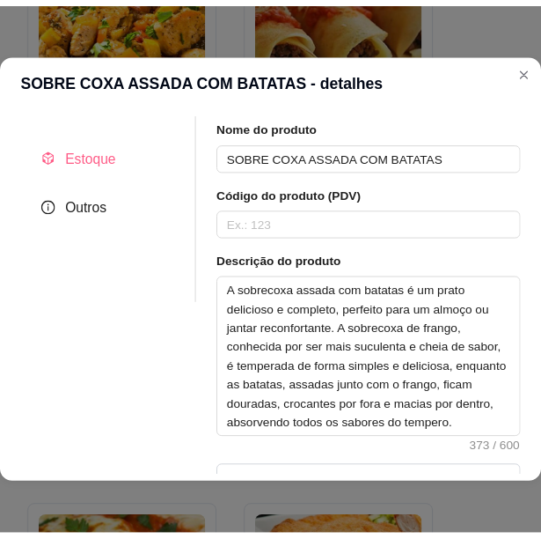
scroll to position [0, 0]
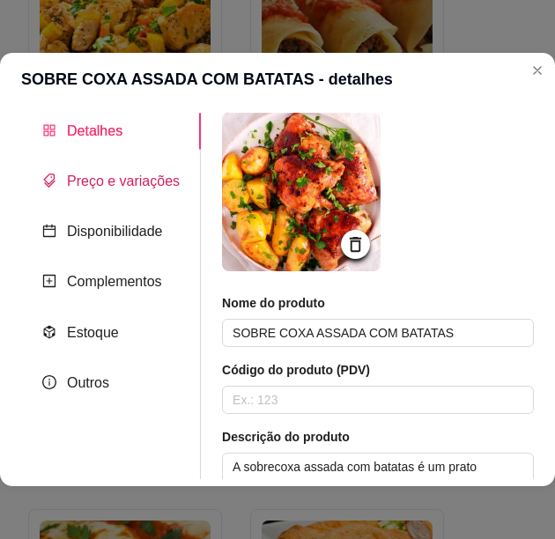
click at [113, 171] on div "Preço e variações" at bounding box center [110, 181] width 137 height 22
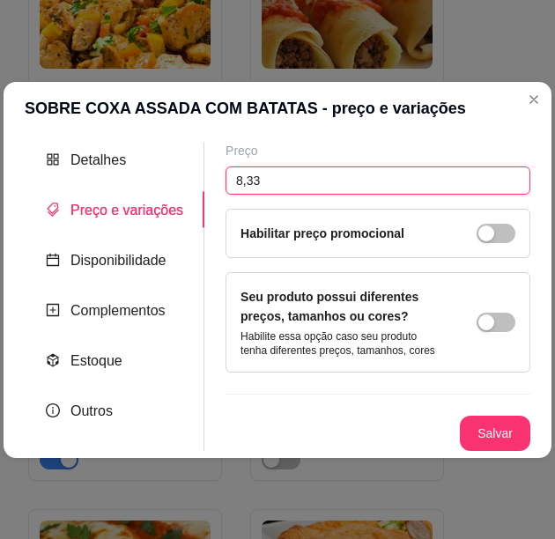
click at [256, 179] on input "8,33" at bounding box center [377, 180] width 305 height 28
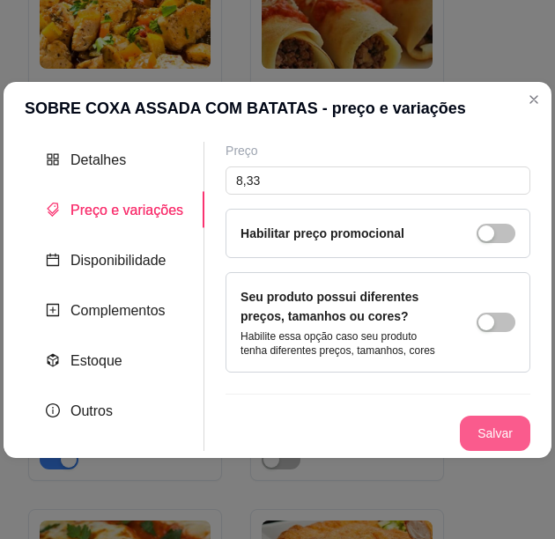
click at [481, 434] on button "Salvar" at bounding box center [495, 433] width 70 height 35
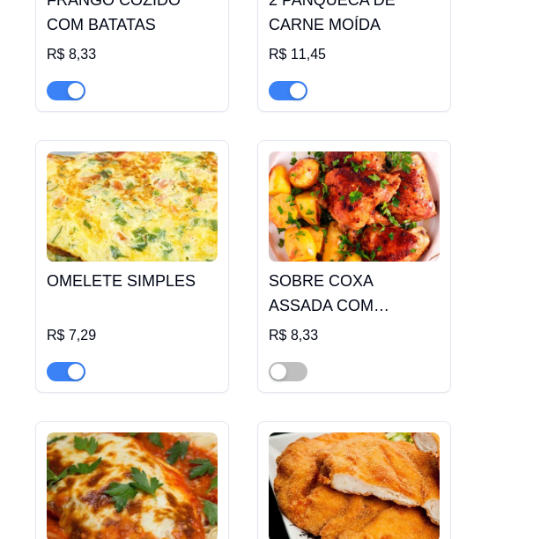
scroll to position [9000, 0]
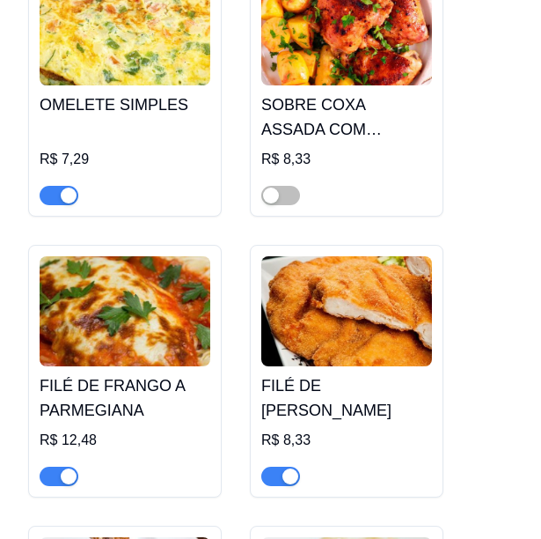
click at [172, 320] on img at bounding box center [125, 311] width 171 height 110
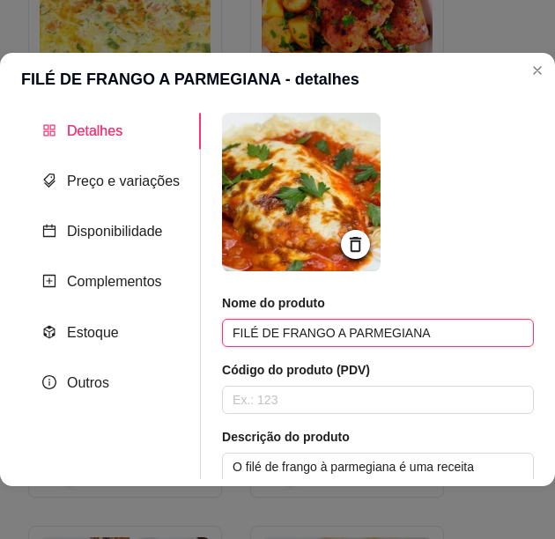
click at [331, 321] on input "FILÉ DE FRANGO A PARMEGIANA" at bounding box center [378, 333] width 312 height 28
click at [334, 328] on input "FILÉ DE FRANGO A PARMEGIANA" at bounding box center [378, 333] width 312 height 28
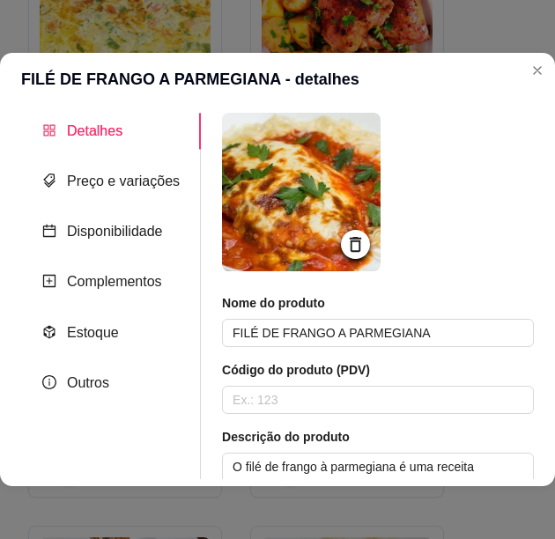
scroll to position [264, 0]
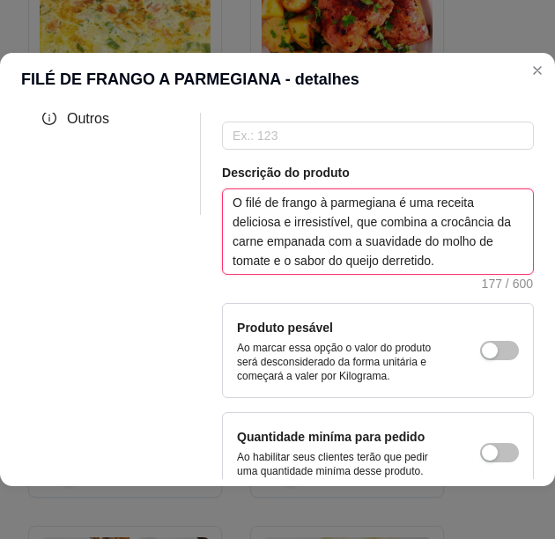
click at [396, 242] on textarea "O filé de frango à parmegiana é uma receita deliciosa e irresistível, que combi…" at bounding box center [378, 231] width 310 height 85
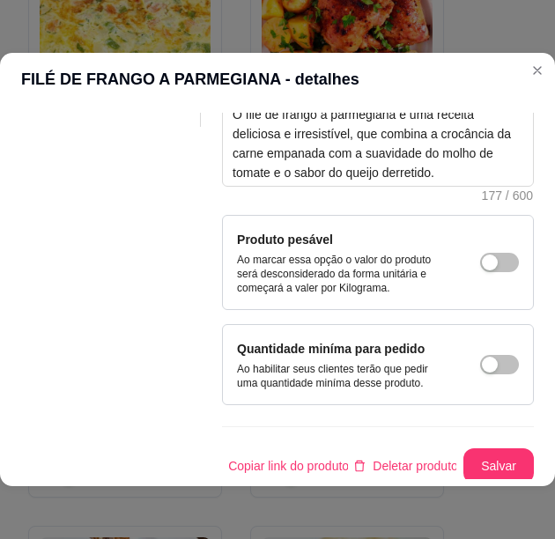
scroll to position [370, 0]
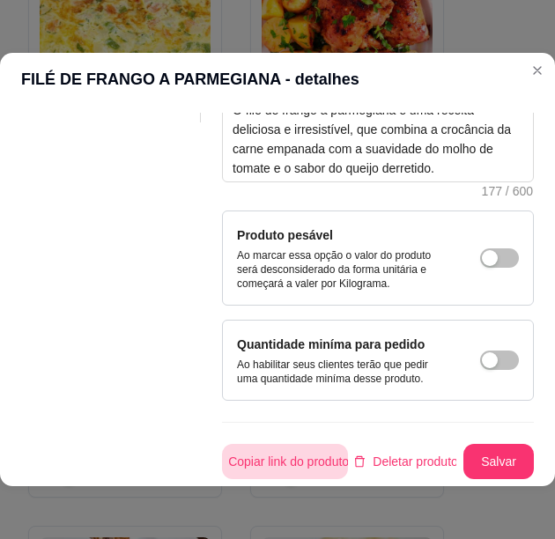
click at [291, 453] on button "Copiar link do produto" at bounding box center [285, 461] width 126 height 35
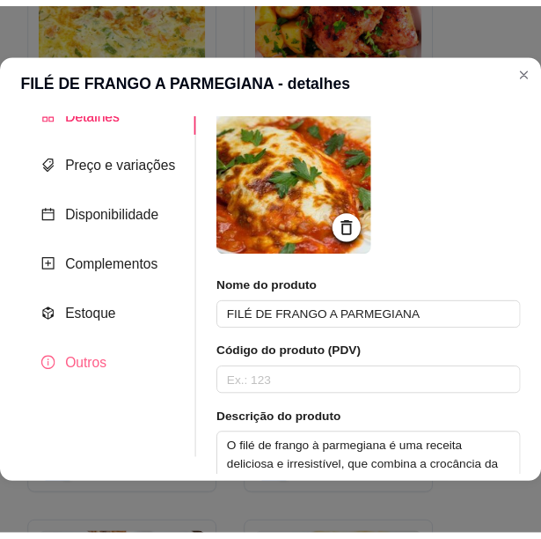
scroll to position [0, 0]
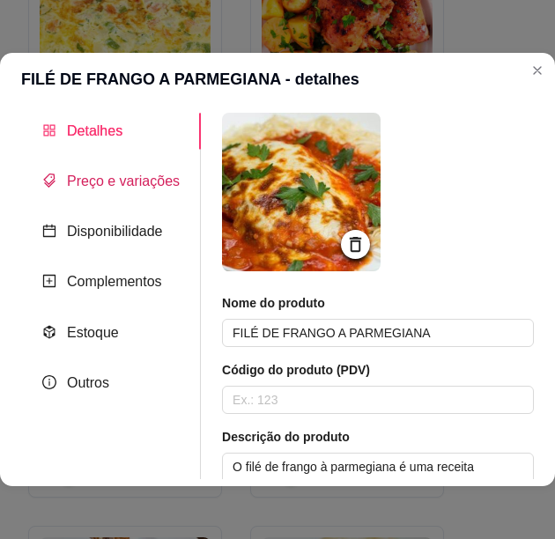
click at [79, 188] on span "Preço e variações" at bounding box center [123, 180] width 113 height 15
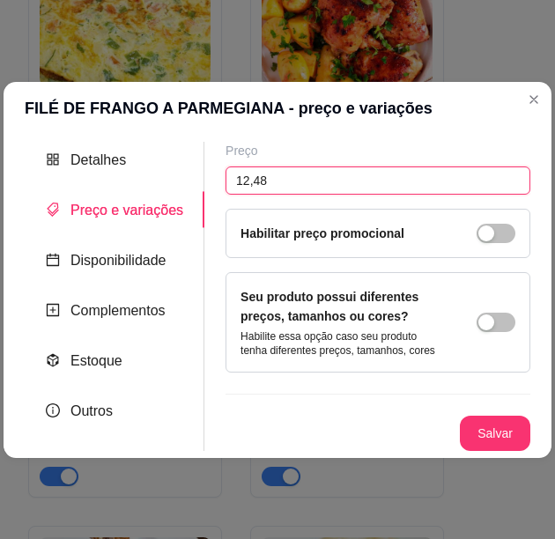
click at [259, 177] on input "12,48" at bounding box center [377, 180] width 305 height 28
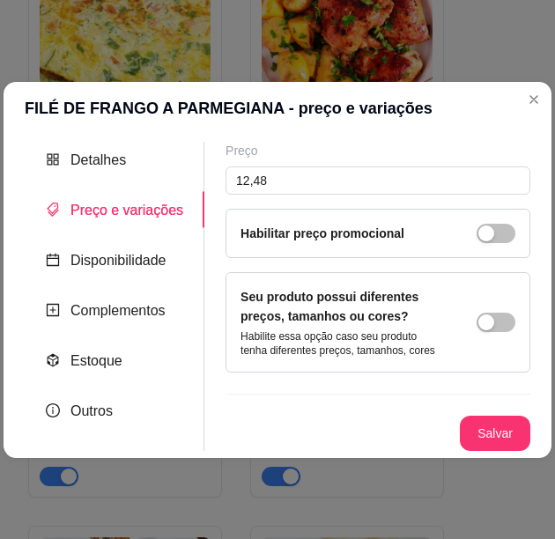
click at [471, 431] on button "Salvar" at bounding box center [495, 433] width 70 height 35
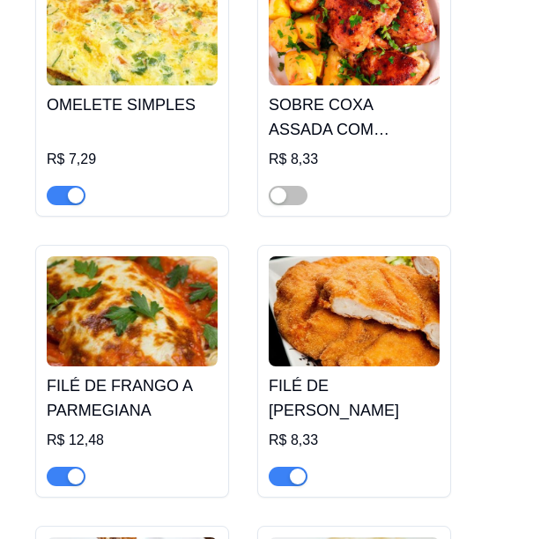
scroll to position [9088, 0]
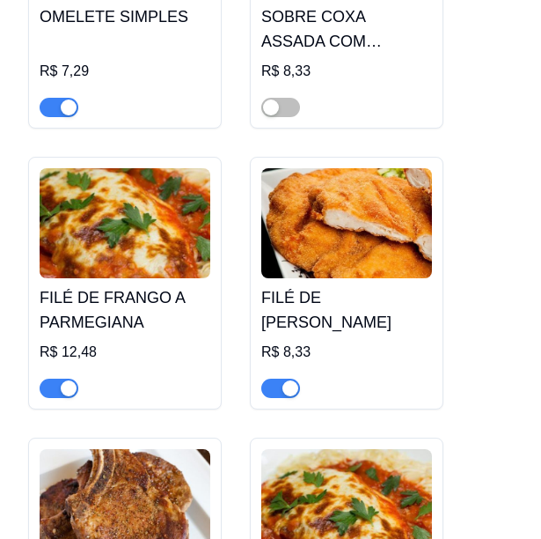
click at [355, 237] on img at bounding box center [346, 223] width 171 height 110
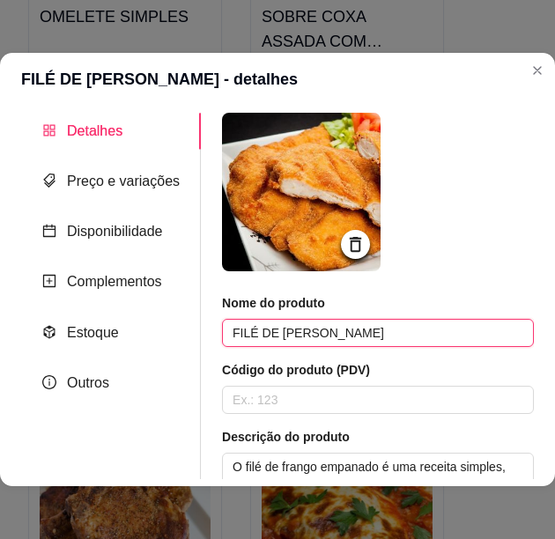
click at [367, 332] on input "FILÉ DE [PERSON_NAME]" at bounding box center [378, 333] width 312 height 28
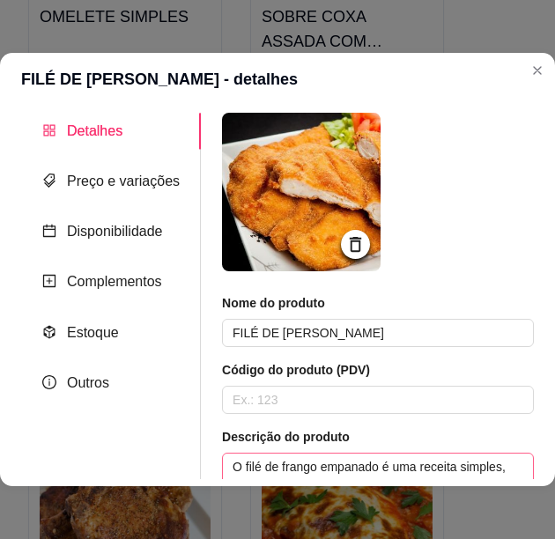
scroll to position [176, 0]
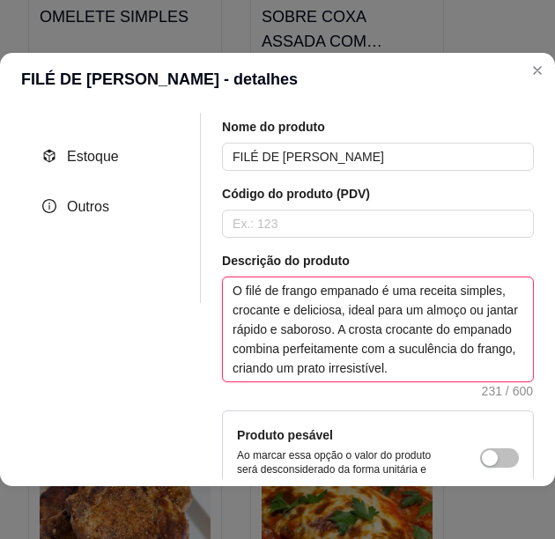
click at [287, 329] on textarea "O filé de frango empanado é uma receita simples, crocante e deliciosa, ideal pa…" at bounding box center [378, 329] width 310 height 104
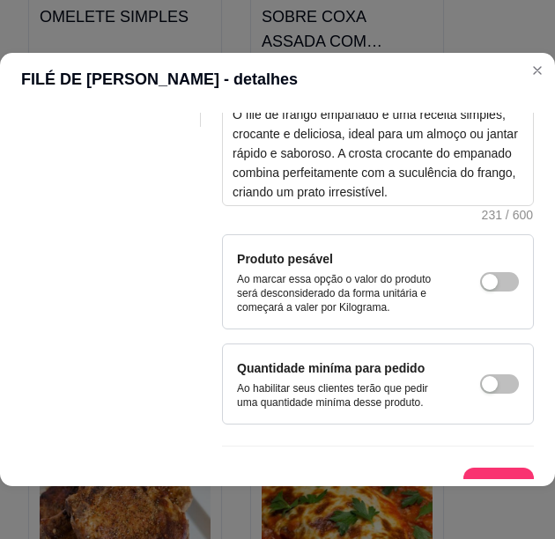
scroll to position [389, 0]
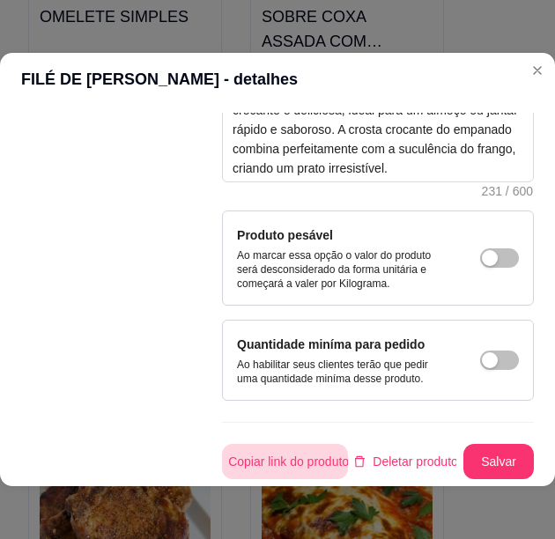
click at [305, 450] on button "Copiar link do produto" at bounding box center [285, 461] width 126 height 35
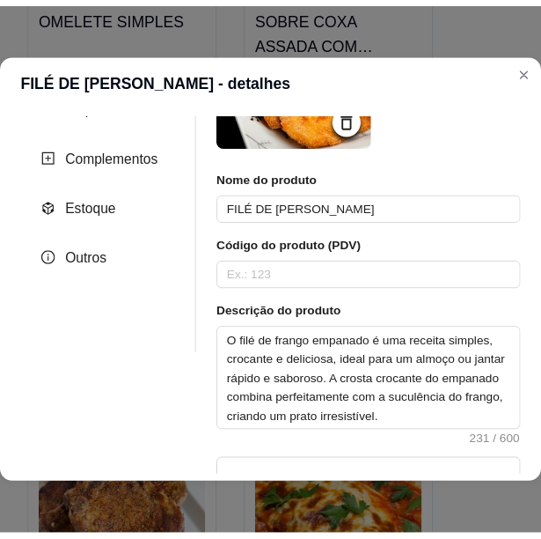
scroll to position [0, 0]
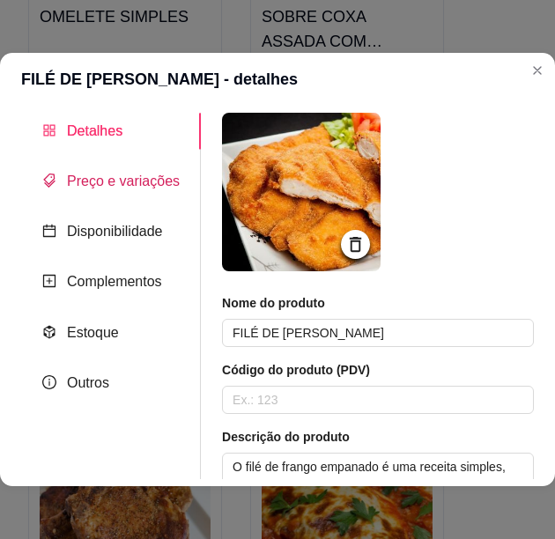
click at [110, 181] on span "Preço e variações" at bounding box center [123, 180] width 113 height 15
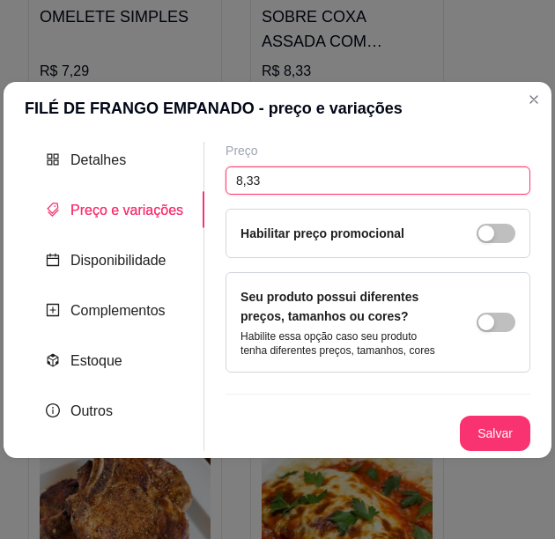
click at [246, 178] on input "8,33" at bounding box center [377, 180] width 305 height 28
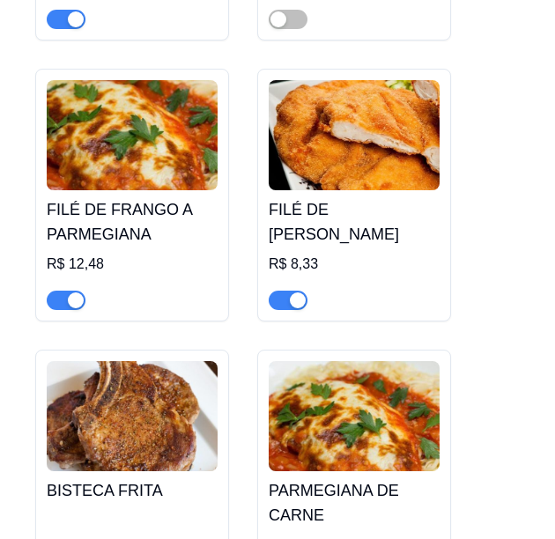
scroll to position [9352, 0]
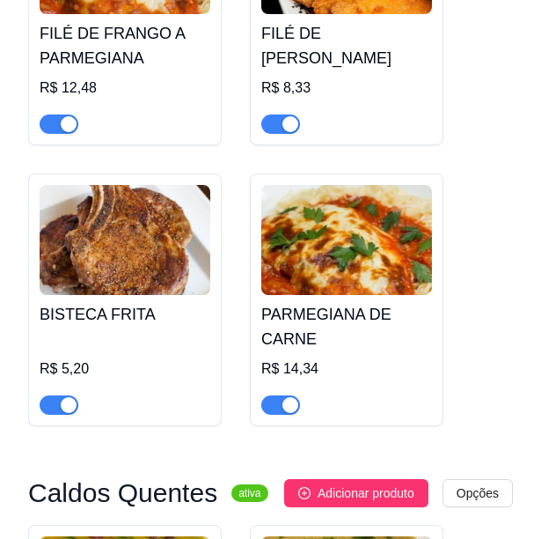
click at [146, 236] on img at bounding box center [125, 240] width 171 height 110
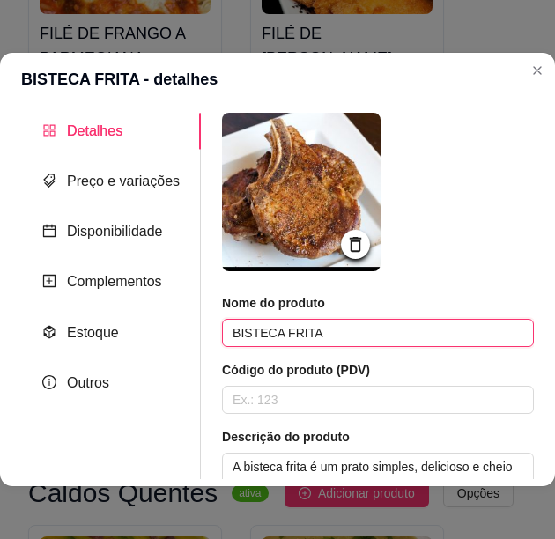
click at [274, 337] on input "BISTECA FRITA" at bounding box center [378, 333] width 312 height 28
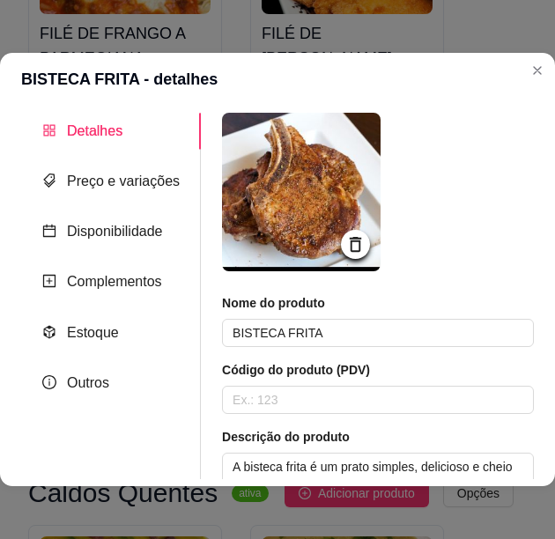
scroll to position [176, 0]
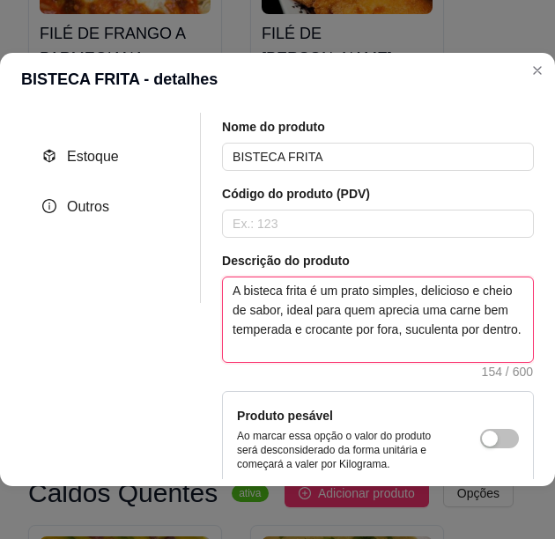
click at [363, 330] on textarea "A bisteca frita é um prato simples, delicioso e cheio de sabor, ideal para quem…" at bounding box center [378, 319] width 310 height 85
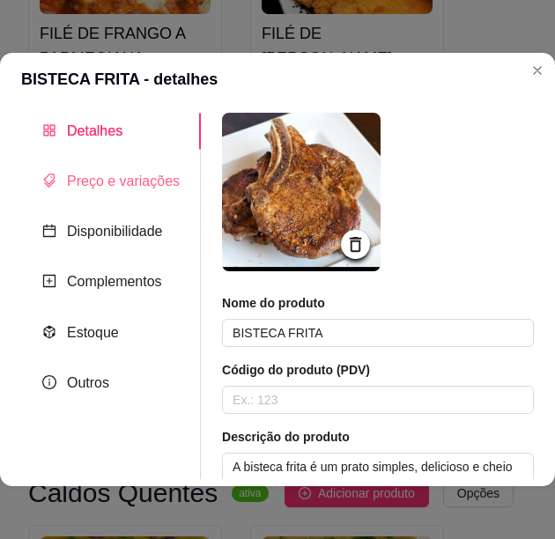
scroll to position [0, 0]
click at [99, 173] on span "Preço e variações" at bounding box center [123, 180] width 113 height 15
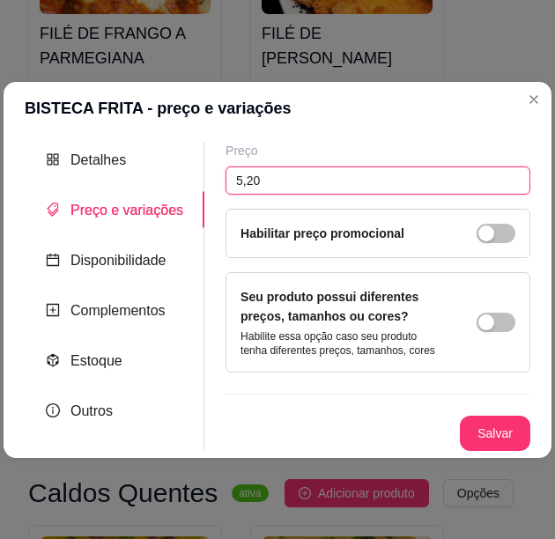
click at [238, 174] on input "5,20" at bounding box center [377, 180] width 305 height 28
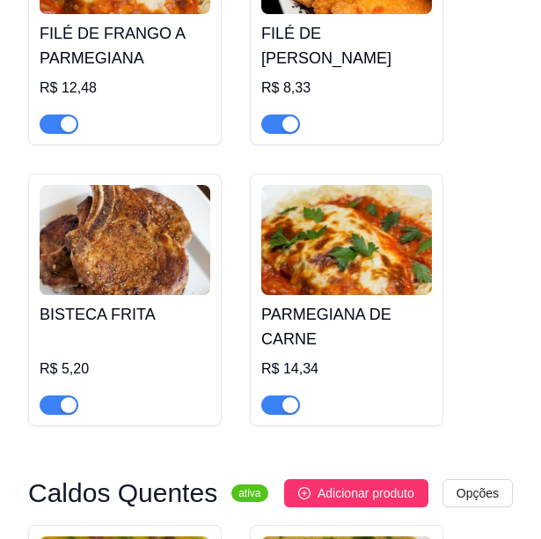
click at [306, 203] on img at bounding box center [346, 240] width 171 height 110
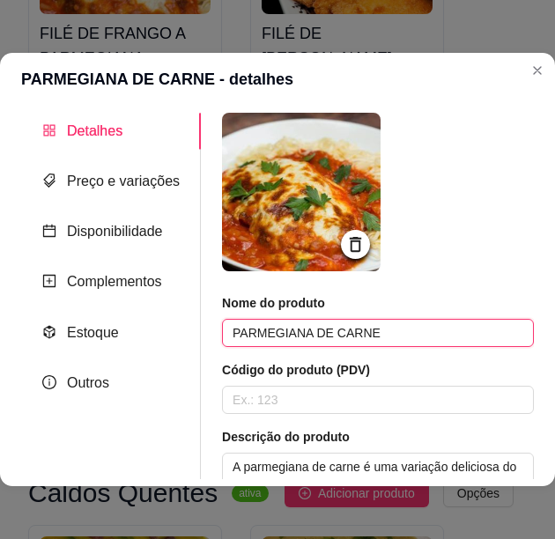
click at [328, 338] on input "PARMEGIANA DE CARNE" at bounding box center [378, 333] width 312 height 28
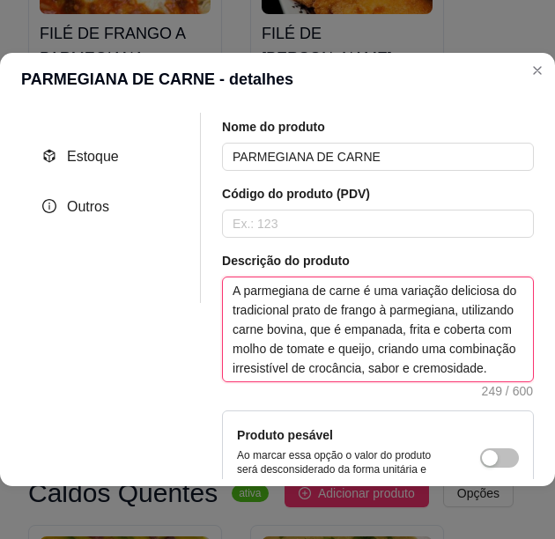
click at [329, 350] on textarea "A parmegiana de carne é uma variação deliciosa do tradicional prato de frango à…" at bounding box center [378, 329] width 310 height 104
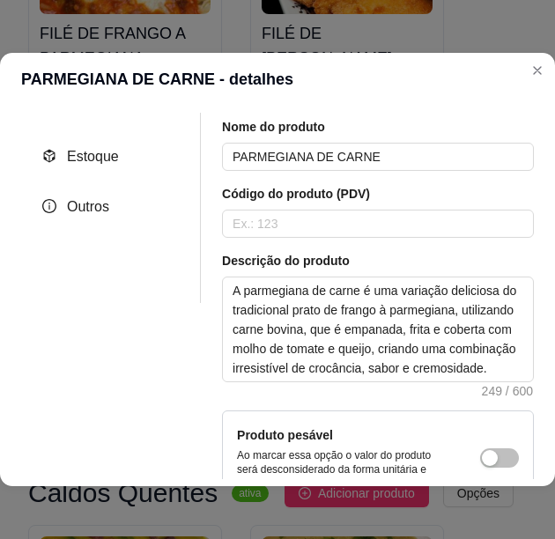
scroll to position [389, 0]
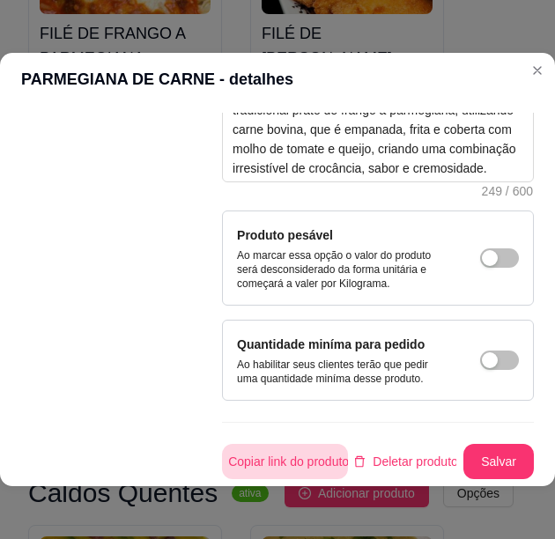
click at [319, 444] on button "Copiar link do produto" at bounding box center [285, 461] width 126 height 35
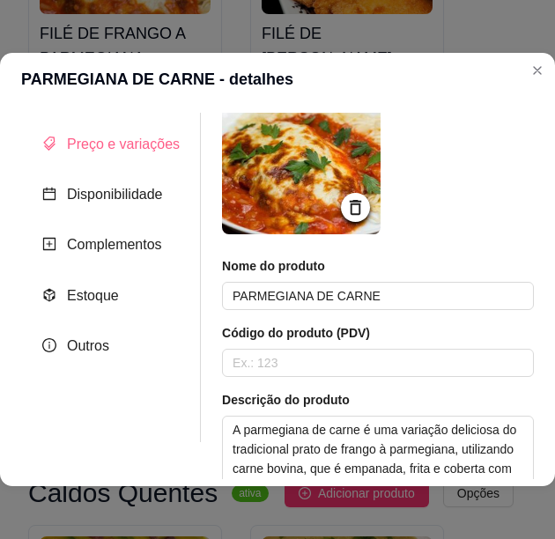
scroll to position [0, 0]
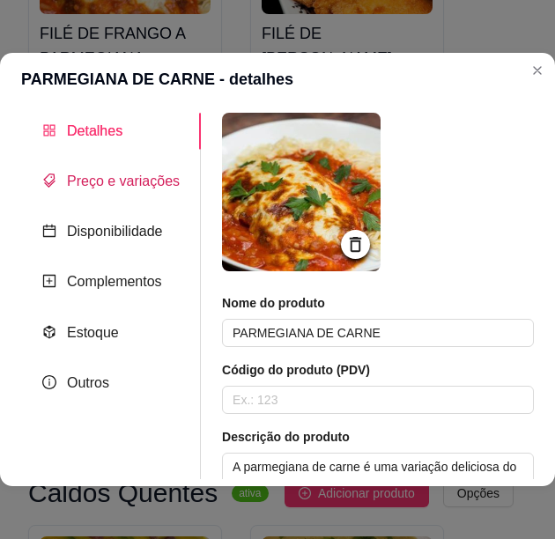
click at [122, 177] on span "Preço e variações" at bounding box center [123, 180] width 113 height 15
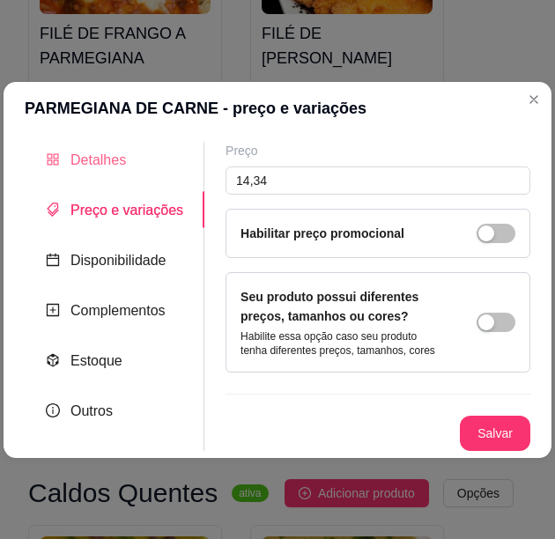
click at [133, 174] on div "Detalhes" at bounding box center [115, 160] width 180 height 36
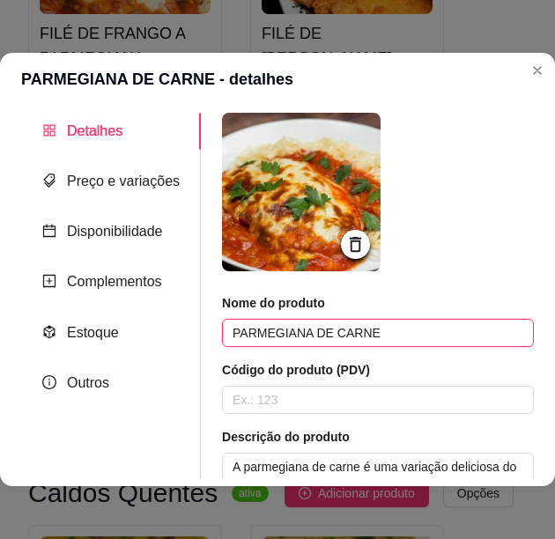
click at [317, 343] on input "PARMEGIANA DE CARNE" at bounding box center [378, 333] width 312 height 28
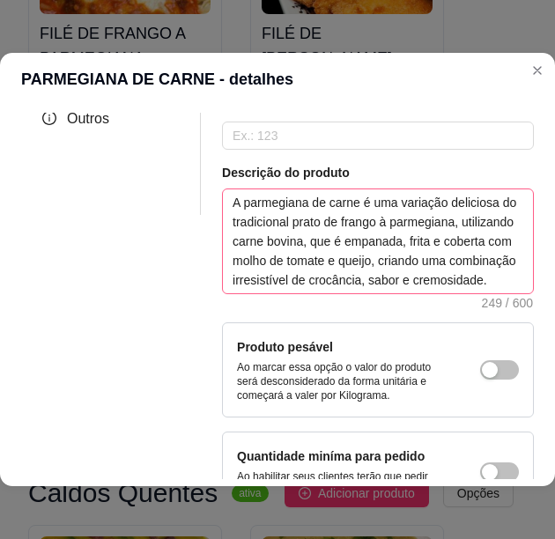
scroll to position [176, 0]
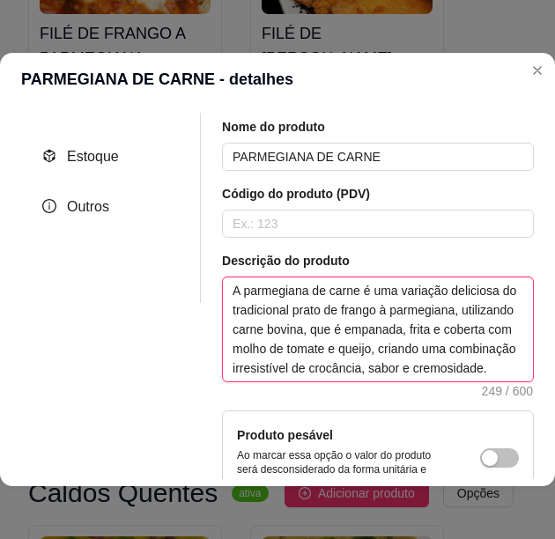
click at [372, 324] on textarea "A parmegiana de carne é uma variação deliciosa do tradicional prato de frango à…" at bounding box center [378, 329] width 310 height 104
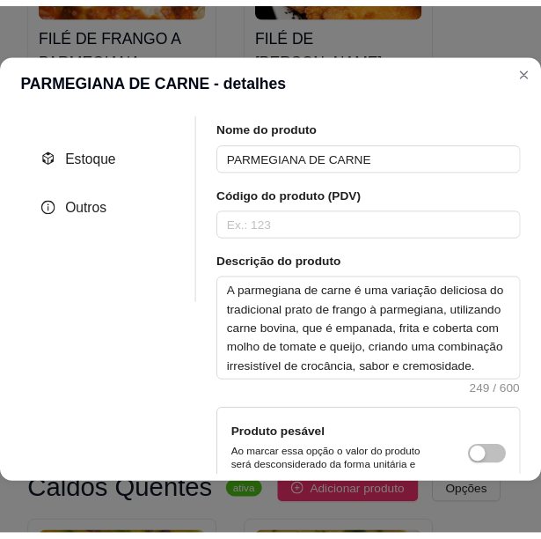
scroll to position [0, 0]
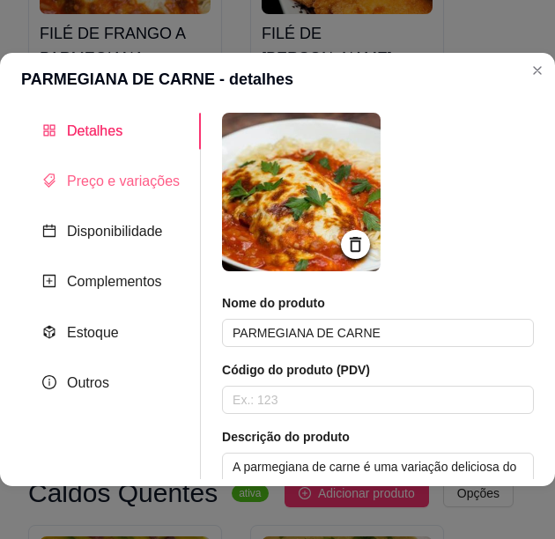
click at [146, 194] on div "Preço e variações" at bounding box center [111, 181] width 180 height 36
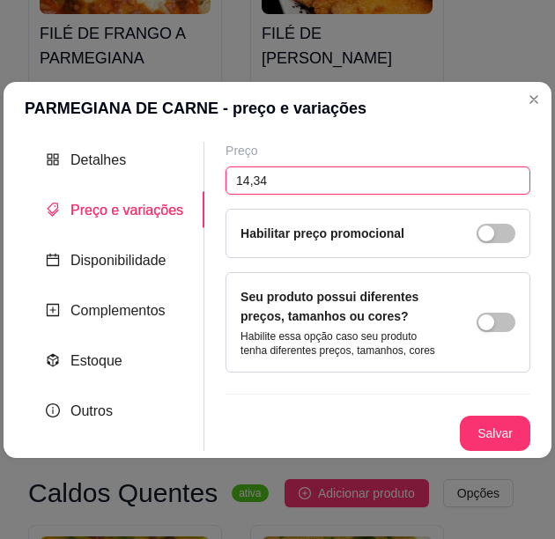
click at [266, 181] on input "14,34" at bounding box center [377, 180] width 305 height 28
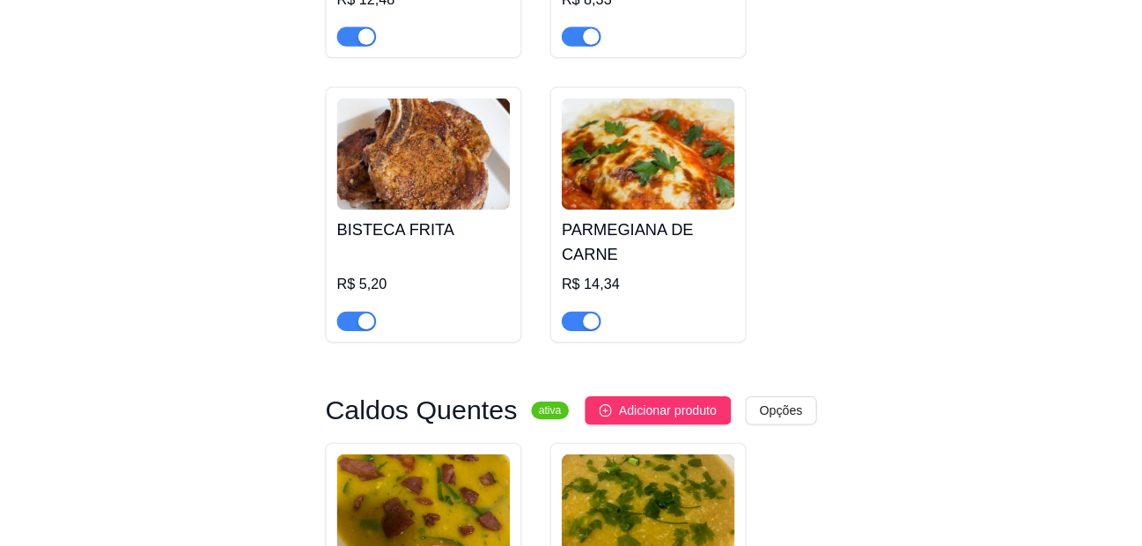
scroll to position [7248, 0]
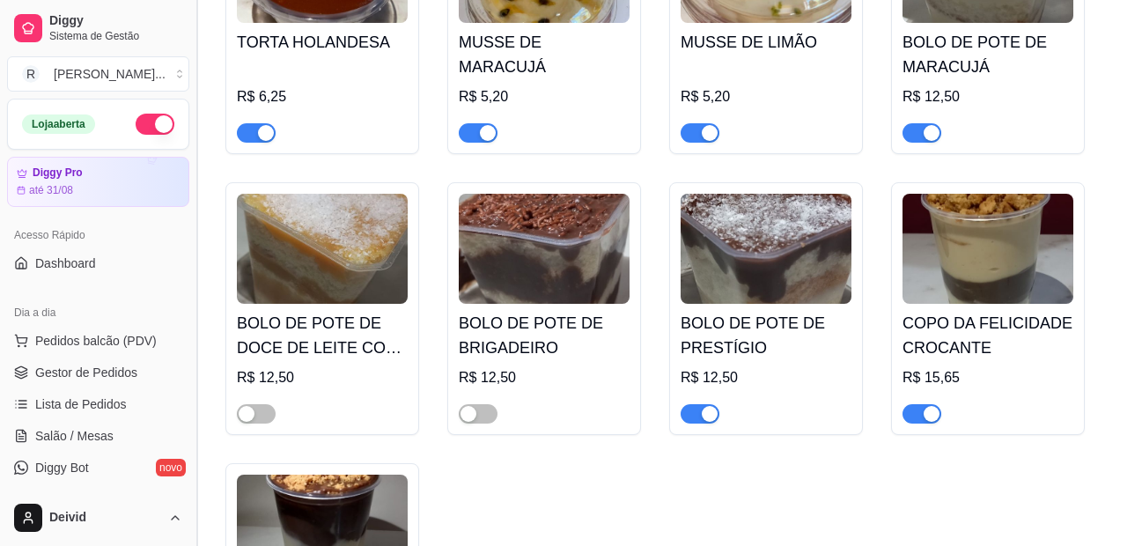
drag, startPoint x: 199, startPoint y: 211, endPoint x: 200, endPoint y: 238, distance: 26.4
click at [200, 238] on button "Toggle Sidebar" at bounding box center [196, 273] width 14 height 546
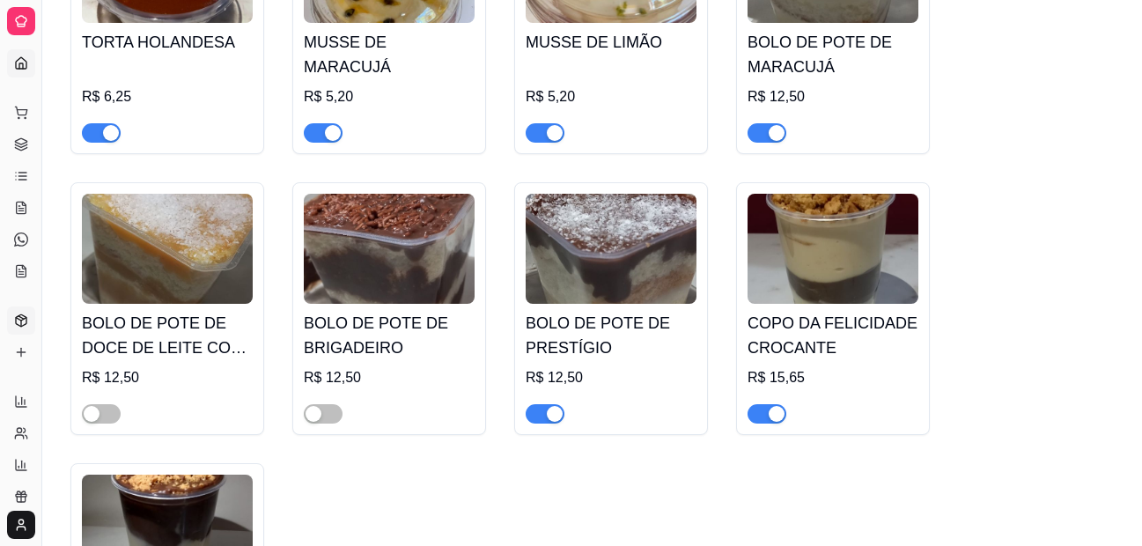
click at [22, 53] on link "Dashboard" at bounding box center [21, 63] width 28 height 28
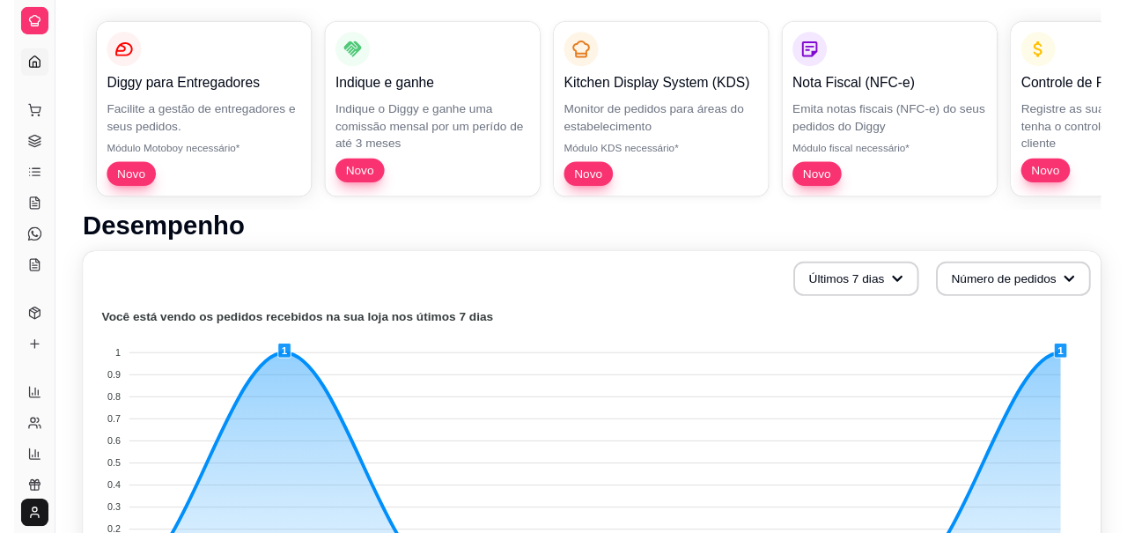
scroll to position [264, 0]
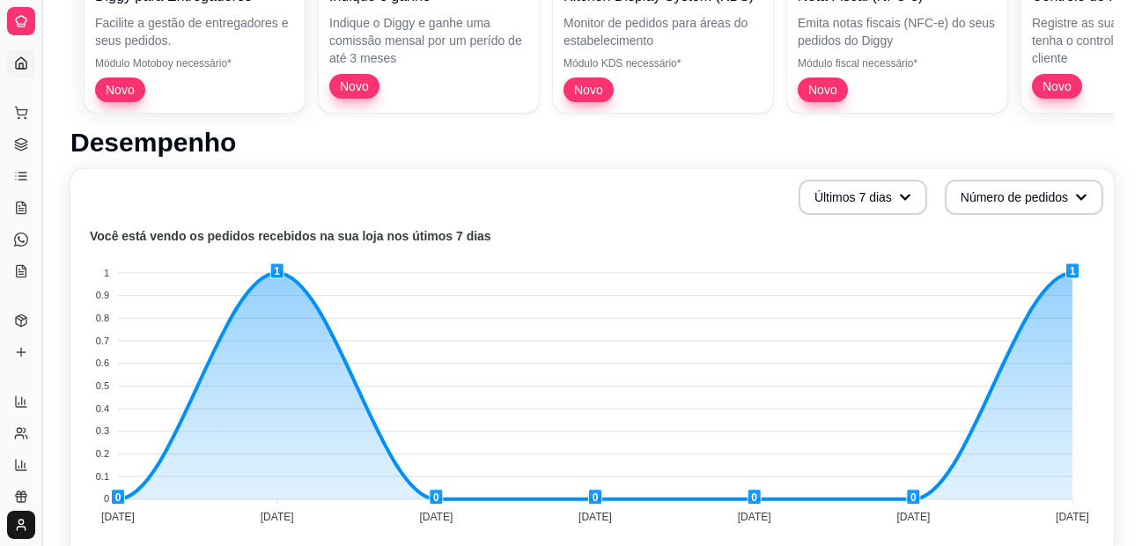
click at [45, 80] on button "Toggle Sidebar" at bounding box center [41, 273] width 14 height 546
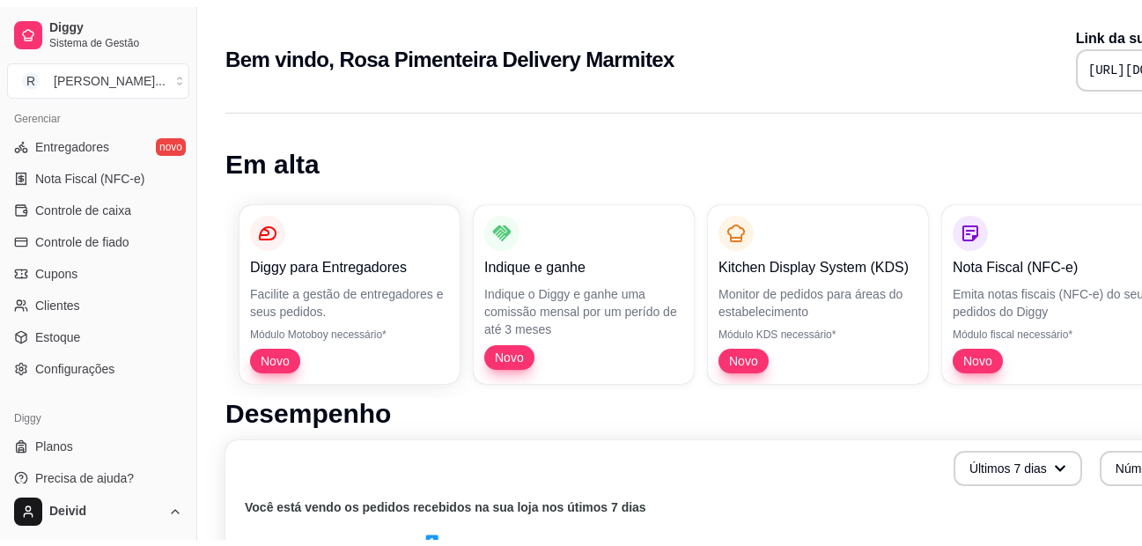
scroll to position [721, 0]
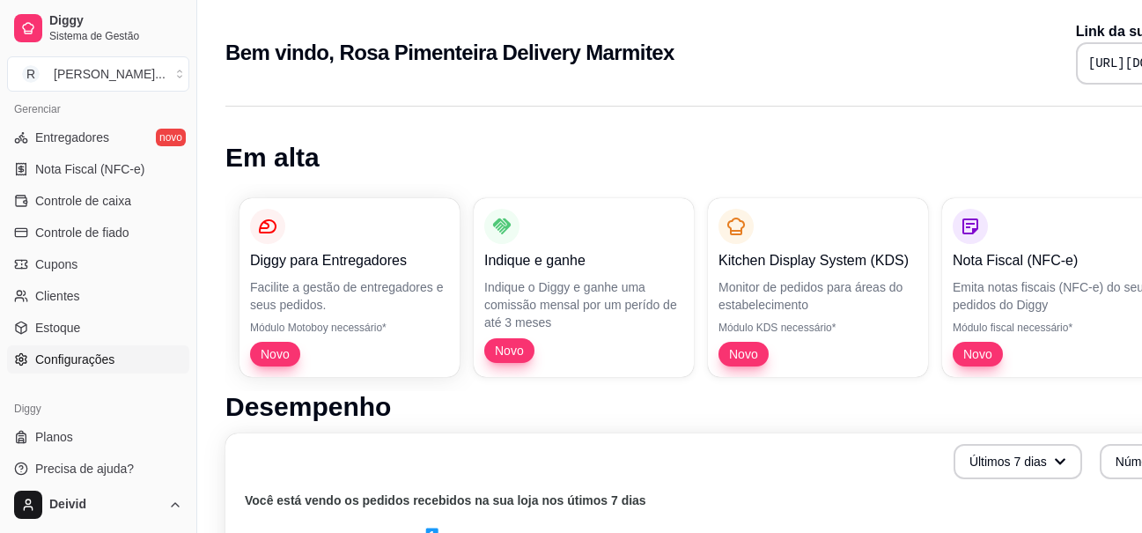
click at [94, 357] on span "Configurações" at bounding box center [74, 359] width 79 height 18
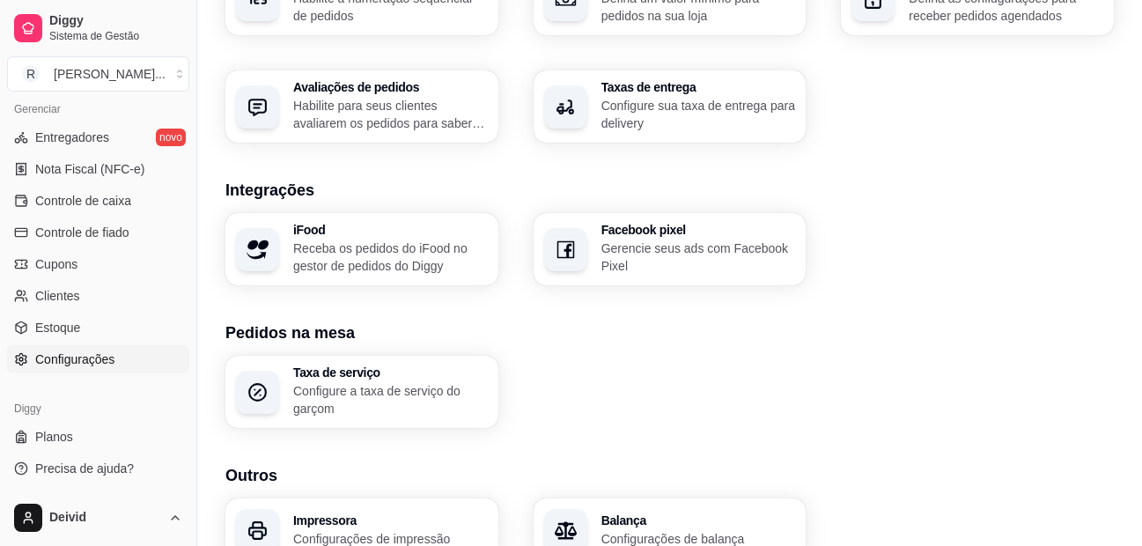
scroll to position [695, 0]
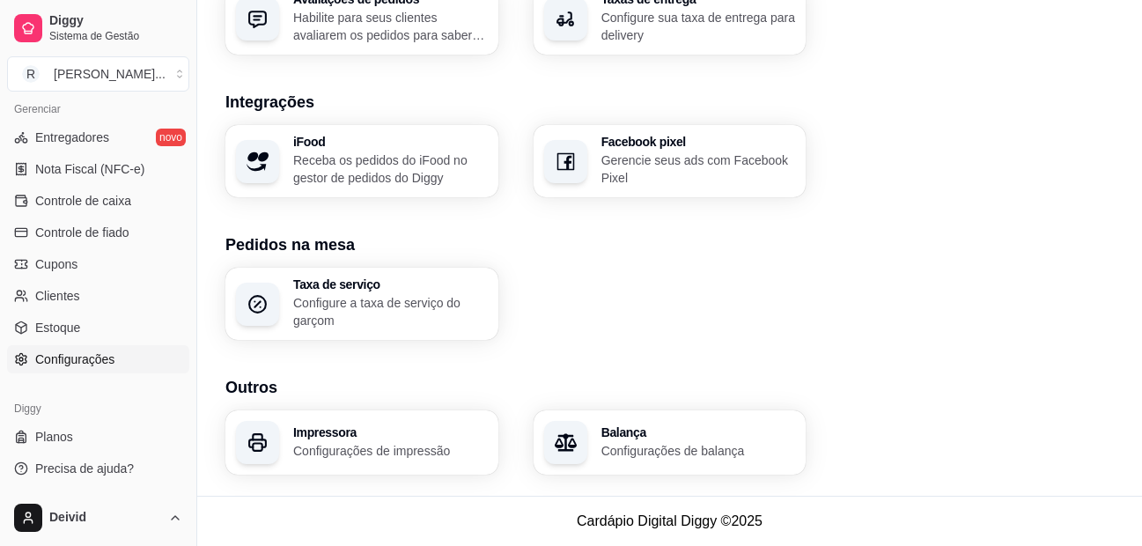
click at [364, 451] on p "Configurações de impressão" at bounding box center [390, 451] width 195 height 18
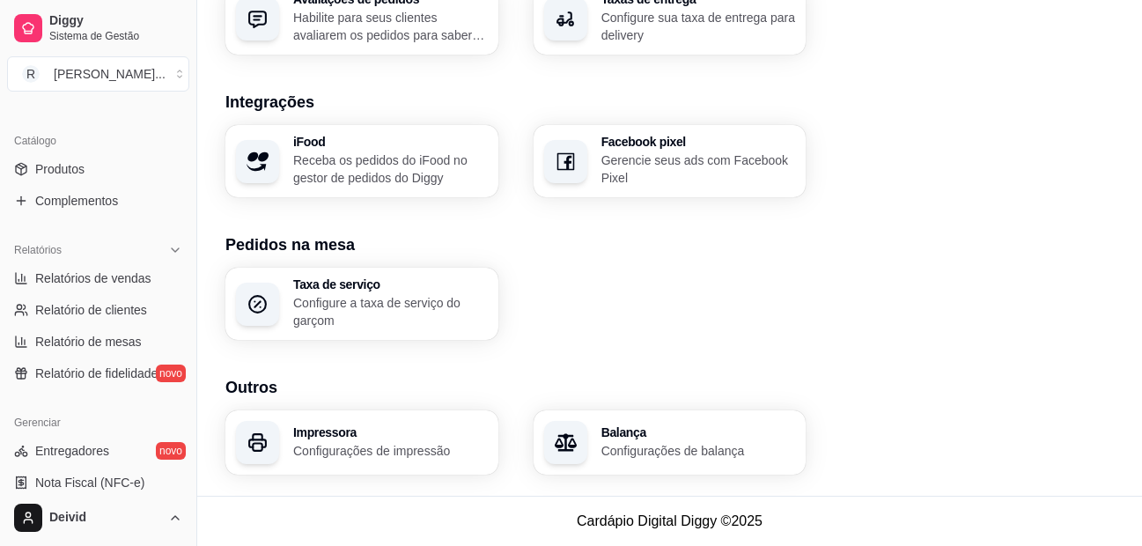
scroll to position [405, 0]
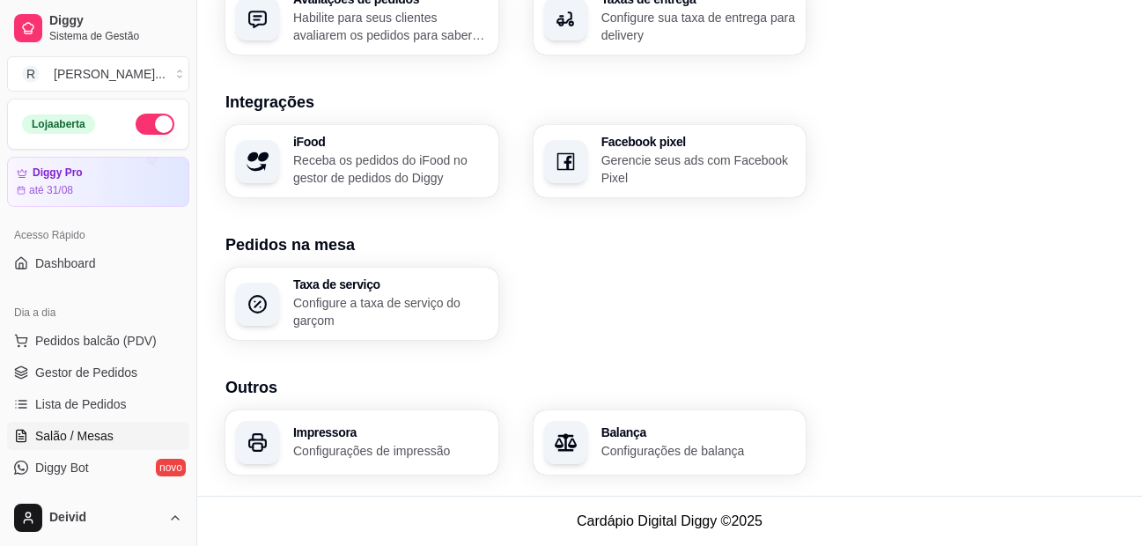
scroll to position [176, 0]
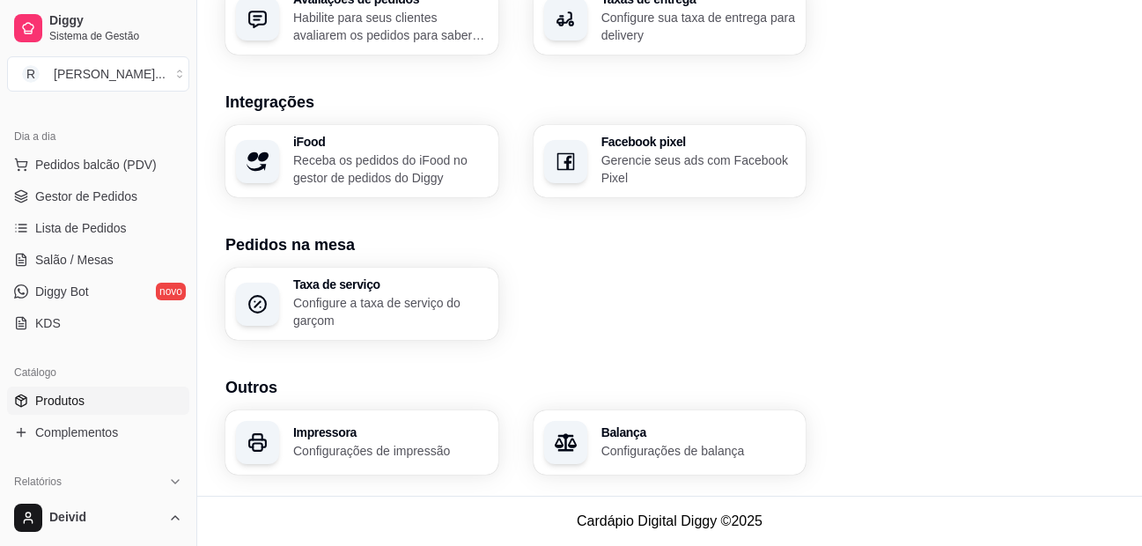
click at [85, 404] on link "Produtos" at bounding box center [98, 400] width 182 height 28
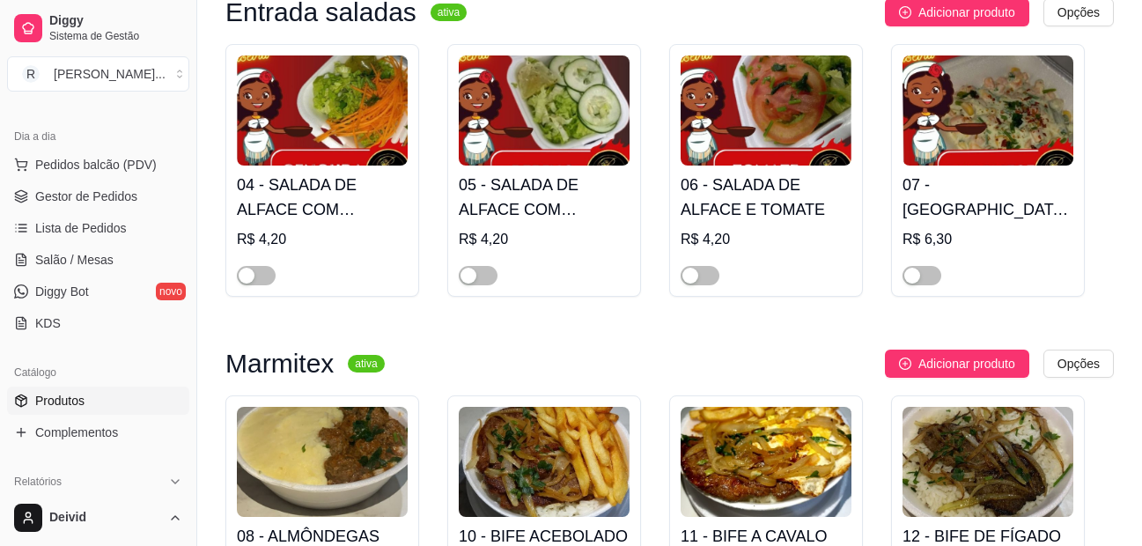
scroll to position [1056, 0]
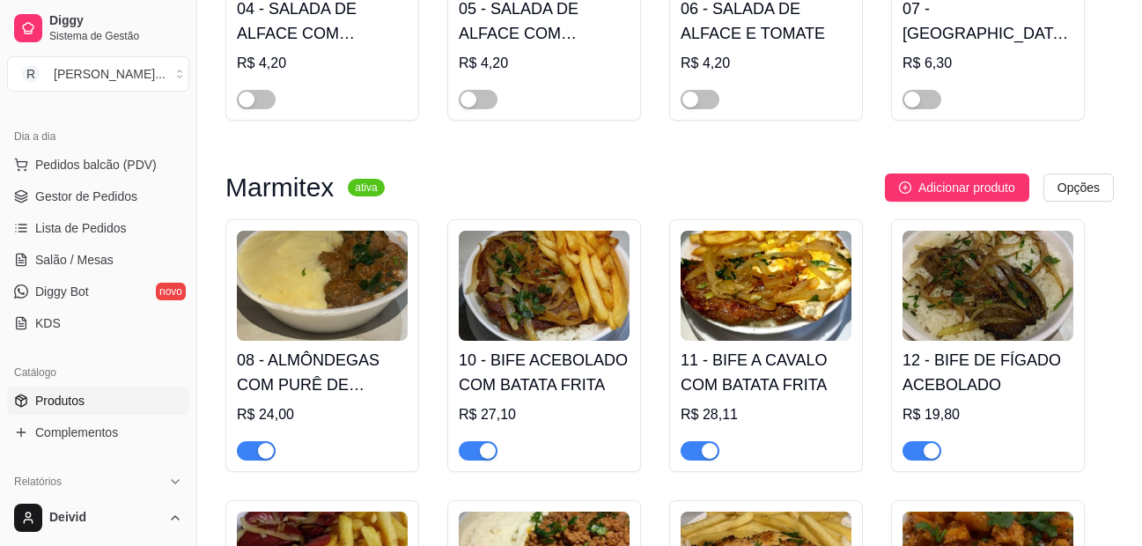
click at [369, 280] on img at bounding box center [322, 286] width 171 height 110
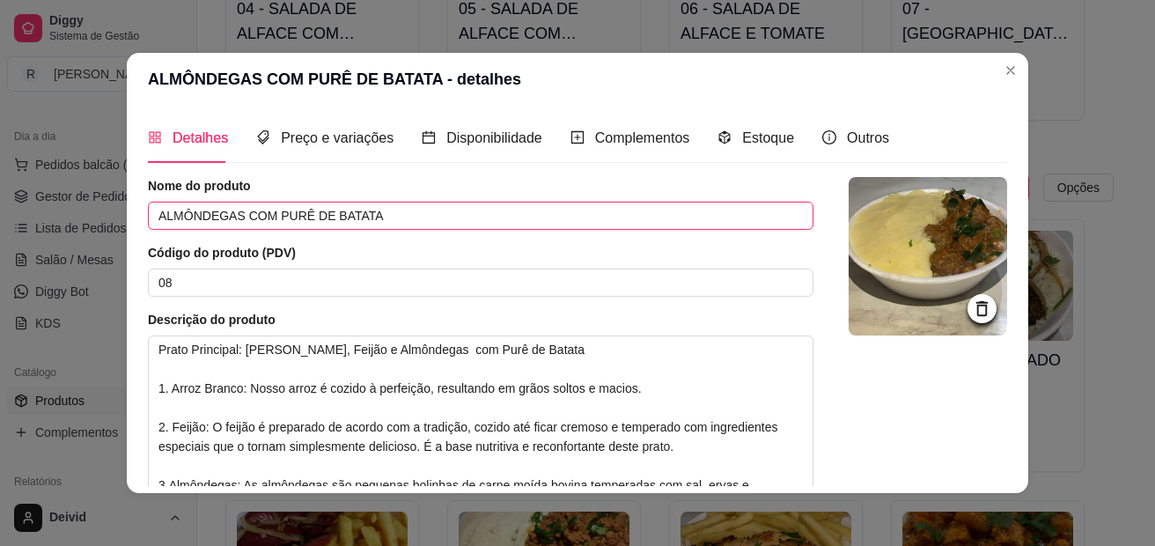
click at [238, 214] on input "ALMÔNDEGAS COM PURÊ DE BATATA" at bounding box center [481, 216] width 666 height 28
click at [208, 215] on input "ALMÔNDEGAS COM PURÊ DE BATATA" at bounding box center [481, 216] width 666 height 28
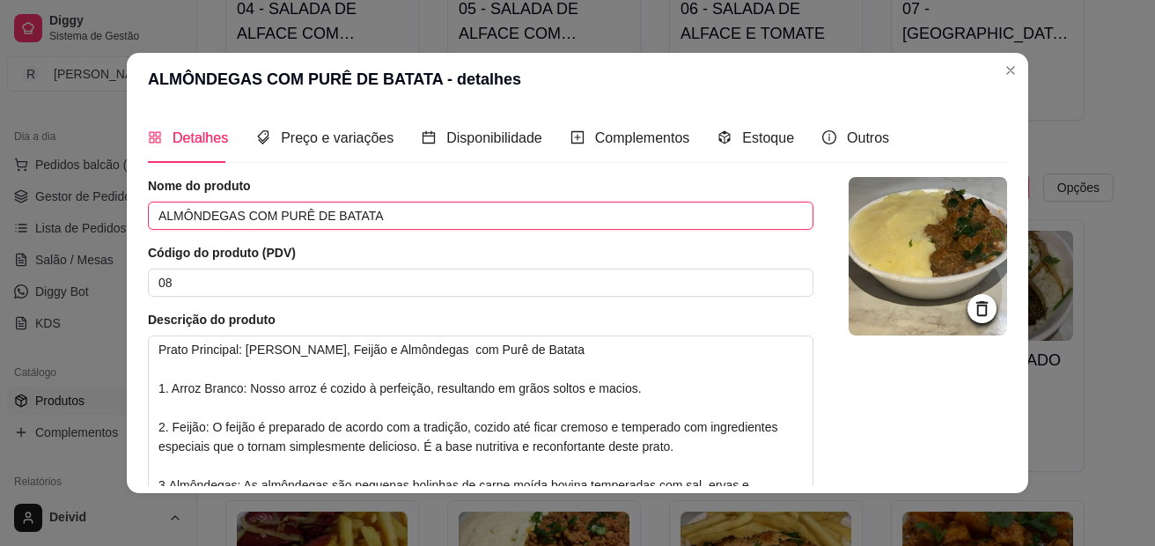
click at [280, 220] on input "ALMÔNDEGAS COM PURÊ DE BATATA" at bounding box center [481, 216] width 666 height 28
drag, startPoint x: 283, startPoint y: 217, endPoint x: 275, endPoint y: 215, distance: 9.0
click at [254, 213] on input "ALMÔNDEGAS COM PURÊ DE BATATA" at bounding box center [481, 216] width 666 height 28
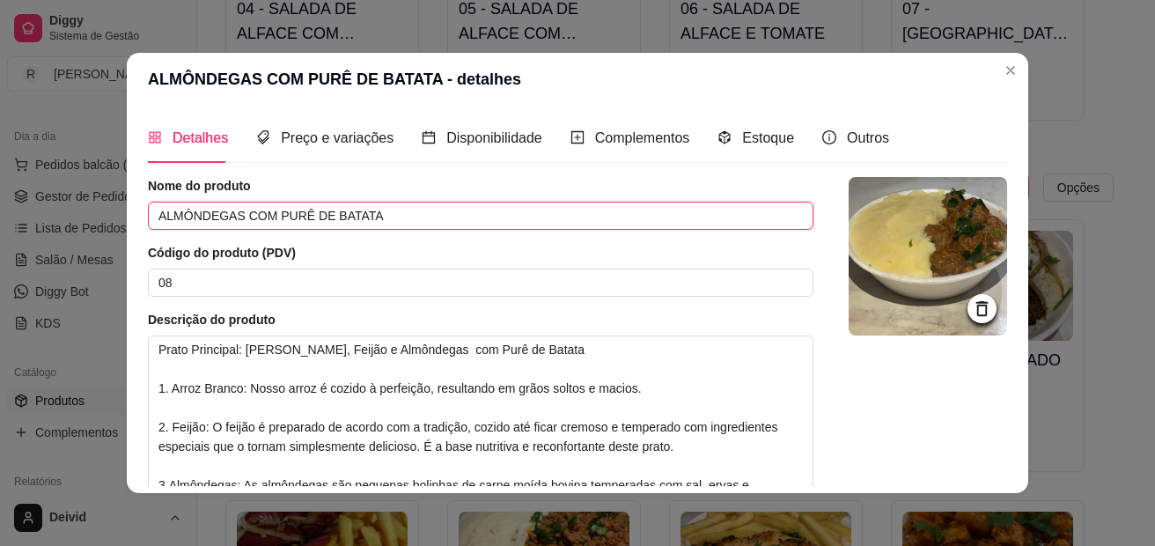
drag, startPoint x: 298, startPoint y: 215, endPoint x: 48, endPoint y: 186, distance: 251.7
click at [48, 186] on div "ALMÔNDEGAS COM PURÊ DE BATATA - detalhes Detalhes Preço e variações Disponibili…" at bounding box center [577, 273] width 1155 height 546
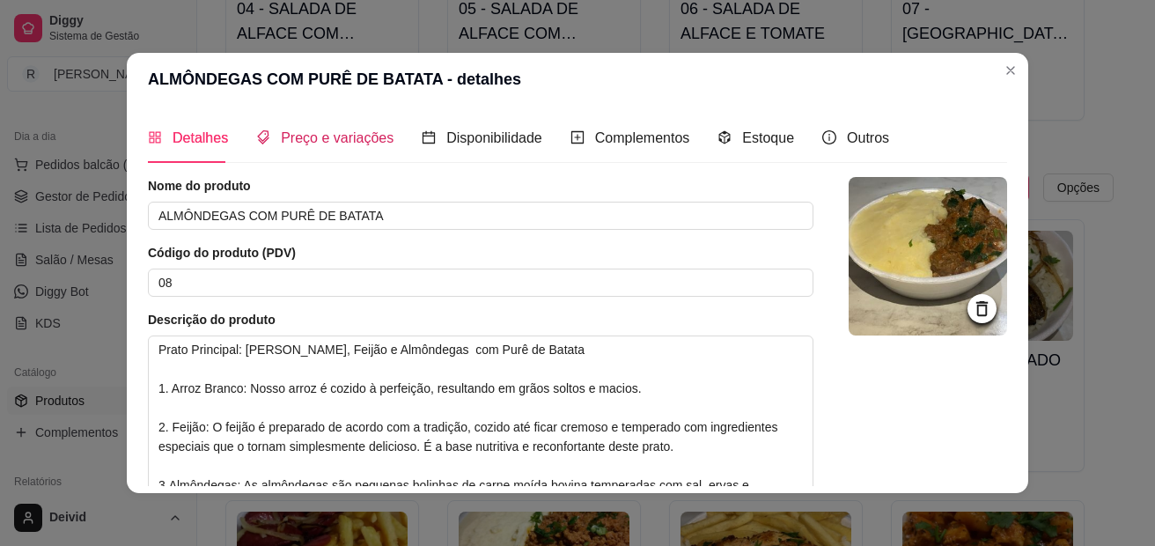
click at [283, 141] on span "Preço e variações" at bounding box center [337, 137] width 113 height 15
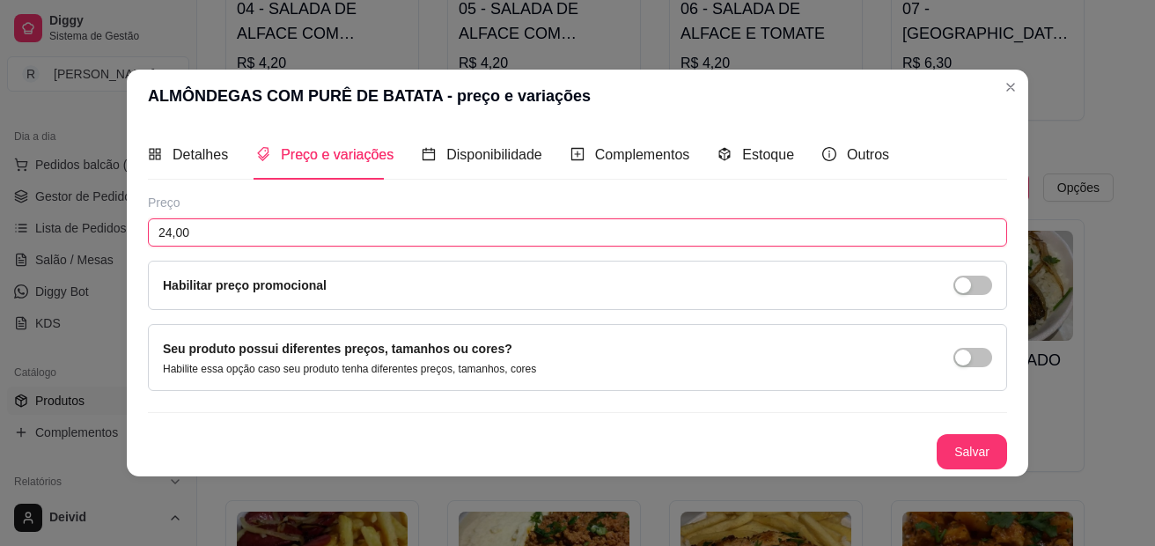
click at [179, 230] on input "24,00" at bounding box center [577, 232] width 859 height 28
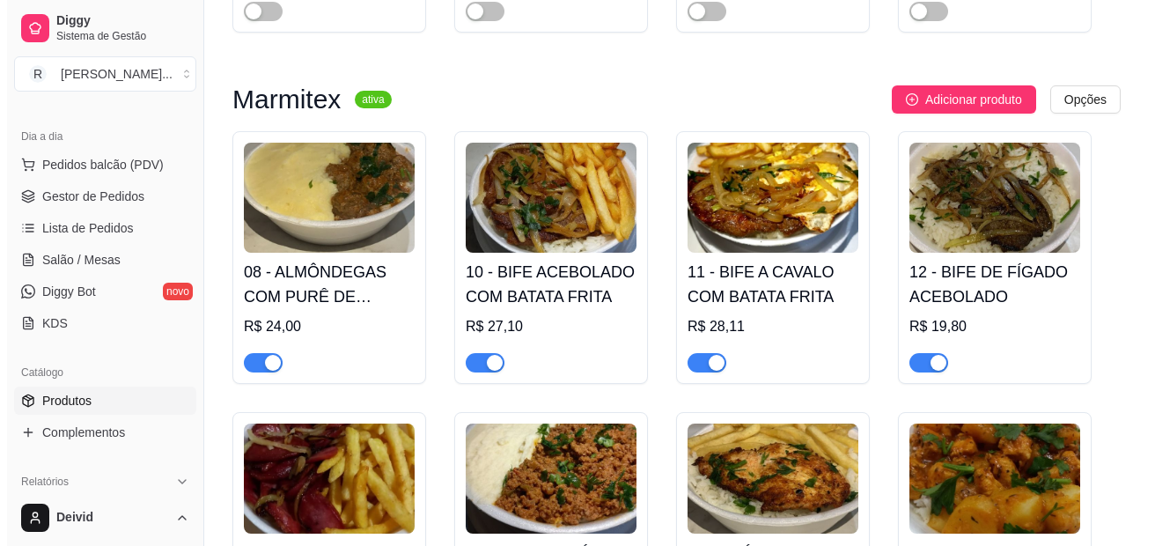
scroll to position [1233, 0]
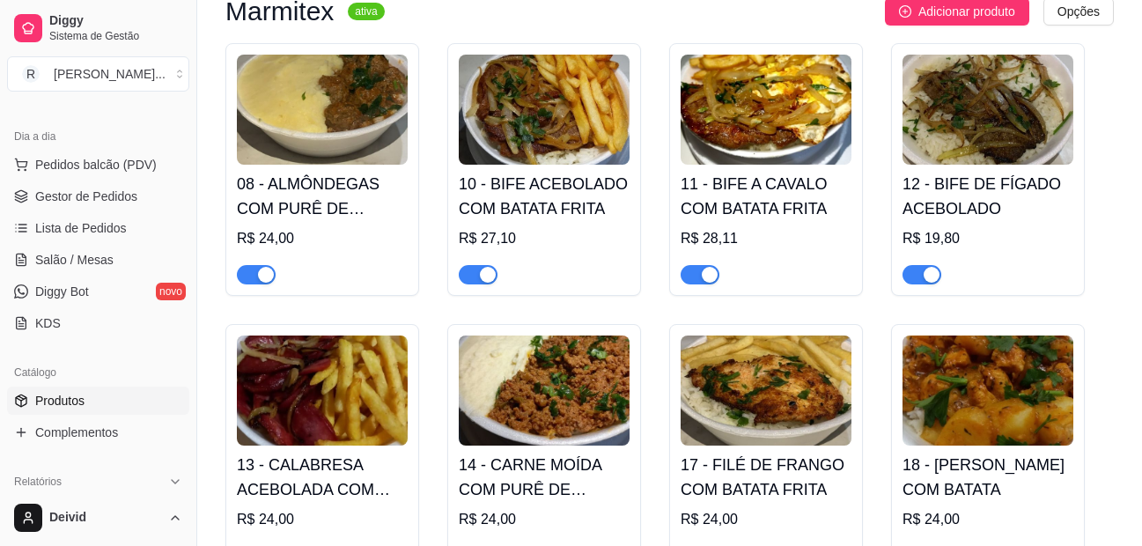
click at [703, 375] on img at bounding box center [766, 390] width 171 height 110
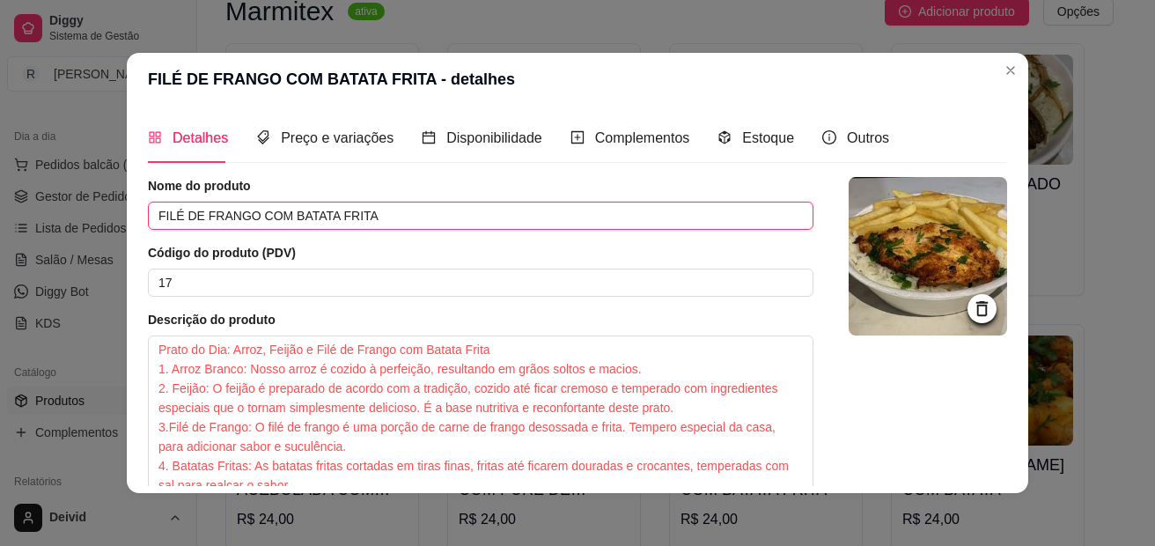
click at [290, 223] on input "FILÉ DE FRANGO COM BATATA FRITA" at bounding box center [481, 216] width 666 height 28
click at [331, 217] on input "FILÉ DE FRANGO COM BATATA FRITA" at bounding box center [481, 216] width 666 height 28
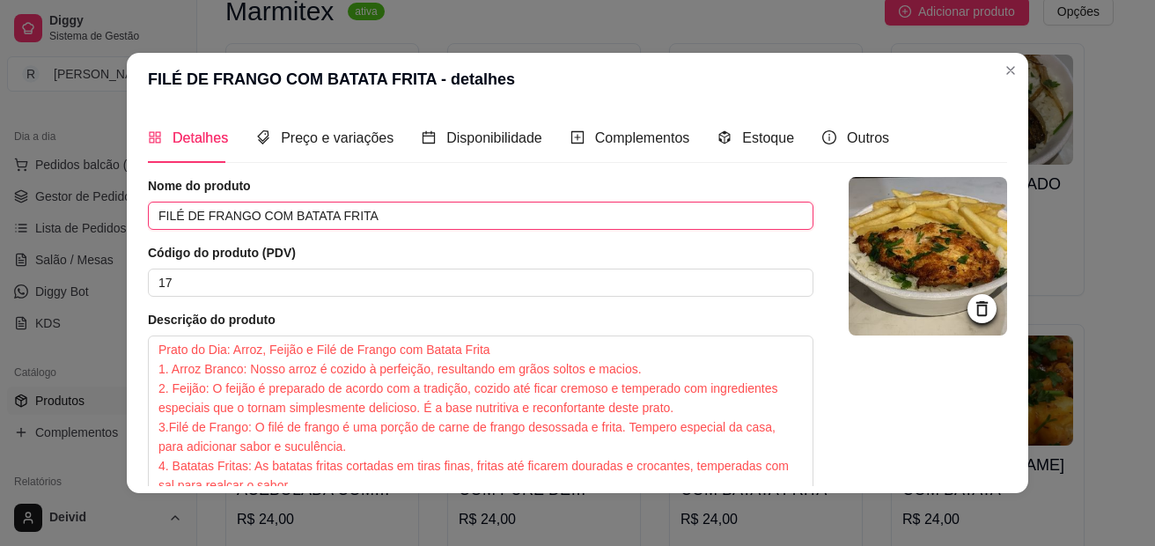
click at [331, 217] on input "FILÉ DE FRANGO COM BATATA FRITA" at bounding box center [481, 216] width 666 height 28
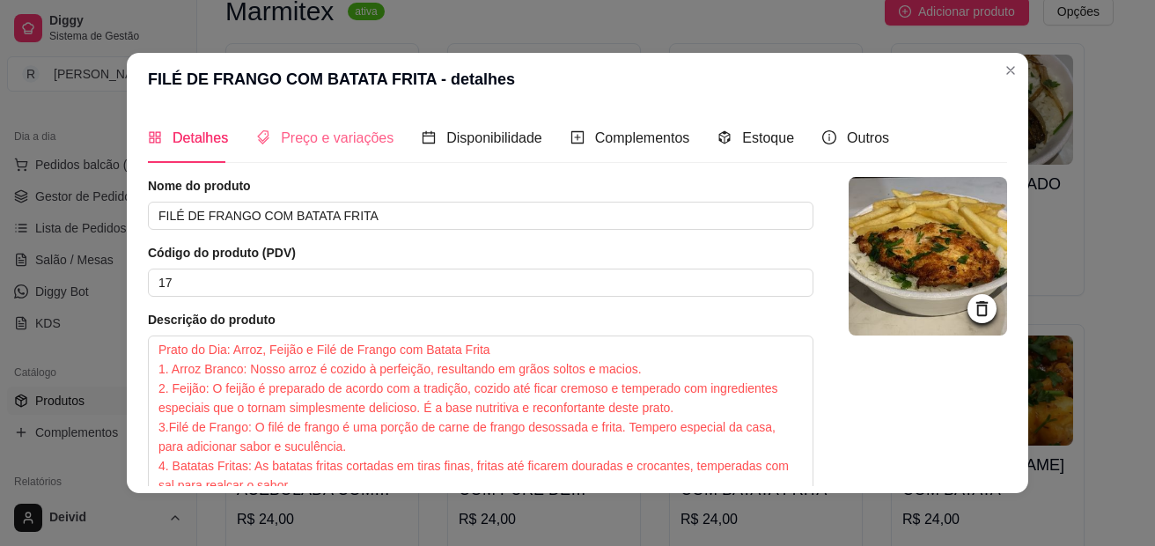
click at [355, 150] on div "Preço e variações" at bounding box center [324, 138] width 137 height 50
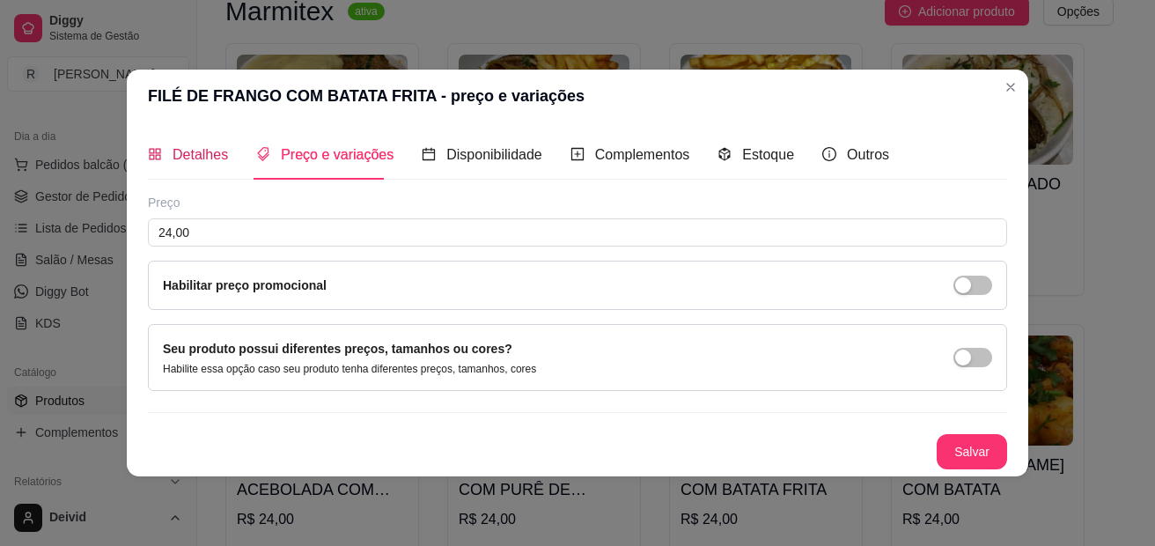
click at [213, 154] on span "Detalhes" at bounding box center [200, 154] width 55 height 15
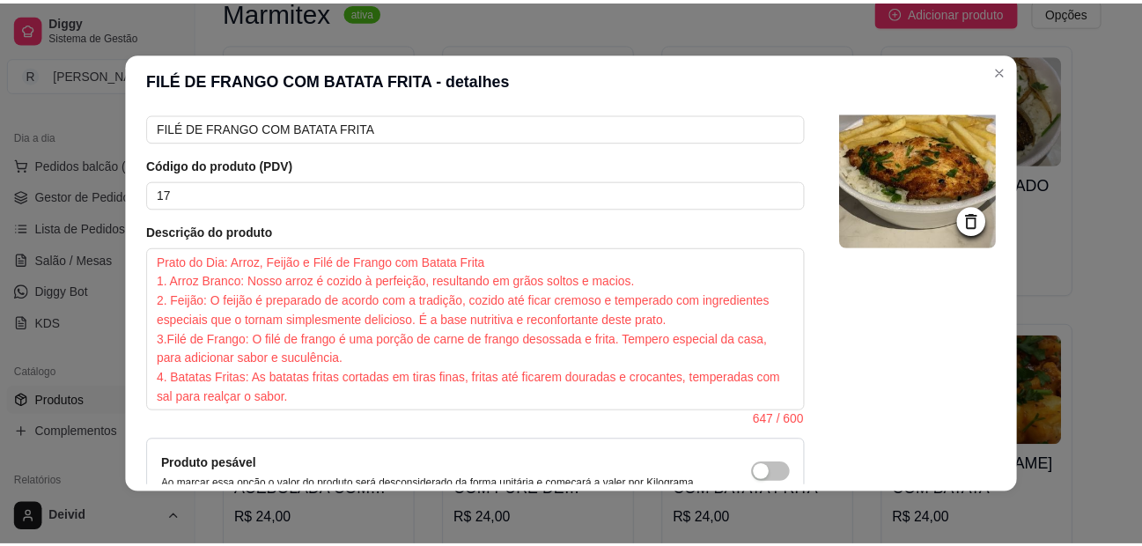
scroll to position [0, 0]
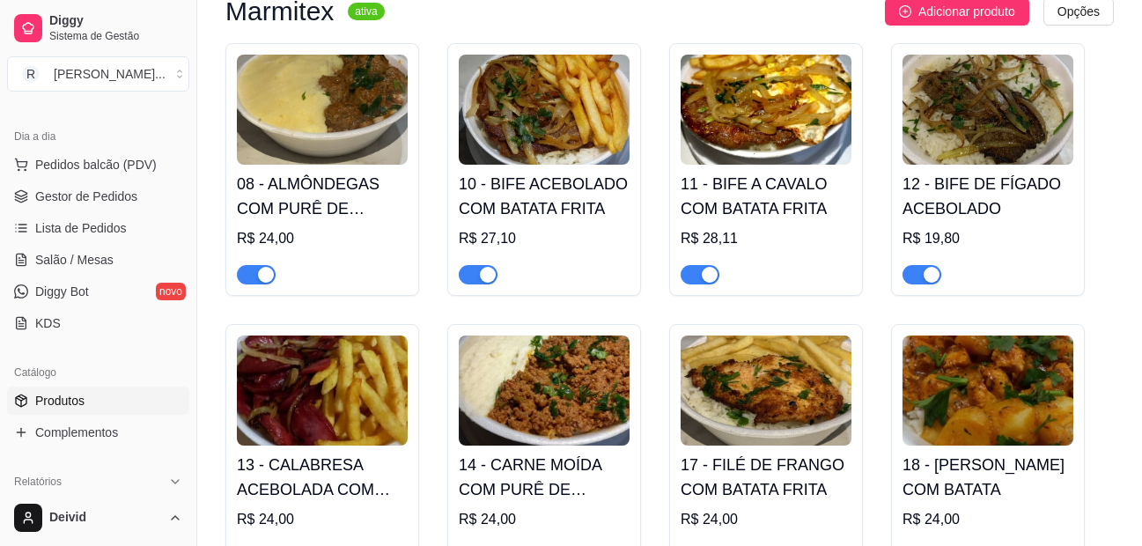
click at [973, 379] on img at bounding box center [987, 390] width 171 height 110
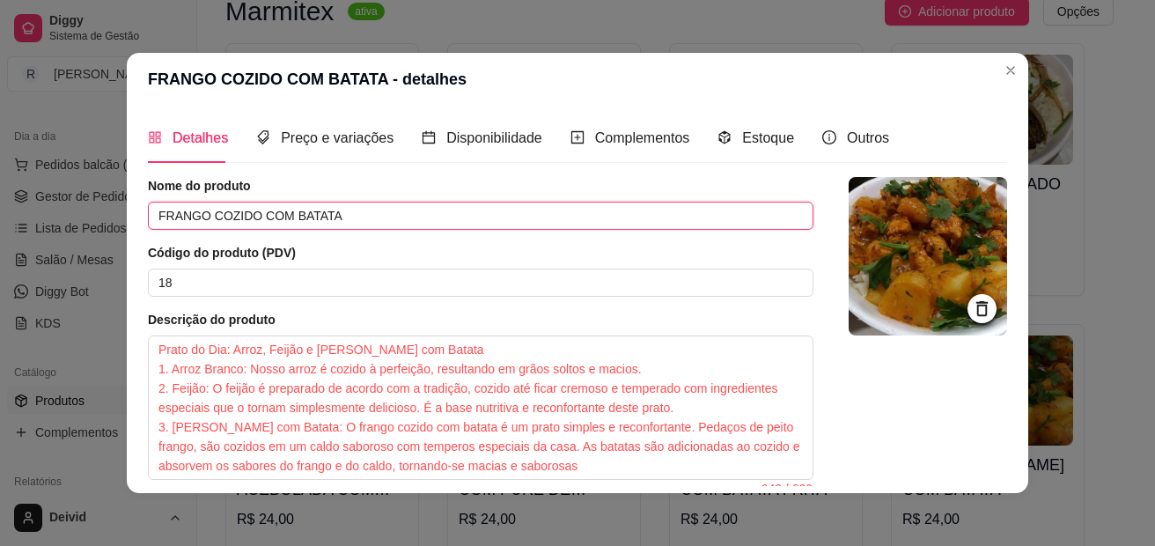
click at [270, 219] on input "FRANGO COZIDO COM BATATA" at bounding box center [481, 216] width 666 height 28
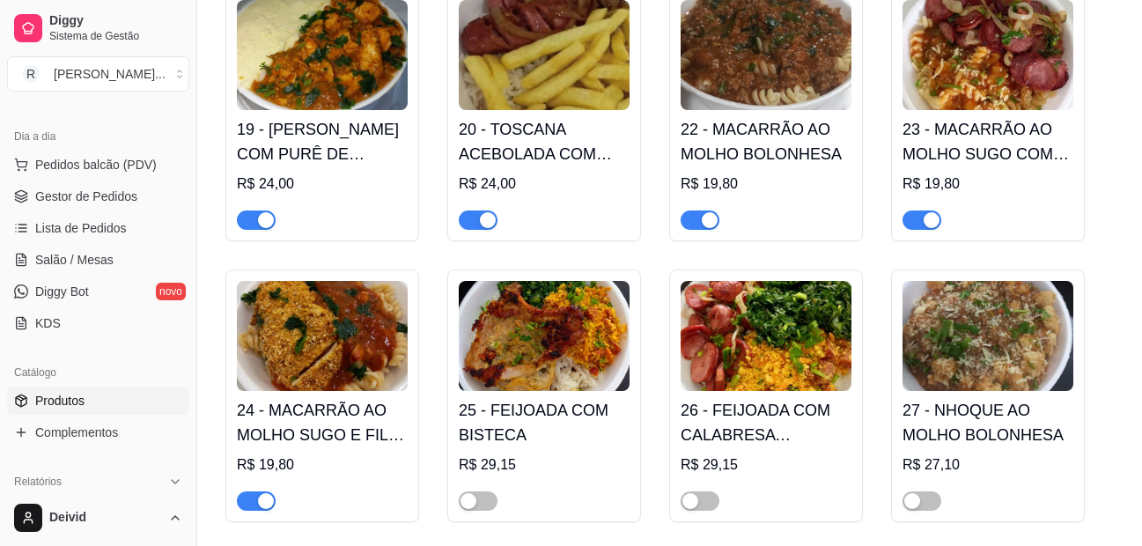
scroll to position [1409, 0]
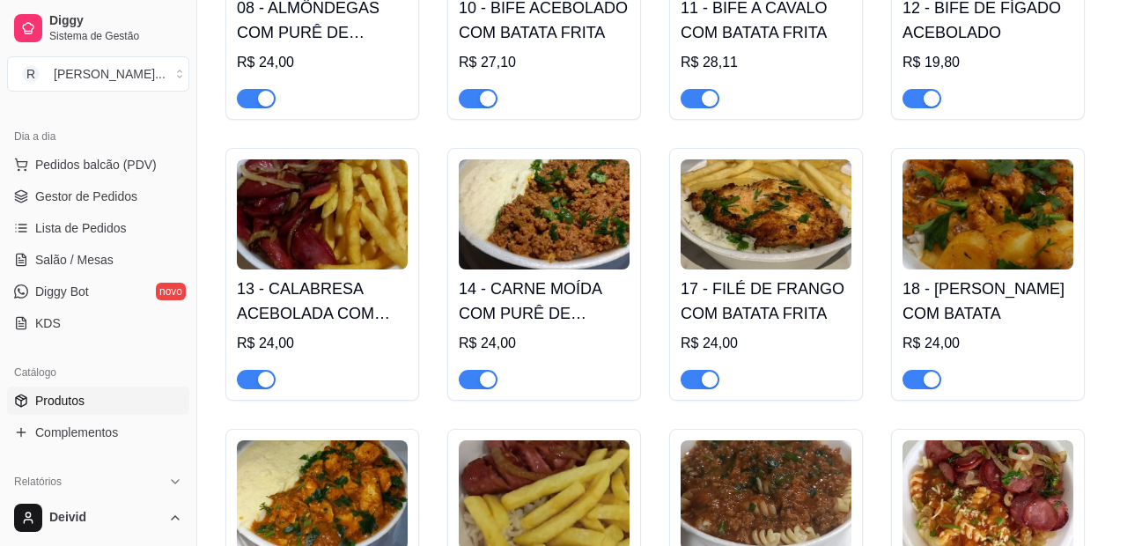
click at [983, 230] on img at bounding box center [987, 214] width 171 height 110
click at [350, 499] on img at bounding box center [322, 495] width 171 height 110
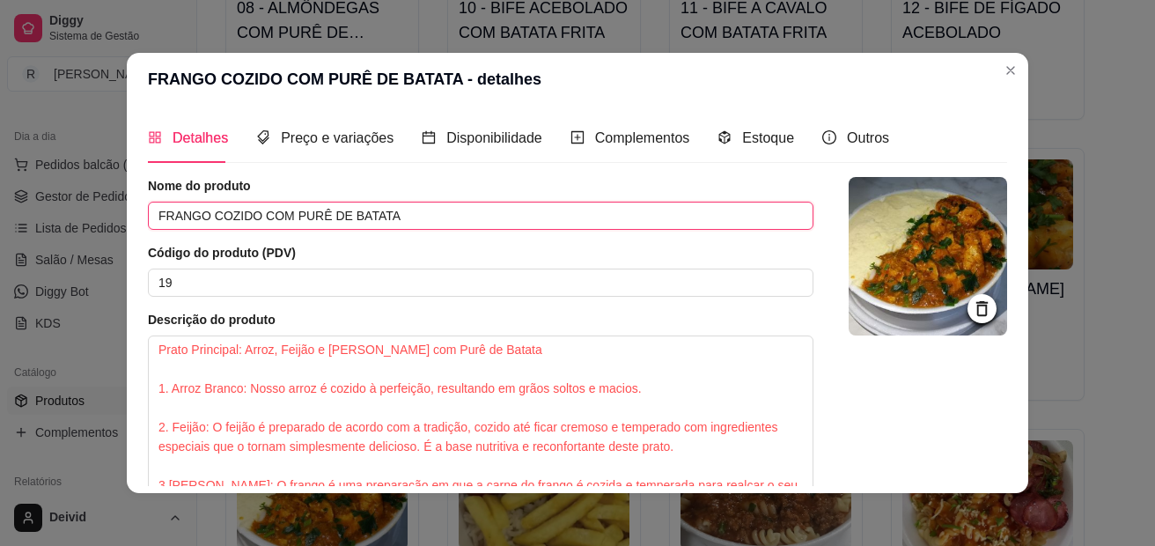
click at [319, 220] on input "FRANGO COZIDO COM PURÊ DE BATATA" at bounding box center [481, 216] width 666 height 28
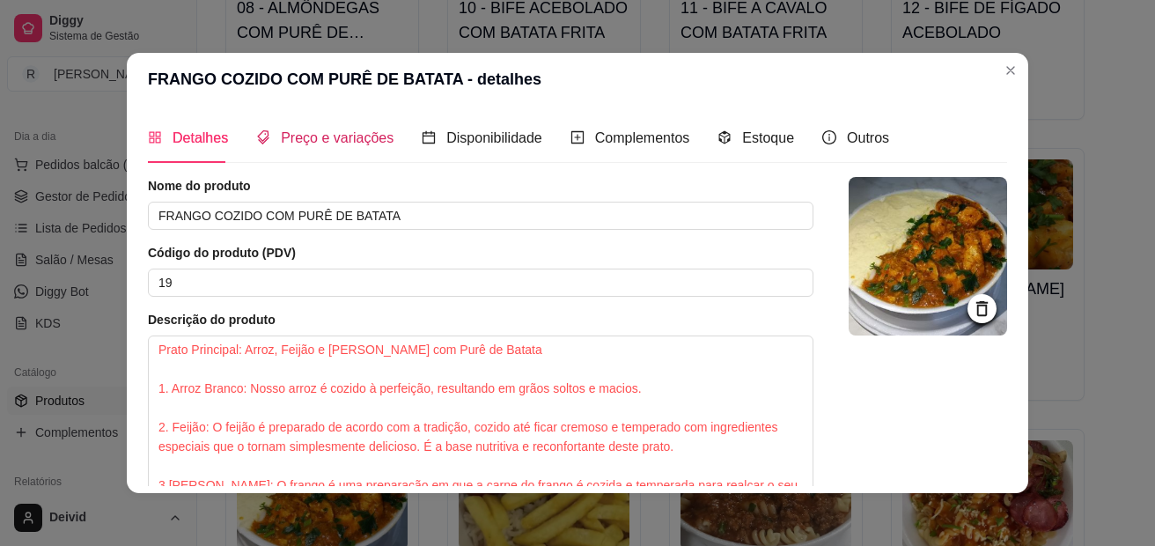
click at [321, 141] on span "Preço e variações" at bounding box center [337, 137] width 113 height 15
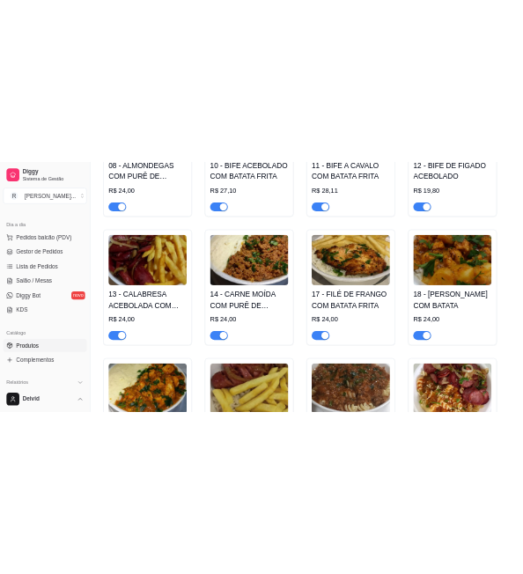
scroll to position [1056, 0]
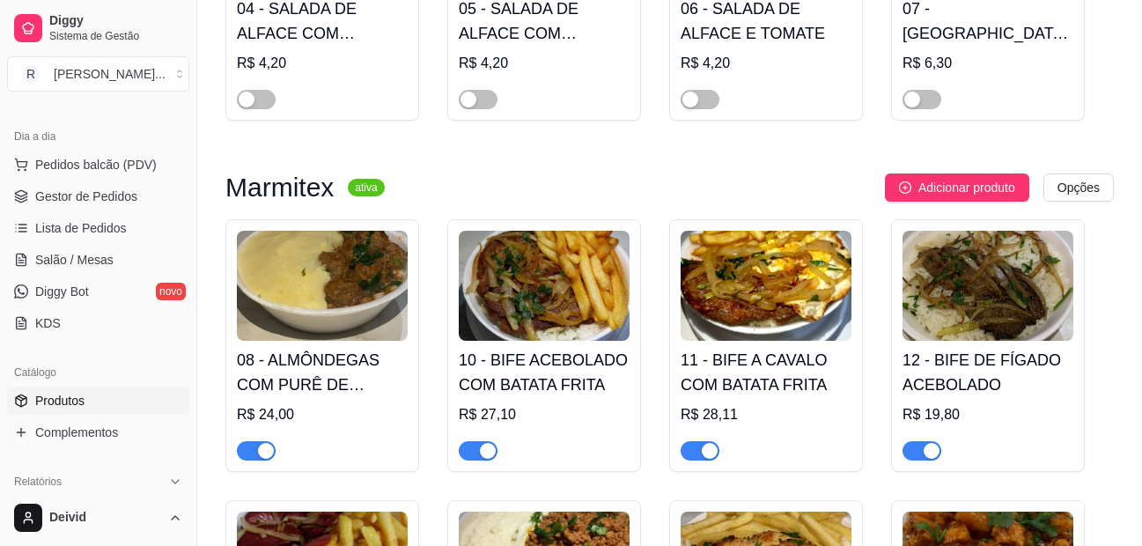
click at [601, 297] on img at bounding box center [544, 286] width 171 height 110
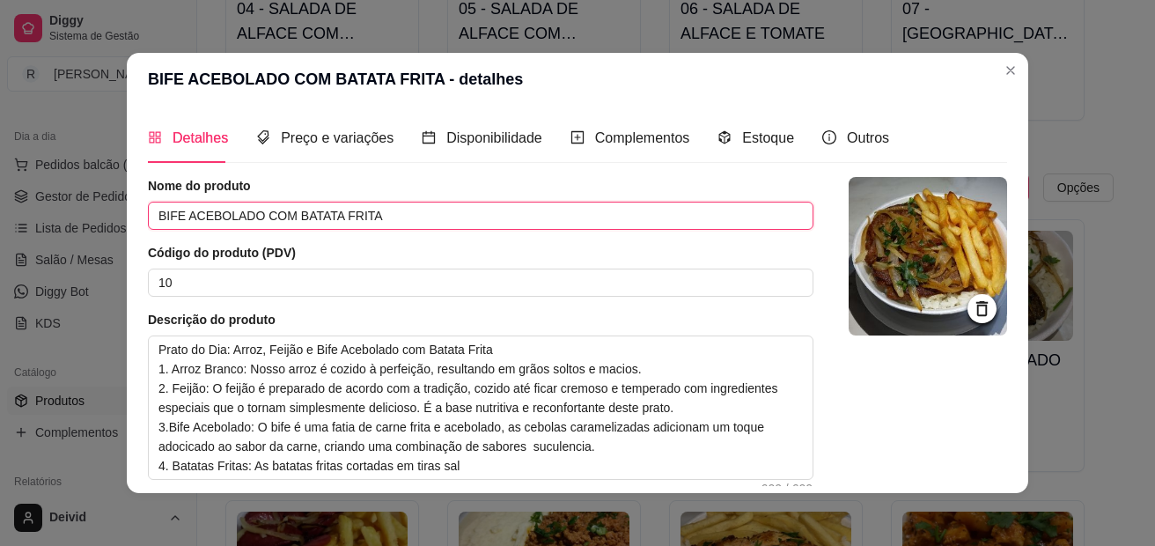
click at [299, 222] on input "BIFE ACEBOLADO COM BATATA FRITA" at bounding box center [481, 216] width 666 height 28
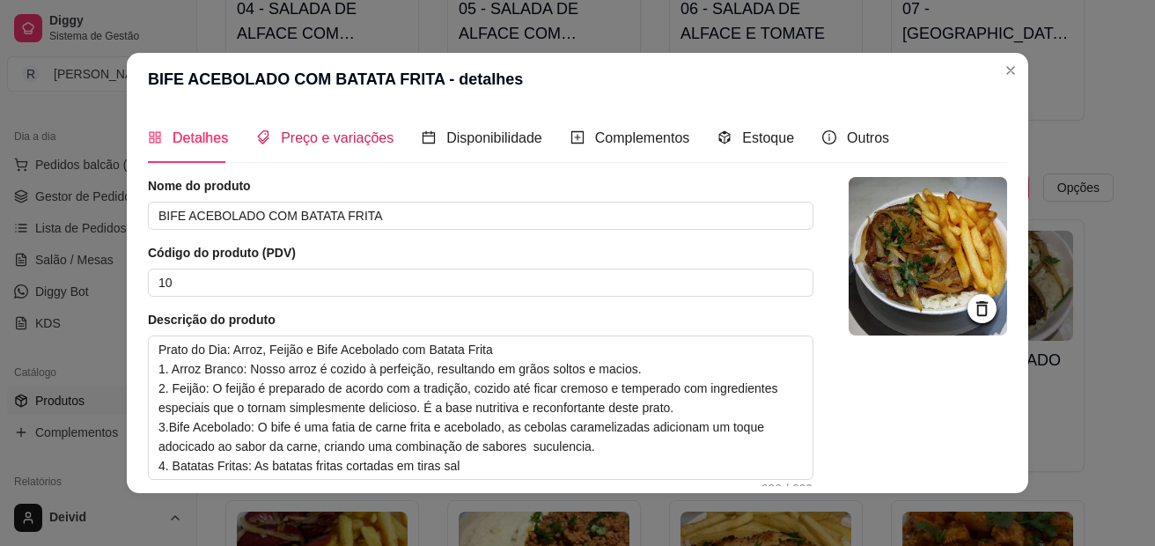
click at [348, 144] on span "Preço e variações" at bounding box center [337, 137] width 113 height 15
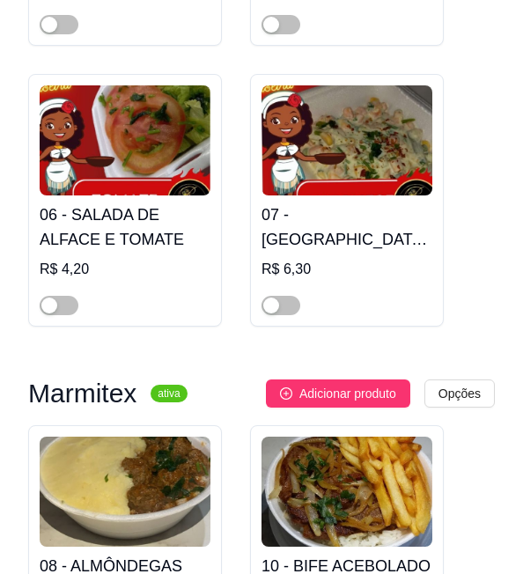
scroll to position [1673, 0]
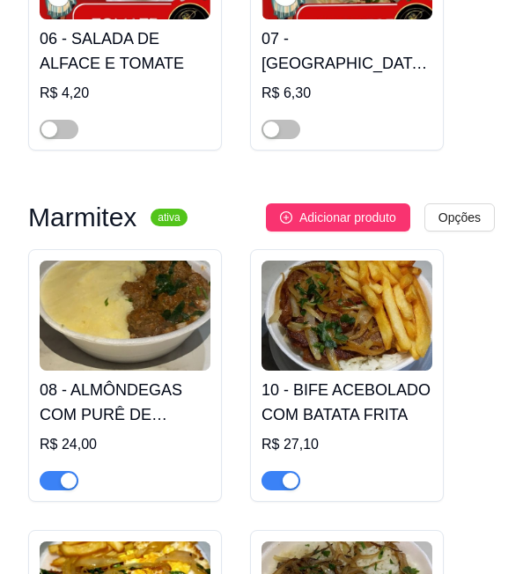
click at [146, 378] on h4 "08 - ALMÔNDEGAS COM PURÊ DE BATATA" at bounding box center [125, 402] width 171 height 49
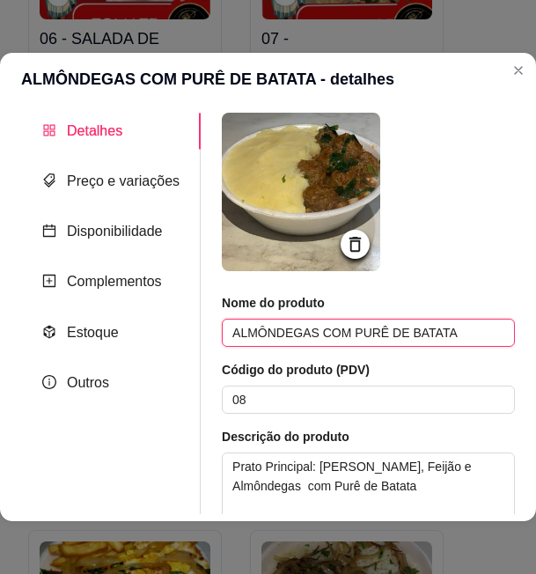
click at [315, 332] on input "ALMÔNDEGAS COM PURÊ DE BATATA" at bounding box center [368, 333] width 293 height 28
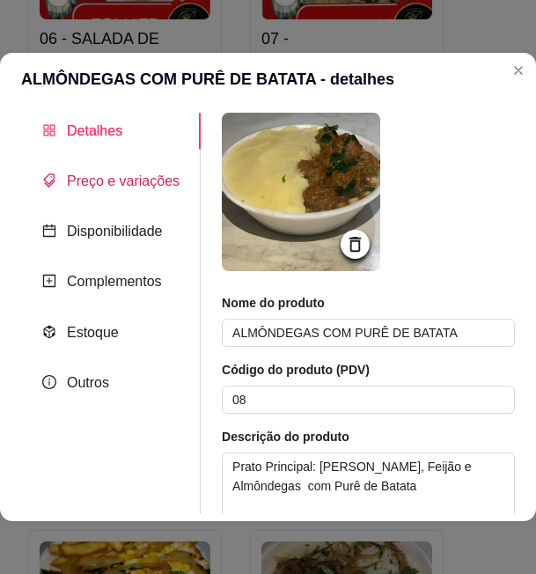
click at [114, 188] on span "Preço e variações" at bounding box center [123, 180] width 113 height 15
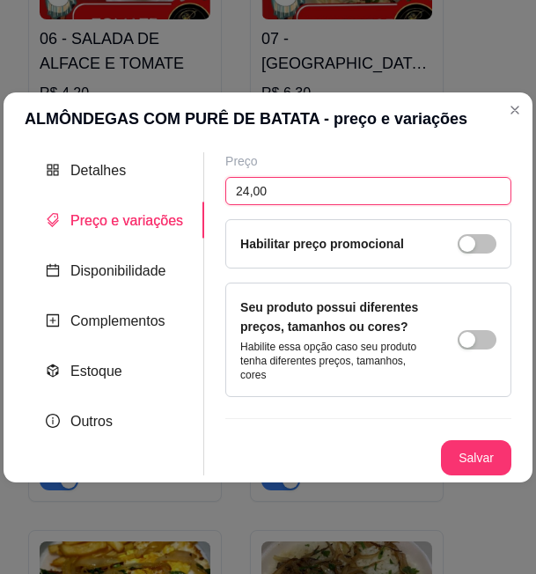
click at [242, 192] on input "24,00" at bounding box center [368, 191] width 286 height 28
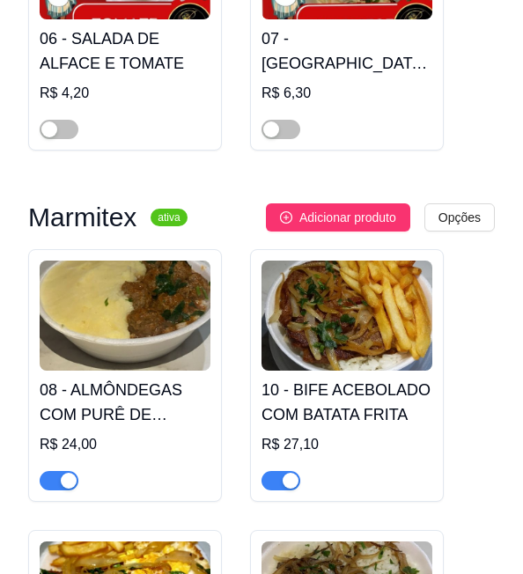
scroll to position [1761, 0]
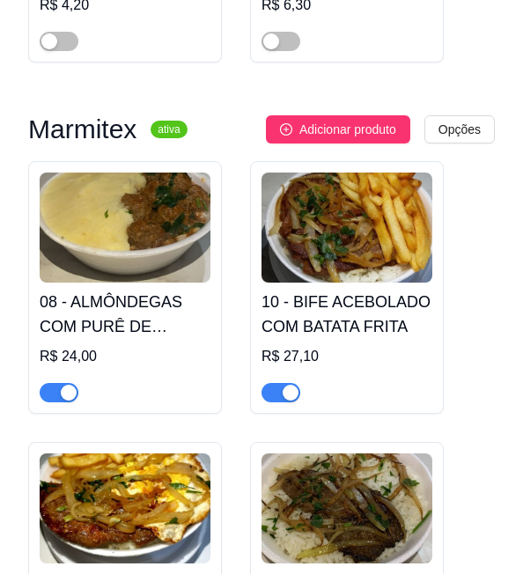
click at [340, 290] on h4 "10 - BIFE ACEBOLADO COM BATATA FRITA" at bounding box center [346, 314] width 171 height 49
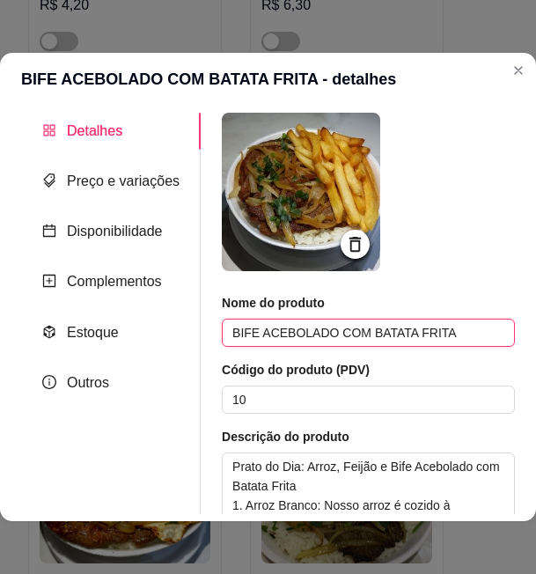
click at [305, 329] on input "BIFE ACEBOLADO COM BATATA FRITA" at bounding box center [368, 333] width 293 height 28
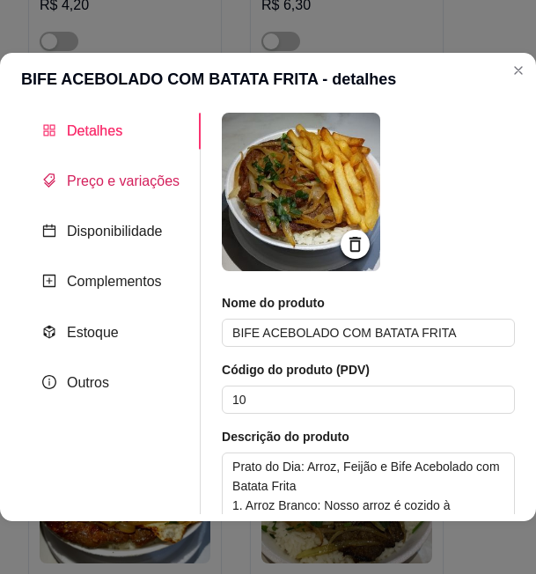
click at [126, 188] on span "Preço e variações" at bounding box center [123, 180] width 113 height 15
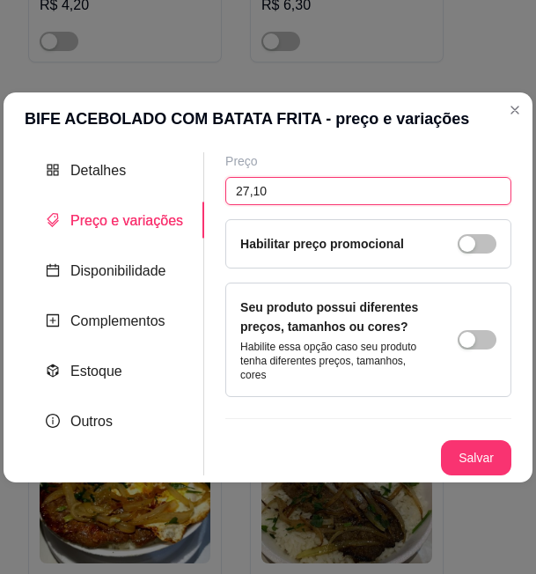
click at [258, 195] on input "27,10" at bounding box center [368, 191] width 286 height 28
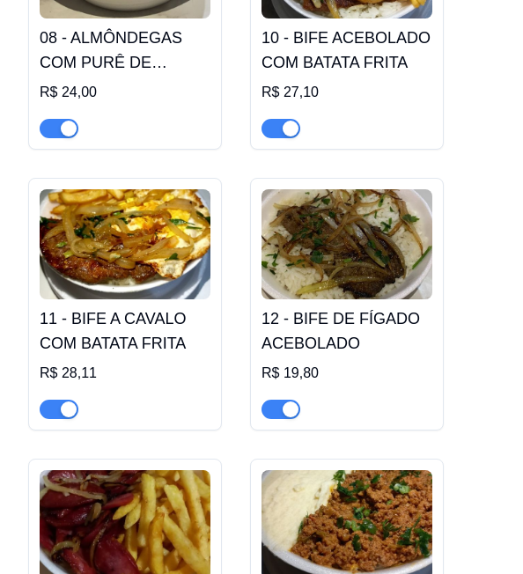
scroll to position [2097, 0]
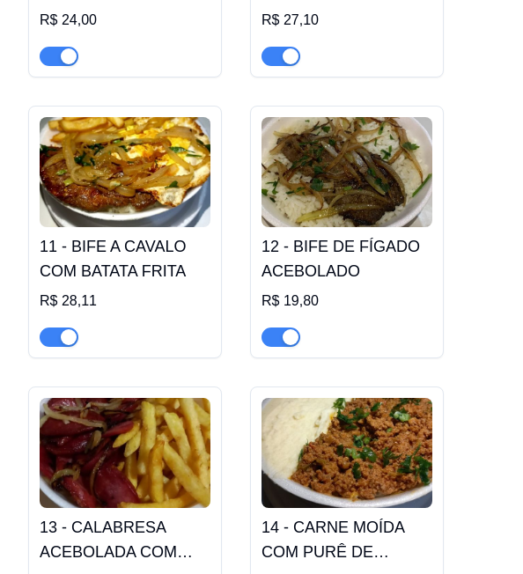
click at [178, 137] on img at bounding box center [125, 172] width 171 height 110
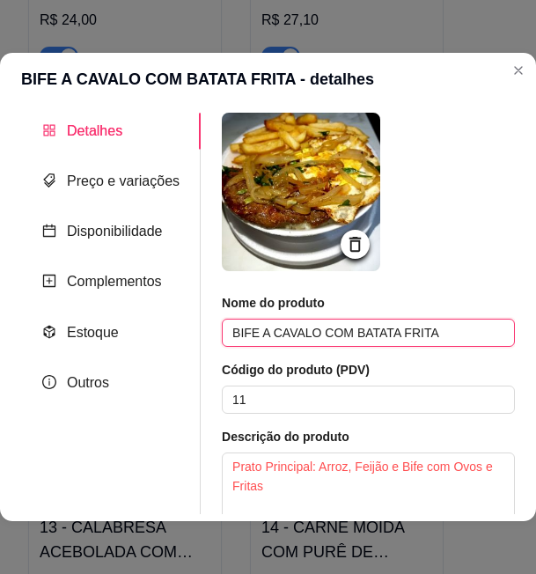
click at [303, 337] on input "BIFE A CAVALO COM BATATA FRITA" at bounding box center [368, 333] width 293 height 28
click at [303, 336] on input "BIFE A CAVALO COM BATATA FRITA" at bounding box center [368, 333] width 293 height 28
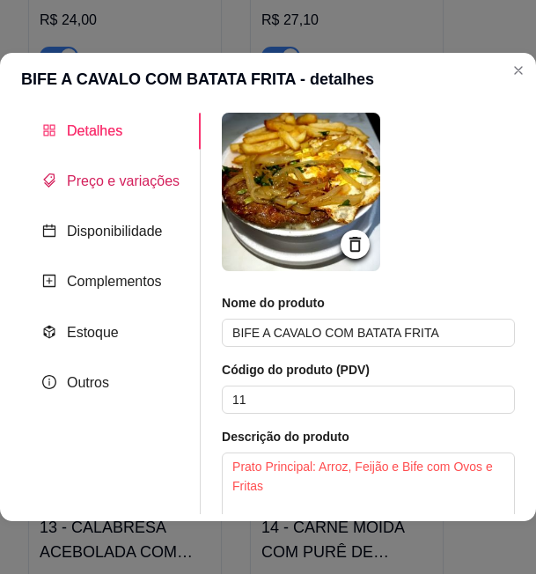
drag, startPoint x: 126, startPoint y: 179, endPoint x: 164, endPoint y: 211, distance: 49.9
click at [126, 179] on span "Preço e variações" at bounding box center [123, 180] width 113 height 15
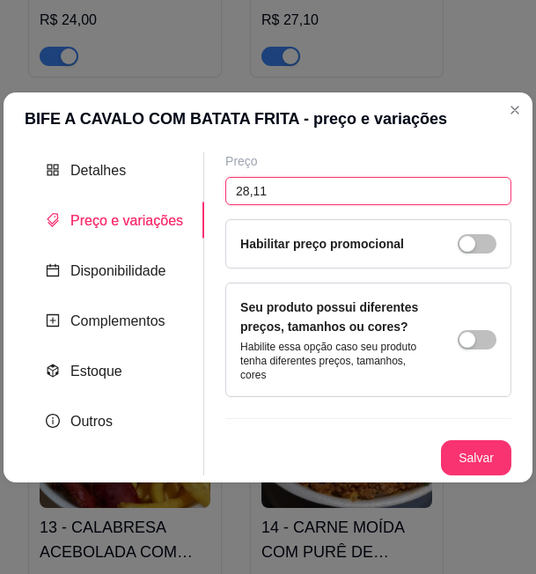
click at [248, 197] on input "28,11" at bounding box center [368, 191] width 286 height 28
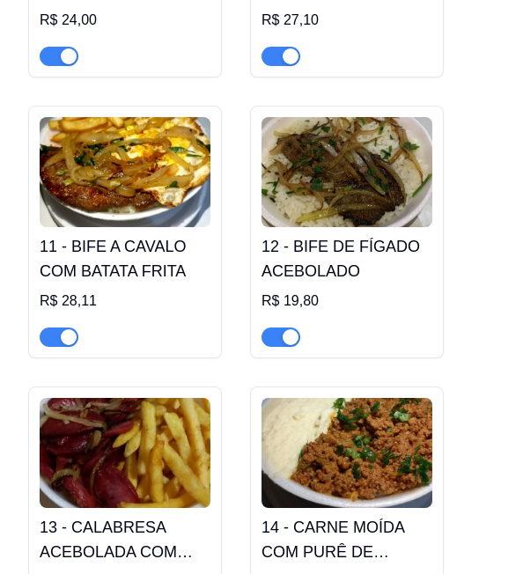
click at [383, 128] on img at bounding box center [346, 172] width 171 height 110
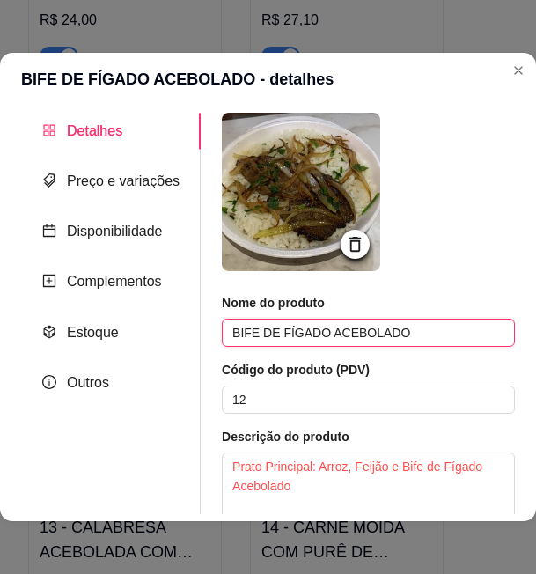
click at [326, 335] on input "BIFE DE FÍGADO ACEBOLADO" at bounding box center [368, 333] width 293 height 28
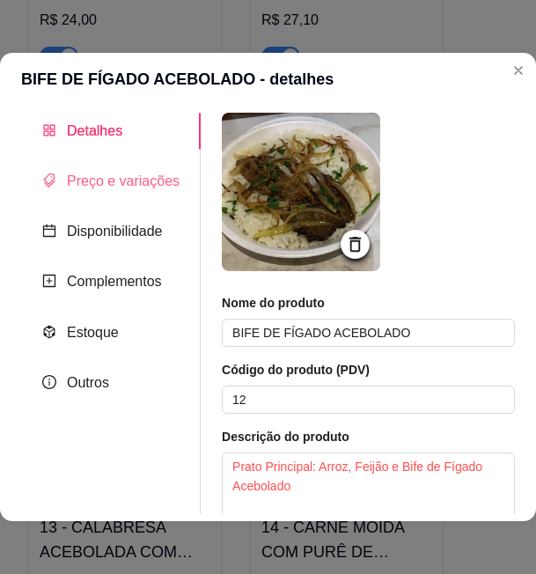
click at [99, 193] on div "Preço e variações" at bounding box center [111, 181] width 180 height 36
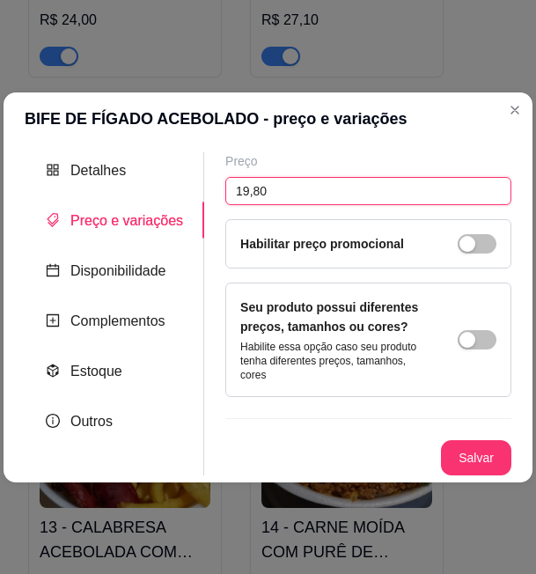
click at [251, 195] on input "19,80" at bounding box center [368, 191] width 286 height 28
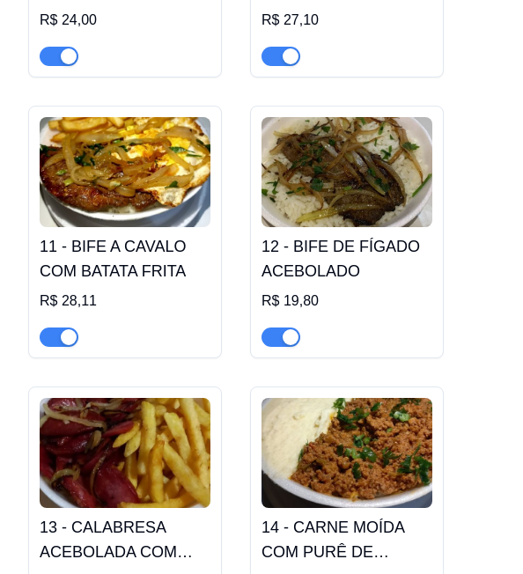
scroll to position [2185, 0]
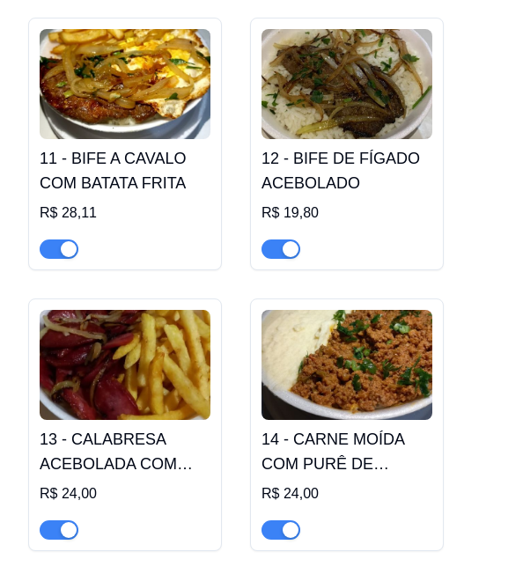
click at [150, 359] on img at bounding box center [125, 365] width 171 height 110
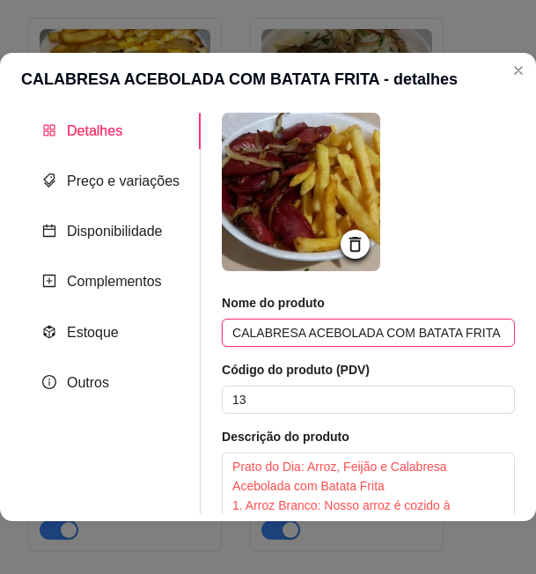
click at [328, 336] on input "CALABRESA ACEBOLADA COM BATATA FRITA" at bounding box center [368, 333] width 293 height 28
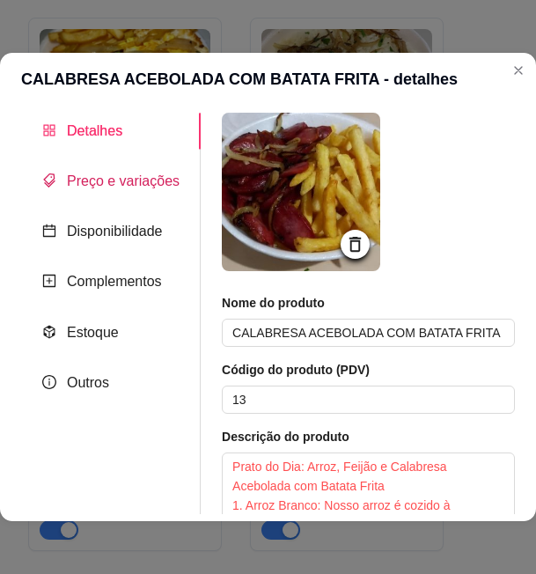
click at [140, 187] on span "Preço e variações" at bounding box center [123, 180] width 113 height 15
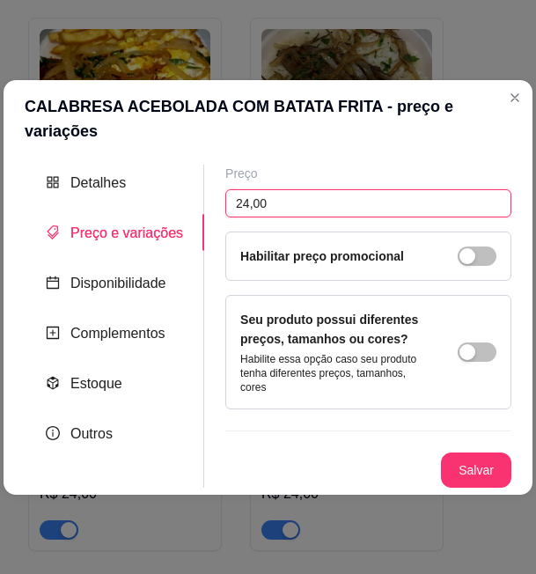
click at [243, 194] on input "24,00" at bounding box center [368, 203] width 286 height 28
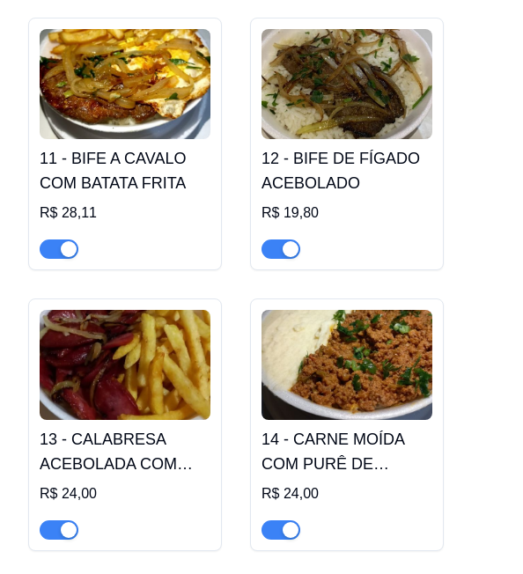
click at [348, 356] on img at bounding box center [346, 365] width 171 height 110
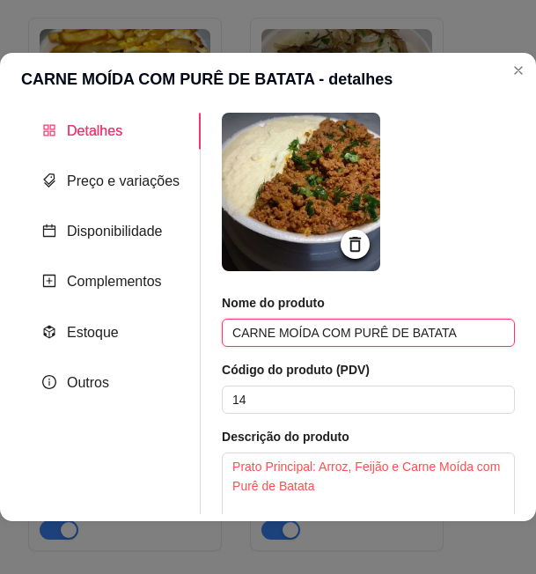
click at [292, 333] on input "CARNE MOÍDA COM PURÊ DE BATATA" at bounding box center [368, 333] width 293 height 28
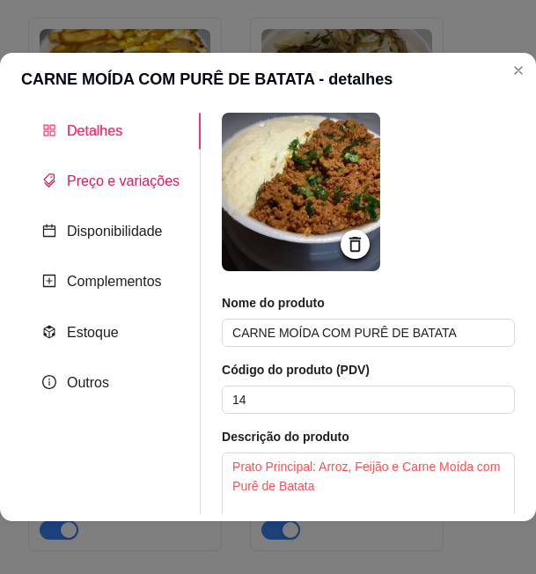
click at [118, 182] on span "Preço e variações" at bounding box center [123, 180] width 113 height 15
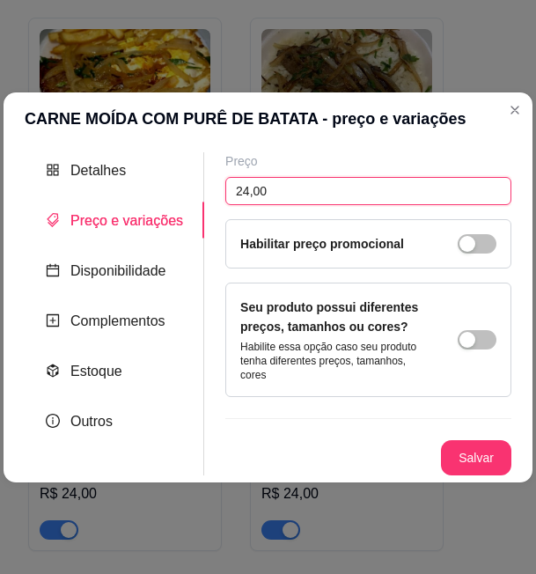
click at [248, 195] on input "24,00" at bounding box center [368, 191] width 286 height 28
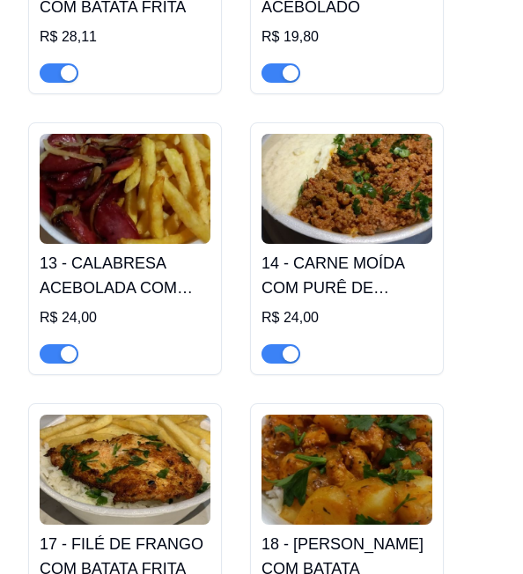
scroll to position [2537, 0]
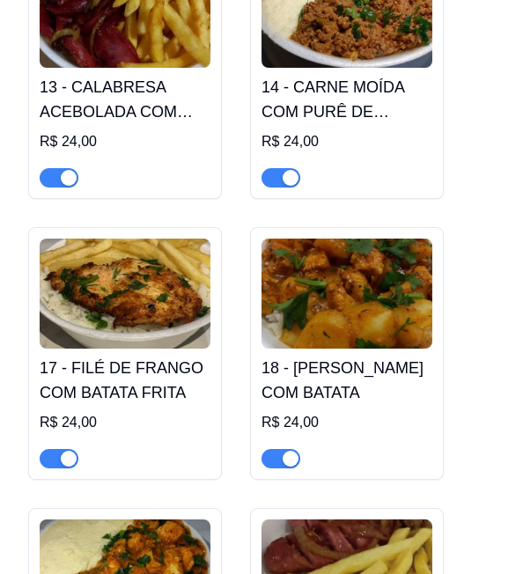
click at [166, 285] on img at bounding box center [125, 294] width 171 height 110
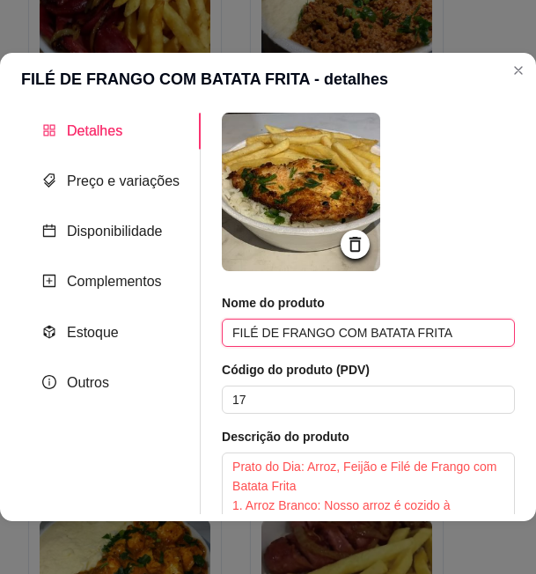
click at [334, 332] on input "FILÉ DE FRANGO COM BATATA FRITA" at bounding box center [368, 333] width 293 height 28
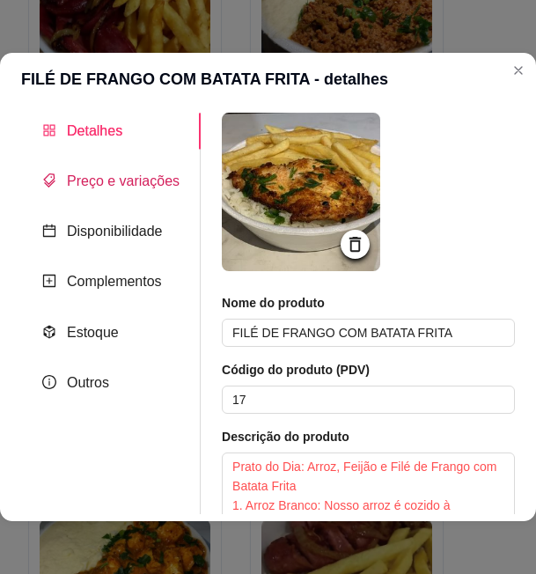
click at [109, 187] on span "Preço e variações" at bounding box center [123, 180] width 113 height 15
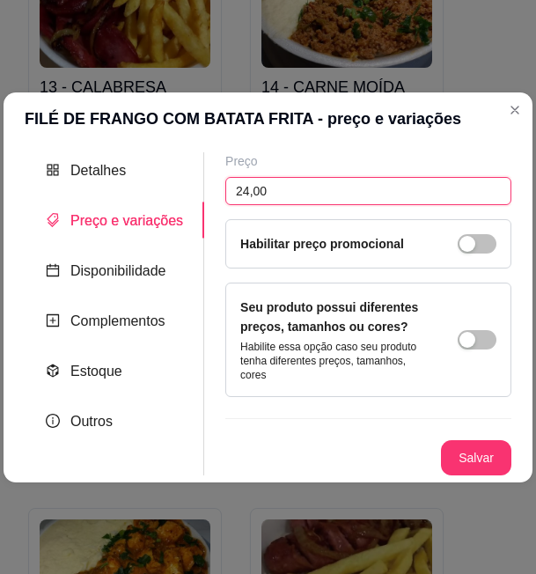
click at [251, 192] on input "24,00" at bounding box center [368, 191] width 286 height 28
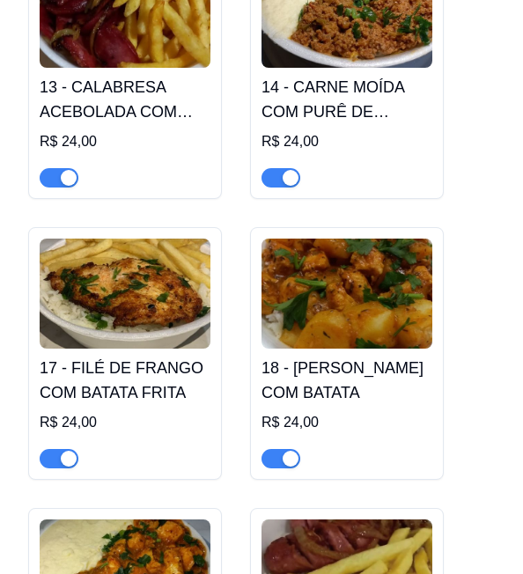
click at [359, 278] on img at bounding box center [346, 294] width 171 height 110
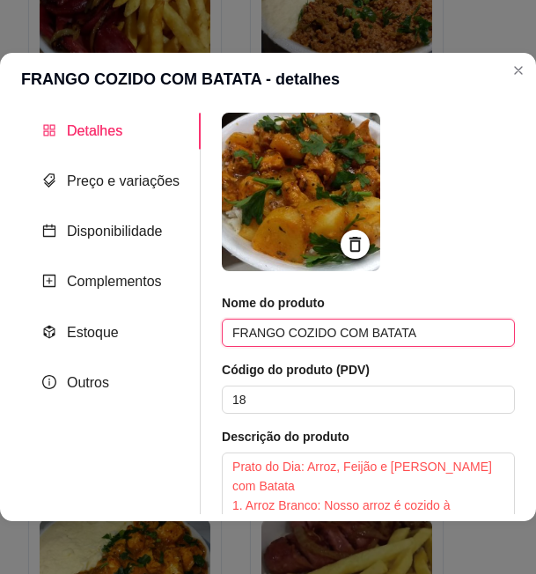
click at [314, 331] on input "FRANGO COZIDO COM BATATA" at bounding box center [368, 333] width 293 height 28
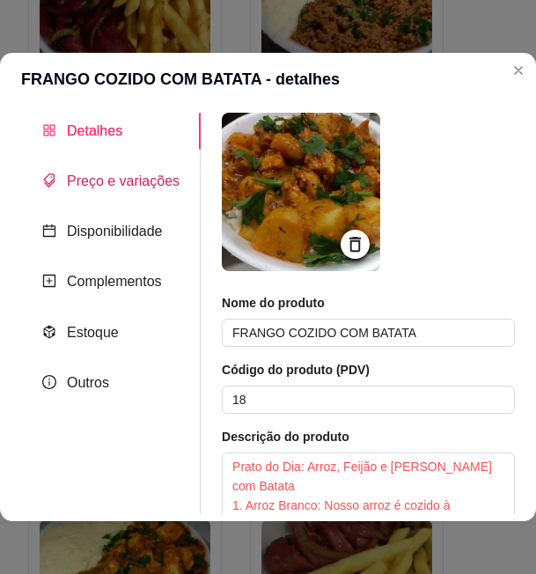
click at [144, 181] on span "Preço e variações" at bounding box center [123, 180] width 113 height 15
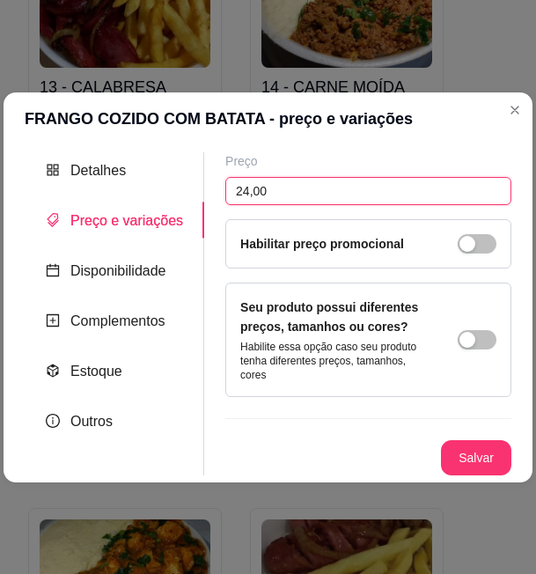
click at [255, 198] on input "24,00" at bounding box center [368, 191] width 286 height 28
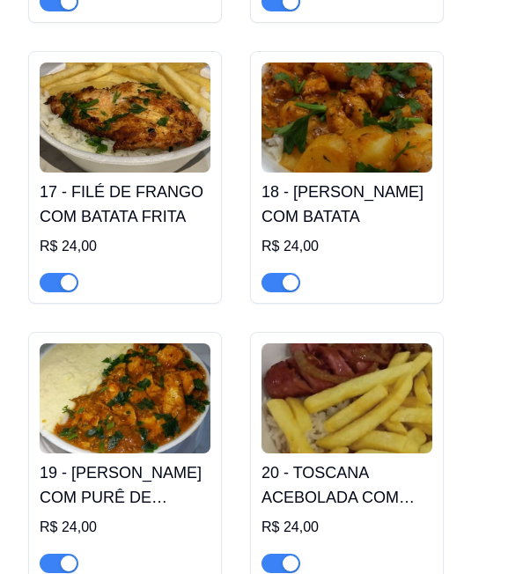
scroll to position [2889, 0]
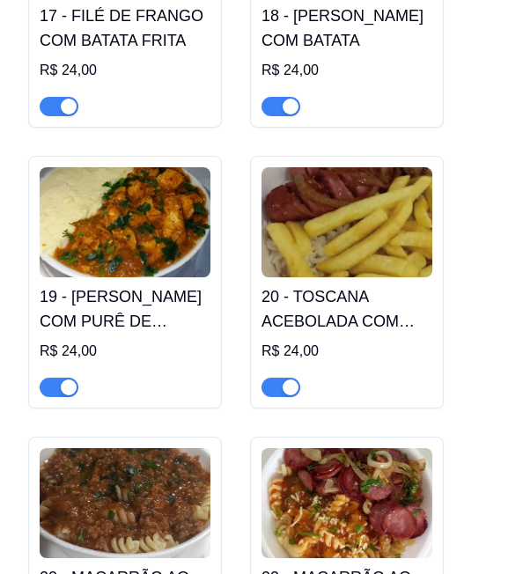
click at [82, 215] on img at bounding box center [125, 222] width 171 height 110
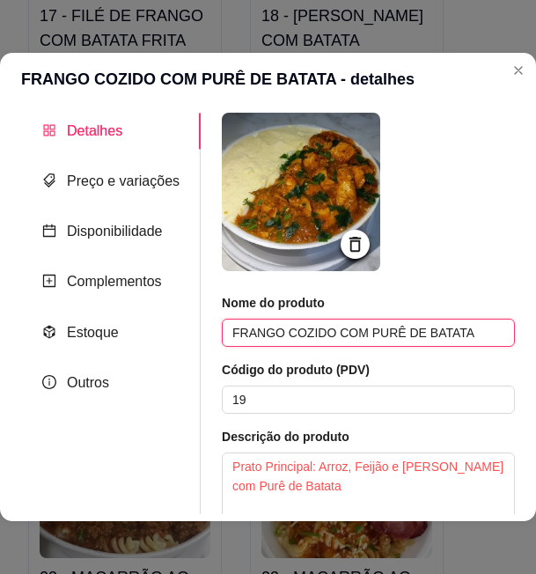
click at [323, 332] on input "FRANGO COZIDO COM PURÊ DE BATATA" at bounding box center [368, 333] width 293 height 28
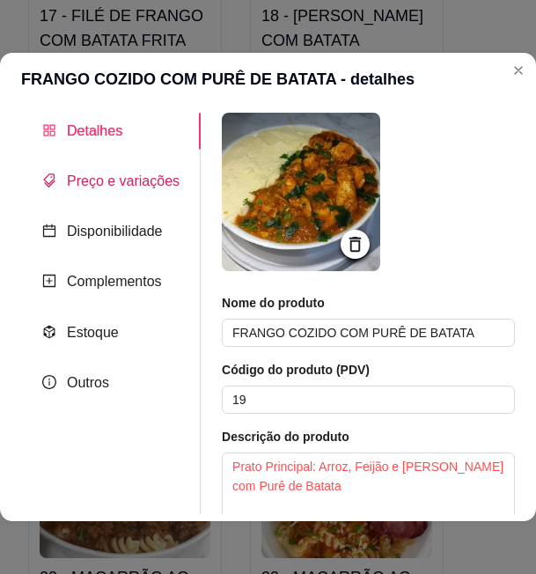
drag, startPoint x: 129, startPoint y: 182, endPoint x: 157, endPoint y: 186, distance: 27.5
click at [129, 182] on span "Preço e variações" at bounding box center [123, 180] width 113 height 15
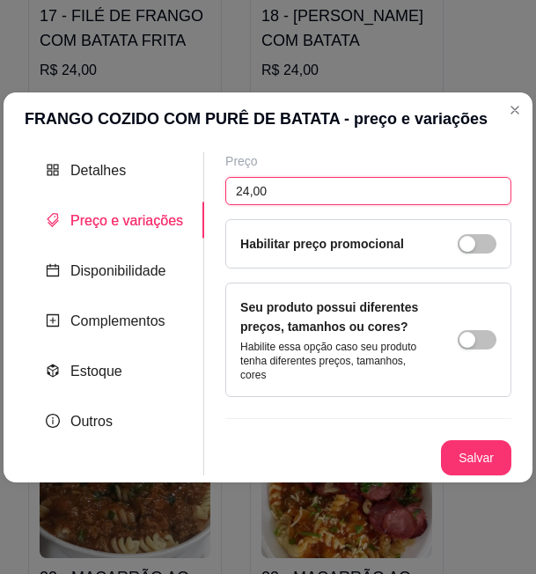
click at [256, 200] on input "24,00" at bounding box center [368, 191] width 286 height 28
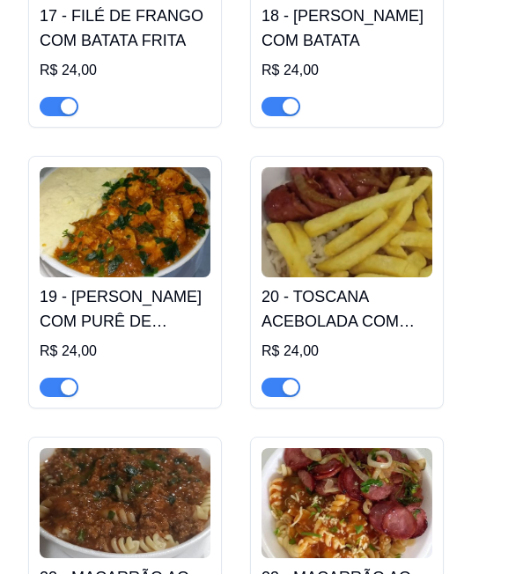
click at [396, 195] on img at bounding box center [346, 222] width 171 height 110
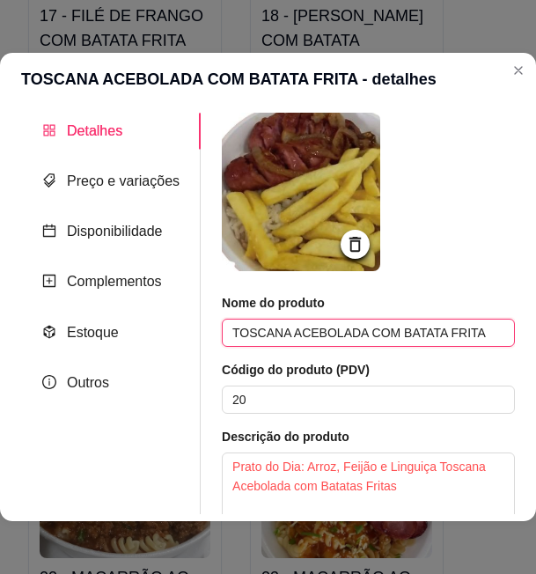
click at [315, 339] on input "TOSCANA ACEBOLADA COM BATATA FRITA" at bounding box center [368, 333] width 293 height 28
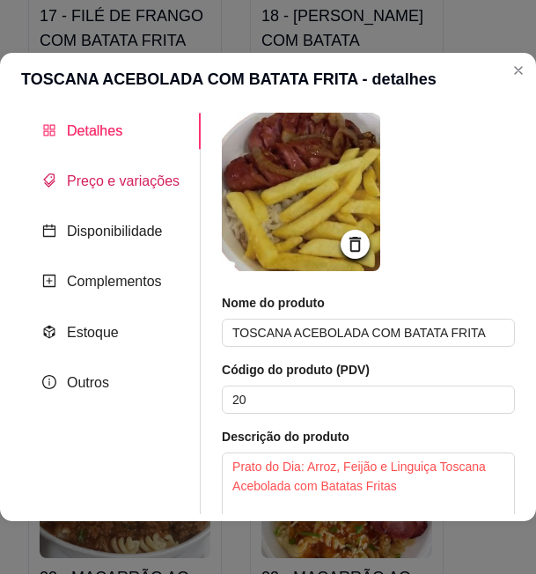
click at [102, 173] on span "Preço e variações" at bounding box center [123, 180] width 113 height 15
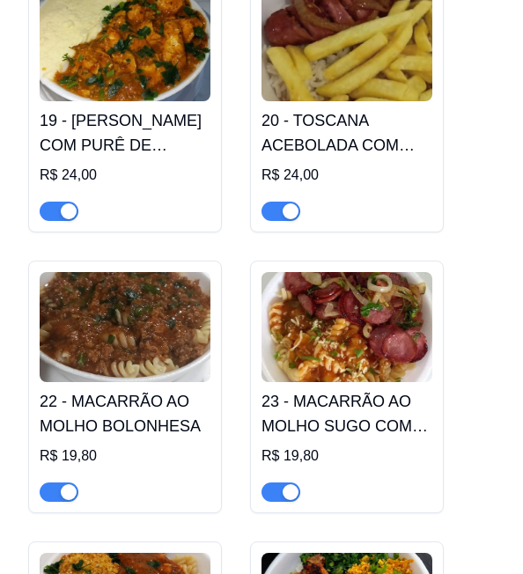
scroll to position [3242, 0]
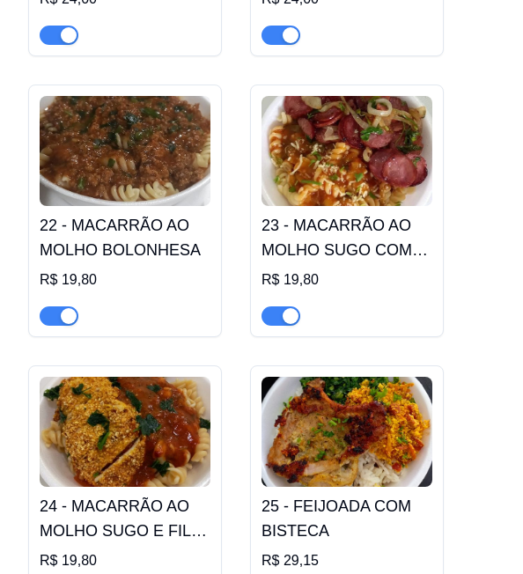
click at [152, 162] on img at bounding box center [125, 151] width 171 height 110
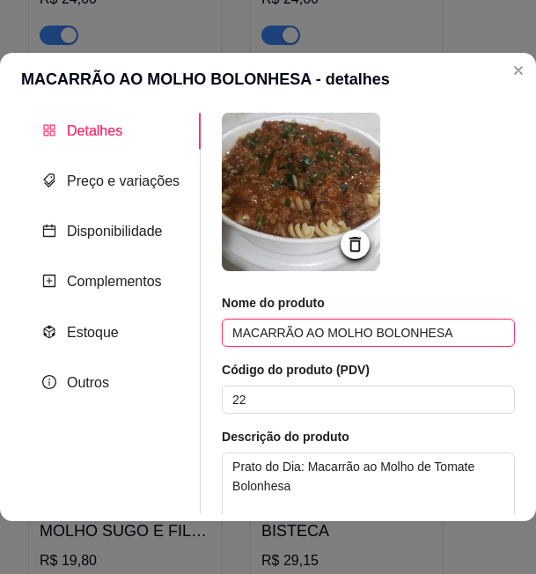
click at [311, 328] on input "MACARRÃO AO MOLHO BOLONHESA" at bounding box center [368, 333] width 293 height 28
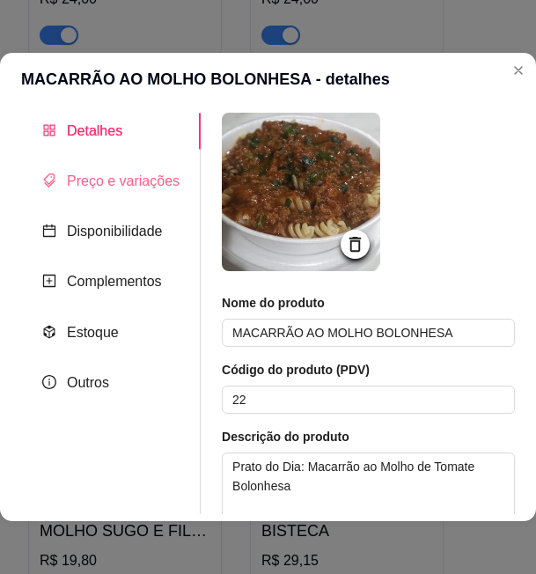
click at [97, 195] on div "Preço e variações" at bounding box center [111, 181] width 180 height 36
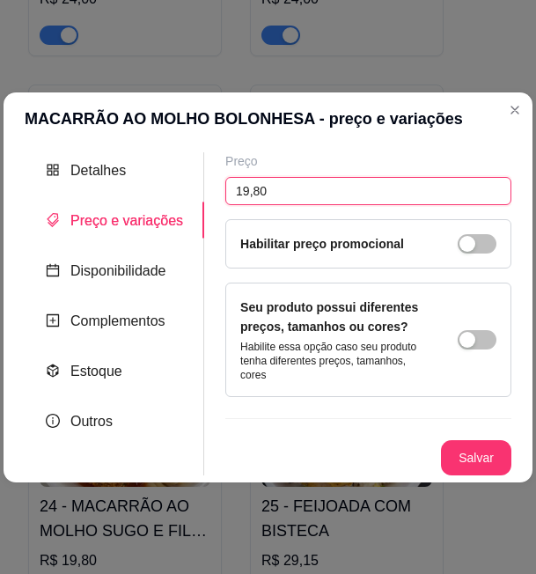
click at [253, 195] on input "19,80" at bounding box center [368, 191] width 286 height 28
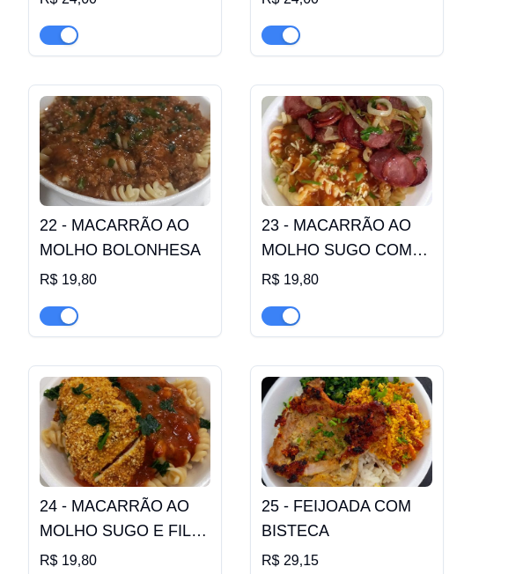
click at [341, 144] on img at bounding box center [346, 151] width 171 height 110
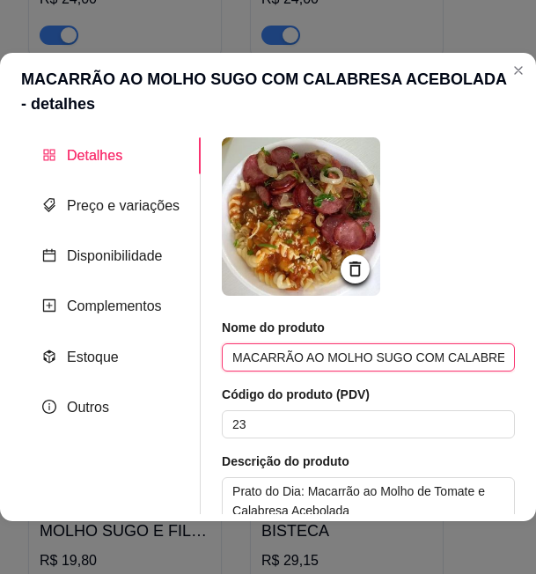
drag, startPoint x: 296, startPoint y: 372, endPoint x: 295, endPoint y: 360, distance: 11.5
click at [295, 360] on input "MACARRÃO AO MOLHO SUGO COM CALABRESA ACEBOLADA" at bounding box center [368, 357] width 293 height 28
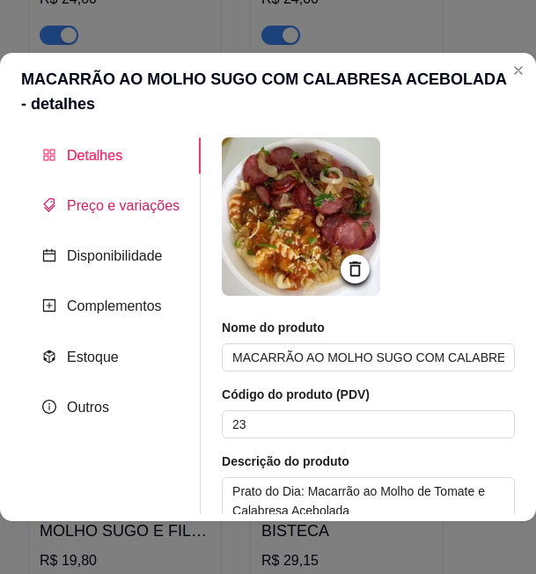
drag, startPoint x: 111, startPoint y: 200, endPoint x: 122, endPoint y: 198, distance: 11.6
click at [111, 200] on span "Preço e variações" at bounding box center [123, 205] width 113 height 15
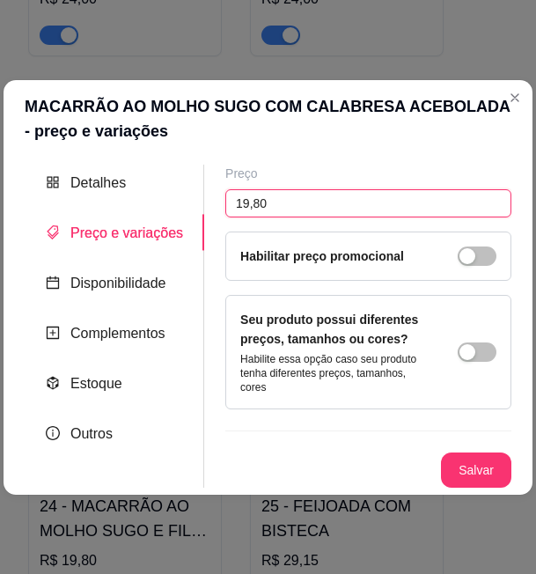
click at [242, 209] on input "19,80" at bounding box center [368, 203] width 286 height 28
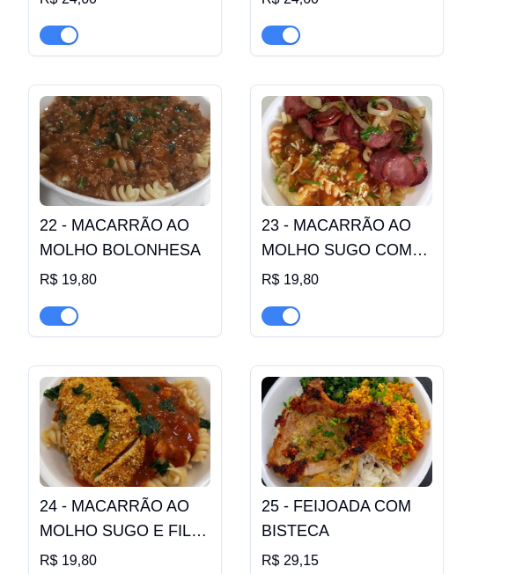
scroll to position [3330, 0]
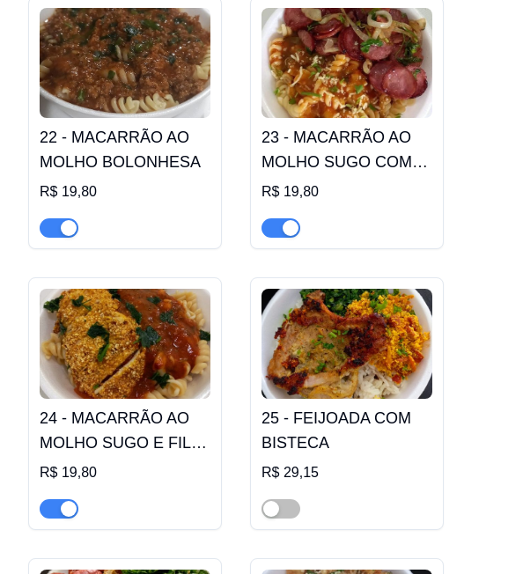
click at [126, 406] on h4 "24 - MACARRÃO AO MOLHO SUGO E FILÉ DE FRANGO EMPANADO" at bounding box center [125, 430] width 171 height 49
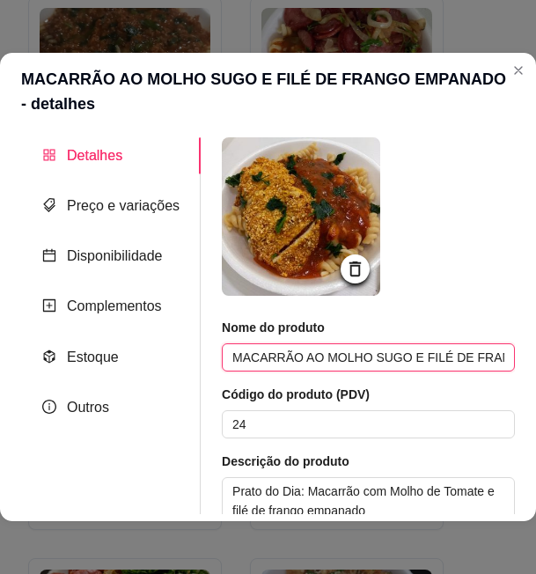
click at [303, 357] on input "MACARRÃO AO MOLHO SUGO E FILÉ DE FRANGO EMPANADO" at bounding box center [368, 357] width 293 height 28
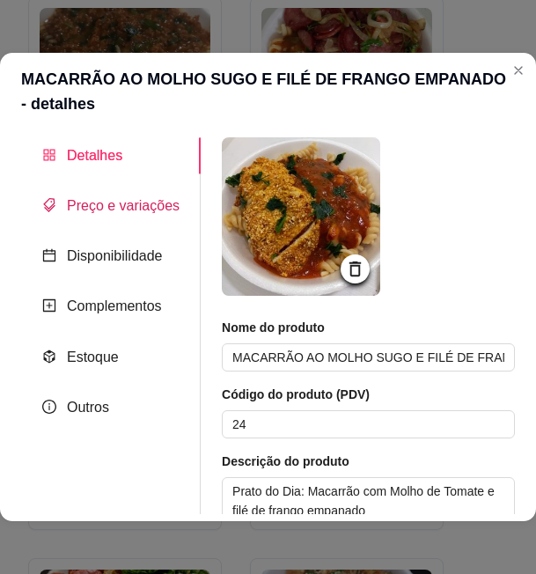
click at [153, 202] on span "Preço e variações" at bounding box center [123, 205] width 113 height 15
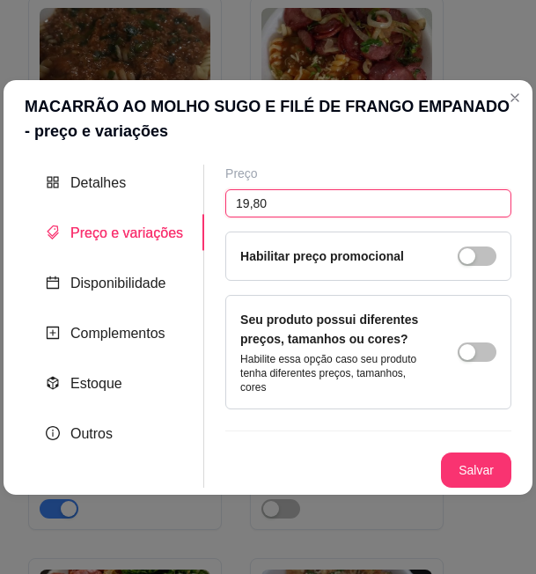
click at [255, 201] on input "19,80" at bounding box center [368, 203] width 286 height 28
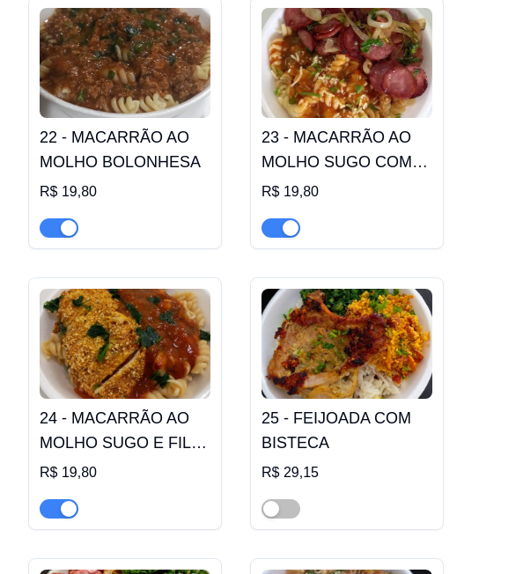
scroll to position [3418, 0]
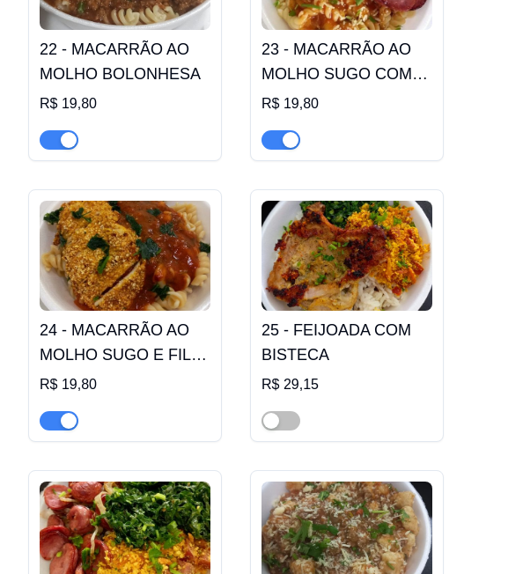
click at [353, 258] on img at bounding box center [346, 256] width 171 height 110
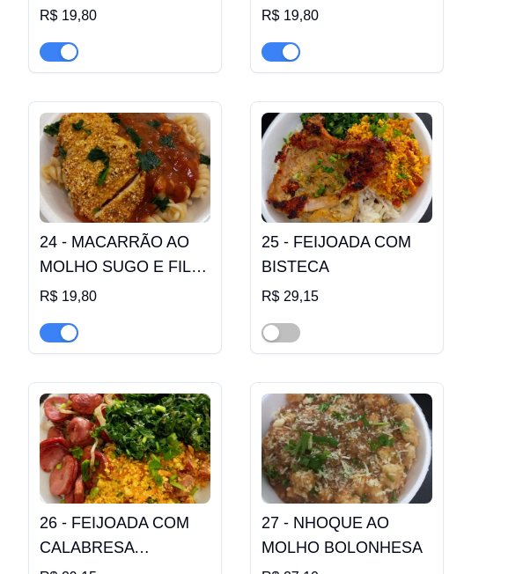
scroll to position [3594, 0]
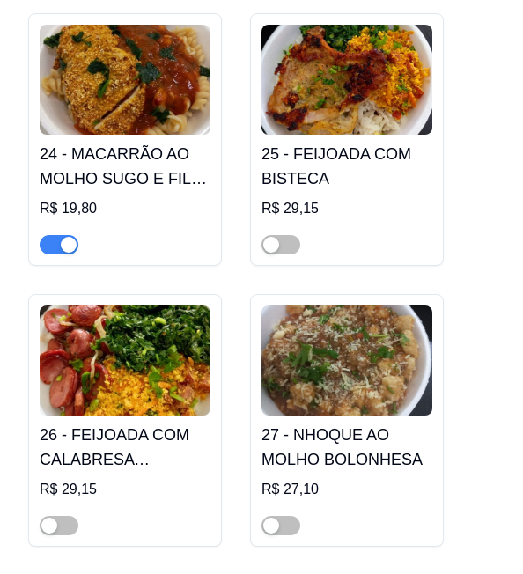
click at [381, 356] on img at bounding box center [346, 360] width 171 height 110
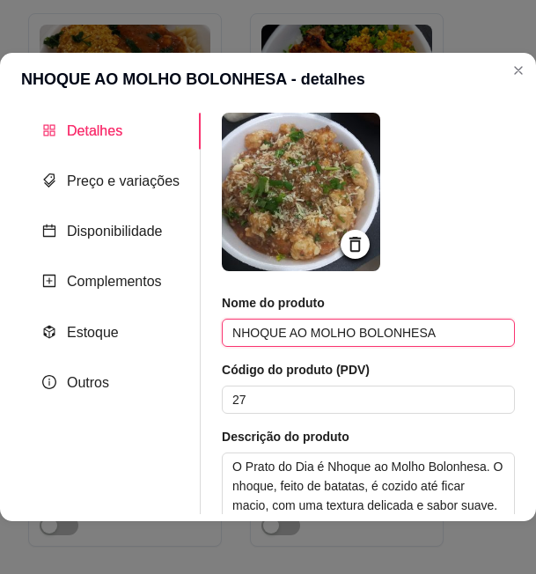
click at [330, 330] on input "NHOQUE AO MOLHO BOLONHESA" at bounding box center [368, 333] width 293 height 28
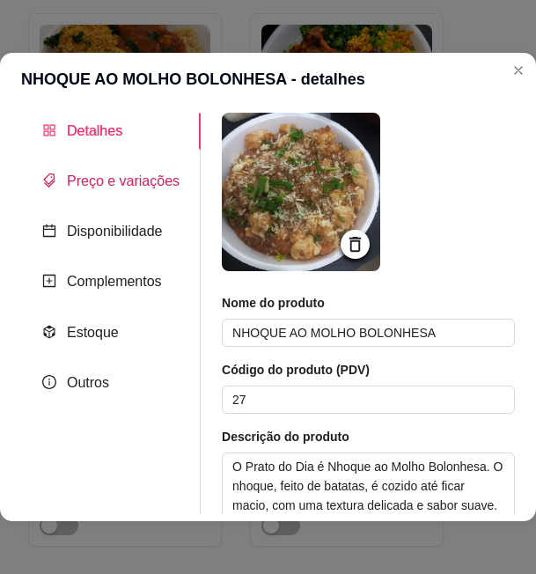
click at [108, 184] on span "Preço e variações" at bounding box center [123, 180] width 113 height 15
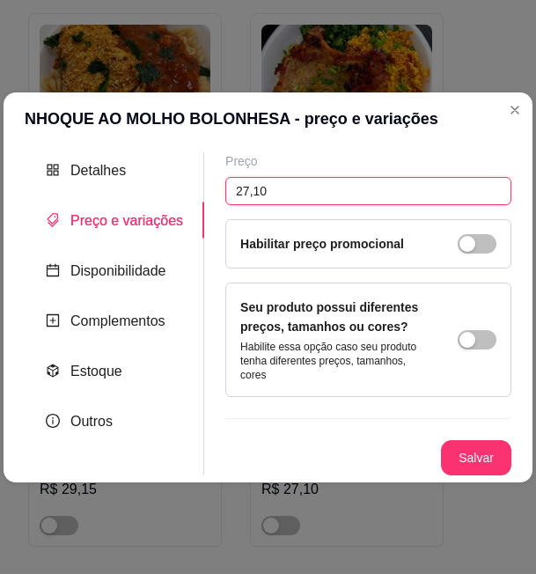
click at [247, 195] on input "27,10" at bounding box center [368, 191] width 286 height 28
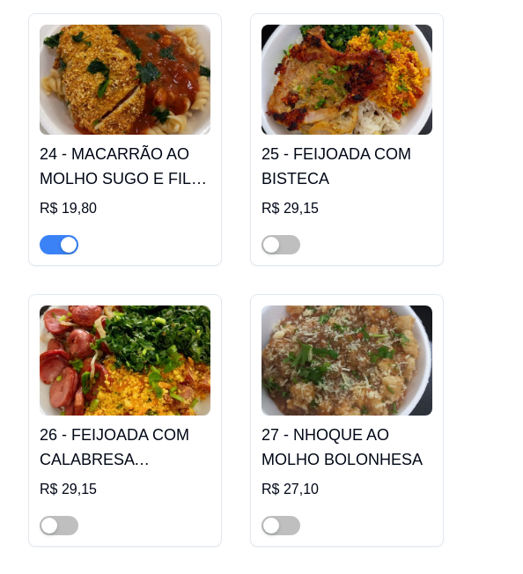
scroll to position [3770, 0]
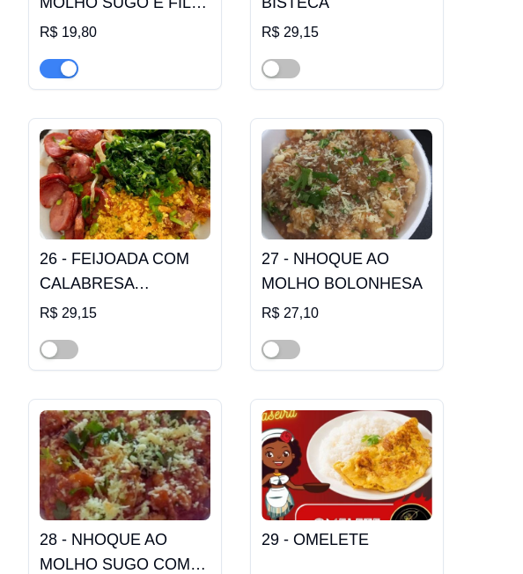
click at [166, 417] on img at bounding box center [125, 465] width 171 height 110
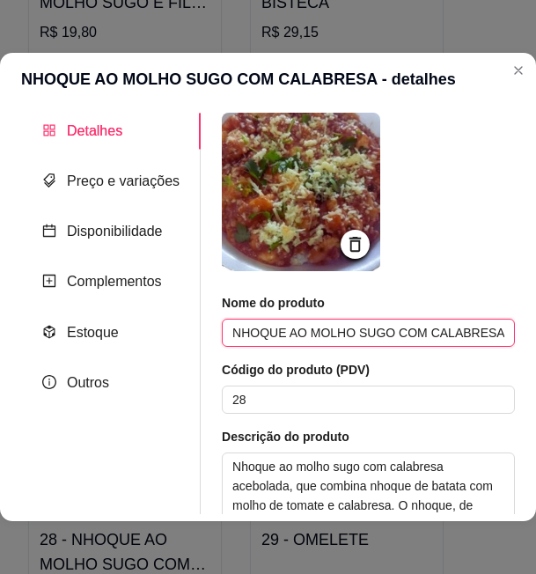
click at [309, 332] on input "NHOQUE AO MOLHO SUGO COM CALABRESA" at bounding box center [368, 333] width 293 height 28
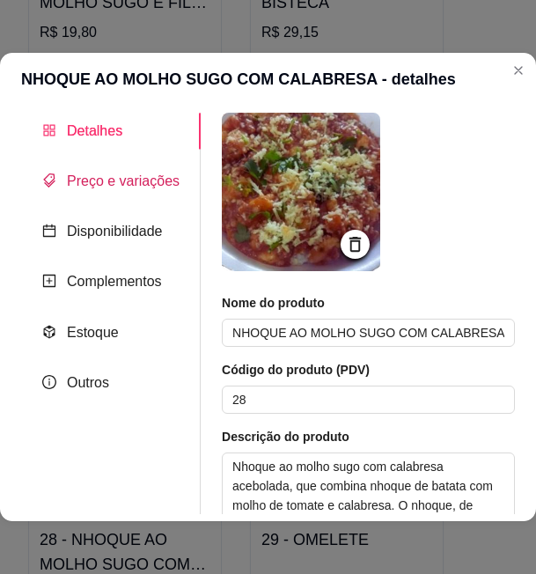
click at [120, 177] on span "Preço e variações" at bounding box center [123, 180] width 113 height 15
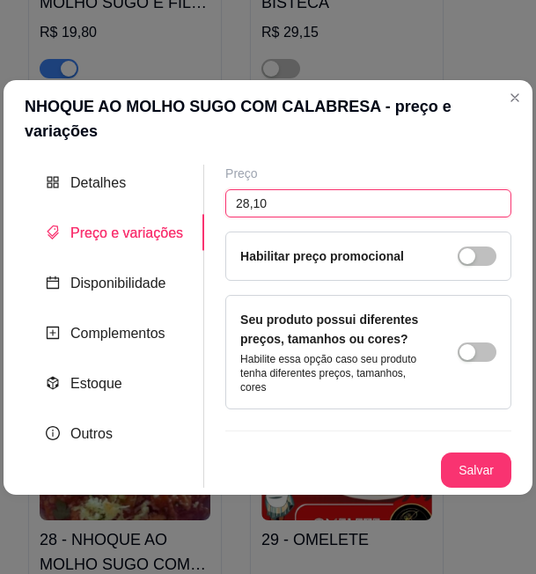
click at [252, 194] on input "28,10" at bounding box center [368, 203] width 286 height 28
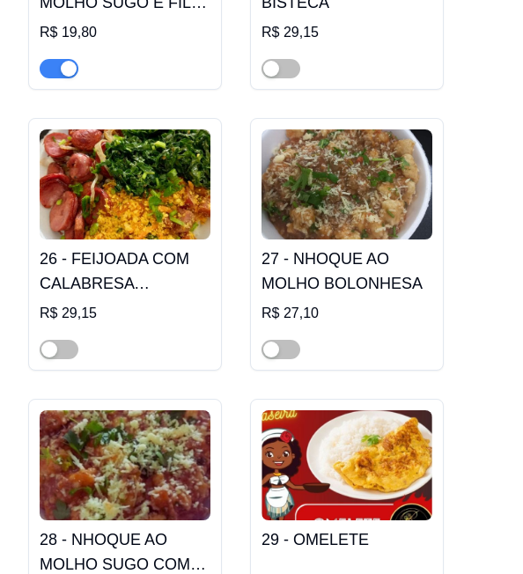
scroll to position [3858, 0]
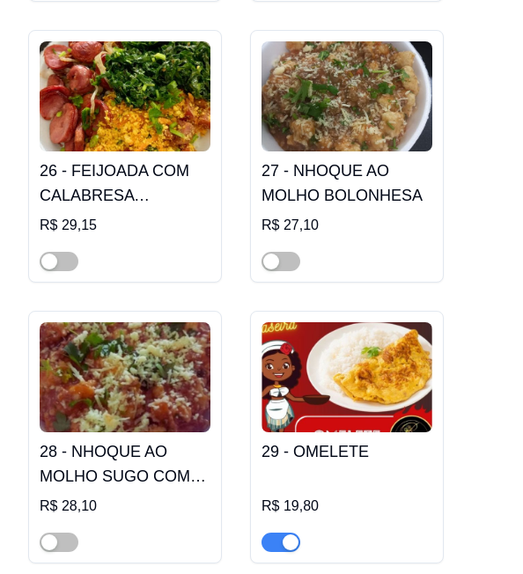
click at [369, 344] on img at bounding box center [346, 377] width 171 height 110
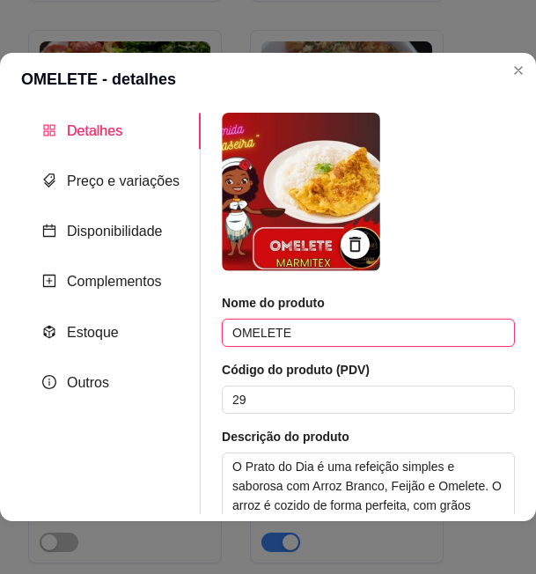
click at [255, 337] on input "OMELETE" at bounding box center [368, 333] width 293 height 28
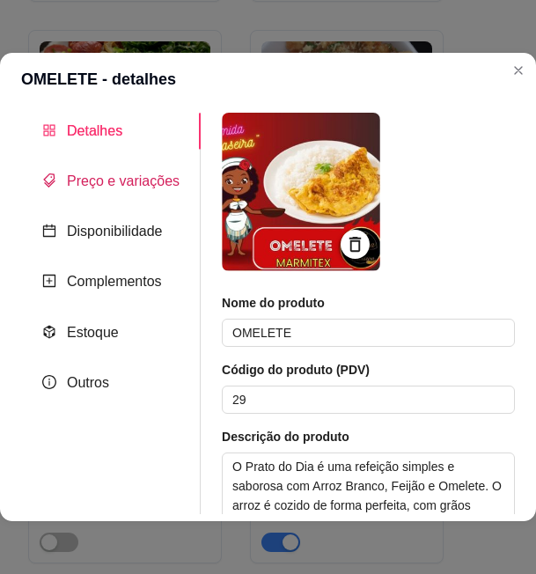
click at [129, 184] on span "Preço e variações" at bounding box center [123, 180] width 113 height 15
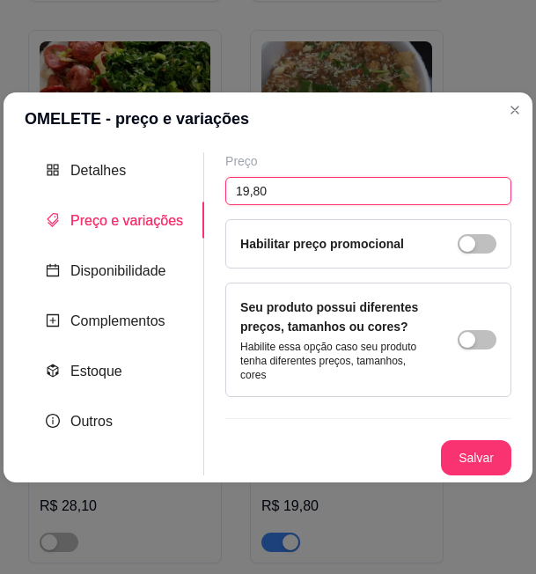
click at [247, 189] on input "19,80" at bounding box center [368, 191] width 286 height 28
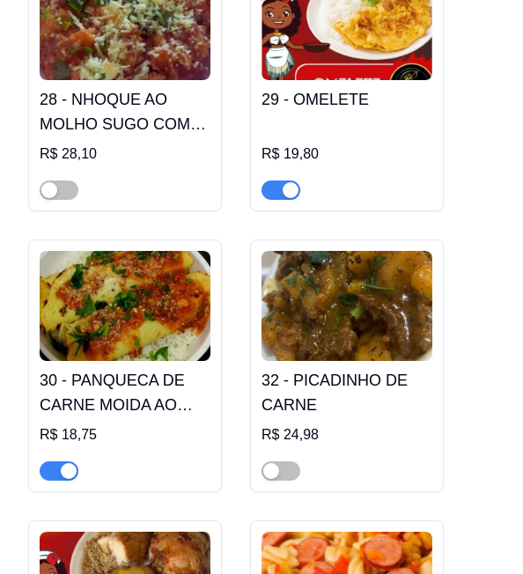
scroll to position [4298, 0]
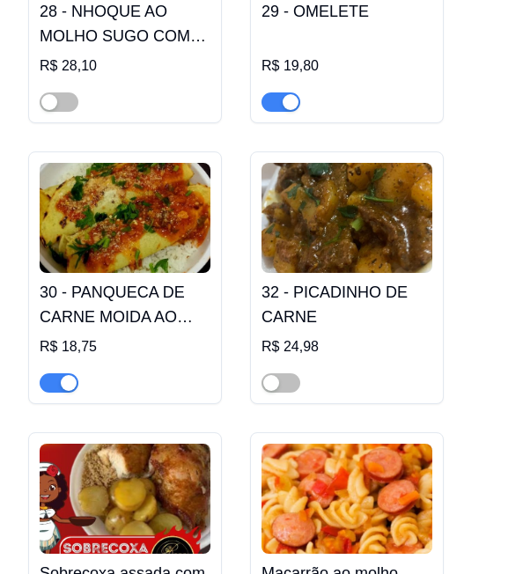
click at [114, 280] on h4 "30 - PANQUECA DE CARNE MOIDA AO MOLHO SUGO" at bounding box center [125, 304] width 171 height 49
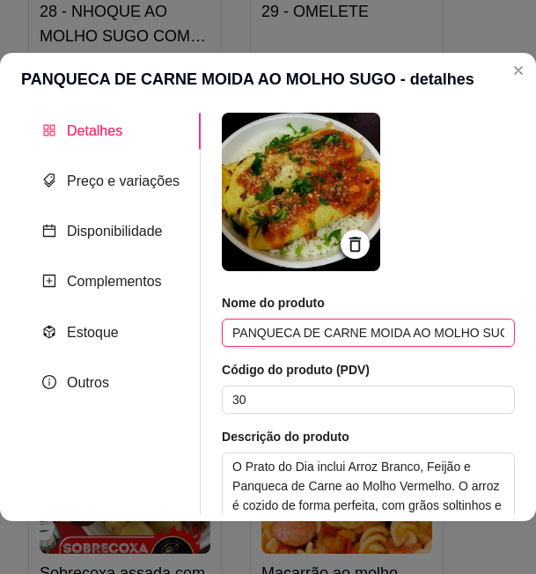
click at [316, 333] on input "PANQUECA DE CARNE MOIDA AO MOLHO SUGO" at bounding box center [368, 333] width 293 height 28
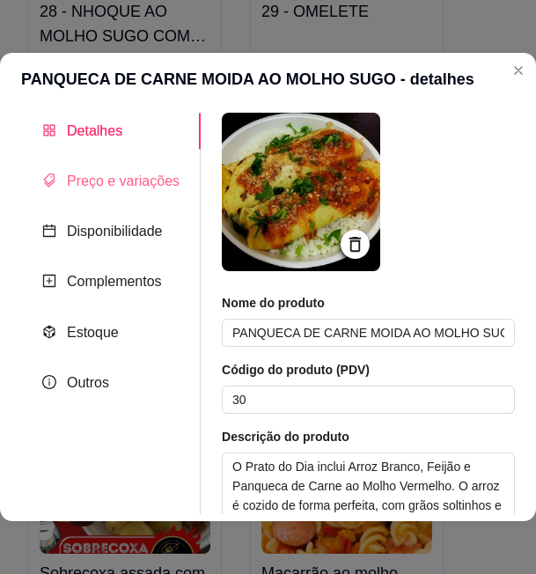
click at [143, 194] on div "Preço e variações" at bounding box center [111, 181] width 180 height 36
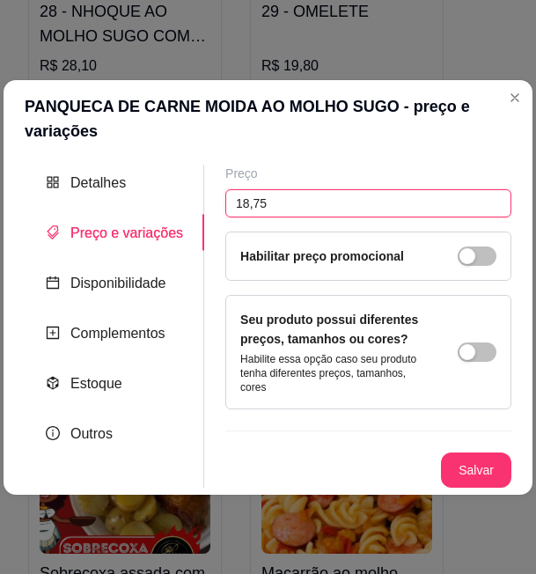
click at [249, 211] on input "18,75" at bounding box center [368, 203] width 286 height 28
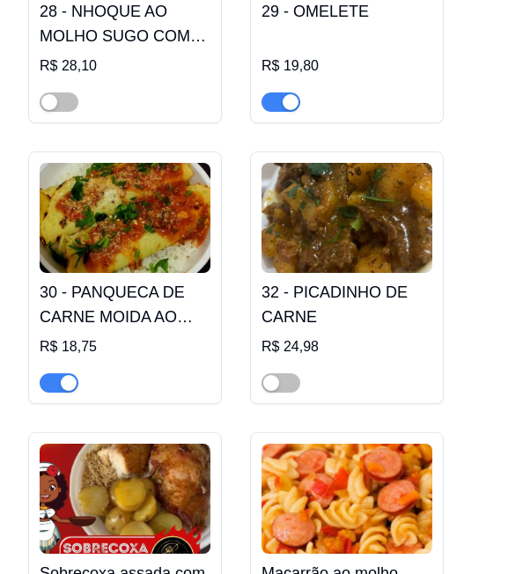
click at [332, 280] on h4 "32 - PICADINHO DE CARNE" at bounding box center [346, 304] width 171 height 49
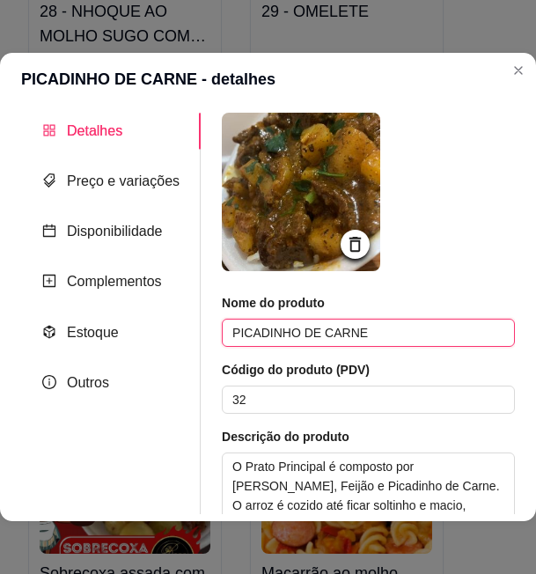
click at [286, 343] on input "PICADINHO DE CARNE" at bounding box center [368, 333] width 293 height 28
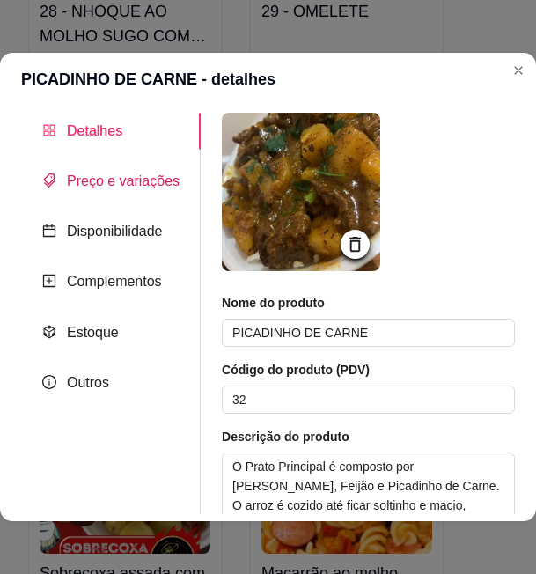
click at [144, 182] on span "Preço e variações" at bounding box center [123, 180] width 113 height 15
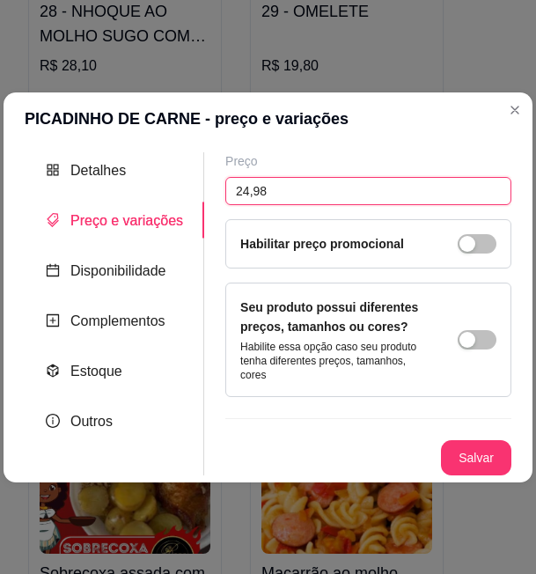
click at [255, 187] on input "24,98" at bounding box center [368, 191] width 286 height 28
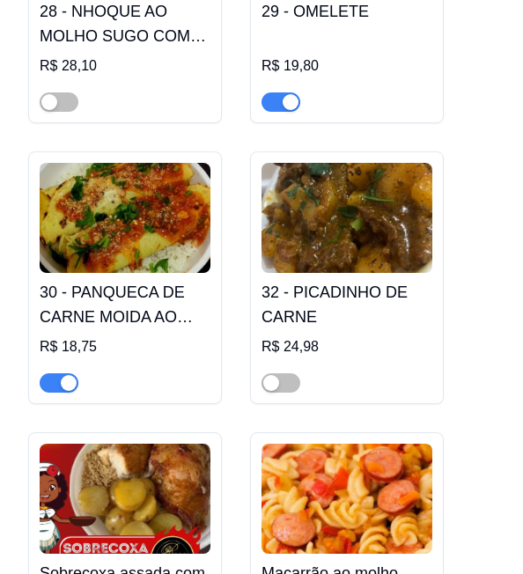
scroll to position [4386, 0]
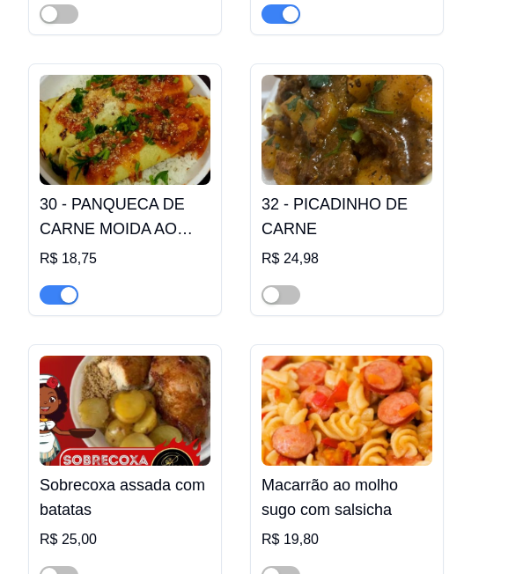
click at [179, 359] on img at bounding box center [125, 411] width 171 height 110
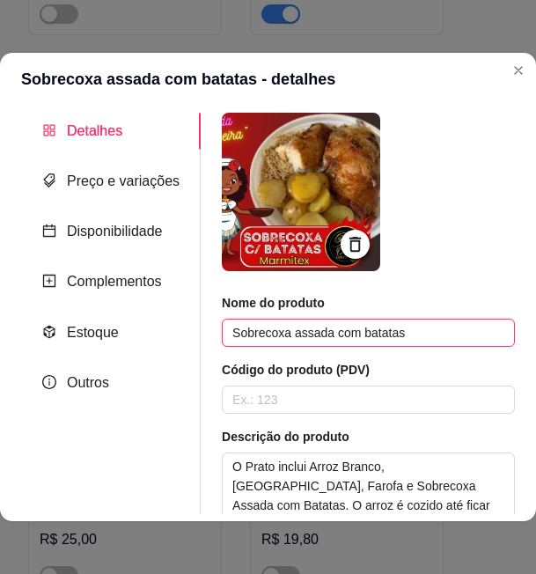
click at [295, 337] on input "Sobrecoxa assada com batatas" at bounding box center [368, 333] width 293 height 28
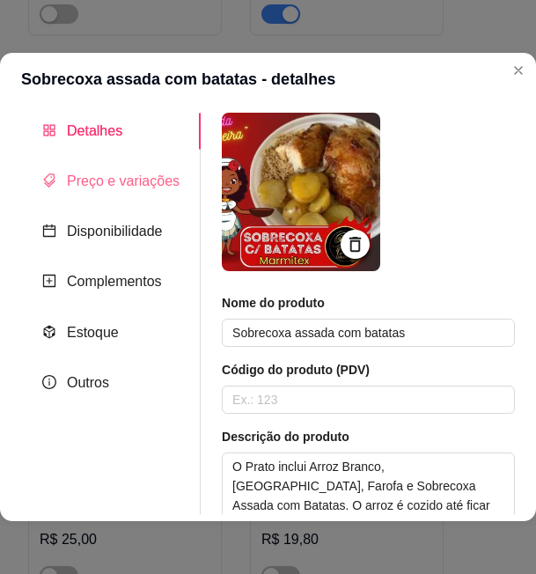
click at [146, 193] on div "Preço e variações" at bounding box center [111, 181] width 180 height 36
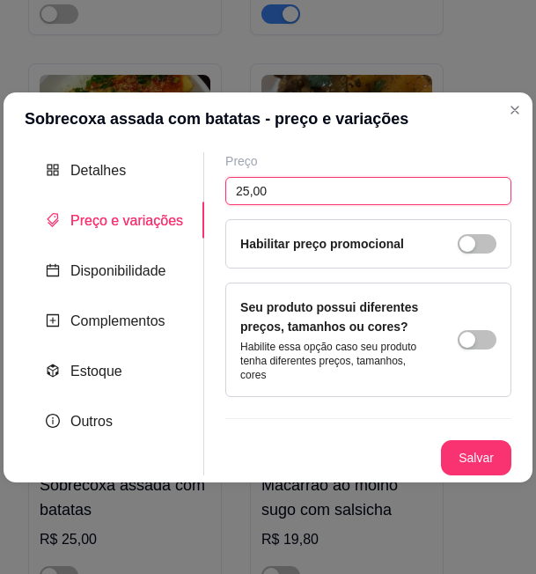
click at [229, 190] on input "25,00" at bounding box center [368, 191] width 286 height 28
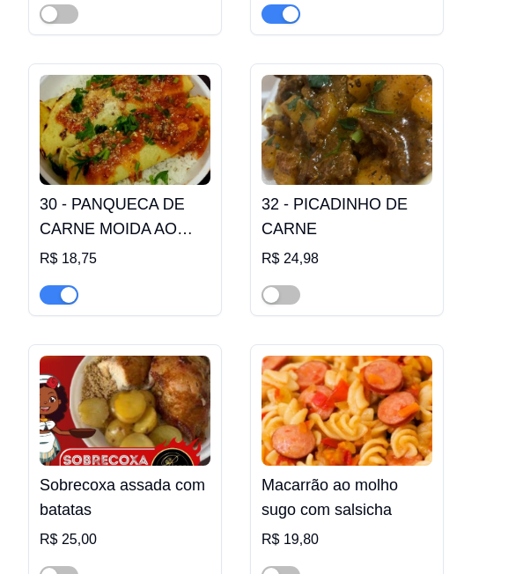
scroll to position [4562, 0]
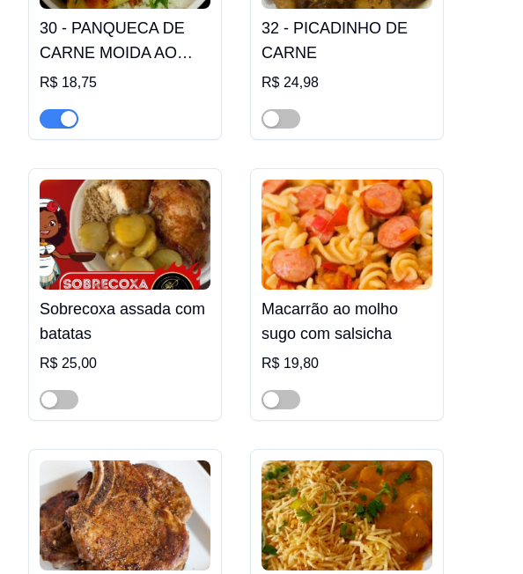
click at [358, 249] on img at bounding box center [346, 235] width 171 height 110
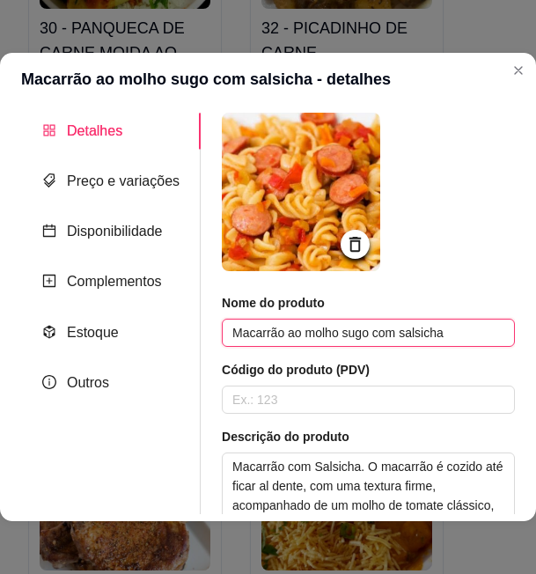
click at [299, 345] on input "Macarrão ao molho sugo com salsicha" at bounding box center [368, 333] width 293 height 28
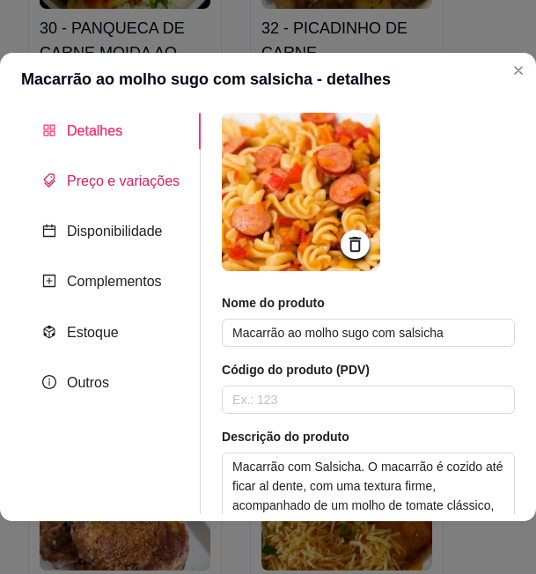
click at [129, 188] on span "Preço e variações" at bounding box center [123, 180] width 113 height 15
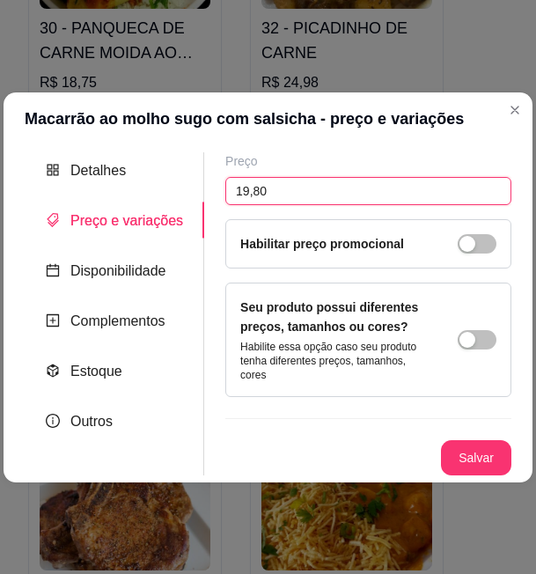
click at [239, 188] on input "19,80" at bounding box center [368, 191] width 286 height 28
click at [526, 119] on header "Macarrão ao molho sugo com salsicha - preço e variações" at bounding box center [268, 118] width 529 height 53
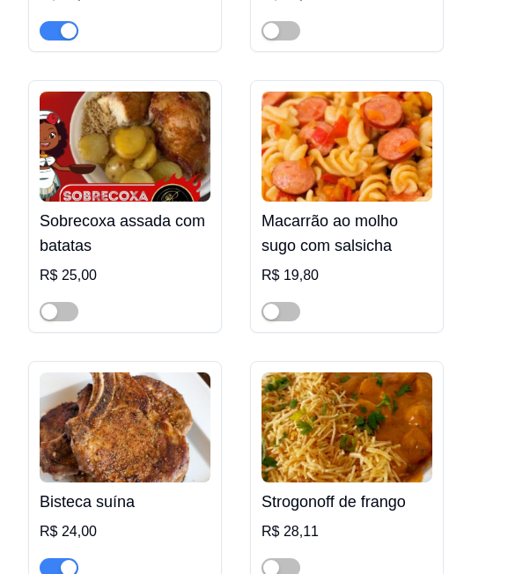
scroll to position [4738, 0]
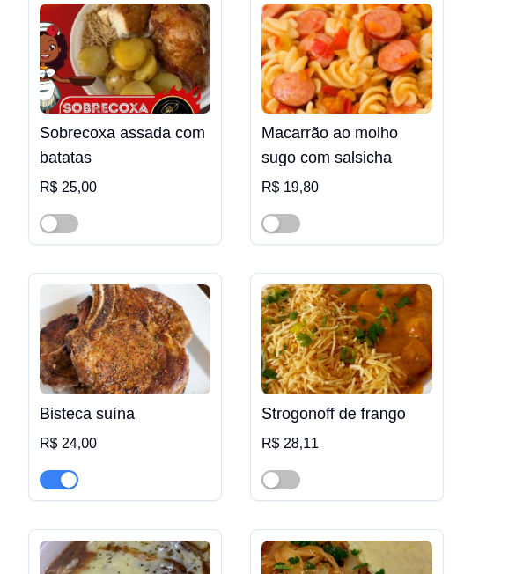
click at [149, 315] on img at bounding box center [125, 339] width 171 height 110
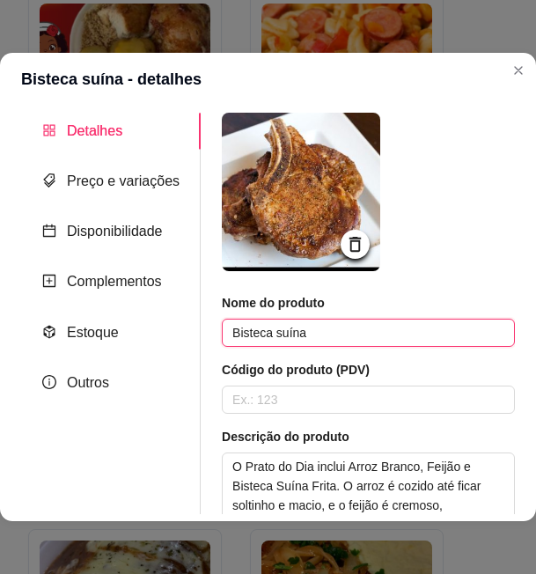
click at [276, 331] on input "Bisteca suína" at bounding box center [368, 333] width 293 height 28
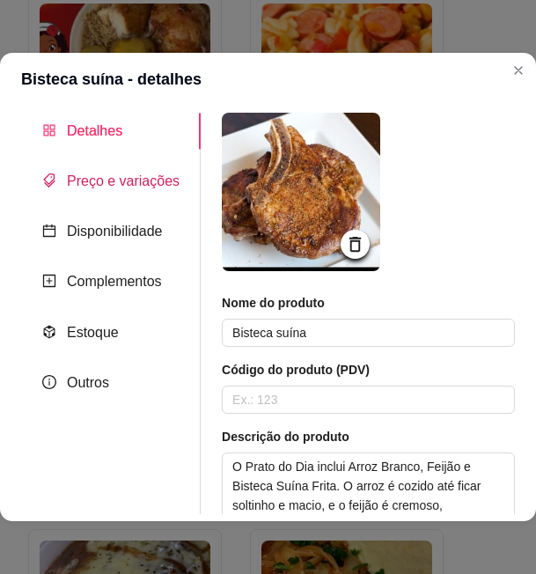
click at [130, 173] on span "Preço e variações" at bounding box center [123, 180] width 113 height 15
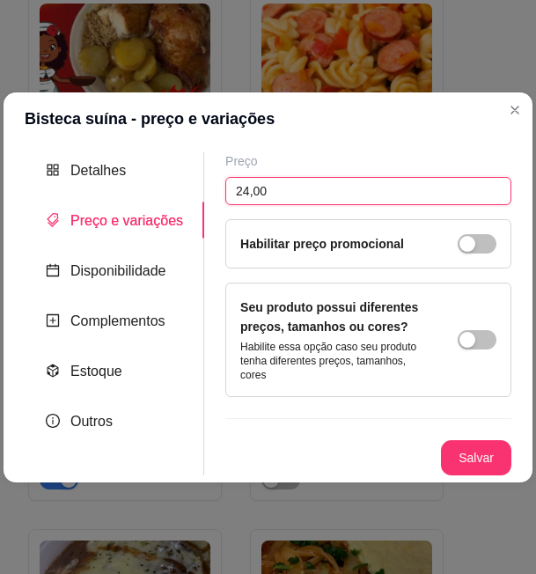
click at [254, 195] on input "24,00" at bounding box center [368, 191] width 286 height 28
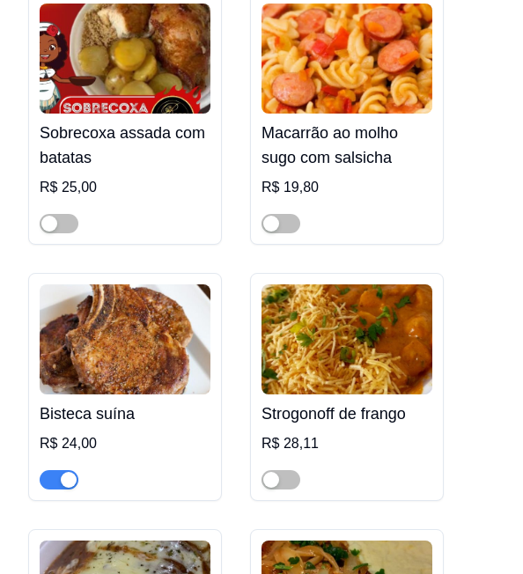
click at [378, 310] on img at bounding box center [346, 339] width 171 height 110
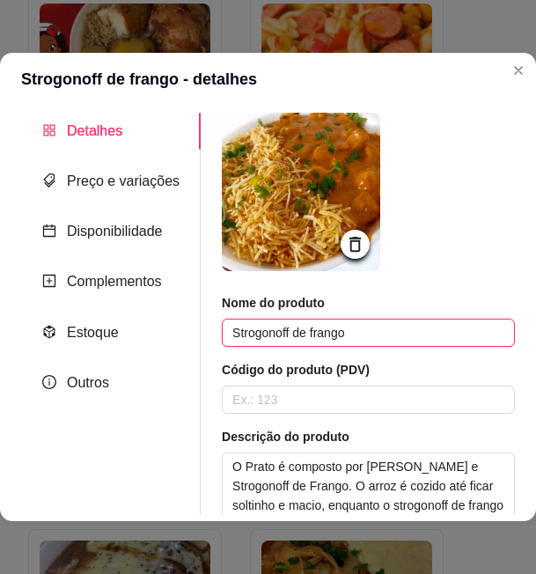
click at [273, 338] on input "Strogonoff de frango" at bounding box center [368, 333] width 293 height 28
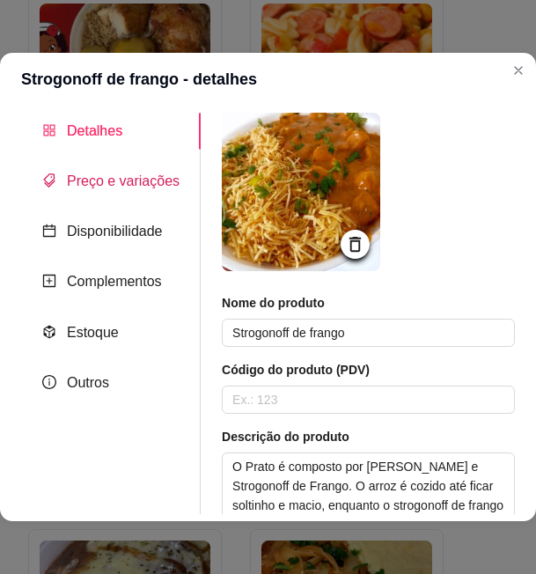
click at [156, 192] on div "Preço e variações" at bounding box center [110, 181] width 137 height 22
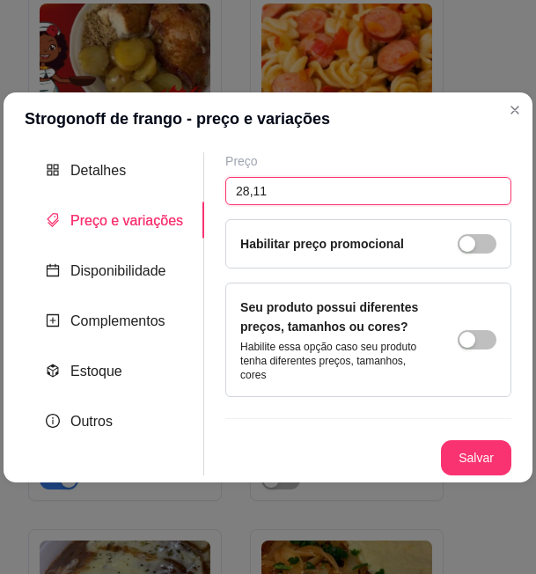
click at [254, 195] on input "28,11" at bounding box center [368, 191] width 286 height 28
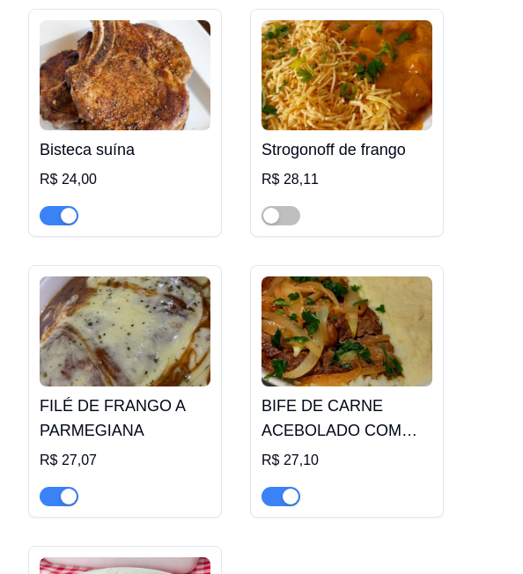
scroll to position [4914, 0]
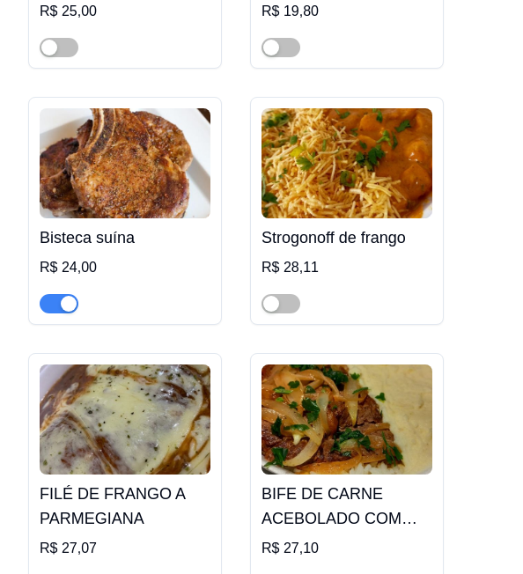
click at [157, 374] on img at bounding box center [125, 419] width 171 height 110
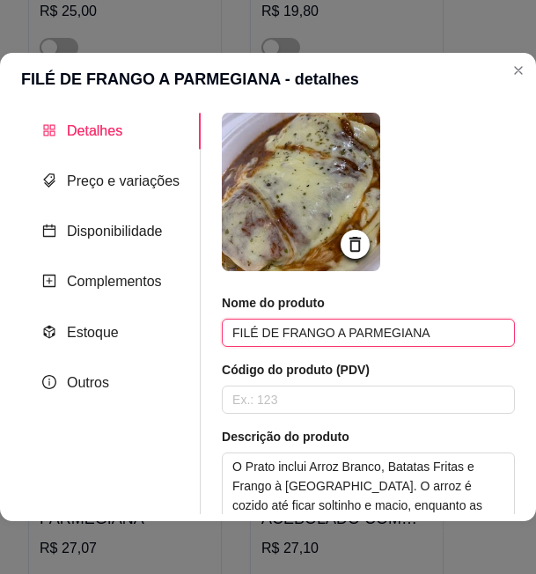
click at [299, 343] on input "FILÉ DE FRANGO A PARMEGIANA" at bounding box center [368, 333] width 293 height 28
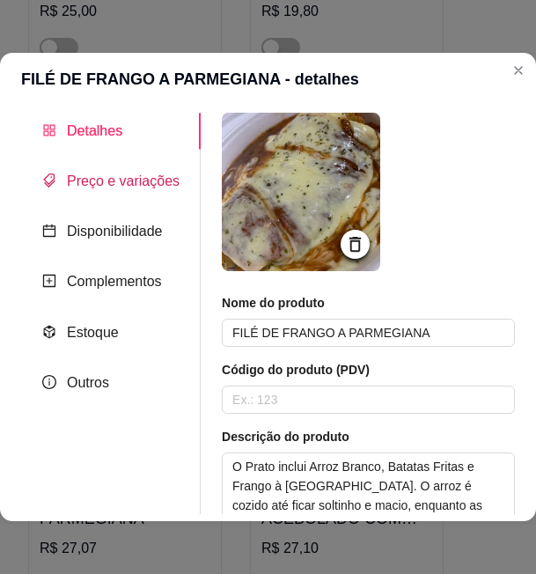
click at [145, 185] on span "Preço e variações" at bounding box center [123, 180] width 113 height 15
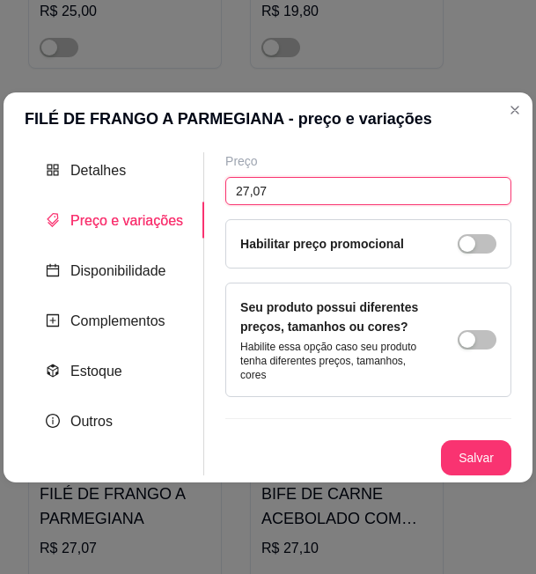
click at [256, 183] on input "27,07" at bounding box center [368, 191] width 286 height 28
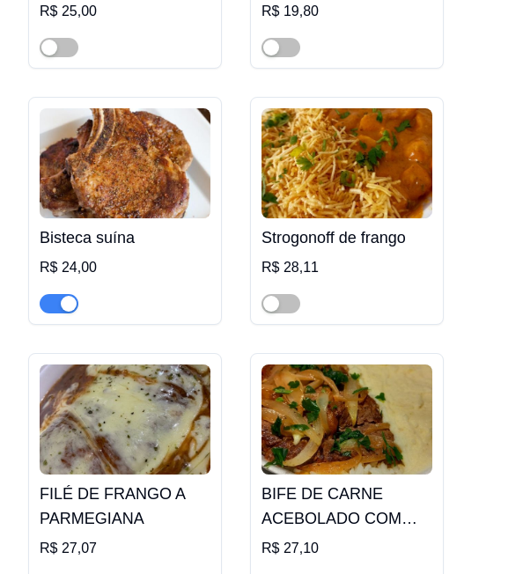
click at [299, 394] on img at bounding box center [346, 419] width 171 height 110
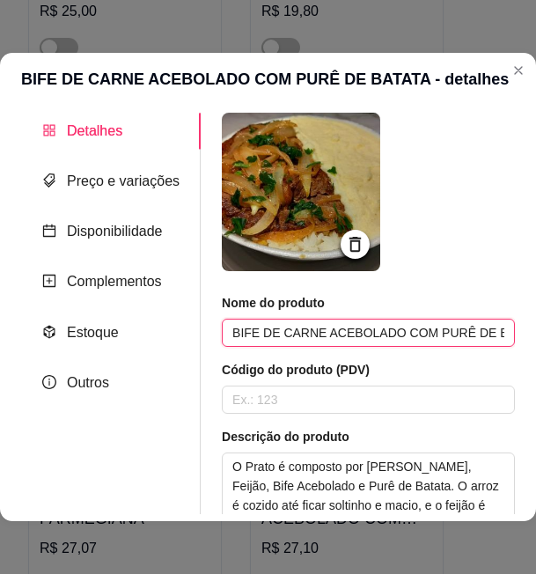
click at [328, 331] on input "BIFE DE CARNE ACEBOLADO COM PURÊ DE BATATA" at bounding box center [368, 333] width 293 height 28
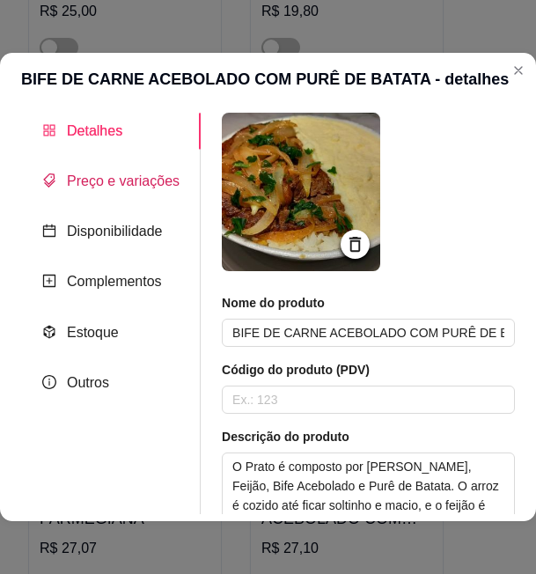
click at [122, 181] on span "Preço e variações" at bounding box center [123, 180] width 113 height 15
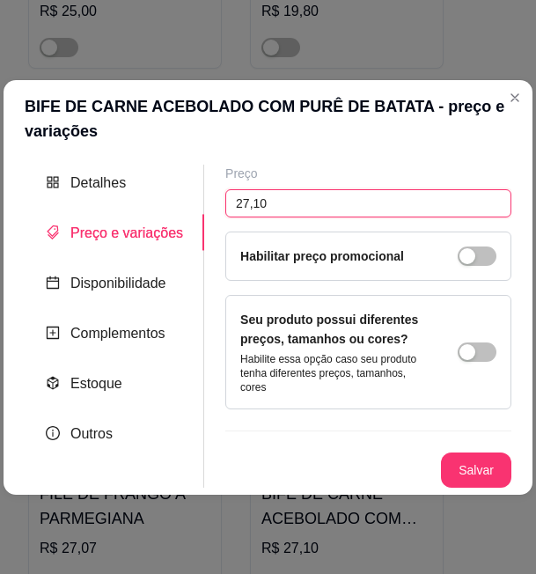
click at [248, 206] on input "27,10" at bounding box center [368, 203] width 286 height 28
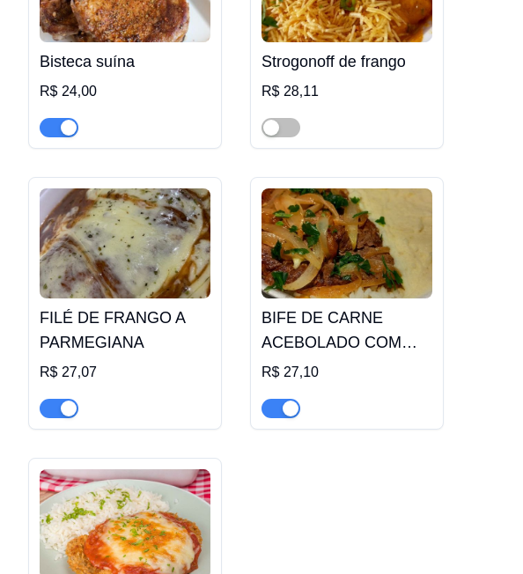
scroll to position [5178, 0]
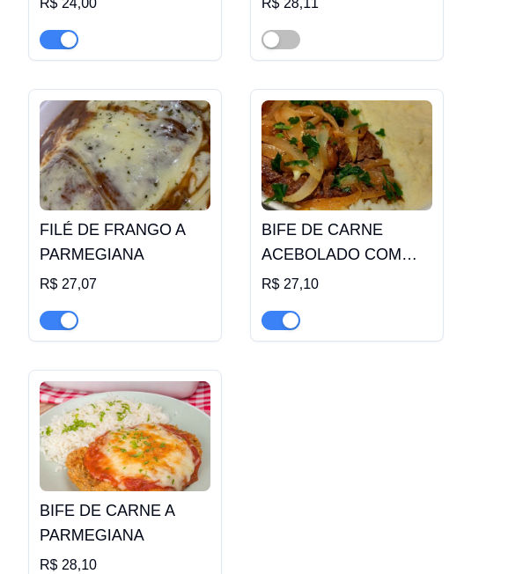
click at [362, 176] on img at bounding box center [346, 155] width 171 height 110
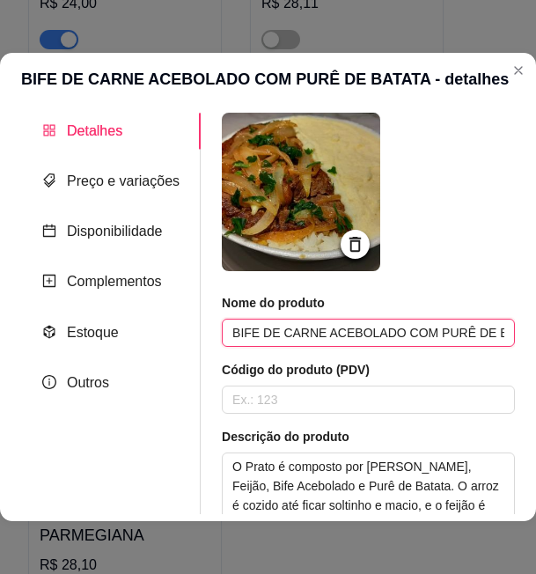
click at [282, 324] on input "BIFE DE CARNE ACEBOLADO COM PURÊ DE BATATA" at bounding box center [368, 333] width 293 height 28
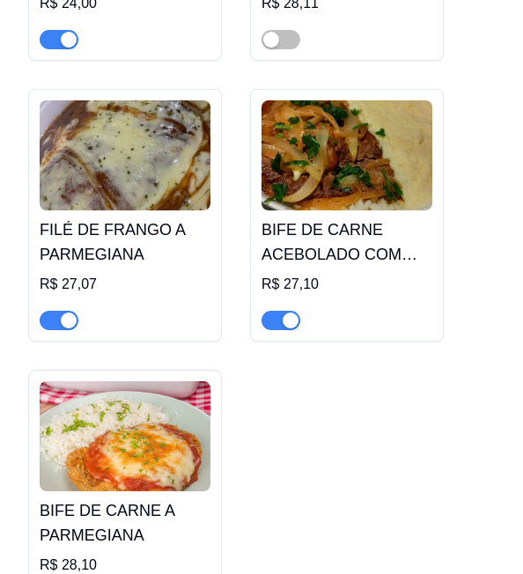
click at [187, 433] on img at bounding box center [125, 436] width 171 height 110
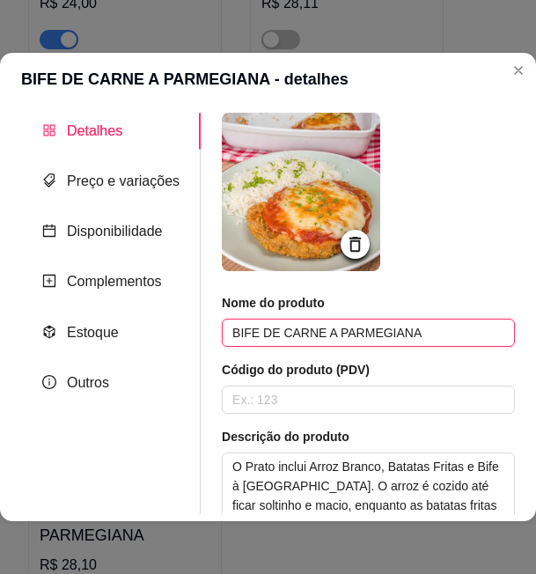
click at [295, 336] on input "BIFE DE CARNE A PARMEGIANA" at bounding box center [368, 333] width 293 height 28
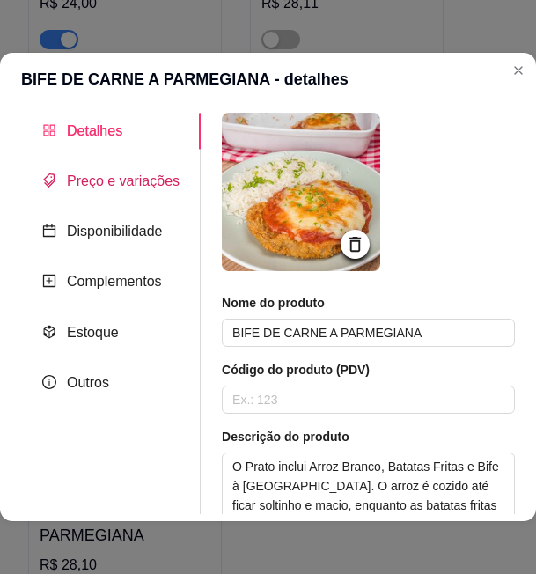
click at [106, 183] on span "Preço e variações" at bounding box center [123, 180] width 113 height 15
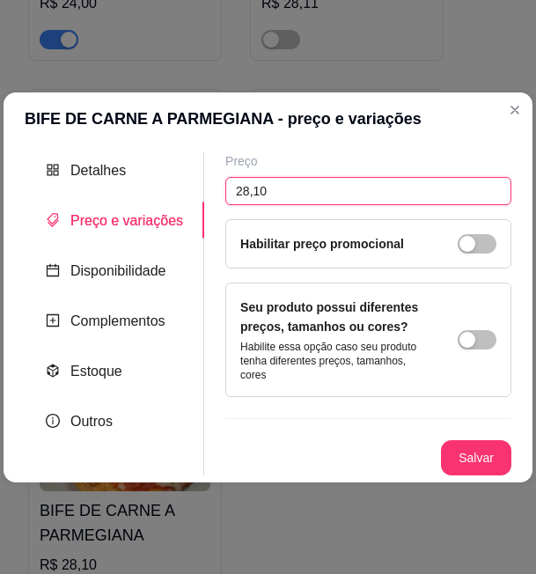
click at [243, 190] on input "28,10" at bounding box center [368, 191] width 286 height 28
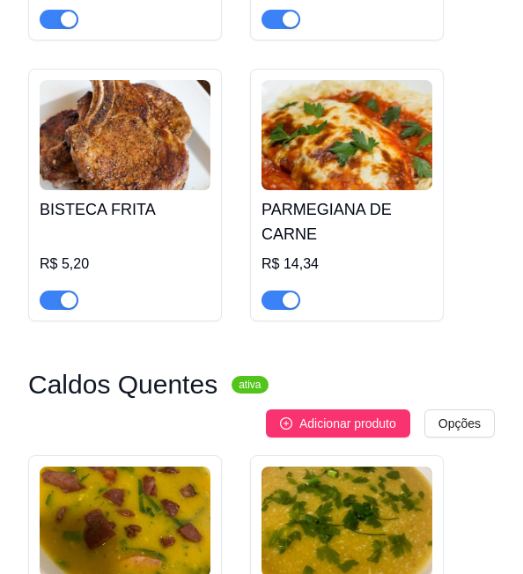
scroll to position [9668, 0]
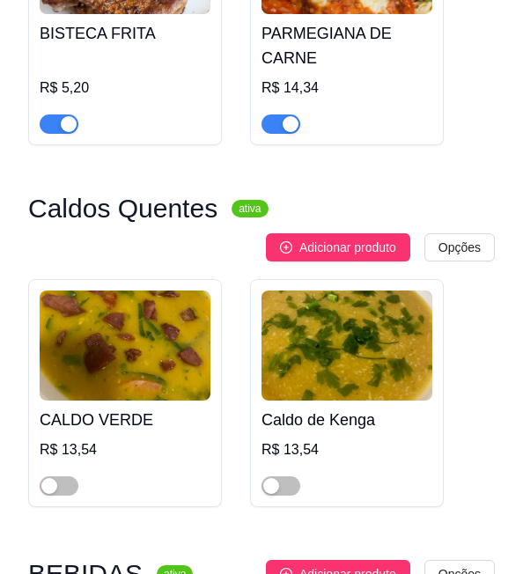
click at [123, 198] on h3 "Caldos Quentes" at bounding box center [122, 208] width 189 height 21
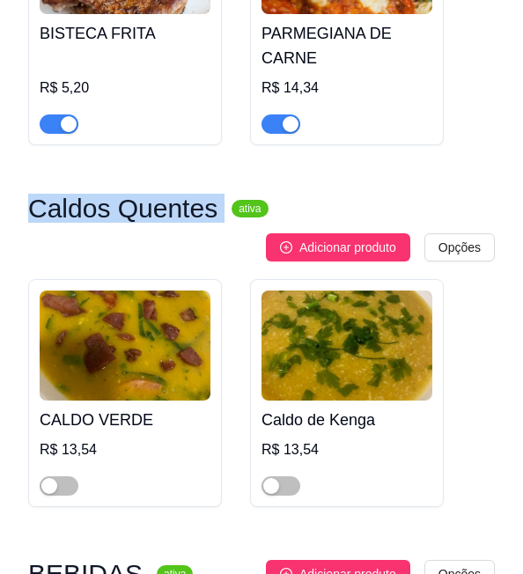
copy h3 "Caldos Quentes"
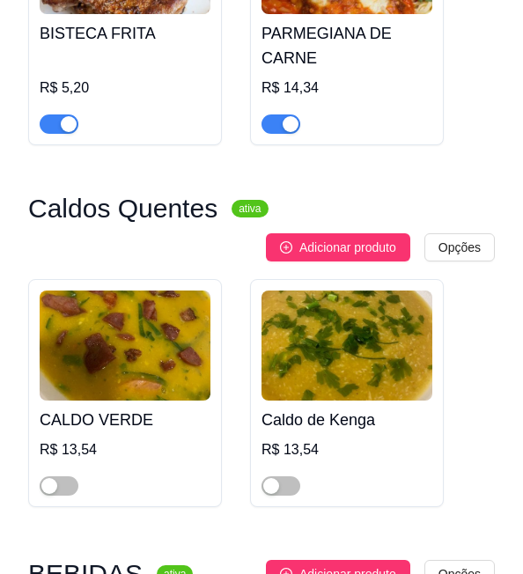
click at [91, 408] on h4 "CALDO VERDE" at bounding box center [125, 420] width 171 height 25
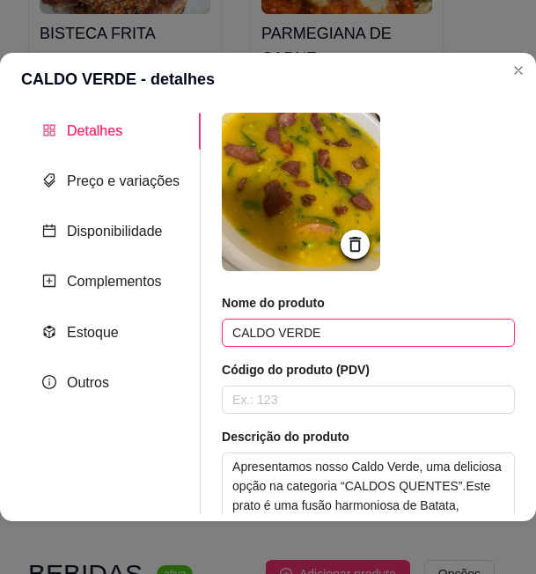
click at [287, 326] on input "CALDO VERDE" at bounding box center [368, 333] width 293 height 28
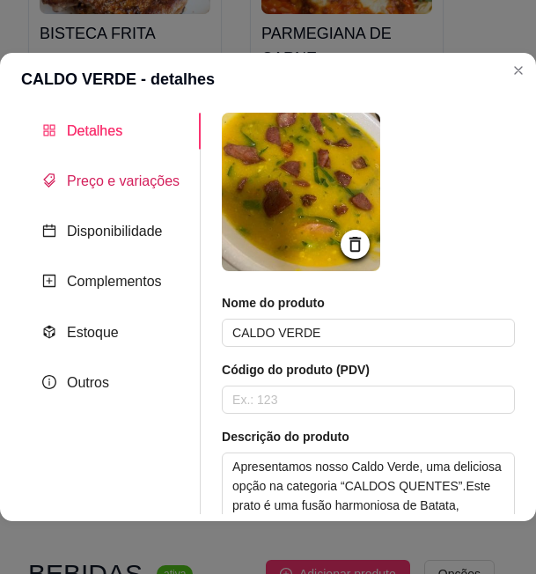
drag, startPoint x: 115, startPoint y: 186, endPoint x: 177, endPoint y: 185, distance: 61.6
click at [115, 186] on span "Preço e variações" at bounding box center [123, 180] width 113 height 15
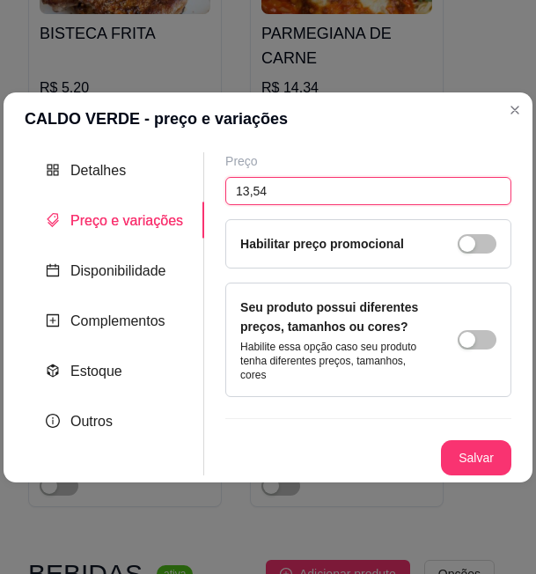
click at [247, 191] on input "13,54" at bounding box center [368, 191] width 286 height 28
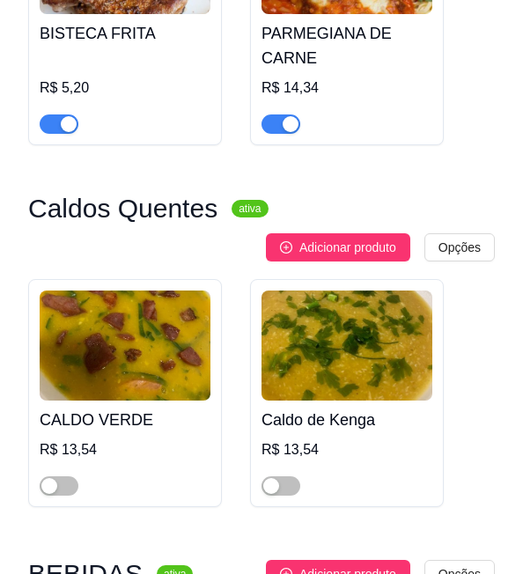
click at [335, 408] on h4 "Caldo de Kenga" at bounding box center [346, 420] width 171 height 25
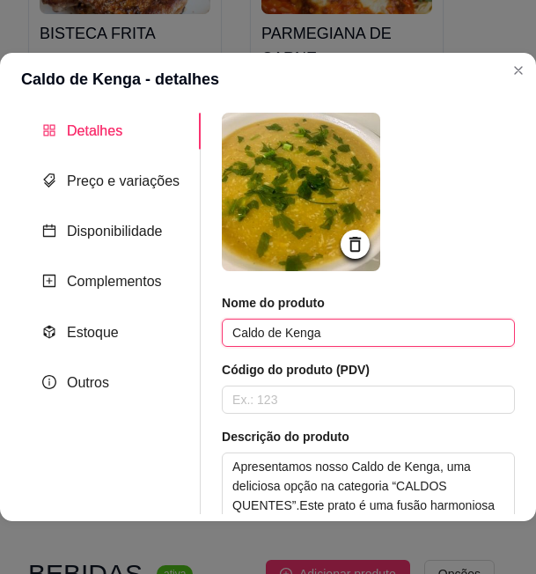
click at [287, 323] on input "Caldo de Kenga" at bounding box center [368, 333] width 293 height 28
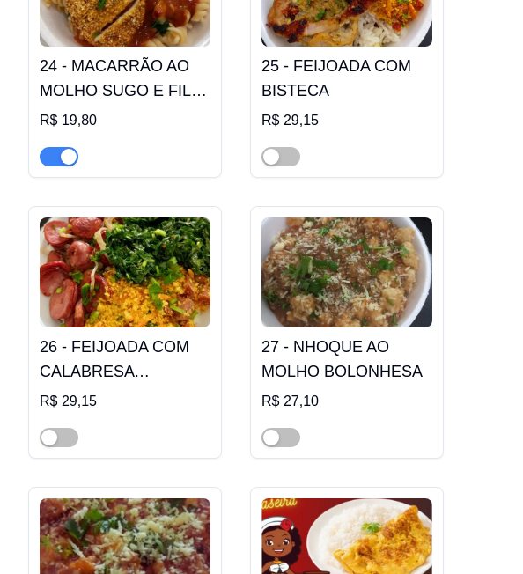
scroll to position [3418, 0]
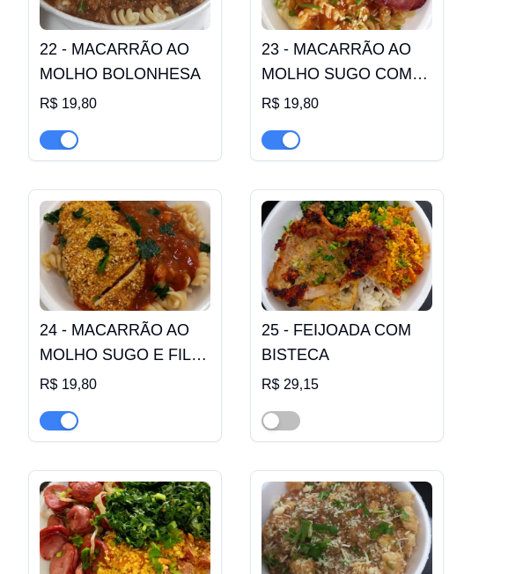
click at [353, 238] on img at bounding box center [346, 256] width 171 height 110
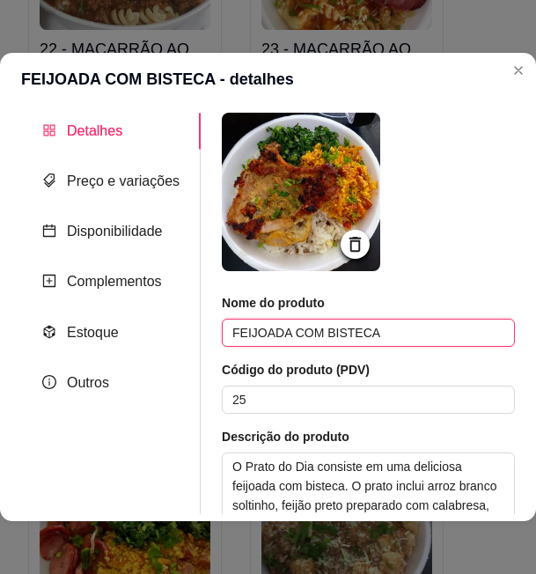
click at [241, 331] on input "FEIJOADA COM BISTECA" at bounding box center [368, 333] width 293 height 28
click at [291, 336] on input "FEIJOADA COM BISTECA" at bounding box center [368, 333] width 293 height 28
click at [291, 335] on input "FEIJOADA COM BISTECA" at bounding box center [368, 333] width 293 height 28
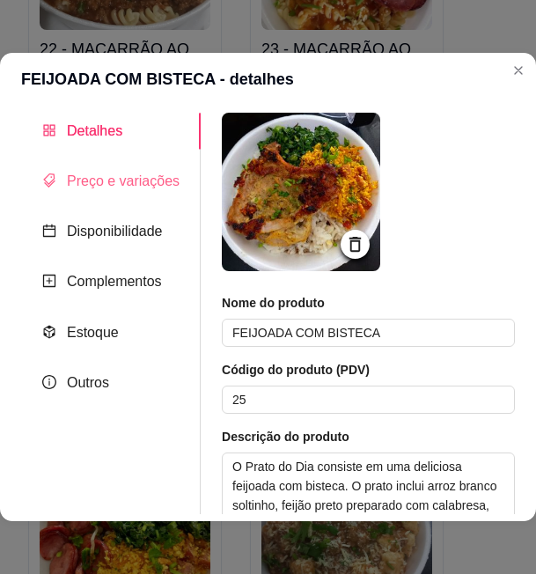
click at [125, 169] on div "Preço e variações" at bounding box center [111, 181] width 180 height 36
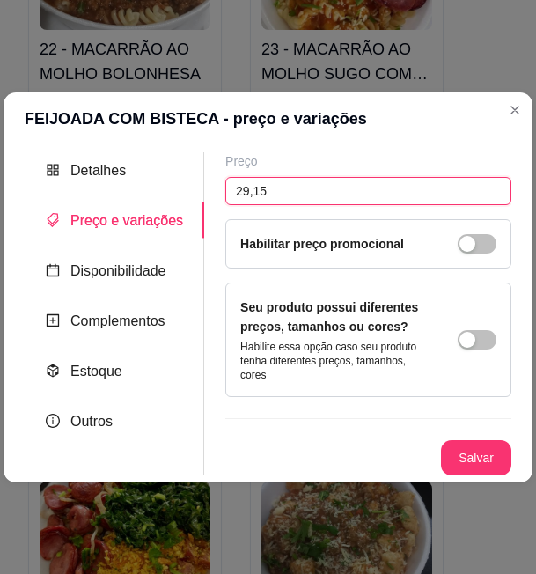
click at [255, 195] on input "29,15" at bounding box center [368, 191] width 286 height 28
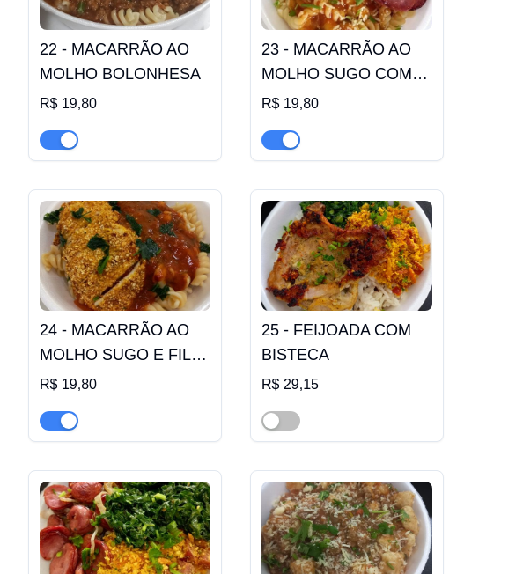
click at [137, 497] on img at bounding box center [125, 537] width 171 height 110
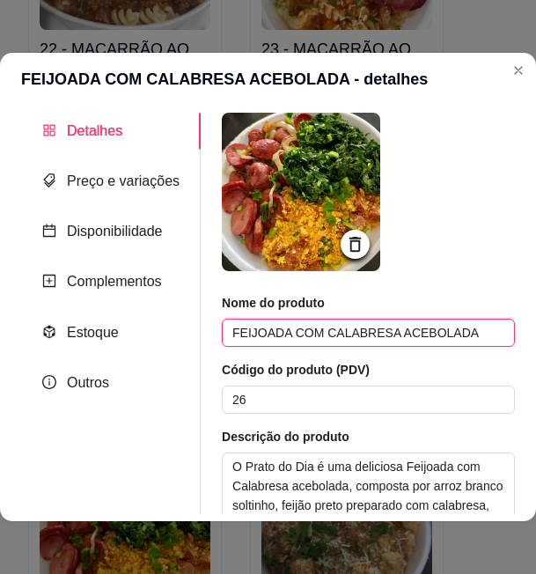
click at [280, 324] on input "FEIJOADA COM CALABRESA ACEBOLADA" at bounding box center [368, 333] width 293 height 28
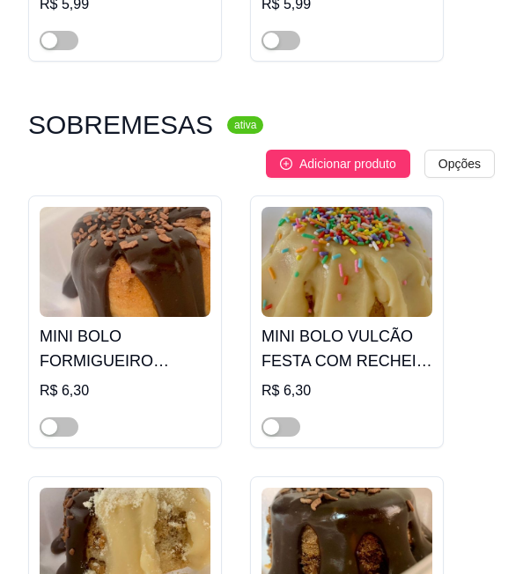
scroll to position [11781, 0]
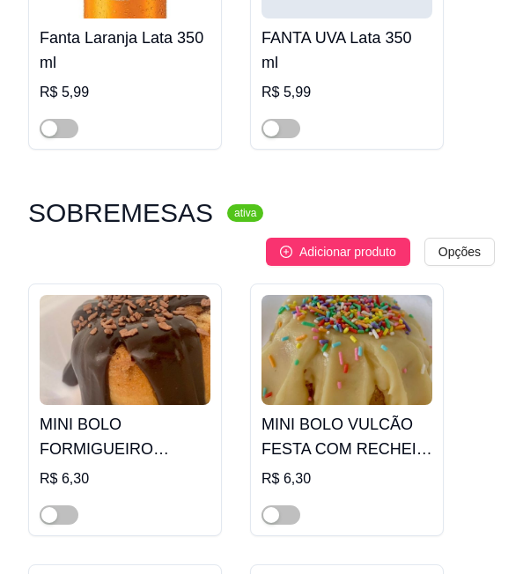
click at [114, 202] on h3 "SOBREMESAS" at bounding box center [120, 212] width 185 height 21
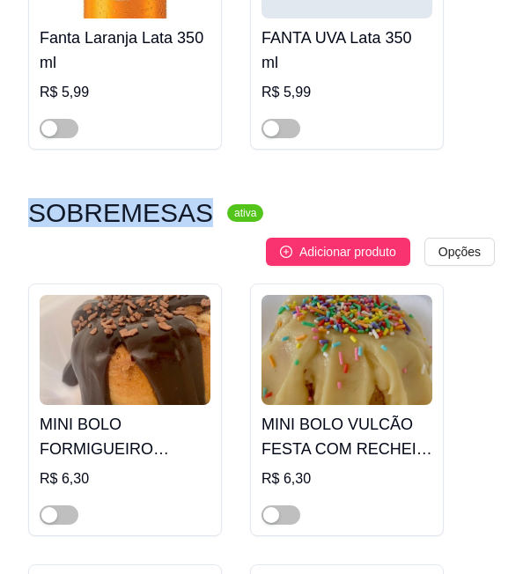
click at [114, 202] on h3 "SOBREMESAS" at bounding box center [120, 212] width 185 height 21
copy h3 "SOBREMESAS"
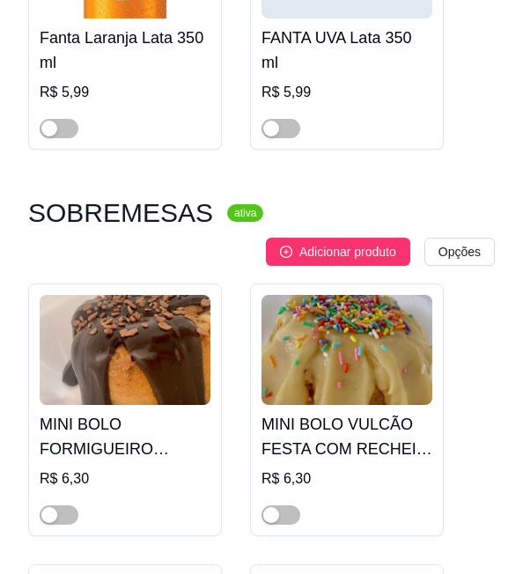
click at [120, 412] on h4 "MINI BOLO FORMIGUEIRO VULCÃO COM RECHEIO DE BRIGADEIRO" at bounding box center [125, 436] width 171 height 49
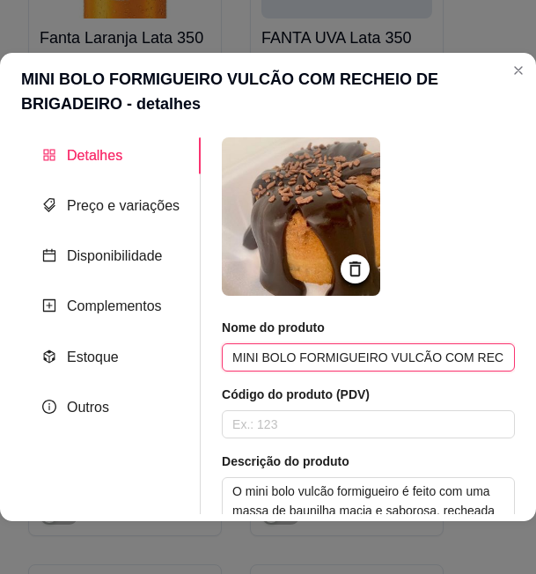
scroll to position [0, 115]
drag, startPoint x: 295, startPoint y: 356, endPoint x: 309, endPoint y: 356, distance: 14.1
click at [309, 356] on input "MINI BOLO FORMIGUEIRO VULCÃO COM RECHEIO DE BRIGADEIRO" at bounding box center [368, 357] width 293 height 28
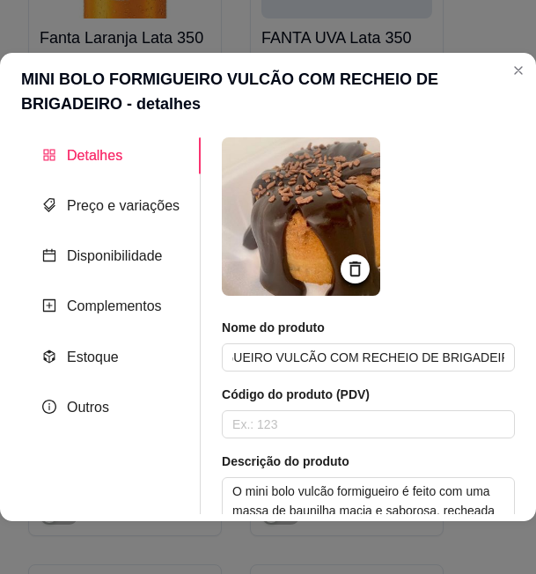
drag, startPoint x: 294, startPoint y: 358, endPoint x: 318, endPoint y: 372, distance: 27.2
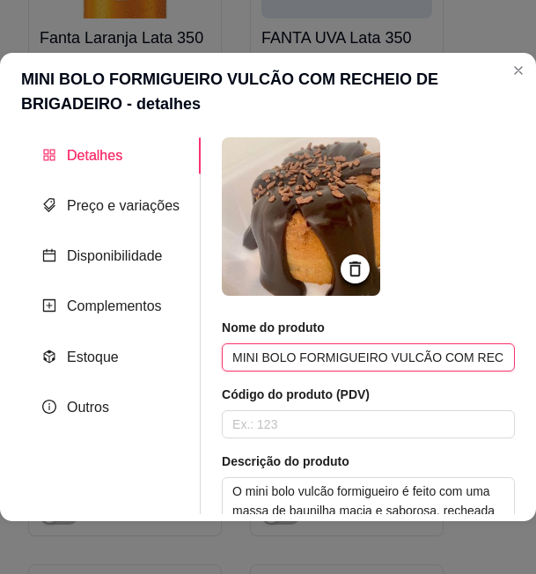
drag, startPoint x: 296, startPoint y: 363, endPoint x: 313, endPoint y: 358, distance: 17.3
click at [313, 358] on input "MINI BOLO FORMIGUEIRO VULCÃO COM RECHEIO DE BRIGADEIRO" at bounding box center [368, 357] width 293 height 28
drag, startPoint x: 292, startPoint y: 354, endPoint x: 489, endPoint y: 357, distance: 196.3
click at [489, 357] on input "MINI BOLO FORMIGUEIRO VULCÃO COM RECHEIO DE BRIGADEIRO" at bounding box center [368, 357] width 293 height 28
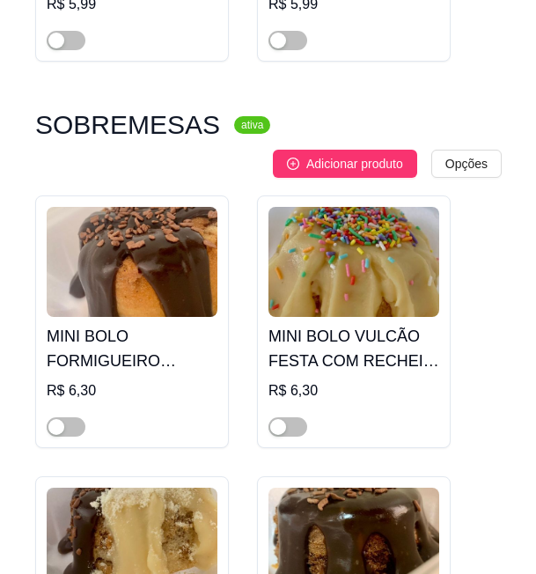
scroll to position [12045, 0]
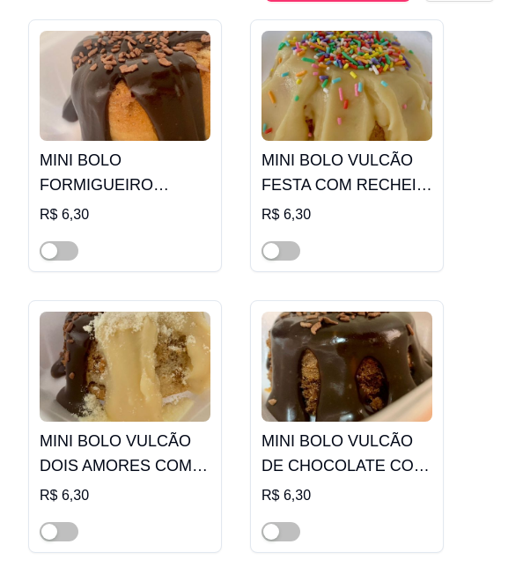
click at [328, 148] on h4 "MINI BOLO VULCÃO FESTA COM RECHEIO DE BRIGADEIRO DE NINHO" at bounding box center [346, 172] width 171 height 49
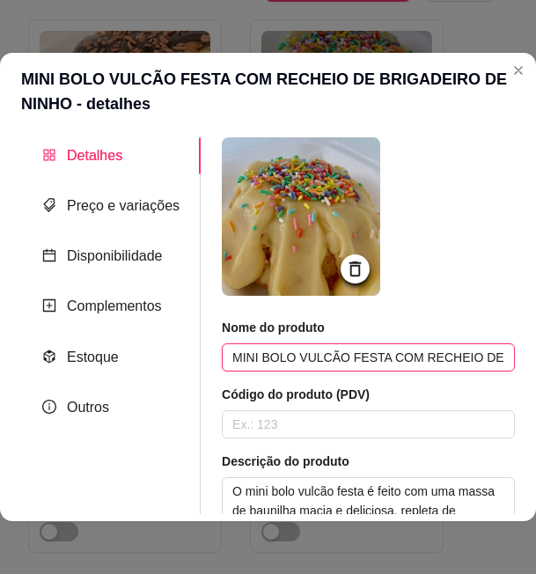
click at [358, 357] on input "MINI BOLO VULCÃO FESTA COM RECHEIO DE BRIGADEIRO DE NINHO" at bounding box center [368, 357] width 293 height 28
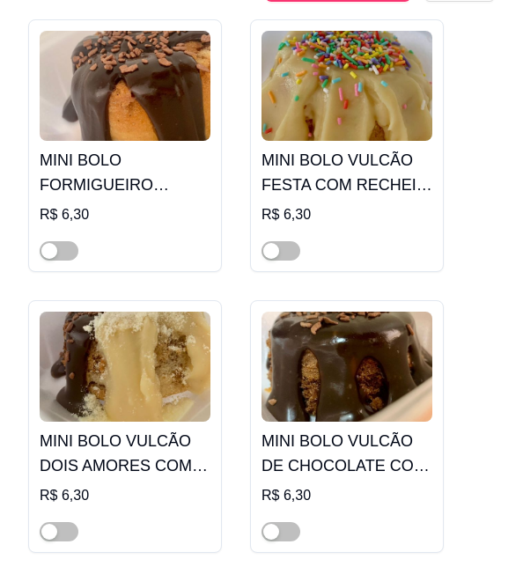
click at [129, 312] on img at bounding box center [125, 367] width 171 height 110
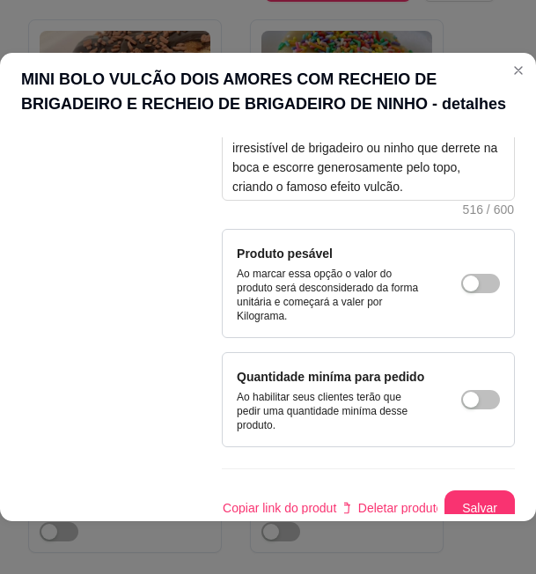
scroll to position [465, 0]
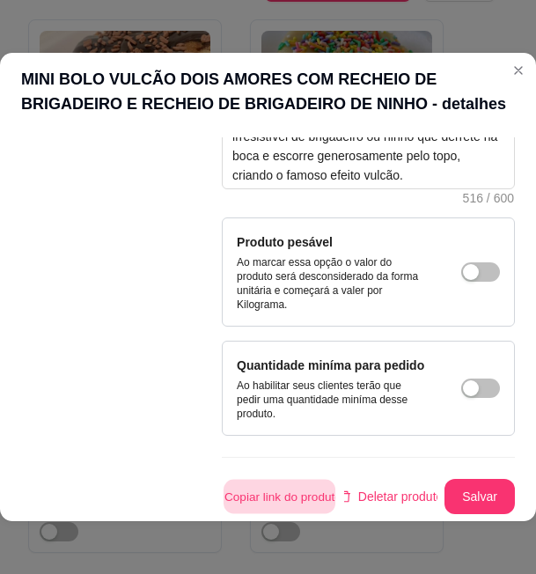
click at [300, 481] on button "Copiar link do produto" at bounding box center [280, 497] width 112 height 34
click at [294, 78] on header "MINI BOLO VULCÃO DOIS AMORES COM RECHEIO DE BRIGADEIRO E RECHEIO DE BRIGADEIRO …" at bounding box center [268, 91] width 536 height 77
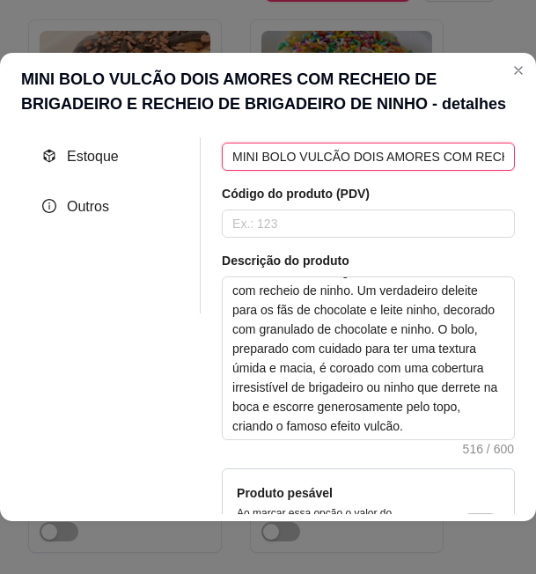
click at [336, 161] on input "MINI BOLO VULCÃO DOIS AMORES COM RECHEIO DE BRIGADEIRO E RECHEIO DE BRIGADEIRO …" at bounding box center [368, 157] width 293 height 28
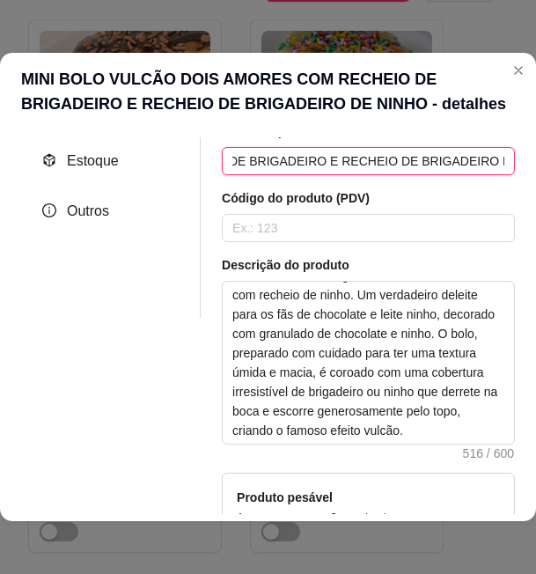
scroll to position [0, 326]
drag, startPoint x: 292, startPoint y: 157, endPoint x: 494, endPoint y: 164, distance: 201.7
click at [494, 164] on input "MINI BOLO VULCÃO DOIS AMORES COM RECHEIO DE BRIGADEIRO E RECHEIO DE BRIGADEIRO …" at bounding box center [368, 161] width 293 height 28
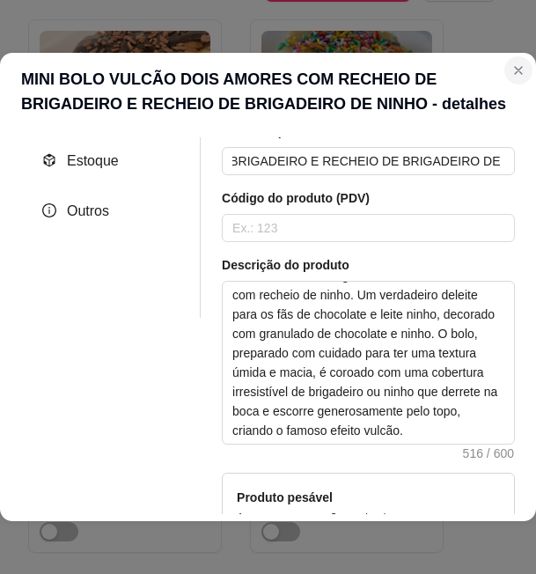
scroll to position [0, 0]
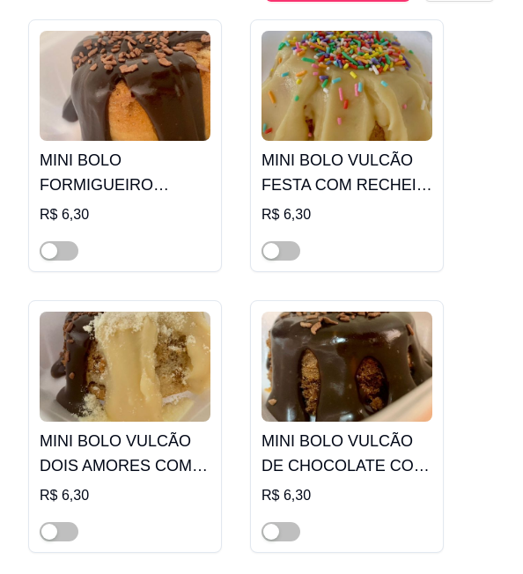
click at [158, 312] on img at bounding box center [125, 367] width 171 height 110
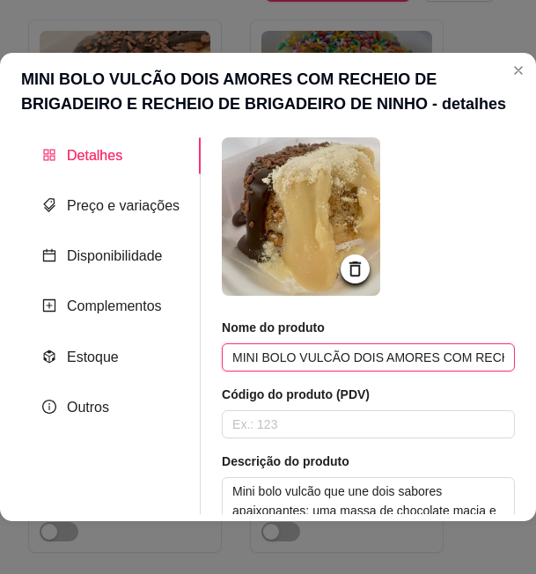
click at [337, 360] on input "MINI BOLO VULCÃO DOIS AMORES COM RECHEIO DE BRIGADEIRO E RECHEIO DE BRIGADEIRO …" at bounding box center [368, 357] width 293 height 28
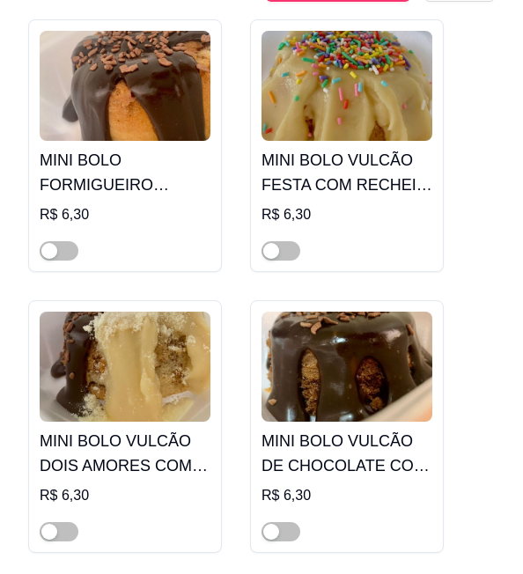
click at [355, 312] on img at bounding box center [346, 367] width 171 height 110
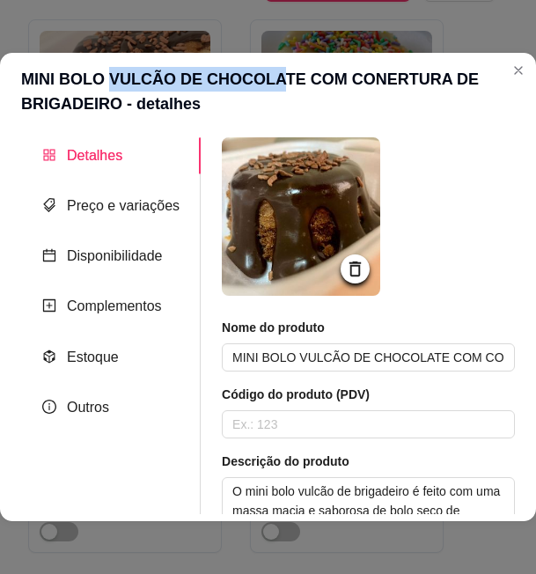
drag, startPoint x: 112, startPoint y: 78, endPoint x: 266, endPoint y: 88, distance: 154.4
click at [266, 88] on header "MINI BOLO VULCÃO DE CHOCOLATE COM CONERTURA DE BRIGADEIRO - detalhes" at bounding box center [268, 91] width 536 height 77
drag, startPoint x: 266, startPoint y: 88, endPoint x: 245, endPoint y: 86, distance: 21.2
click at [247, 87] on header "MINI BOLO VULCÃO DE CHOCOLATE COM CONERTURA DE BRIGADEIRO - detalhes" at bounding box center [268, 91] width 536 height 77
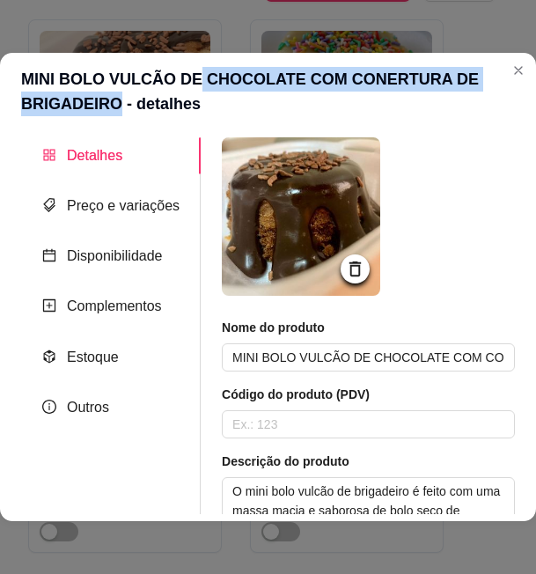
drag, startPoint x: 195, startPoint y: 77, endPoint x: 114, endPoint y: 95, distance: 82.0
click at [114, 95] on header "MINI BOLO VULCÃO DE CHOCOLATE COM CONERTURA DE BRIGADEIRO - detalhes" at bounding box center [268, 91] width 536 height 77
drag, startPoint x: 114, startPoint y: 95, endPoint x: 89, endPoint y: 102, distance: 26.5
copy header "CHOCOLATE COM CONERTURA DE BRIGADEIRO"
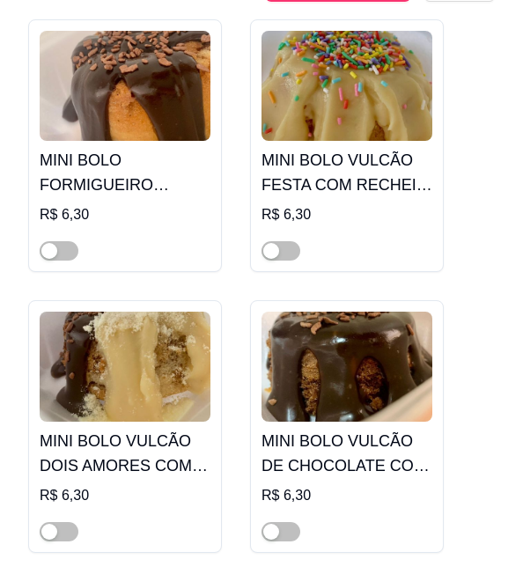
click at [352, 312] on img at bounding box center [346, 367] width 171 height 110
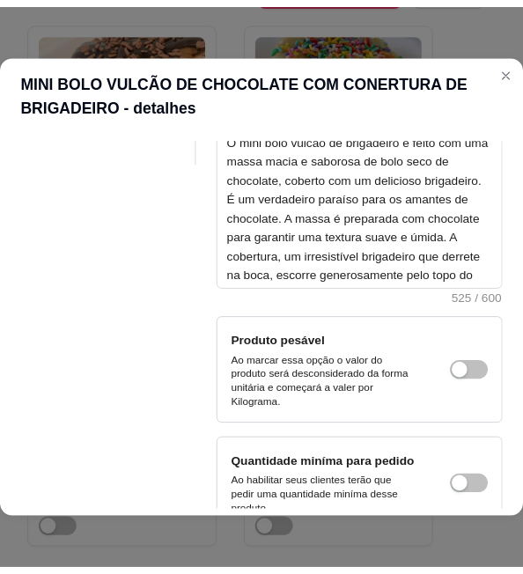
scroll to position [465, 0]
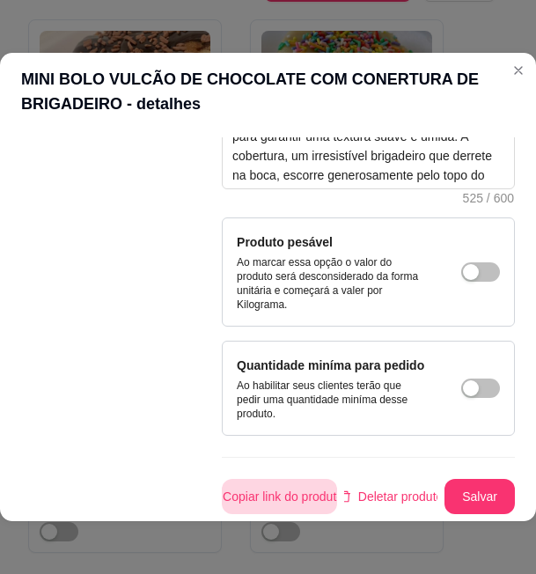
click at [255, 494] on button "Copiar link do produto" at bounding box center [279, 496] width 115 height 35
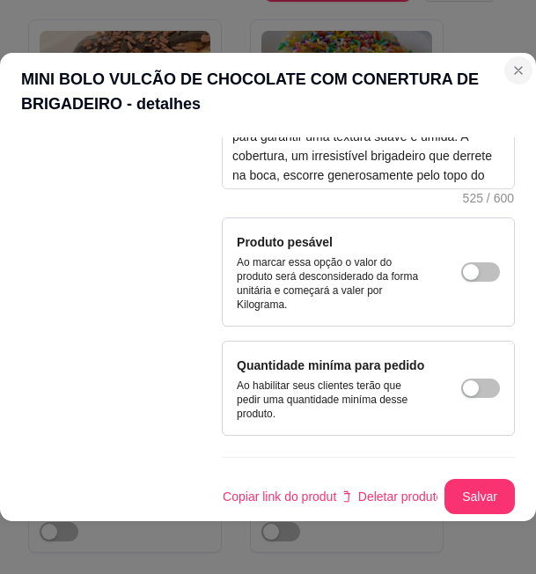
click at [508, 81] on header "MINI BOLO VULCÃO DE CHOCOLATE COM CONERTURA DE BRIGADEIRO - detalhes" at bounding box center [268, 91] width 536 height 77
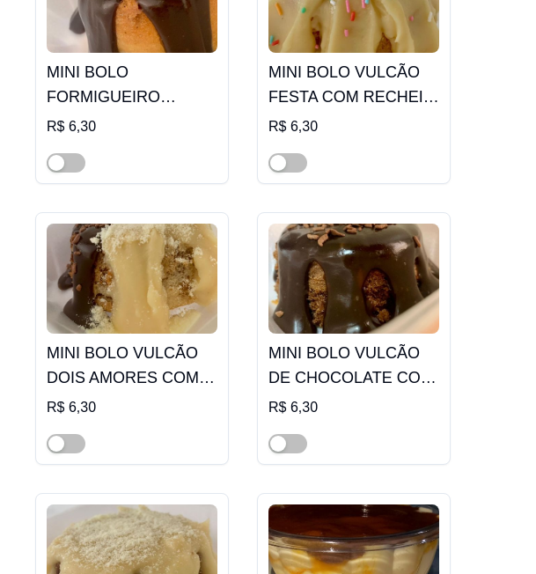
scroll to position [12221, 0]
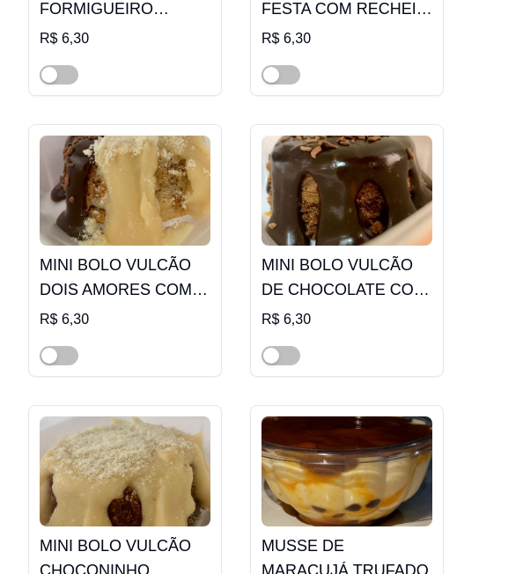
click at [65, 416] on img at bounding box center [125, 471] width 171 height 110
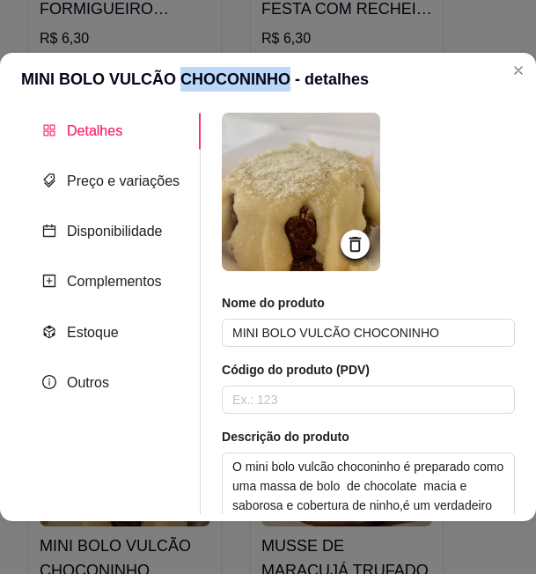
drag, startPoint x: 283, startPoint y: 77, endPoint x: 176, endPoint y: 77, distance: 106.5
click at [176, 77] on header "MINI BOLO VULCÃO CHOCONINHO - detalhes" at bounding box center [268, 79] width 536 height 53
copy header "CHOCONINHO"
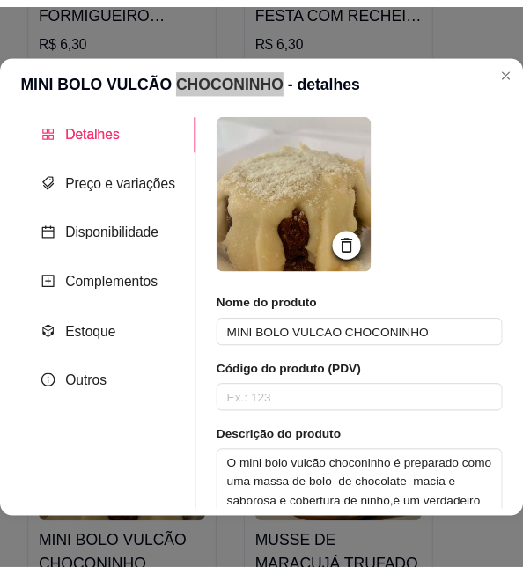
scroll to position [440, 0]
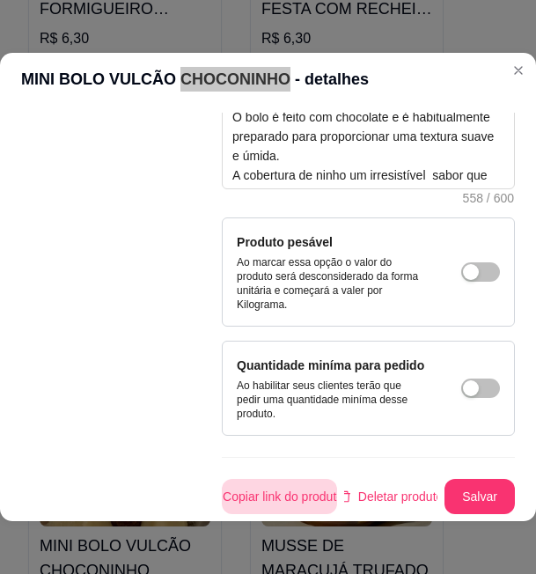
click at [262, 479] on button "Copiar link do produto" at bounding box center [279, 496] width 115 height 35
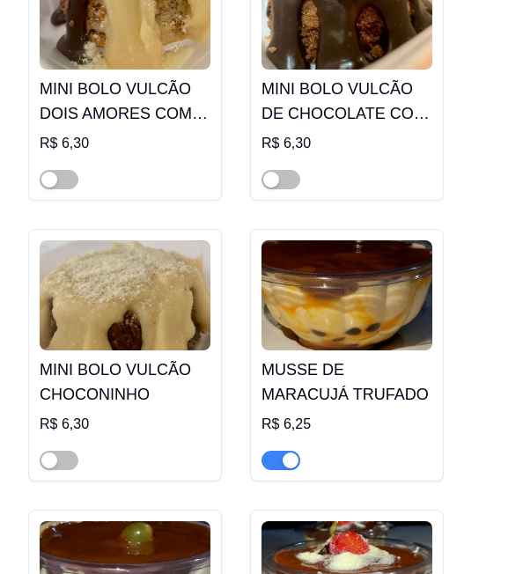
scroll to position [12574, 0]
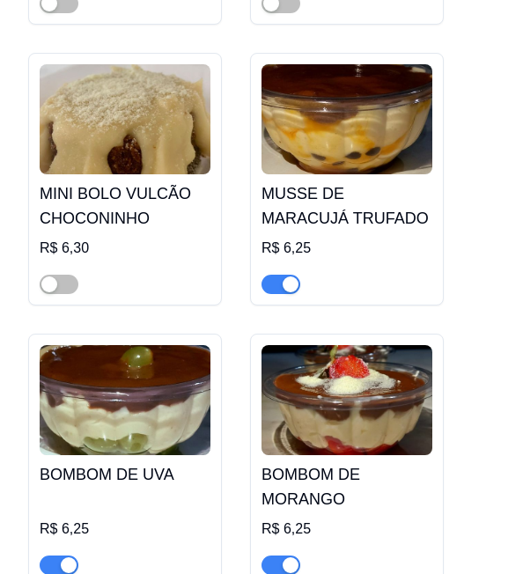
click at [308, 181] on h4 "MUSSE DE MARACUJÁ TRUFADO" at bounding box center [346, 205] width 171 height 49
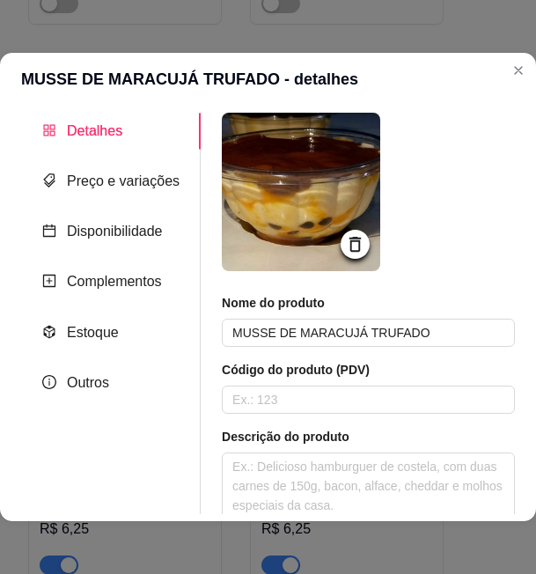
click at [41, 73] on header "MUSSE DE MARACUJÁ TRUFADO - detalhes" at bounding box center [268, 79] width 536 height 53
copy header "MUSSE"
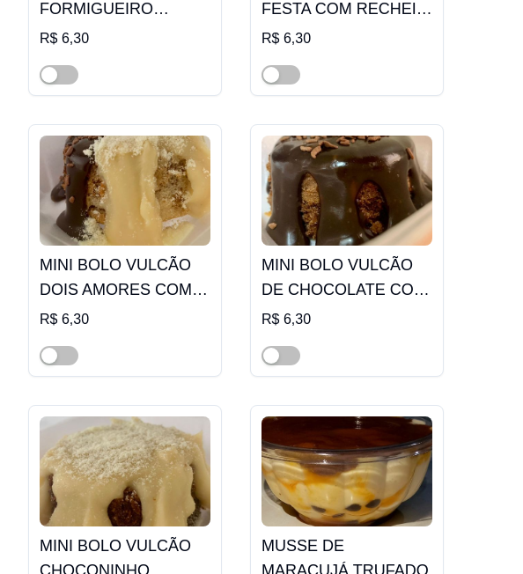
scroll to position [11869, 0]
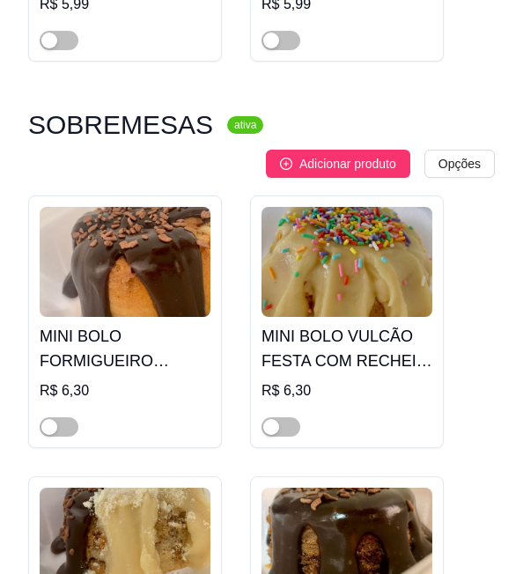
click at [106, 114] on h3 "SOBREMESAS" at bounding box center [120, 124] width 185 height 21
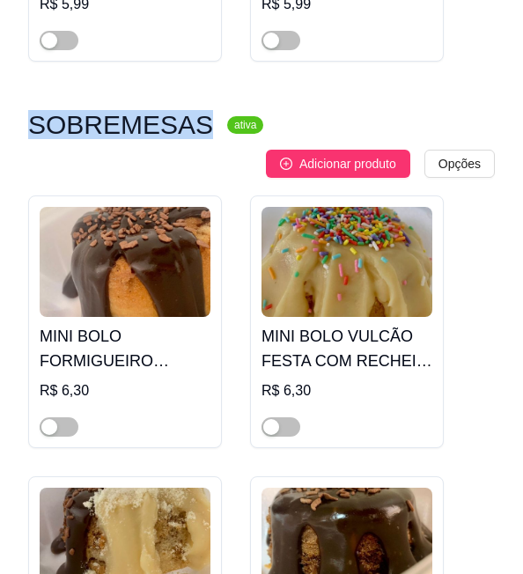
click at [106, 114] on h3 "SOBREMESAS" at bounding box center [120, 124] width 185 height 21
copy h3 "SOBREMESAS"
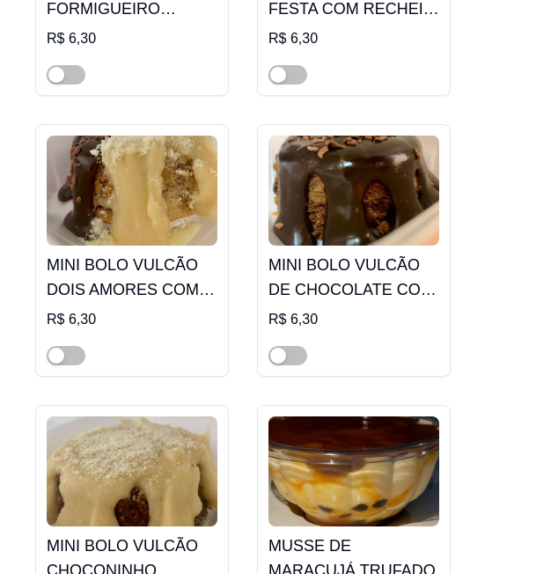
scroll to position [12309, 0]
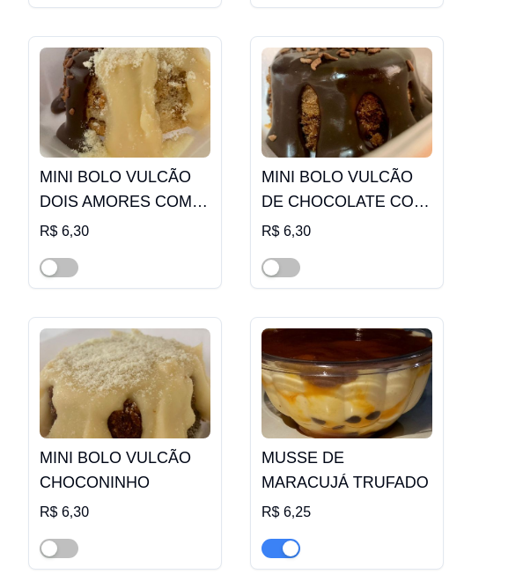
click at [301, 328] on img at bounding box center [346, 383] width 171 height 110
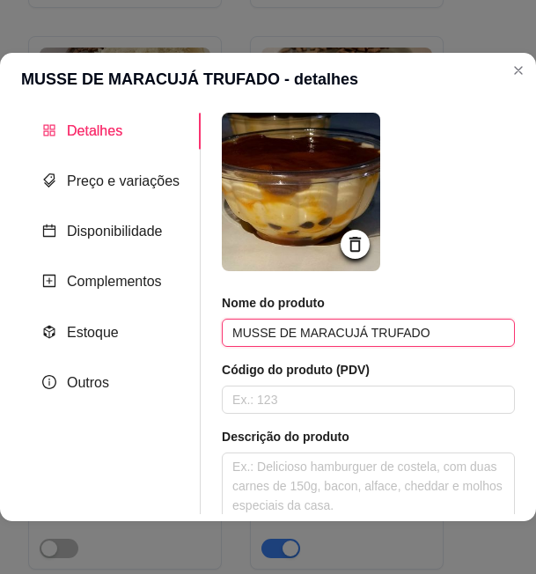
click at [247, 334] on input "MUSSE DE MARACUJÁ TRUFADO" at bounding box center [368, 333] width 293 height 28
click at [248, 333] on input "MUSSE DE MARACUJÁ TRUFADO" at bounding box center [368, 333] width 293 height 28
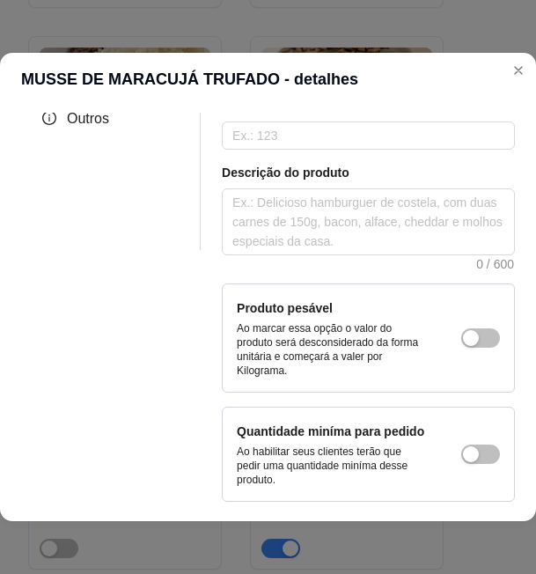
scroll to position [343, 0]
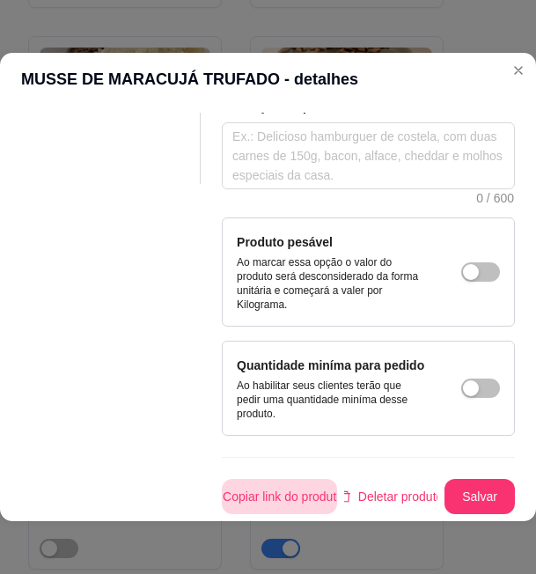
click at [307, 481] on button "Copiar link do produto" at bounding box center [279, 496] width 115 height 35
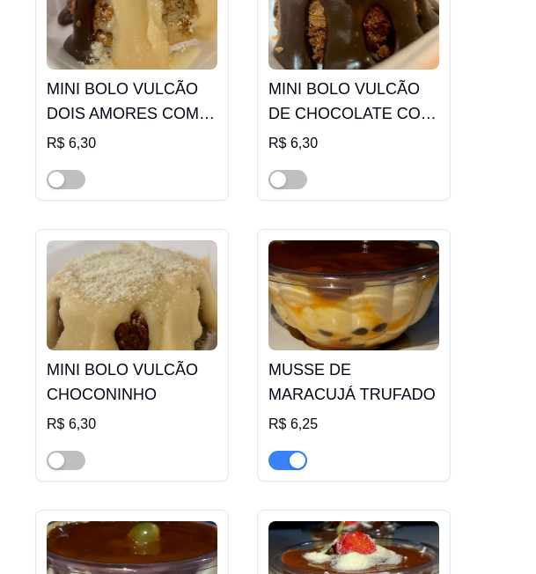
scroll to position [12574, 0]
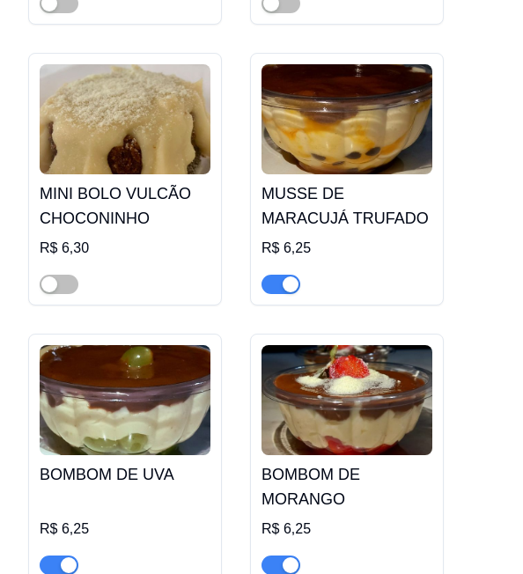
click at [169, 345] on img at bounding box center [125, 400] width 171 height 110
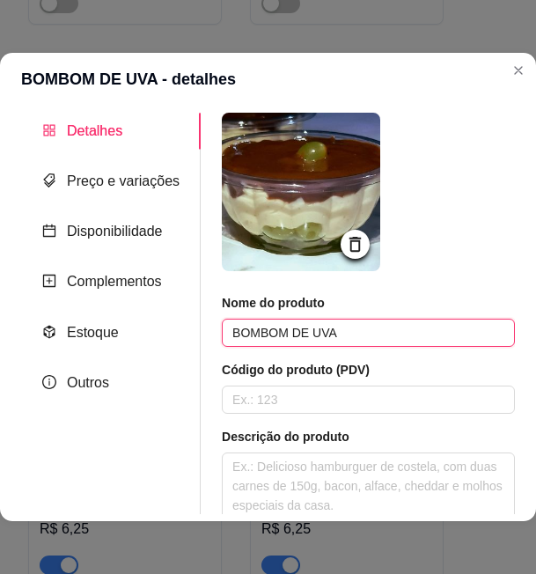
click at [296, 336] on input "BOMBOM DE UVA" at bounding box center [368, 333] width 293 height 28
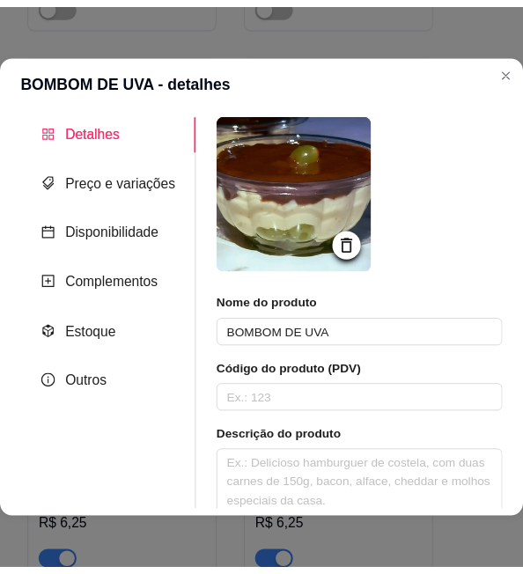
scroll to position [343, 0]
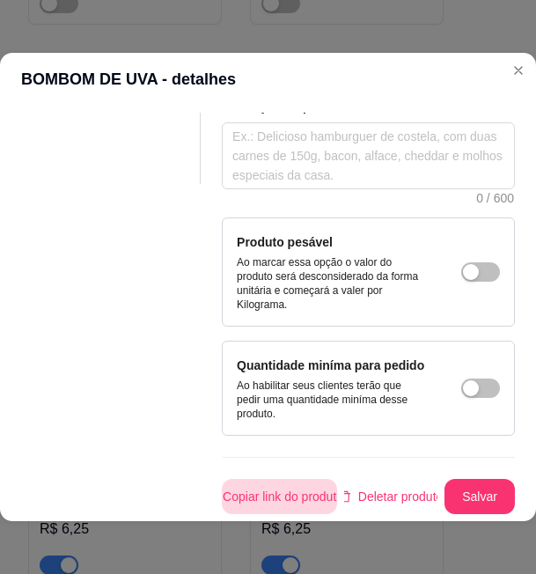
click at [292, 479] on button "Copiar link do produto" at bounding box center [279, 496] width 115 height 35
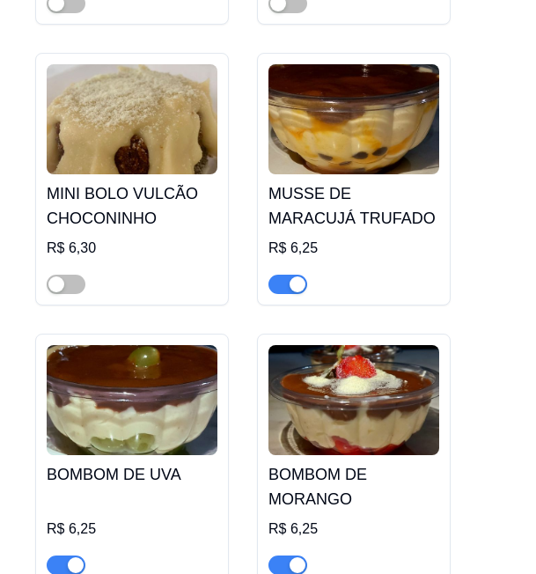
scroll to position [12662, 0]
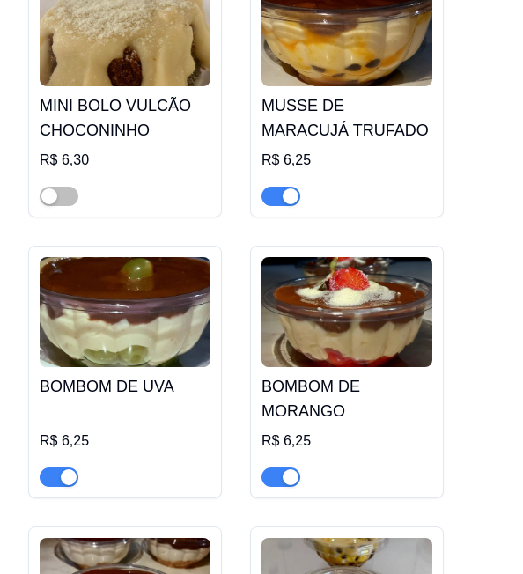
click at [350, 257] on img at bounding box center [346, 312] width 171 height 110
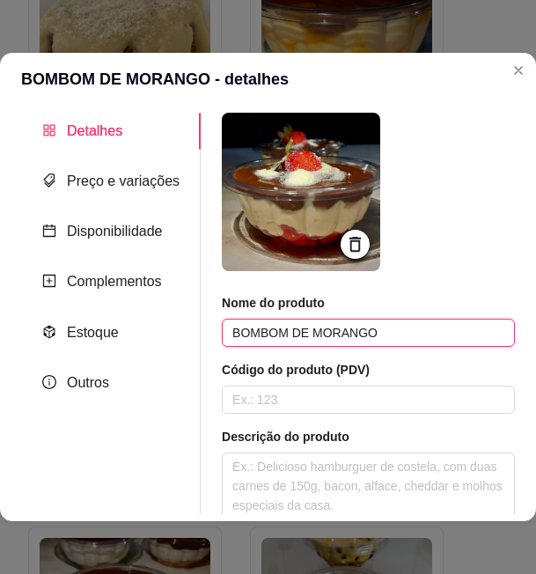
click at [310, 335] on input "BOMBOM DE MORANGO" at bounding box center [368, 333] width 293 height 28
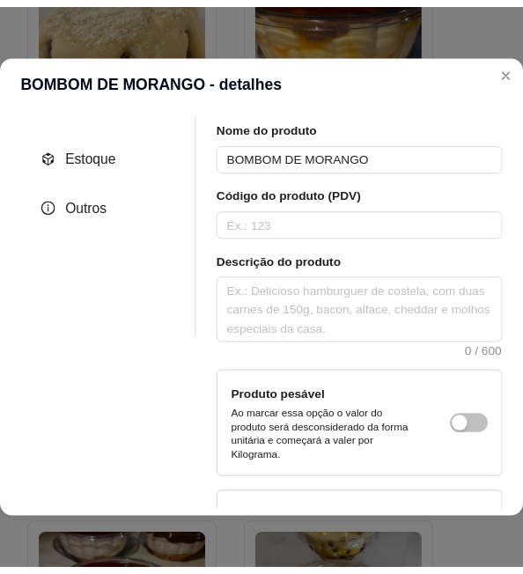
scroll to position [343, 0]
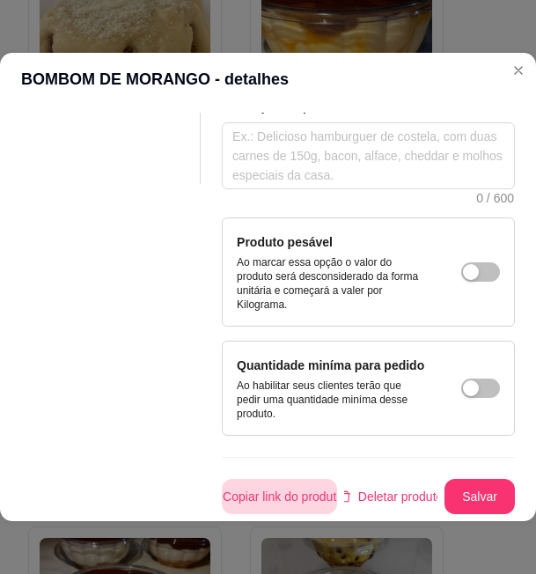
click at [259, 479] on button "Copiar link do produto" at bounding box center [279, 496] width 115 height 35
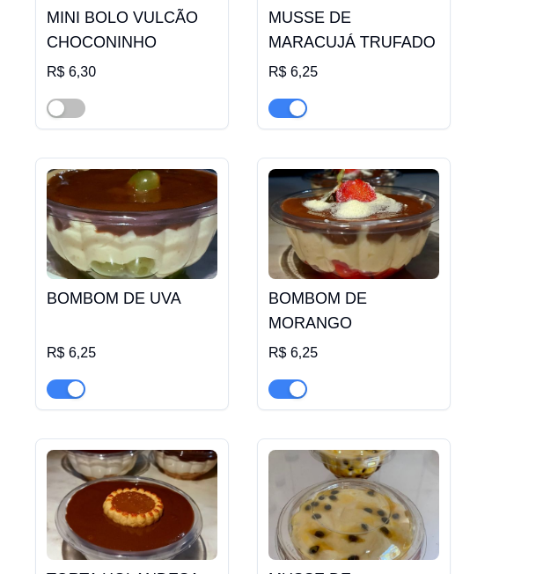
scroll to position [12926, 0]
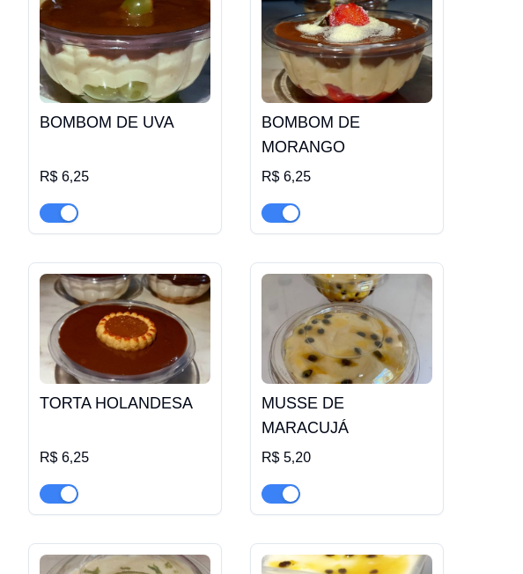
click at [129, 274] on img at bounding box center [125, 329] width 171 height 110
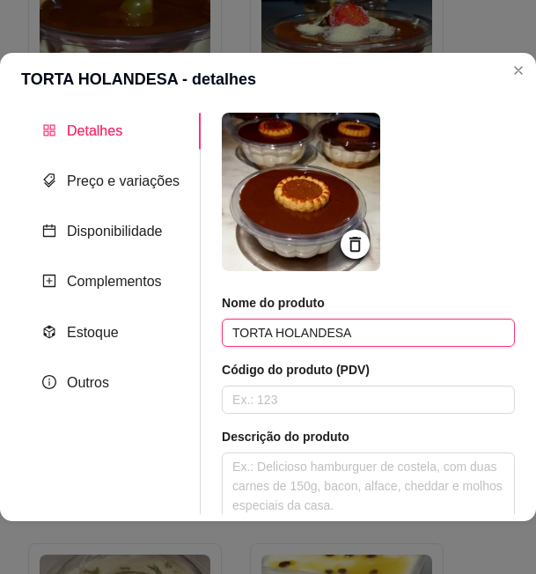
click at [286, 335] on input "TORTA HOLANDESA" at bounding box center [368, 333] width 293 height 28
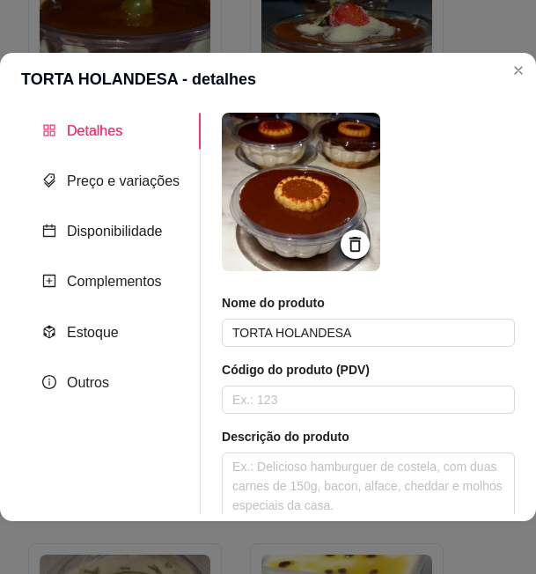
scroll to position [343, 0]
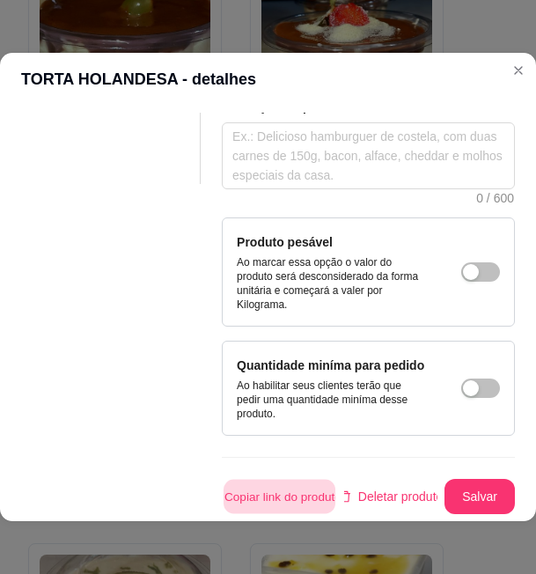
click at [282, 481] on button "Copiar link do produto" at bounding box center [280, 497] width 112 height 34
click at [269, 480] on button "Copiar link do produto" at bounding box center [280, 497] width 112 height 34
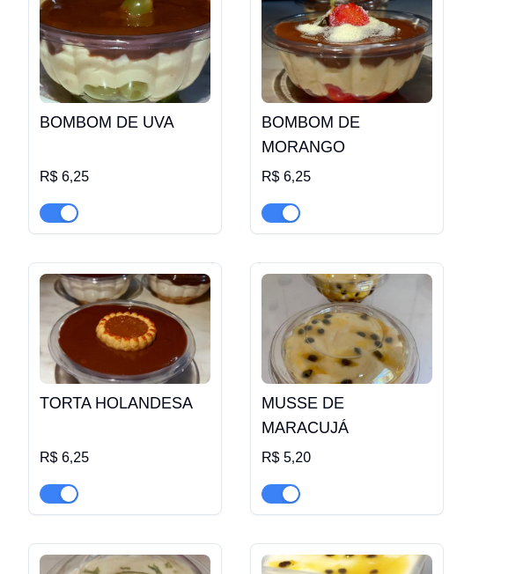
click at [327, 274] on img at bounding box center [346, 329] width 171 height 110
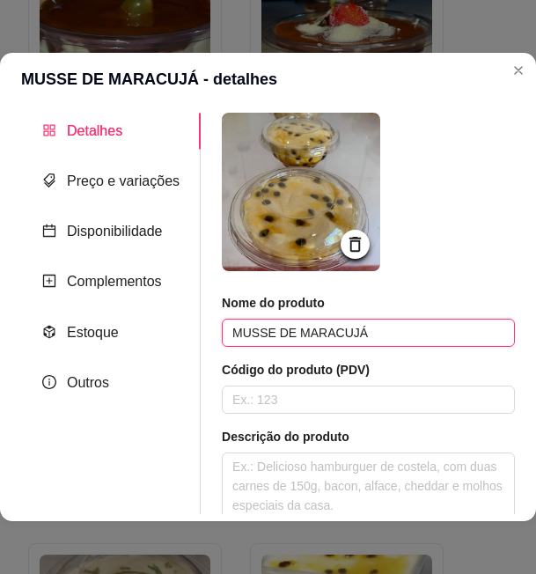
click at [295, 337] on input "MUSSE DE MARACUJÁ" at bounding box center [368, 333] width 293 height 28
drag, startPoint x: 296, startPoint y: 337, endPoint x: 269, endPoint y: 337, distance: 26.4
click at [269, 337] on input "MUSSE DE MARACUJÁ" at bounding box center [368, 333] width 293 height 28
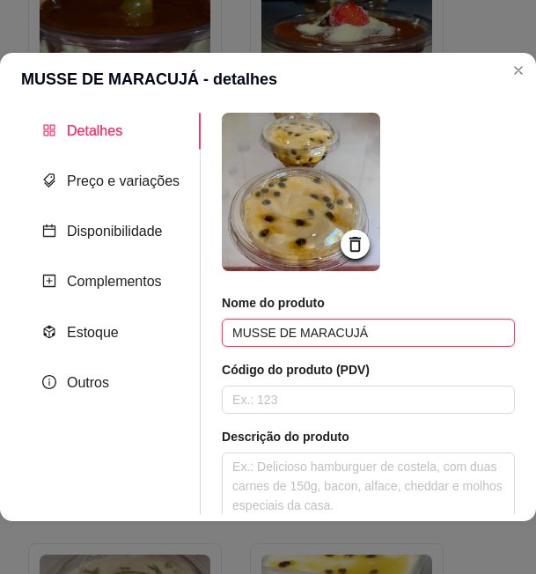
click at [269, 337] on input "MUSSE DE MARACUJÁ" at bounding box center [368, 333] width 293 height 28
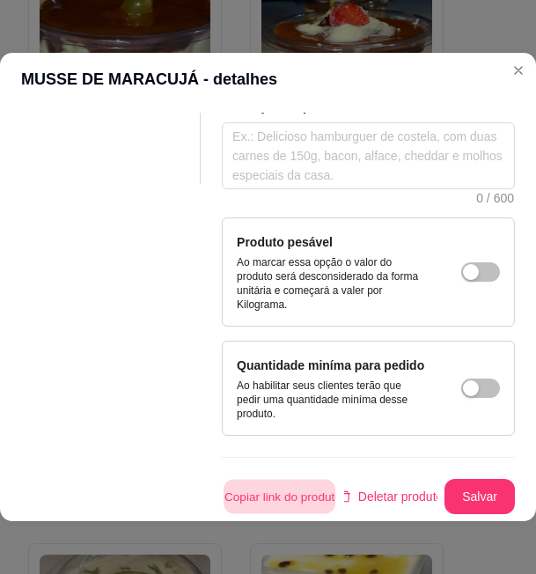
click at [265, 480] on button "Copiar link do produto" at bounding box center [280, 497] width 112 height 34
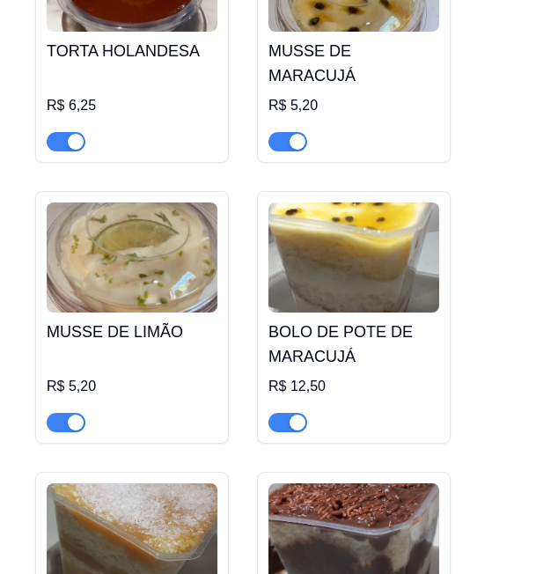
scroll to position [13366, 0]
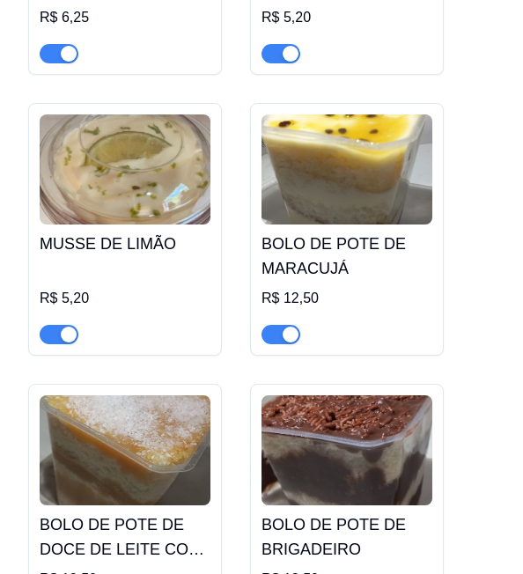
click at [115, 232] on h4 "MUSSE DE LIMÃO" at bounding box center [125, 244] width 171 height 25
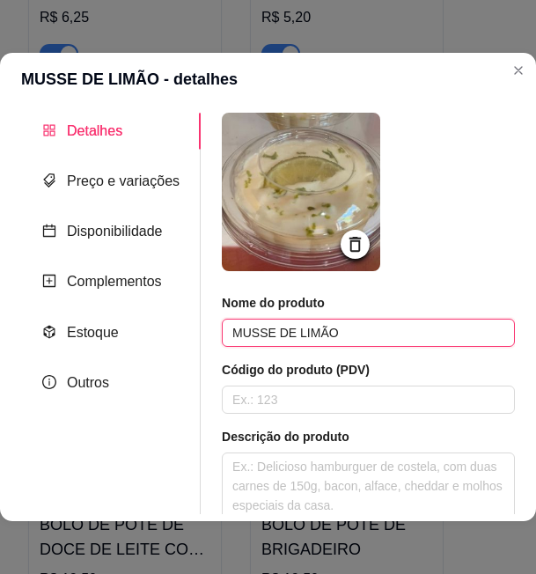
click at [297, 327] on input "MUSSE DE LIMÃO" at bounding box center [368, 333] width 293 height 28
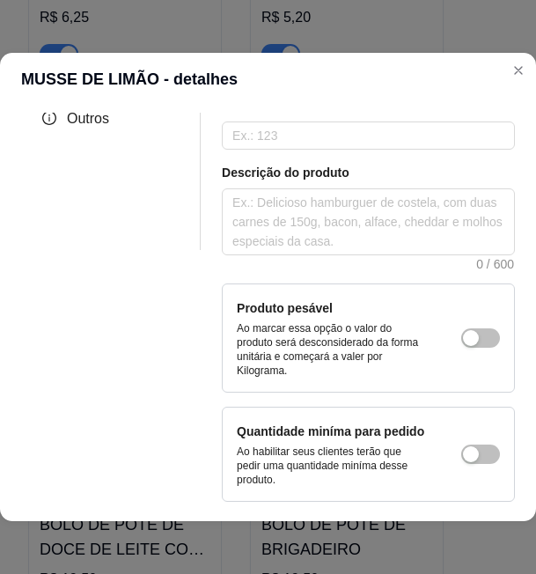
scroll to position [343, 0]
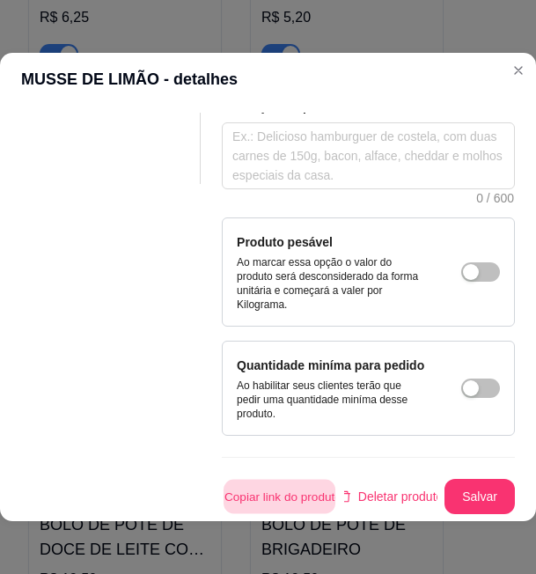
click at [280, 482] on button "Copiar link do produto" at bounding box center [280, 497] width 112 height 34
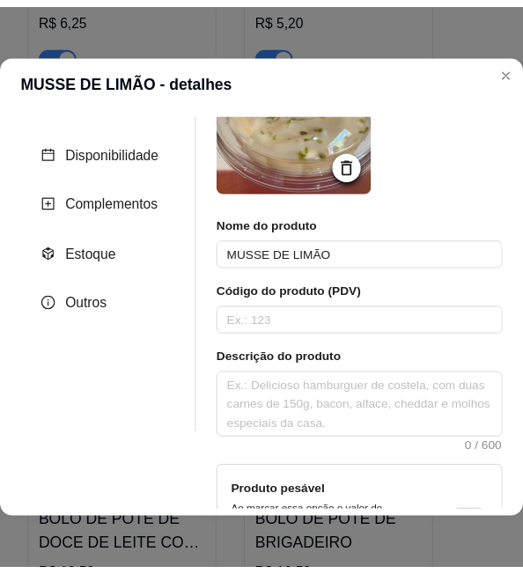
scroll to position [0, 0]
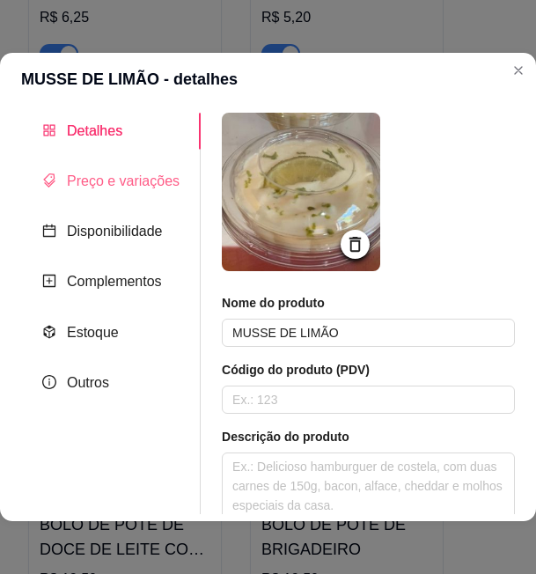
click at [88, 195] on div "Preço e variações" at bounding box center [111, 181] width 180 height 36
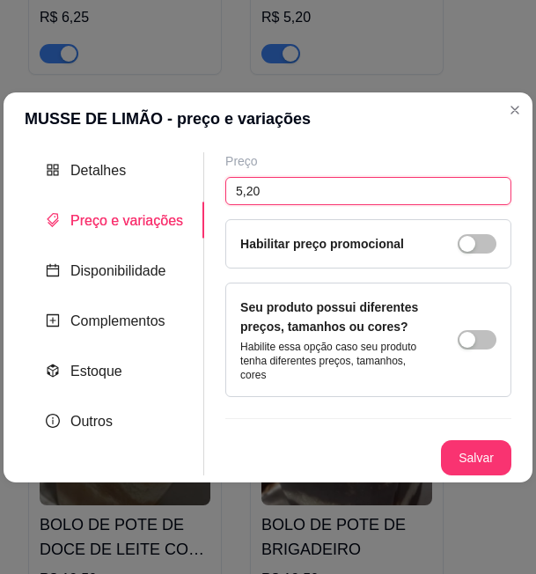
click at [244, 192] on input "5,20" at bounding box center [368, 191] width 286 height 28
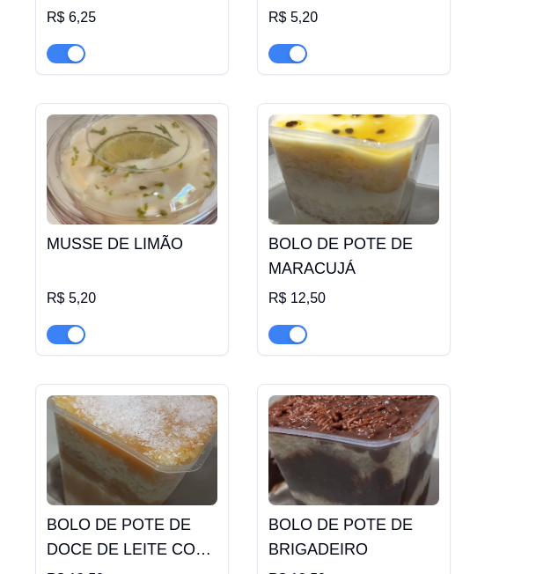
scroll to position [13278, 0]
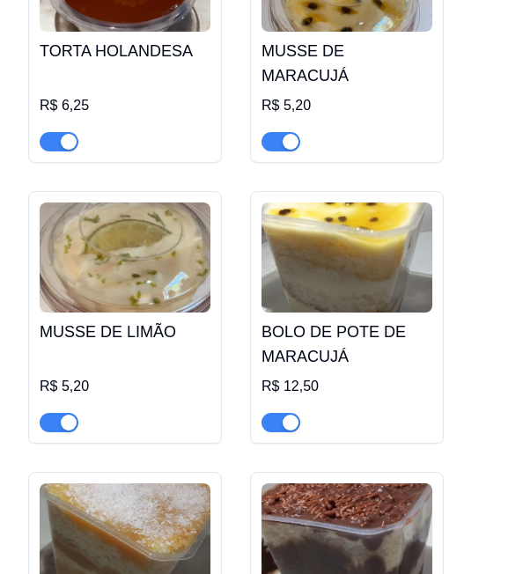
click at [364, 202] on img at bounding box center [346, 257] width 171 height 110
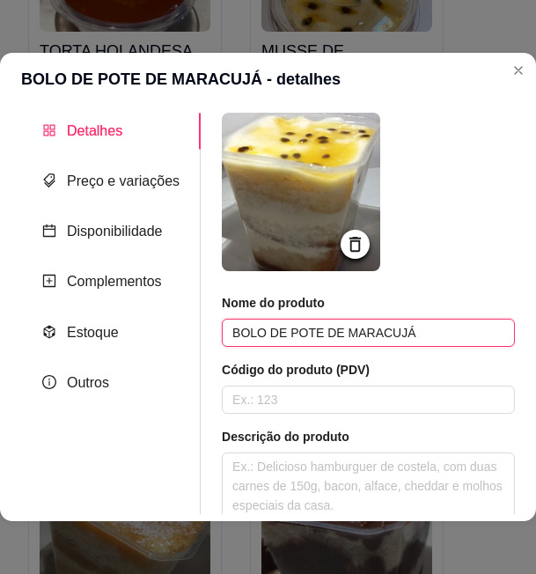
click at [320, 328] on input "BOLO DE POTE DE MARACUJÁ" at bounding box center [368, 333] width 293 height 28
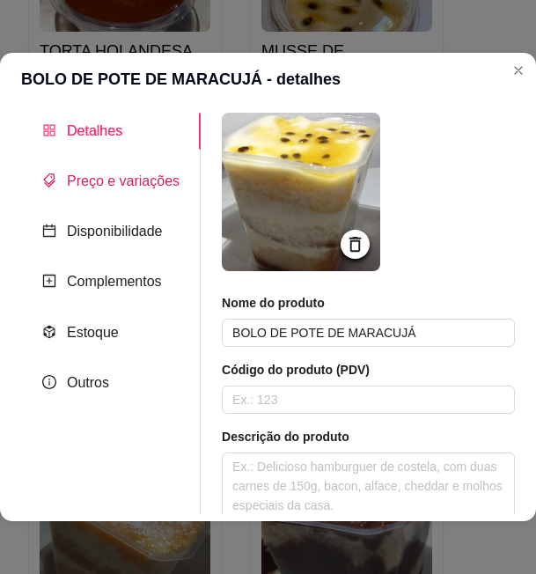
click at [103, 191] on div "Preço e variações" at bounding box center [110, 181] width 137 height 22
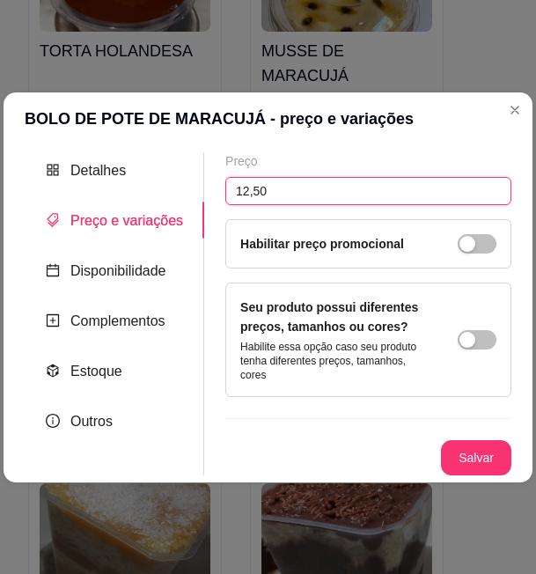
click at [238, 192] on input "12,50" at bounding box center [368, 191] width 286 height 28
click at [142, 187] on div "Detalhes" at bounding box center [115, 170] width 180 height 36
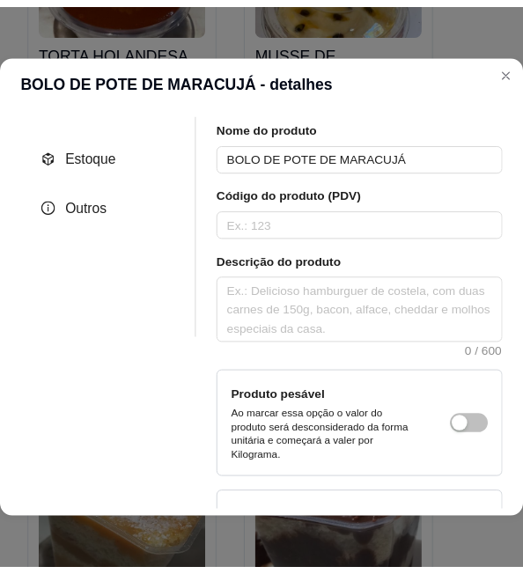
scroll to position [343, 0]
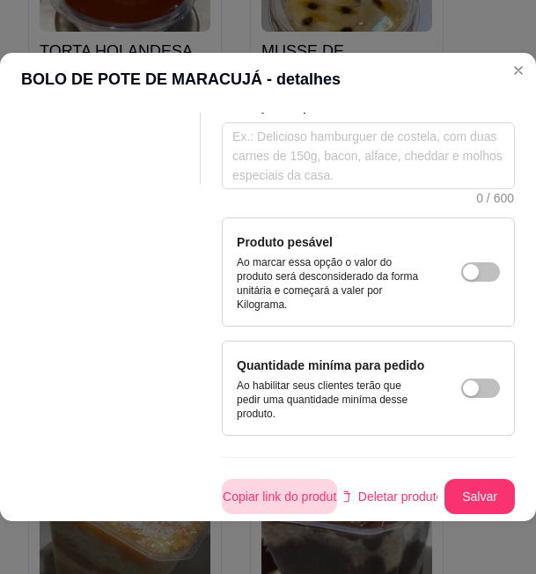
click at [274, 480] on button "Copiar link do produto" at bounding box center [279, 496] width 115 height 35
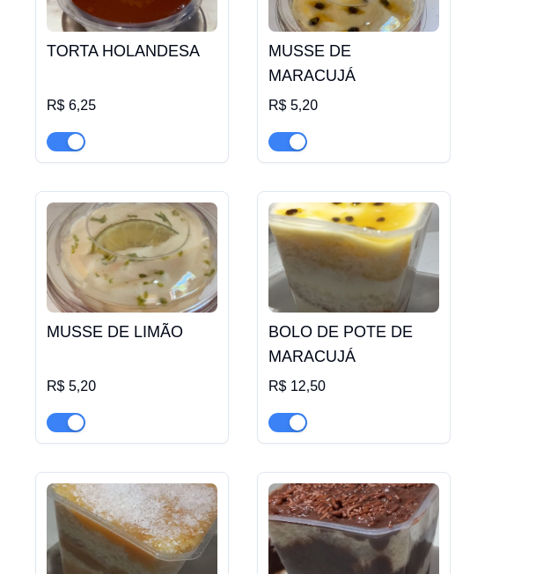
scroll to position [13454, 0]
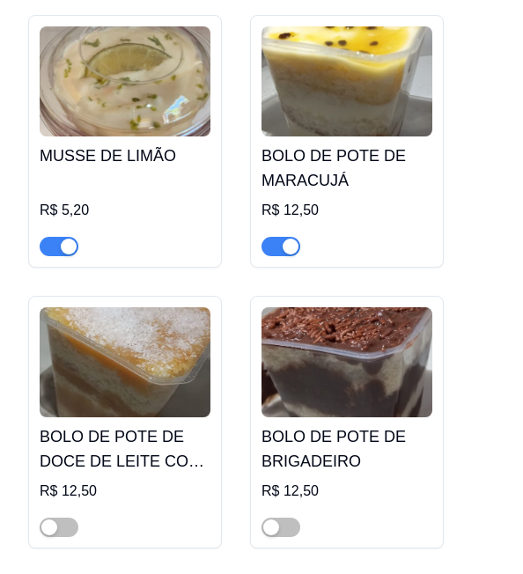
click at [143, 307] on img at bounding box center [125, 362] width 171 height 110
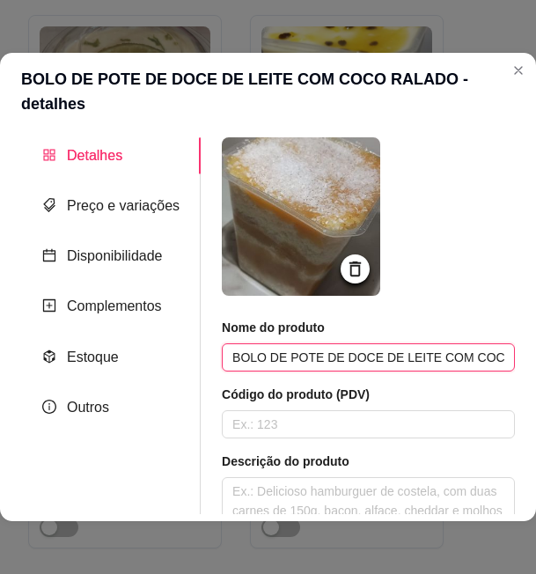
click at [305, 343] on input "BOLO DE POTE DE DOCE DE LEITE COM COCO RALADO" at bounding box center [368, 357] width 293 height 28
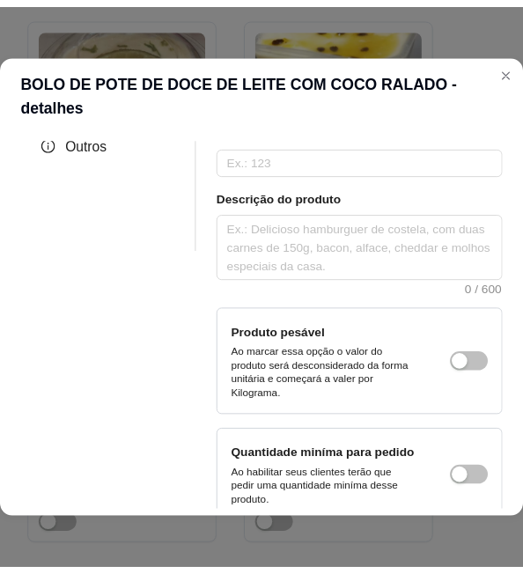
scroll to position [343, 0]
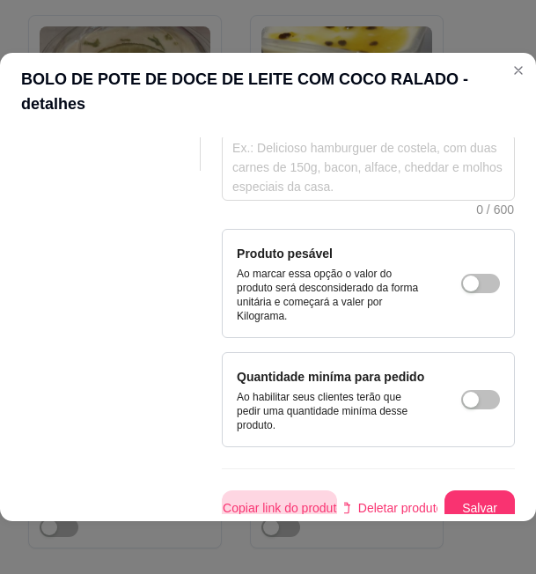
click at [266, 490] on button "Copiar link do produto" at bounding box center [279, 507] width 115 height 35
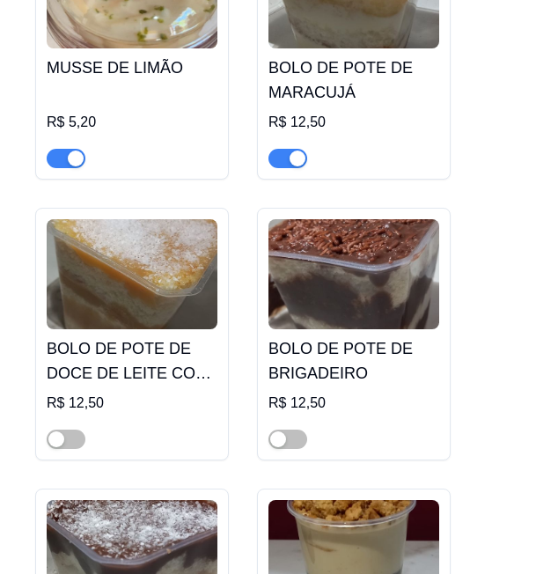
scroll to position [13630, 0]
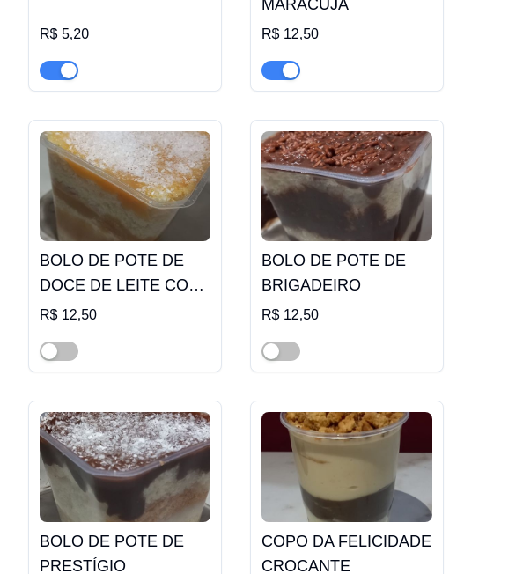
click at [360, 131] on img at bounding box center [346, 186] width 171 height 110
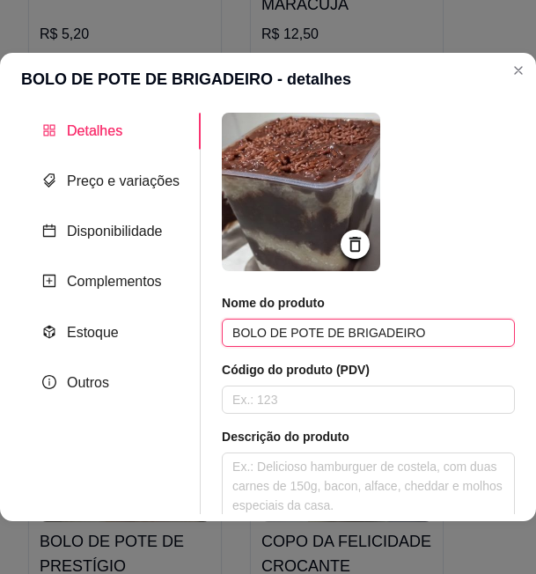
click at [297, 334] on input "BOLO DE POTE DE BRIGADEIRO" at bounding box center [368, 333] width 293 height 28
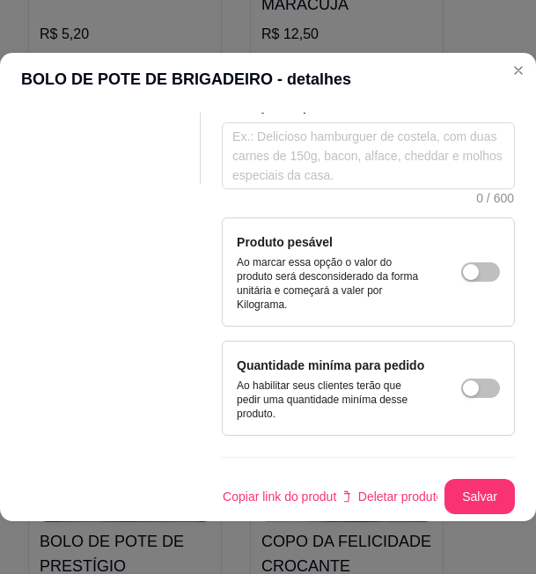
scroll to position [343, 0]
click at [303, 479] on button "Copiar link do produto" at bounding box center [279, 496] width 115 height 35
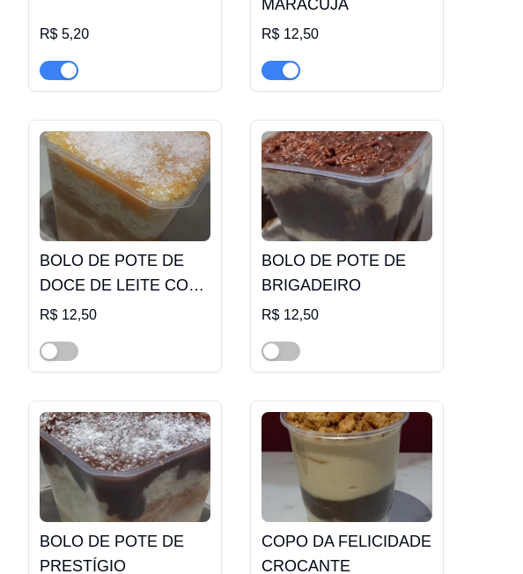
click at [146, 412] on img at bounding box center [125, 467] width 171 height 110
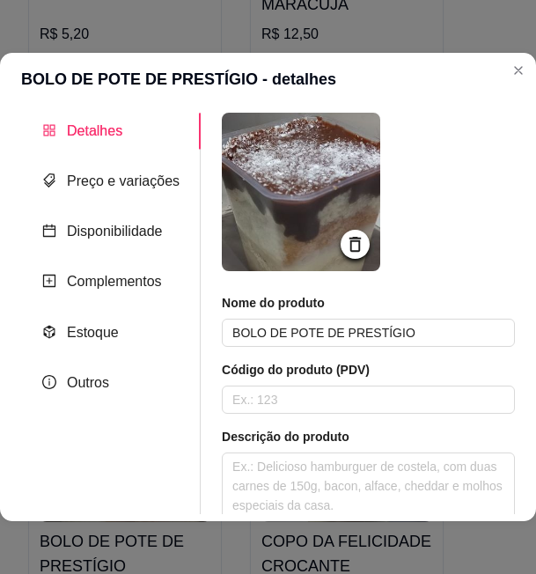
scroll to position [88, 0]
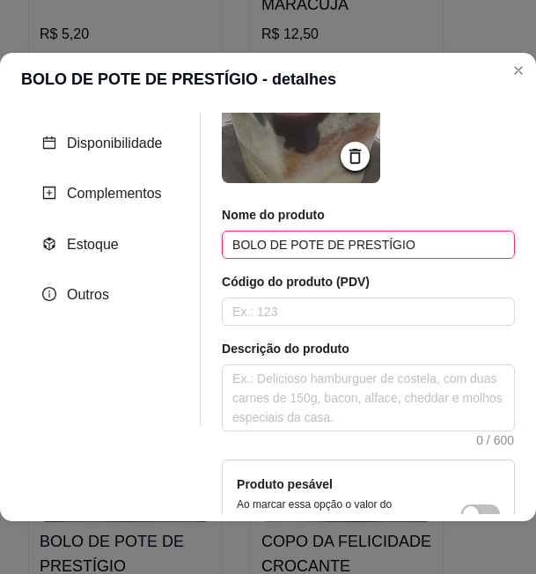
click at [303, 247] on input "BOLO DE POTE DE PRESTÍGIO" at bounding box center [368, 245] width 293 height 28
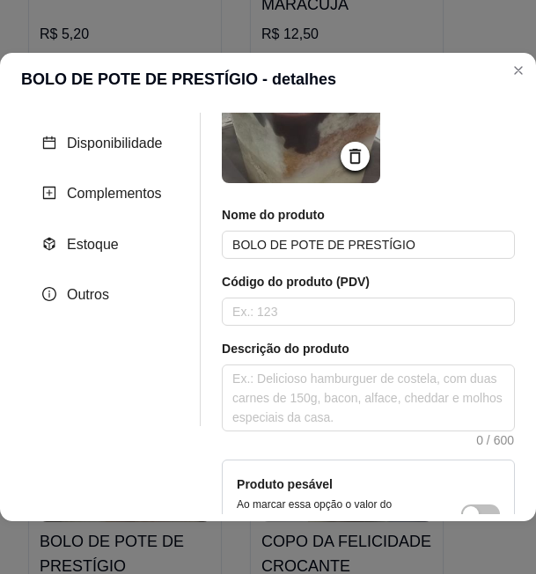
scroll to position [343, 0]
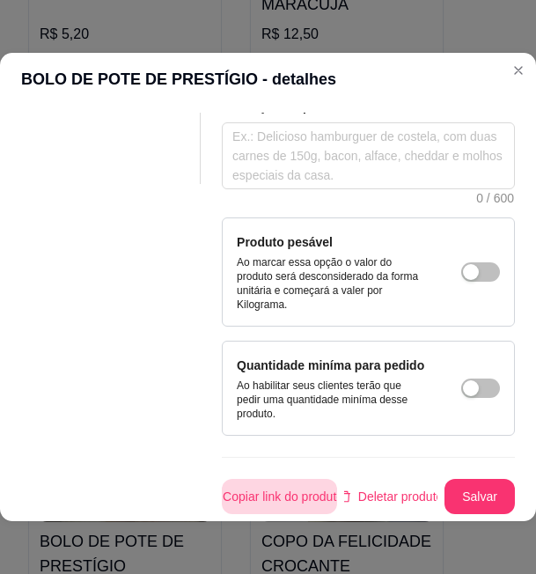
click at [294, 479] on button "Copiar link do produto" at bounding box center [279, 496] width 115 height 35
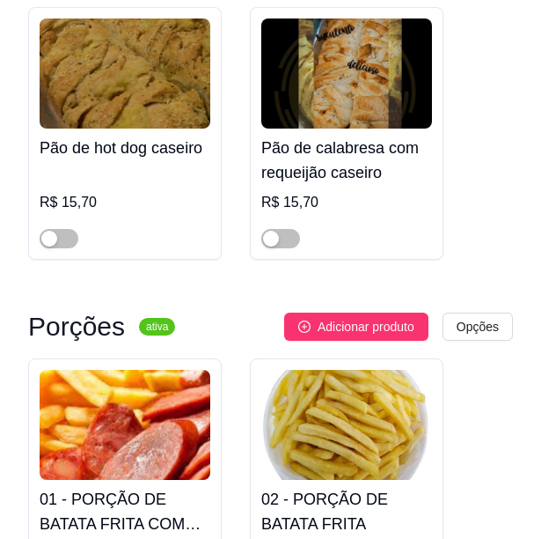
scroll to position [176, 0]
